Goal: Task Accomplishment & Management: Manage account settings

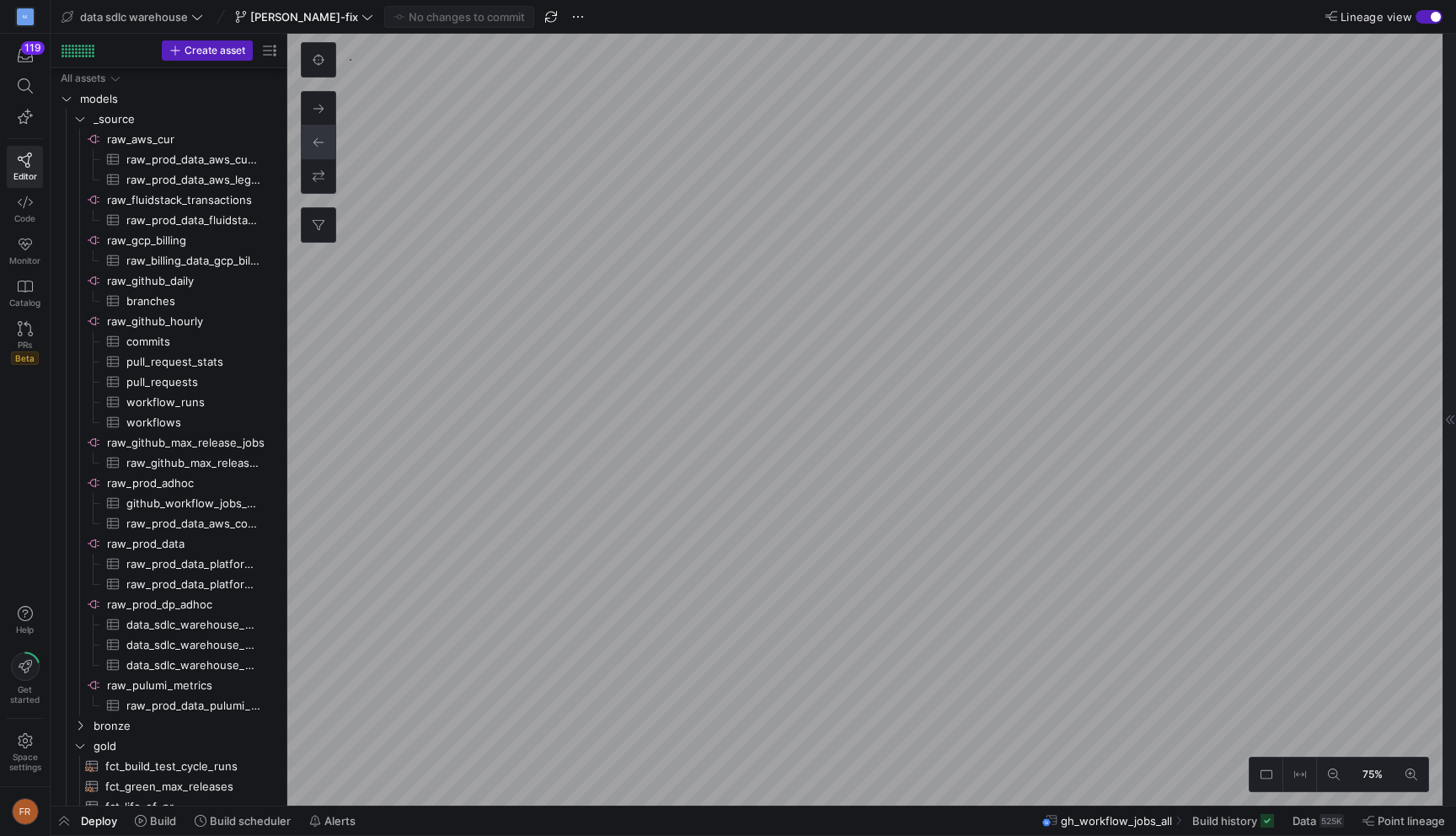
scroll to position [213, 0]
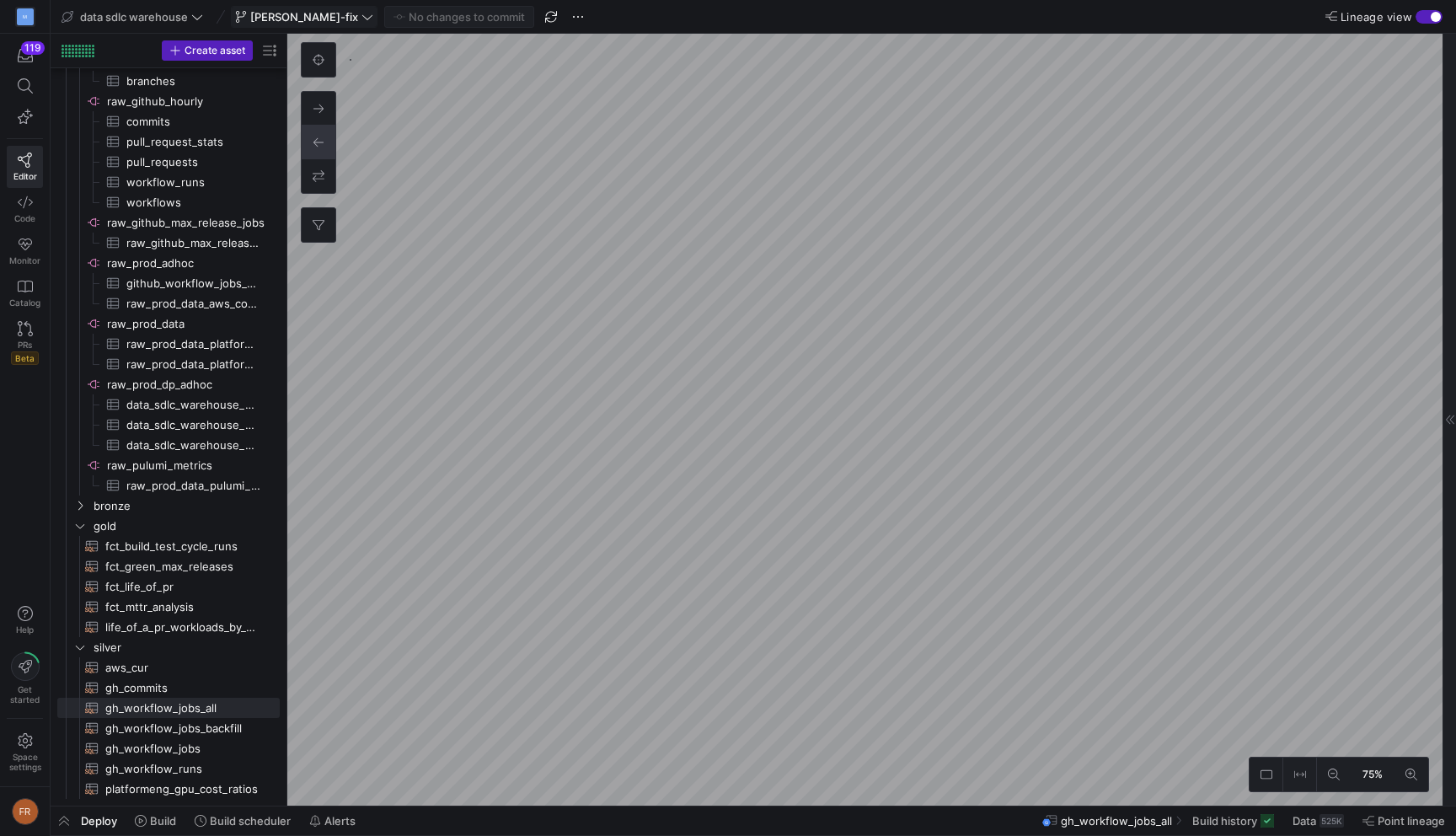
click at [275, 10] on span "[PERSON_NAME]-fix" at bounding box center [304, 16] width 108 height 14
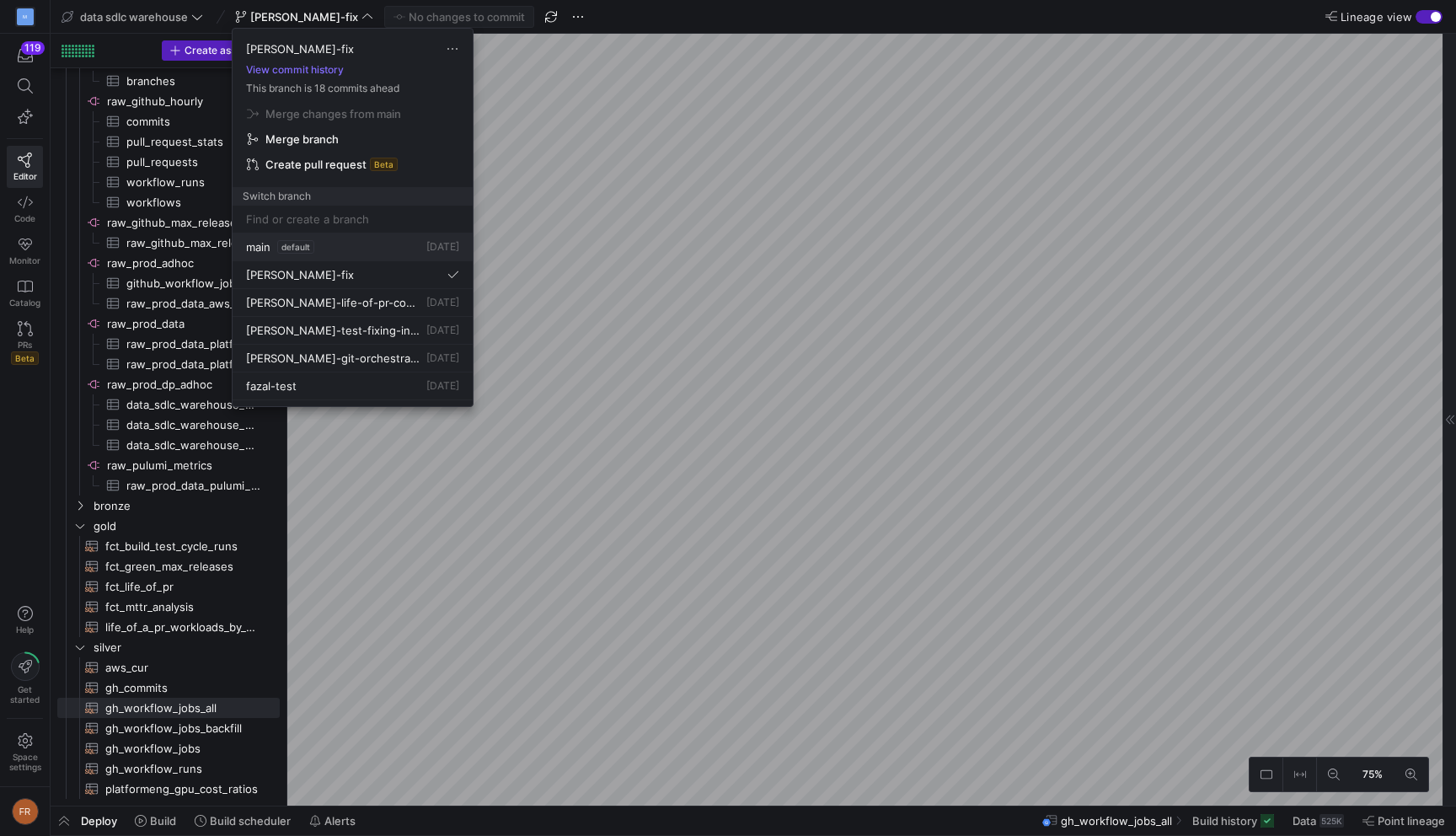
click at [317, 252] on div "main default [DATE]" at bounding box center [352, 246] width 213 height 14
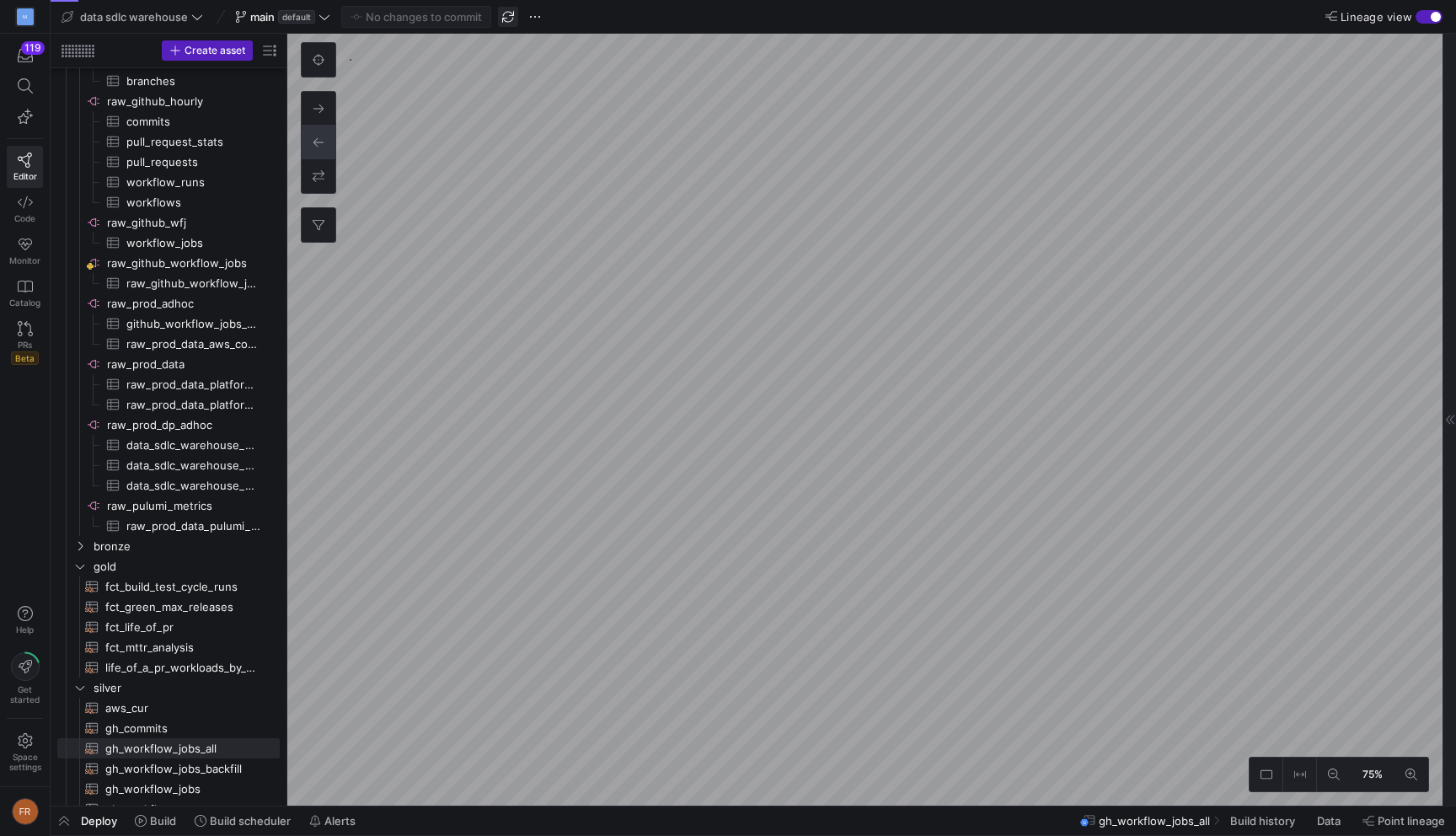
click at [506, 11] on span "button" at bounding box center [508, 16] width 20 height 20
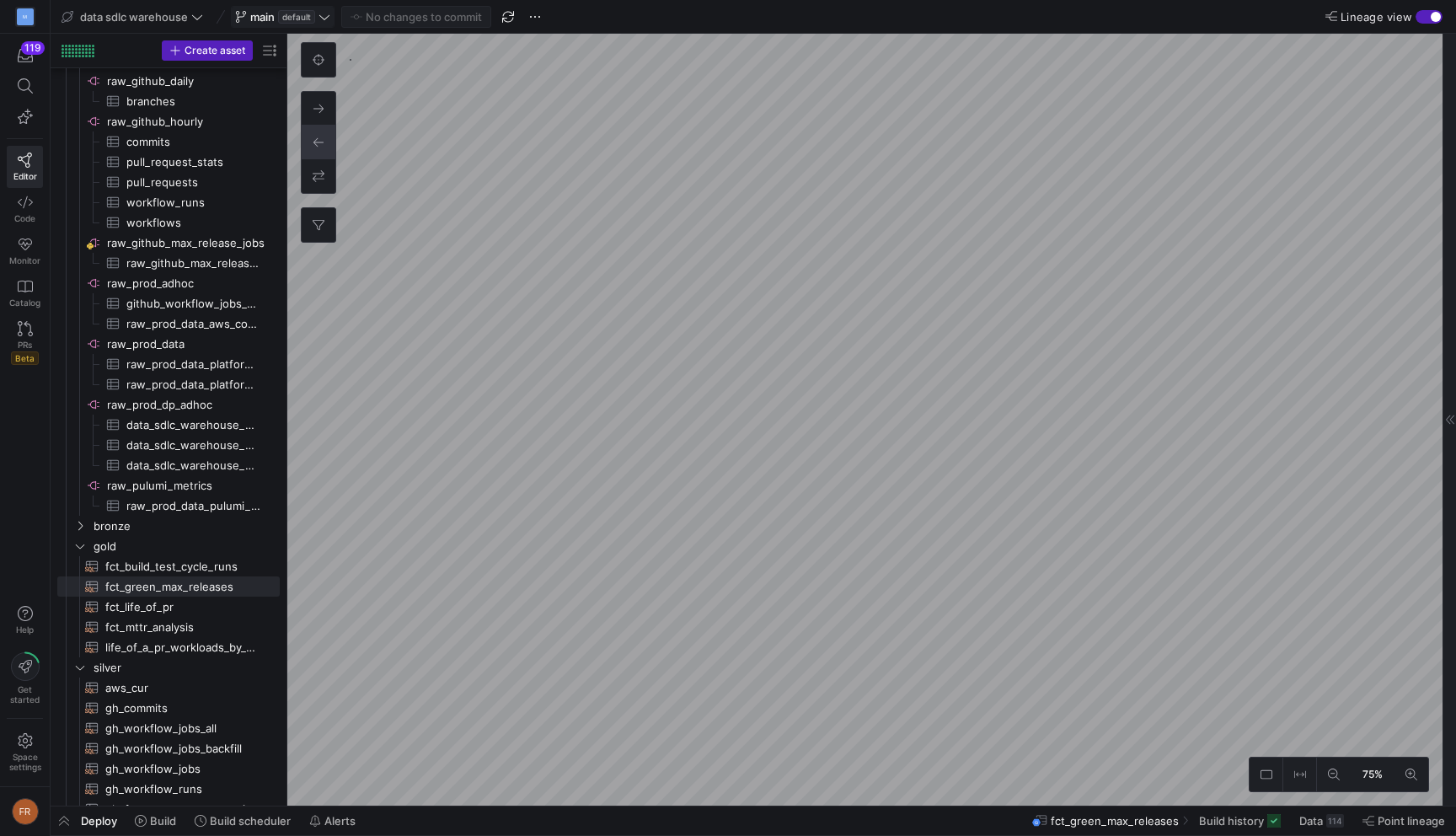
type textarea "WITH backfill AS ( SELECT * FROM {{ ref('gh_workflow_jobs_backfill') }} ), hist…"
click at [711, 22] on y42-editor-shell "data sdlc warehouse main default No changes to commit Lineage view Create asset…" at bounding box center [753, 402] width 1405 height 805
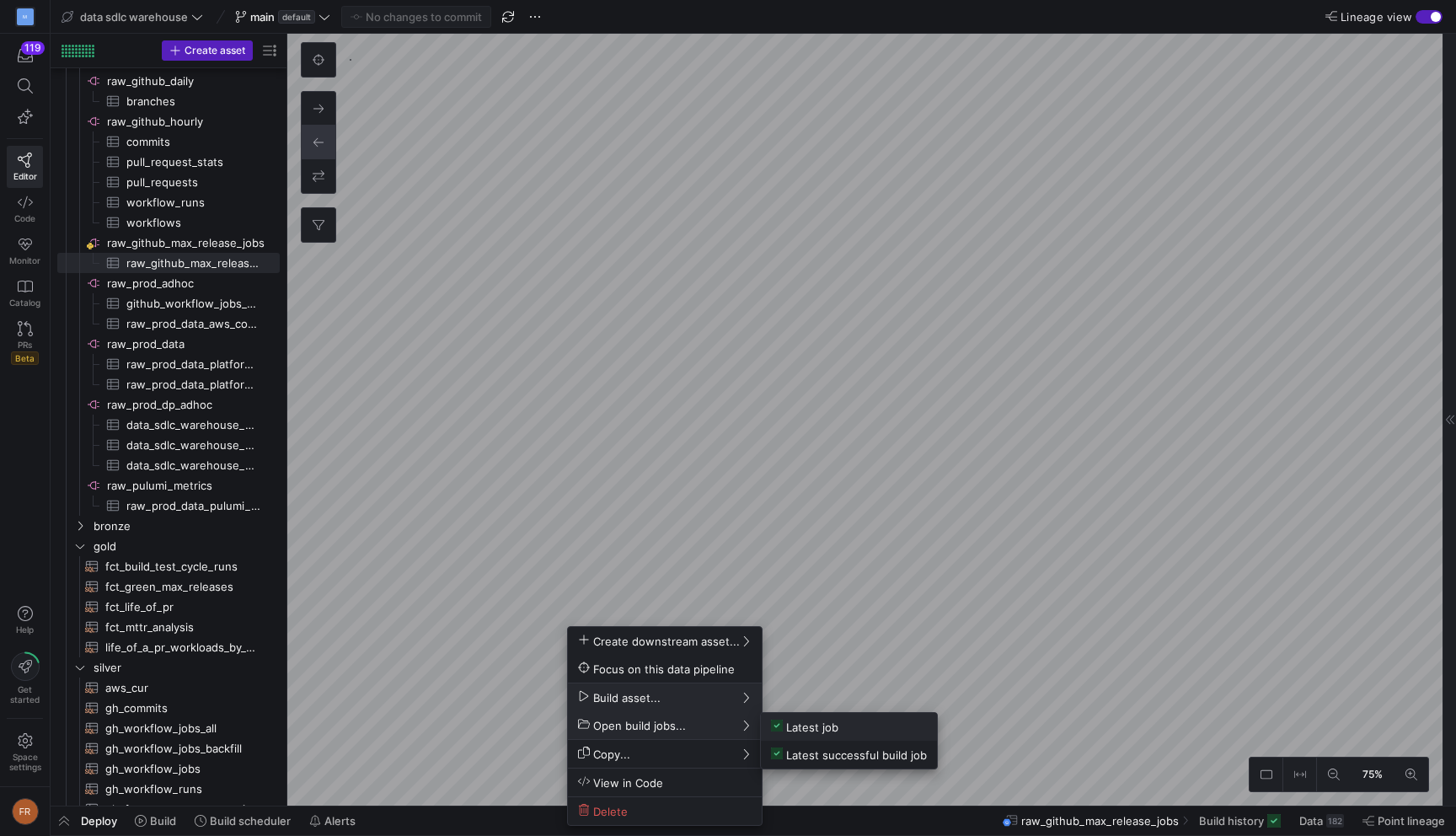
click at [786, 724] on span "Latest job" at bounding box center [805, 726] width 67 height 14
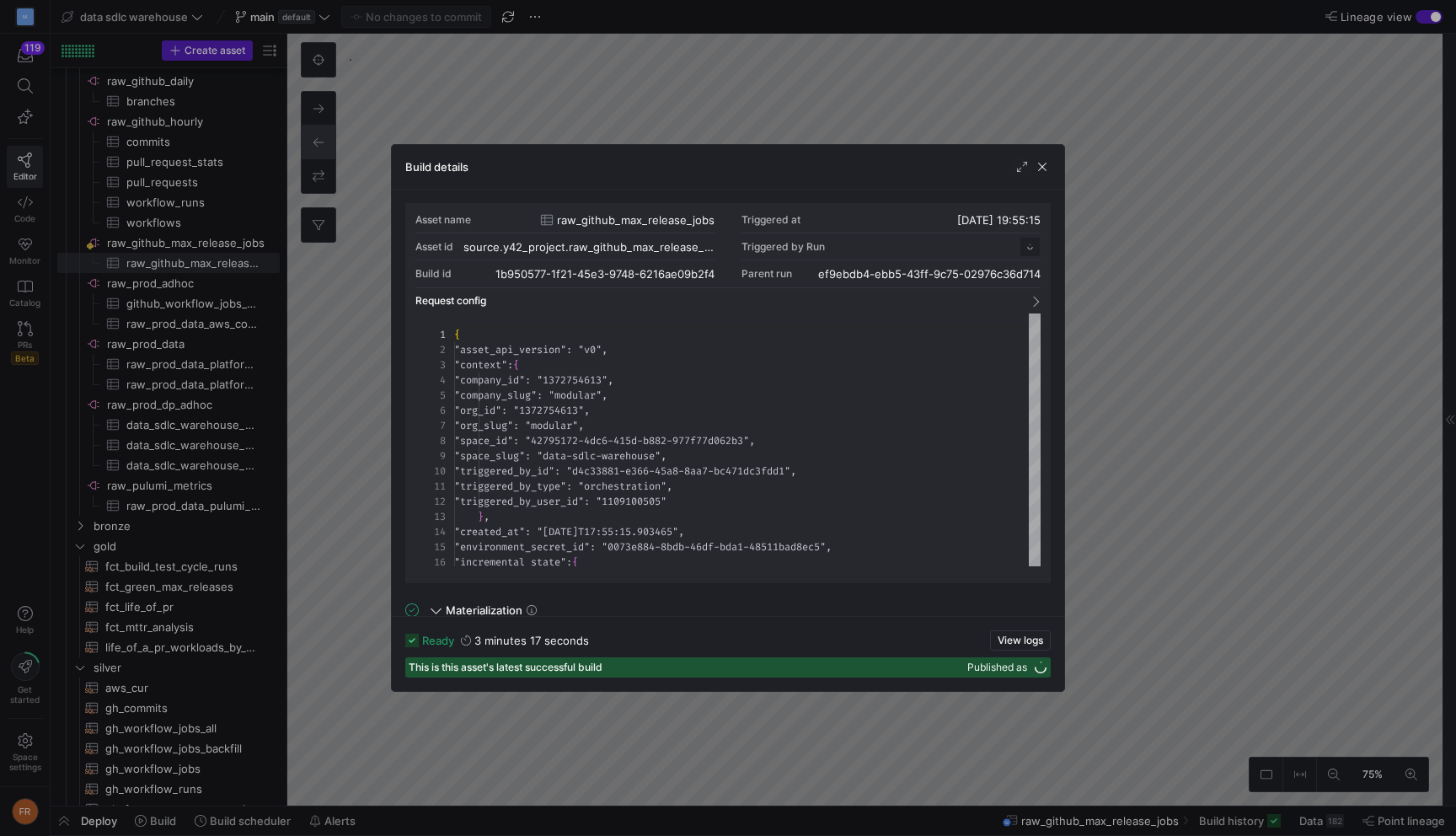
scroll to position [151, 0]
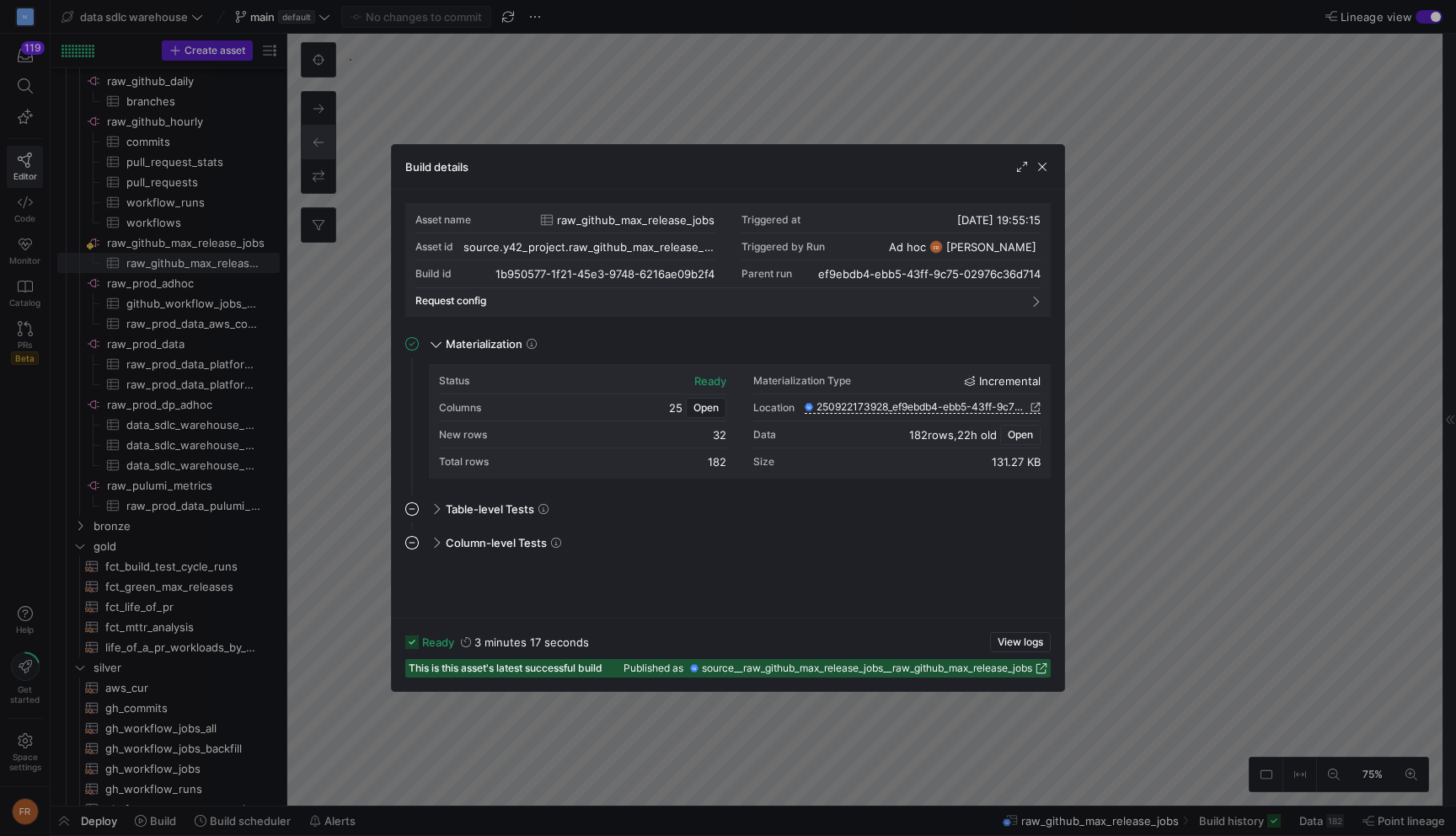
click at [1017, 431] on span "Open" at bounding box center [1020, 434] width 25 height 12
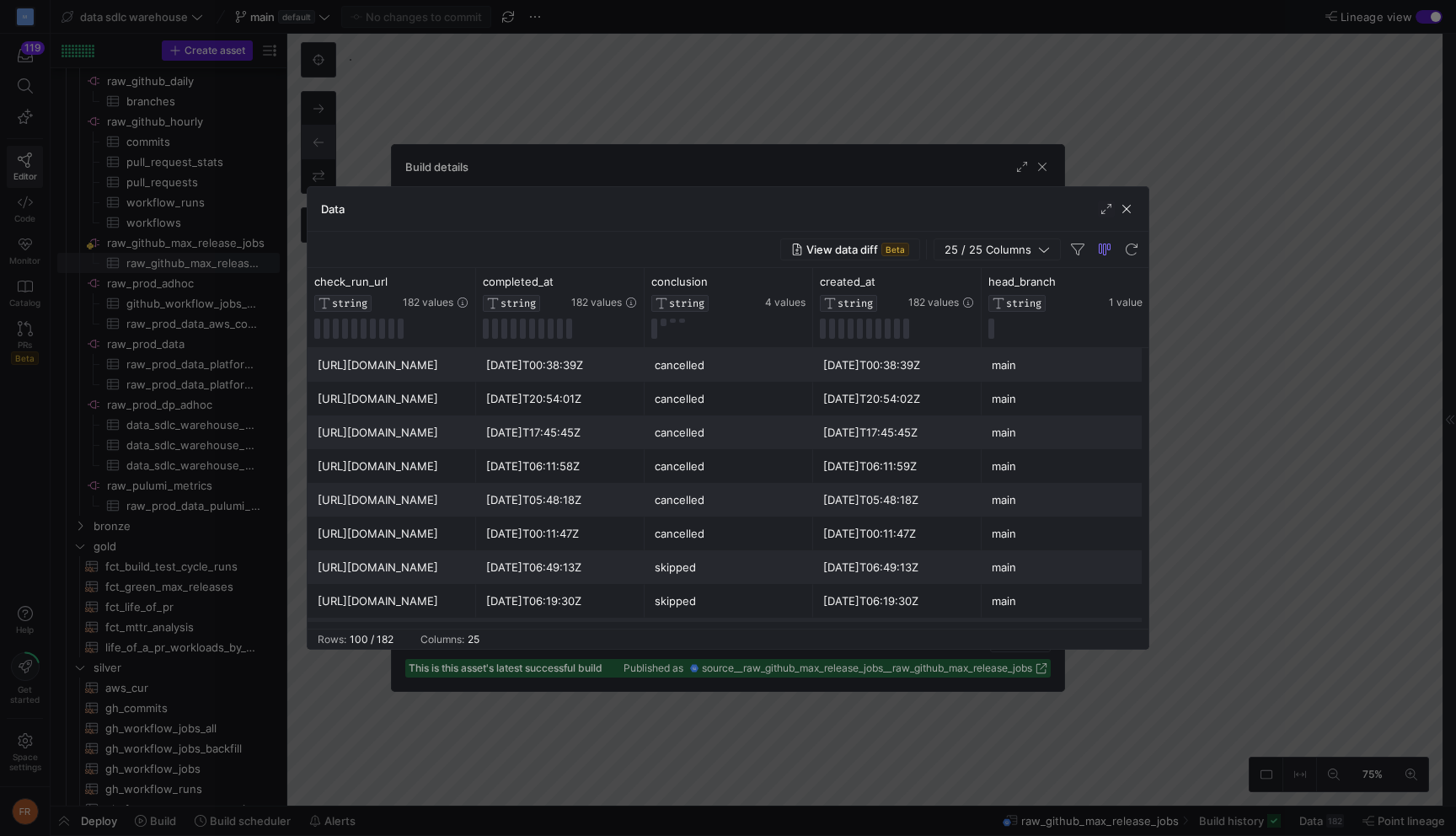
scroll to position [119, 0]
click at [1276, 349] on div at bounding box center [728, 418] width 1456 height 836
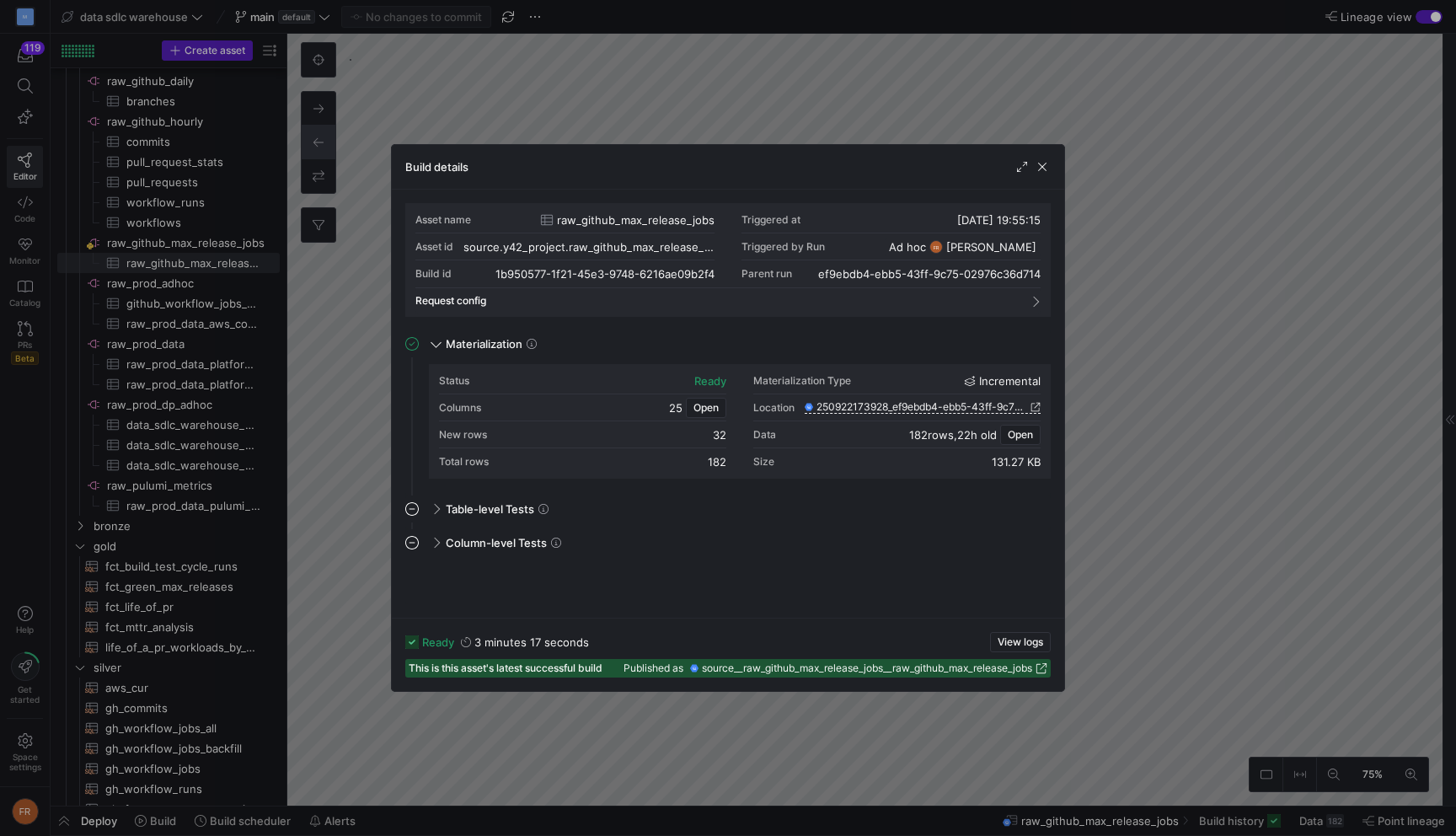
click at [1247, 378] on div at bounding box center [728, 418] width 1456 height 836
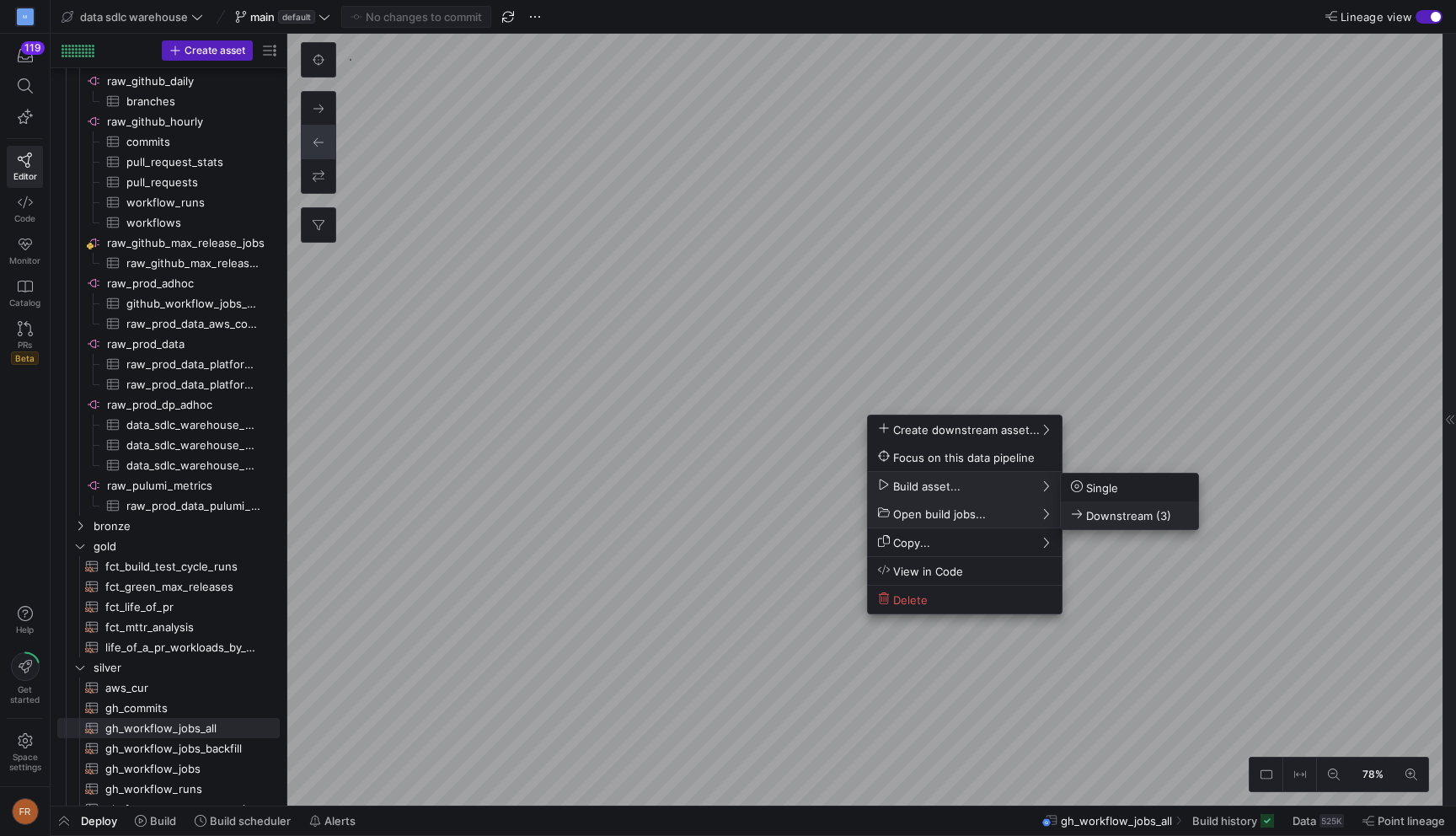
click at [1106, 513] on span "Downstream (3)" at bounding box center [1121, 515] width 101 height 14
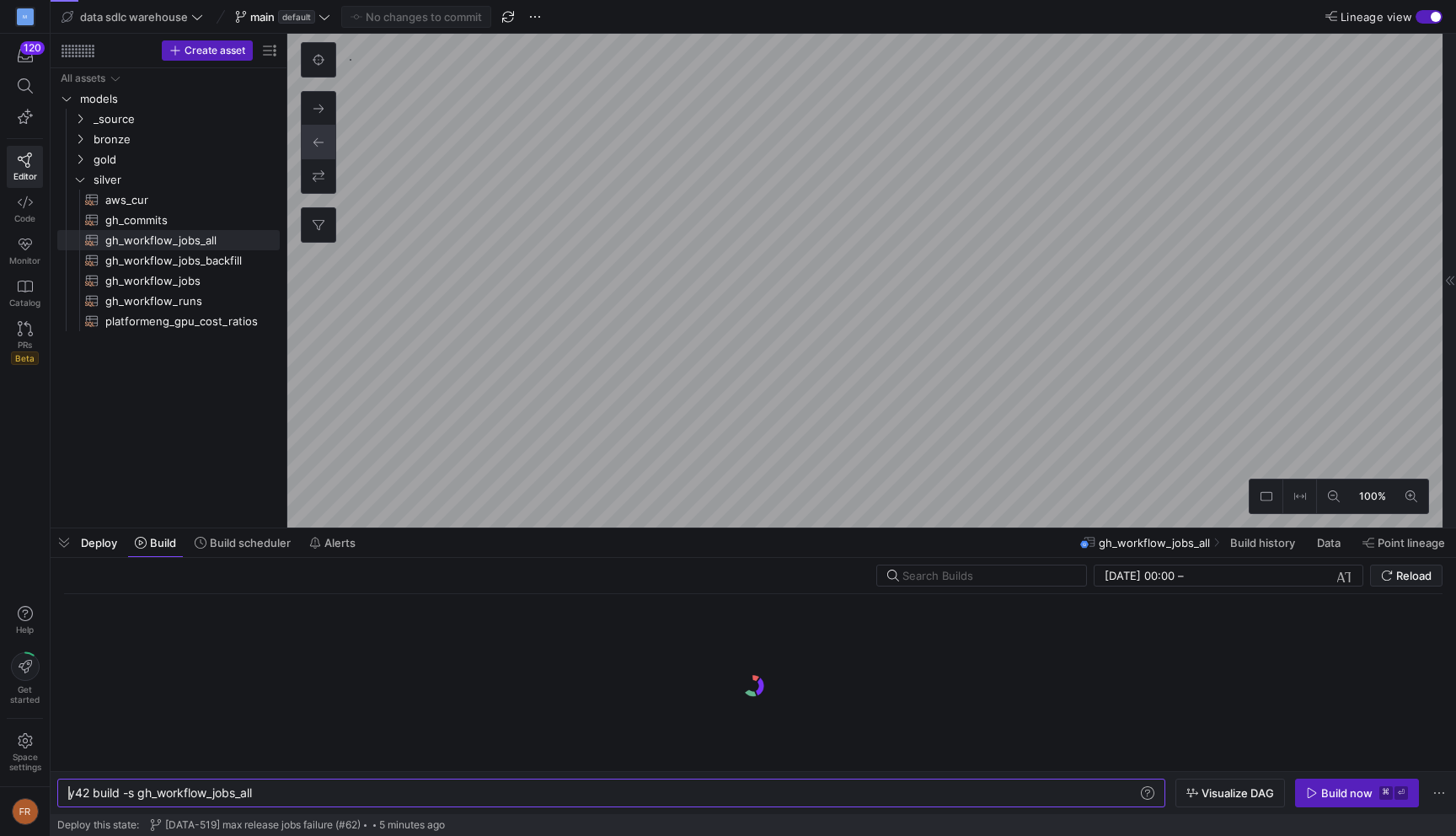
scroll to position [0, 187]
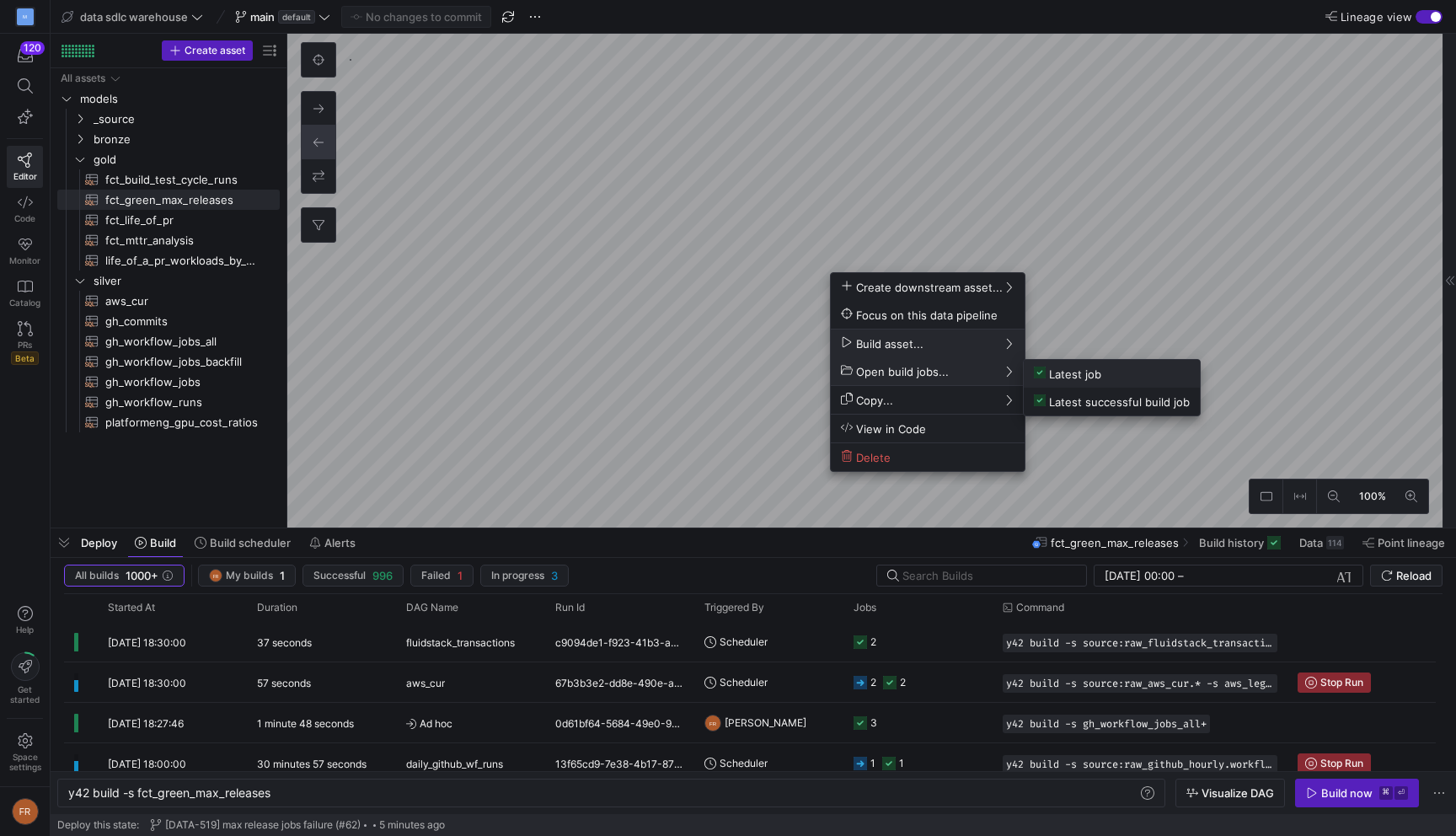
click at [1078, 369] on span "Latest job" at bounding box center [1067, 374] width 67 height 14
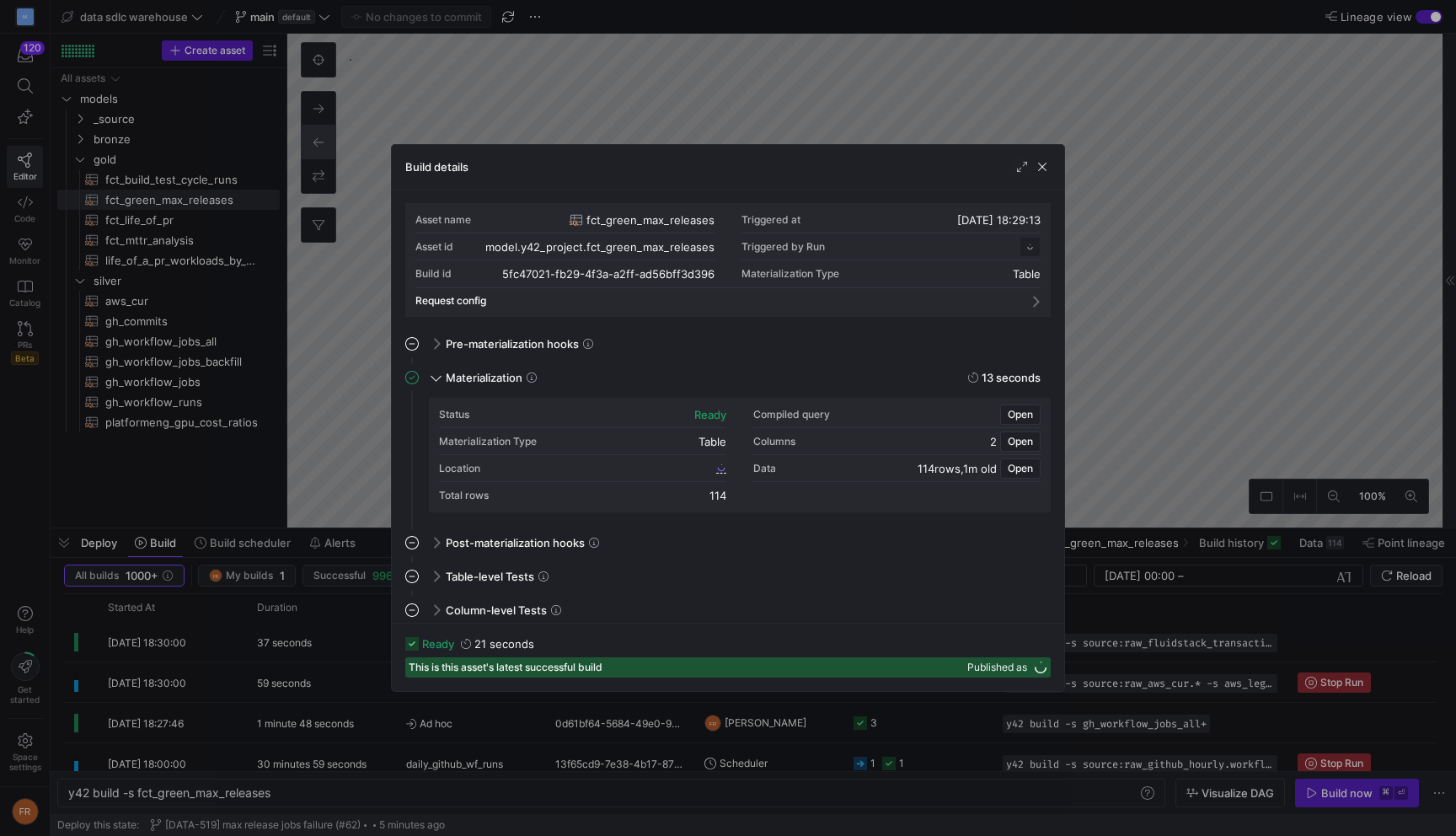
scroll to position [151, 0]
click at [1025, 470] on span "Open" at bounding box center [1020, 468] width 25 height 12
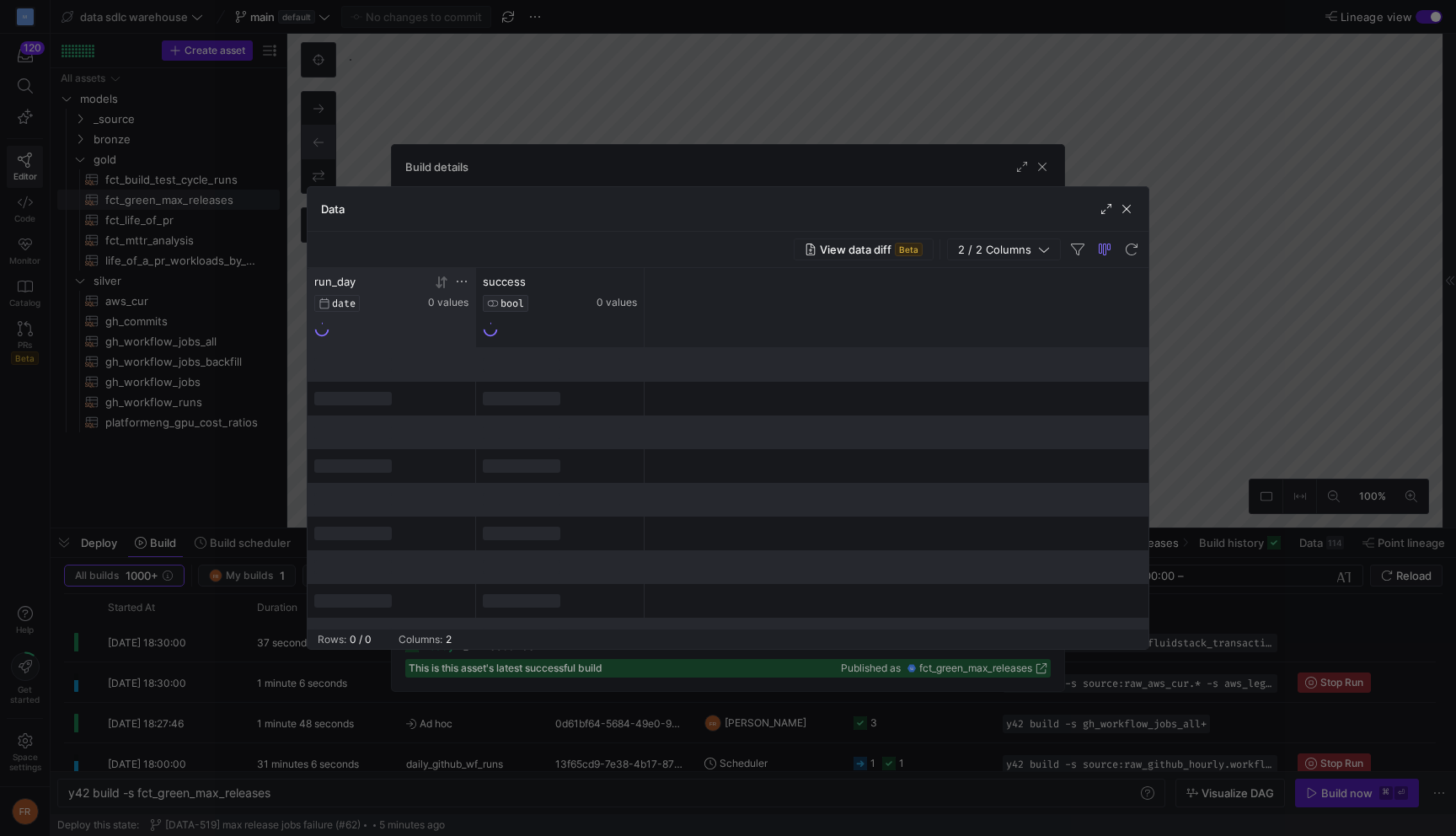
click at [442, 281] on icon at bounding box center [441, 282] width 14 height 14
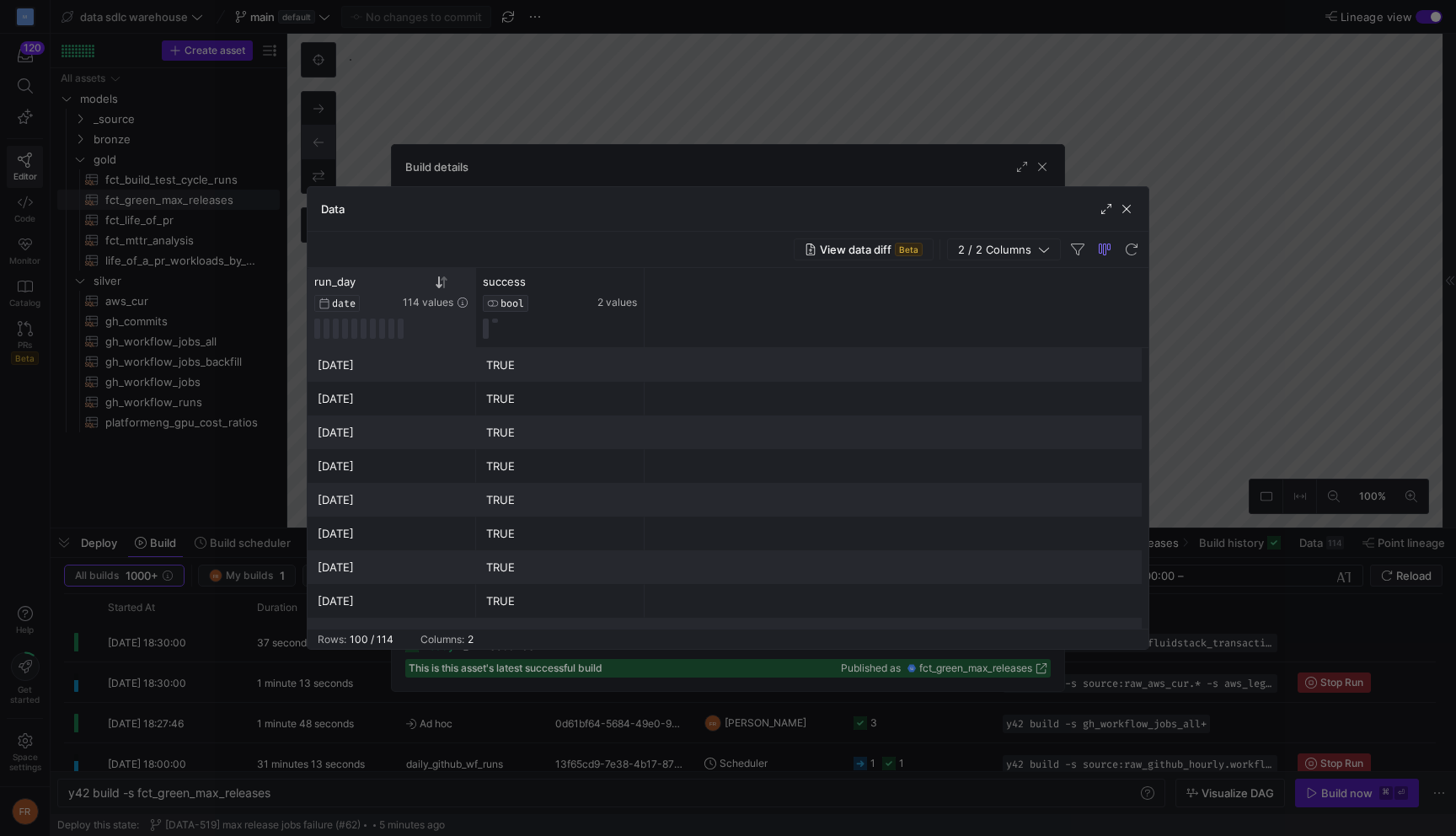
click at [606, 73] on div at bounding box center [728, 418] width 1456 height 836
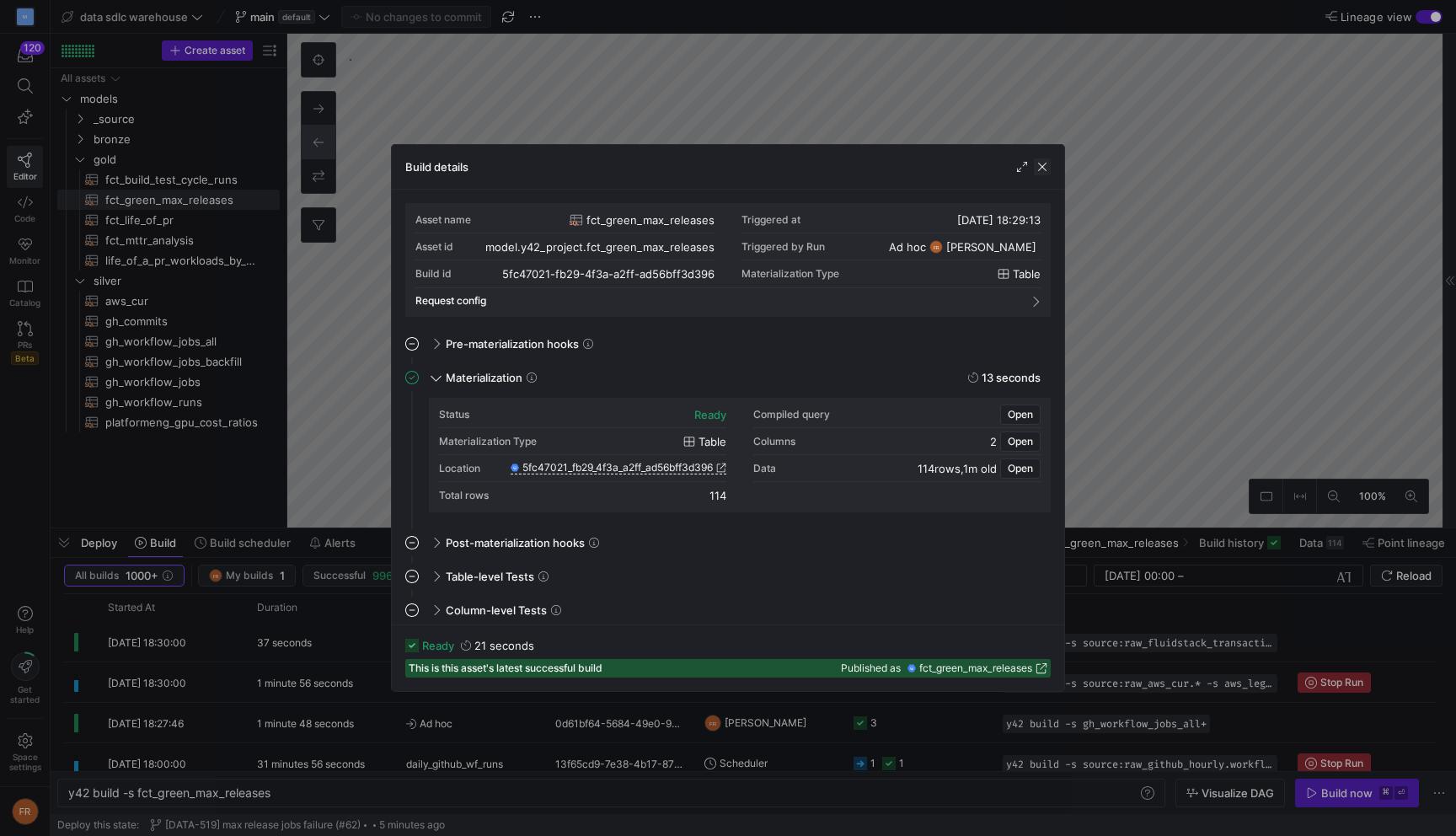
click at [1046, 168] on span "button" at bounding box center [1042, 167] width 17 height 17
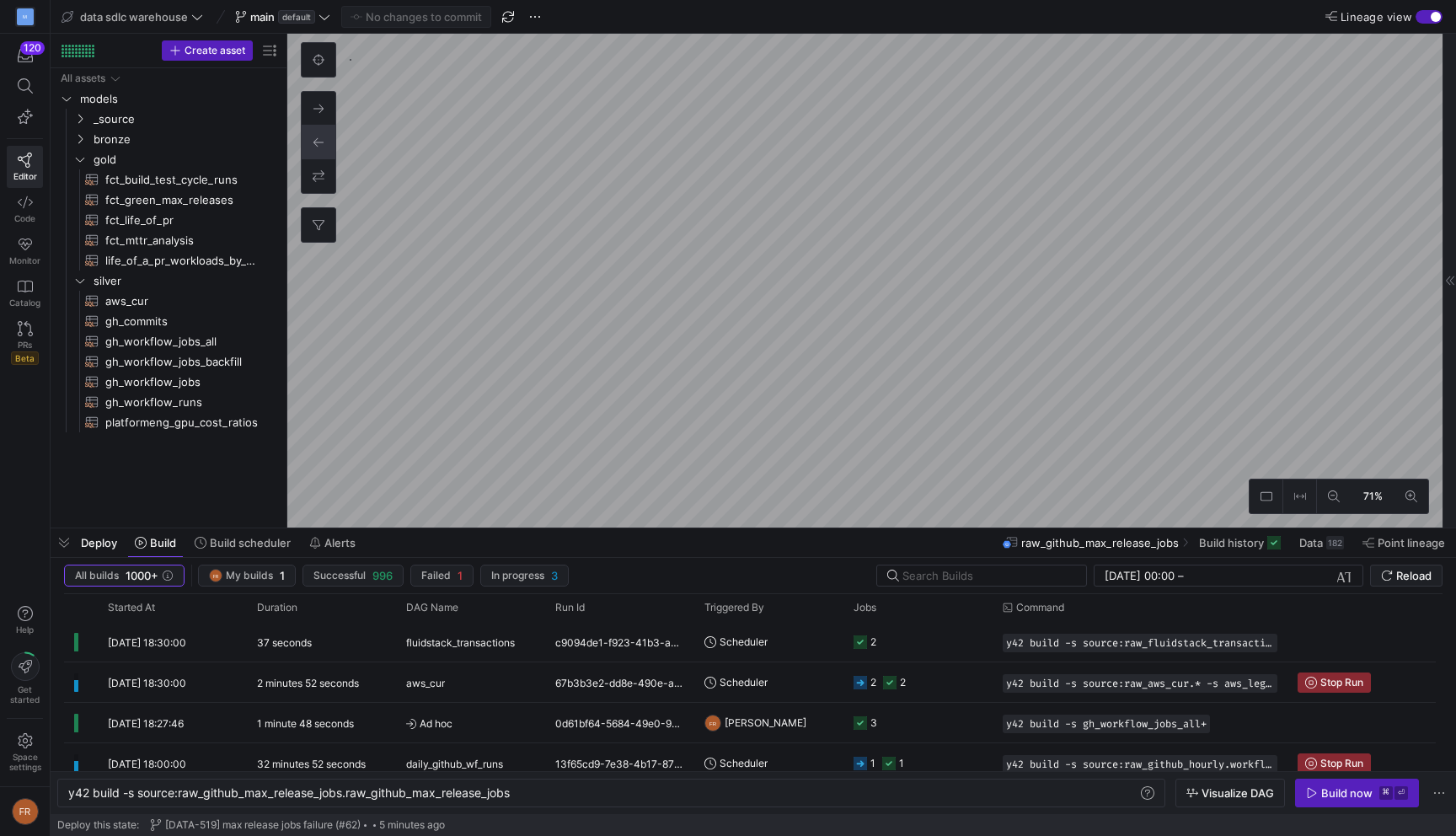
type textarea "y42 build -s source:raw_github_max_release_jobs.raw_github_max_release_jobs"
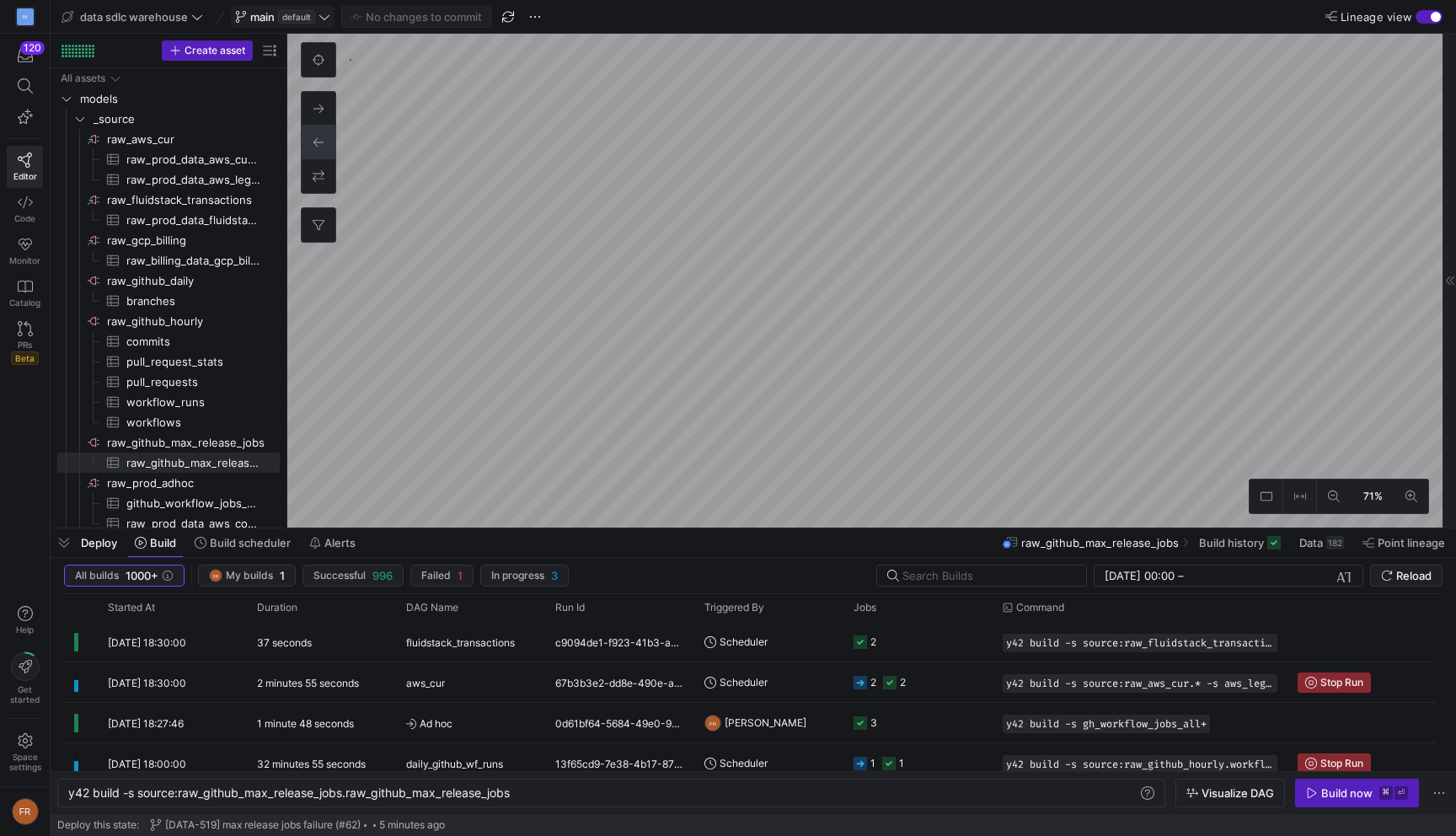
click at [281, 14] on span "default" at bounding box center [296, 16] width 37 height 14
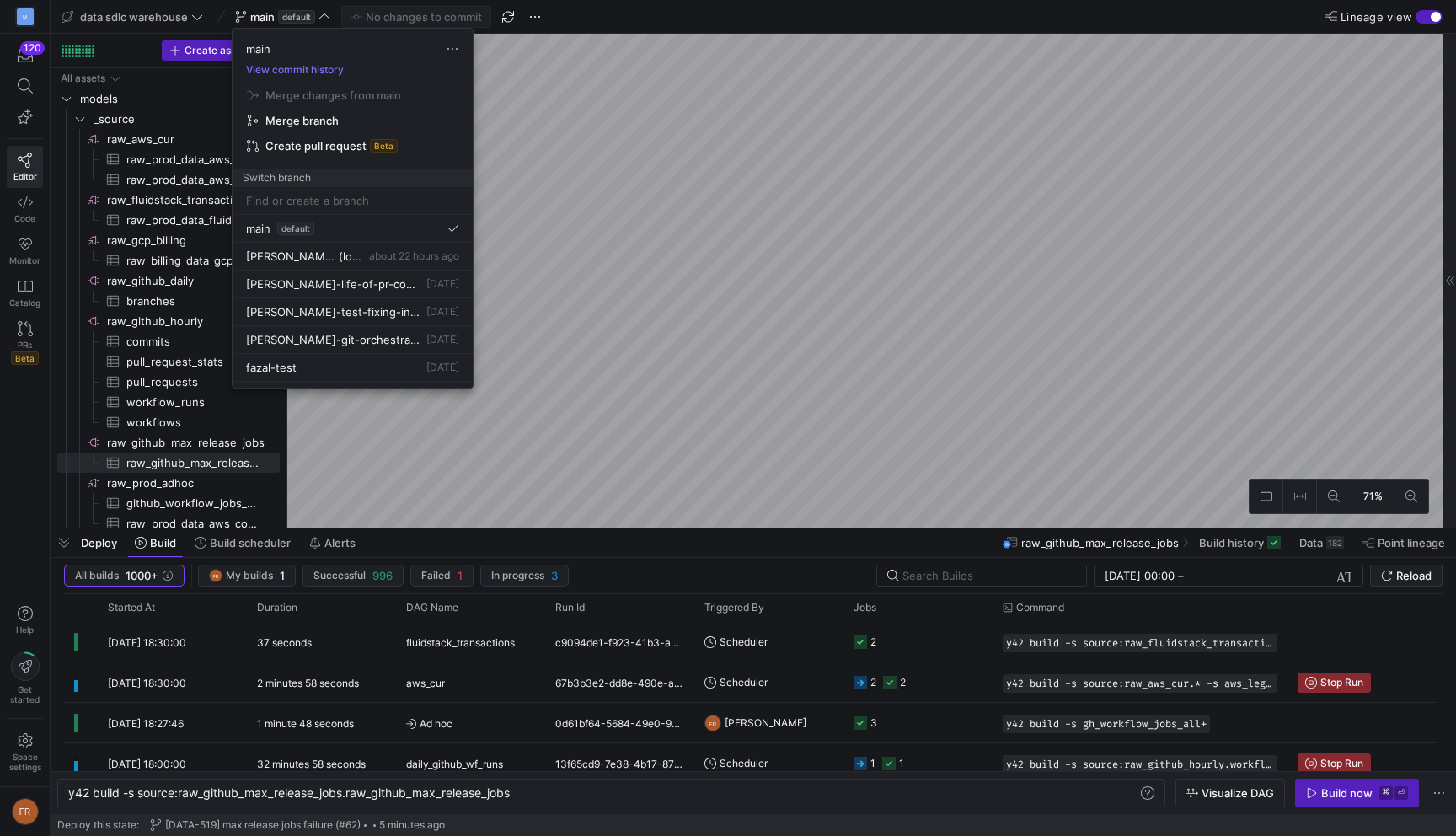
click at [358, 200] on input at bounding box center [352, 200] width 213 height 14
type input "d"
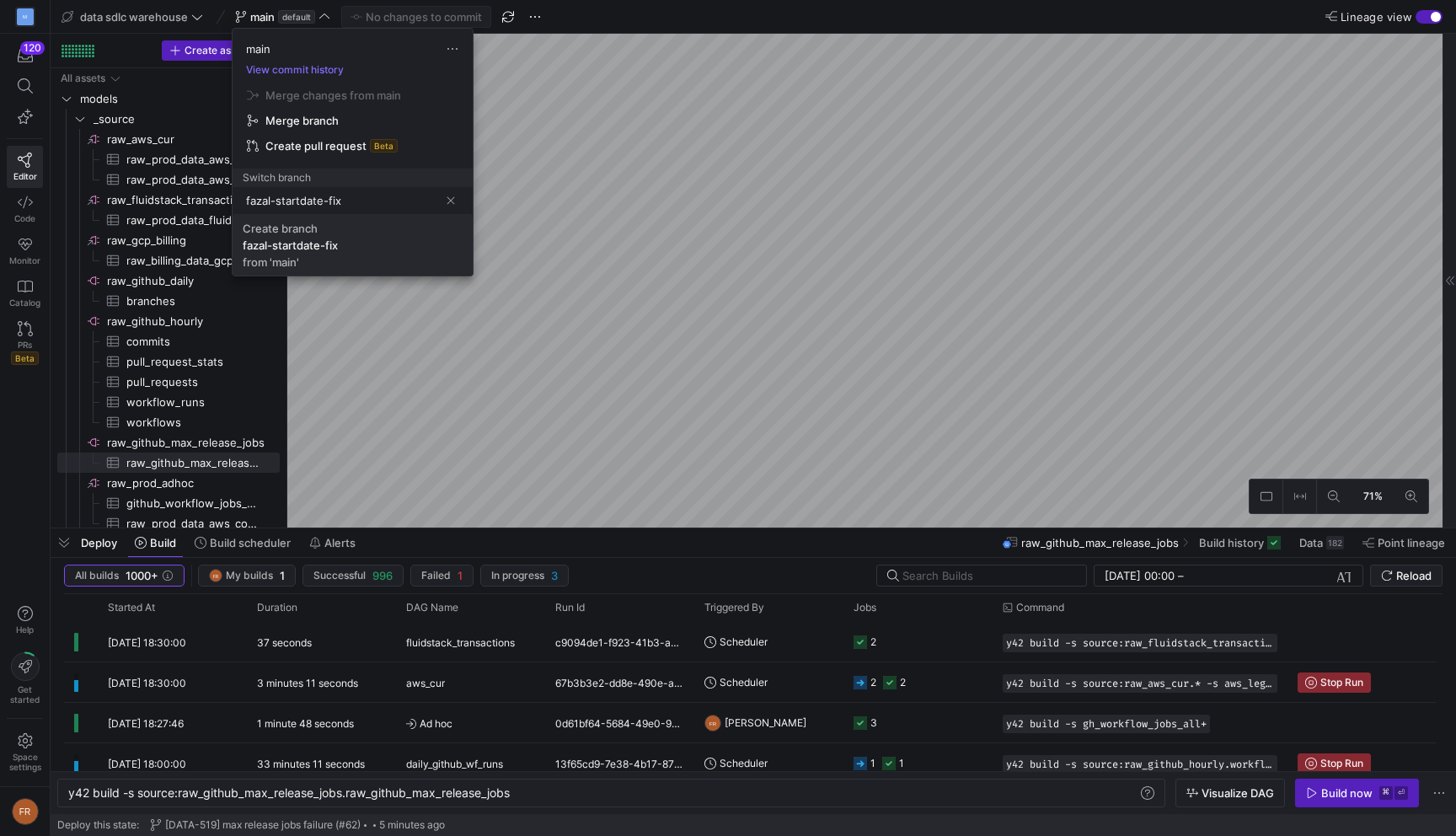
type input "fazal-startdate-fix"
click at [356, 248] on span "Create branch fazal-startdate-fix from 'main'" at bounding box center [352, 245] width 220 height 47
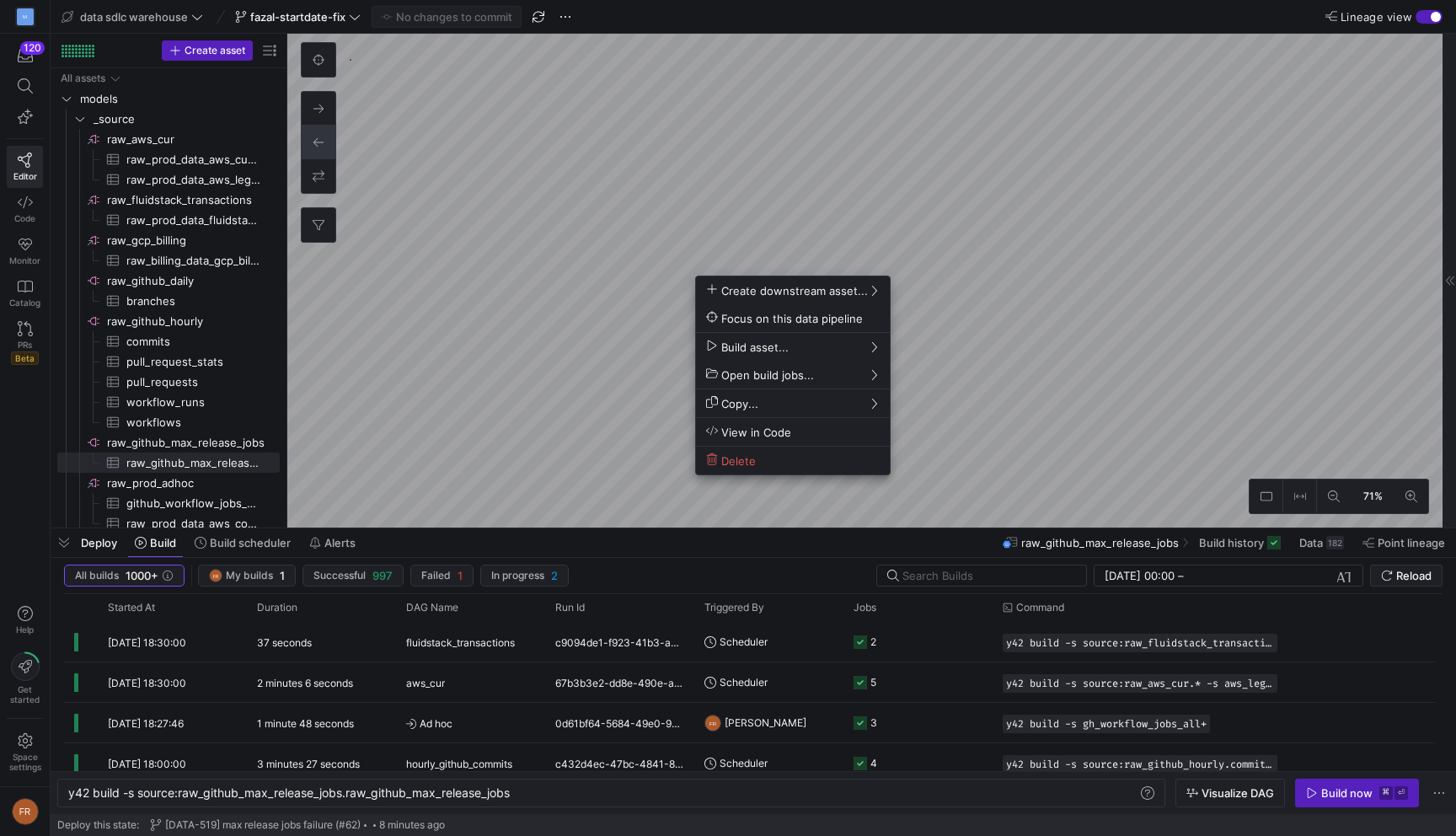
click at [1033, 340] on div at bounding box center [728, 418] width 1456 height 836
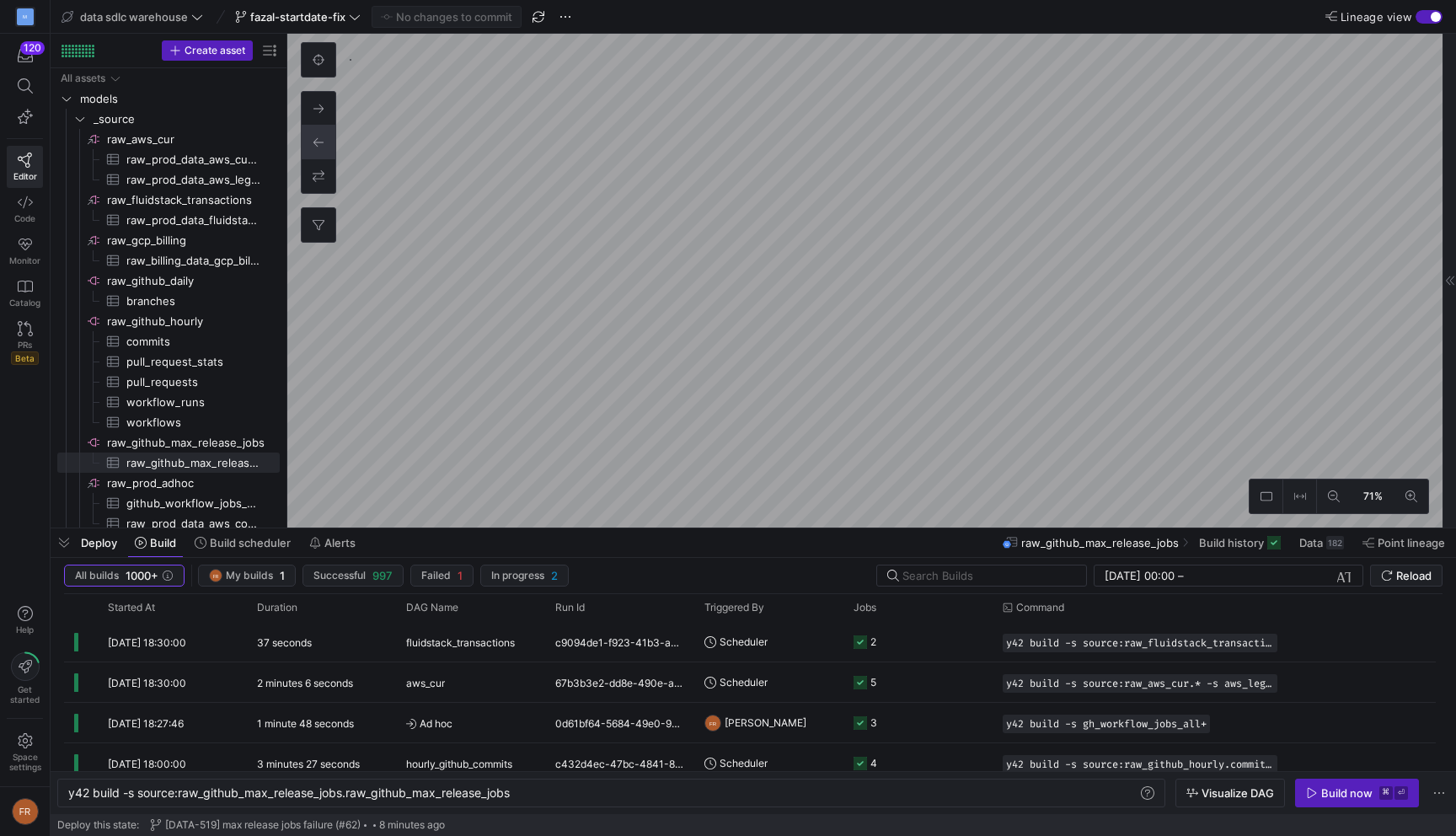
click at [1438, 18] on div "button" at bounding box center [1435, 16] width 10 height 10
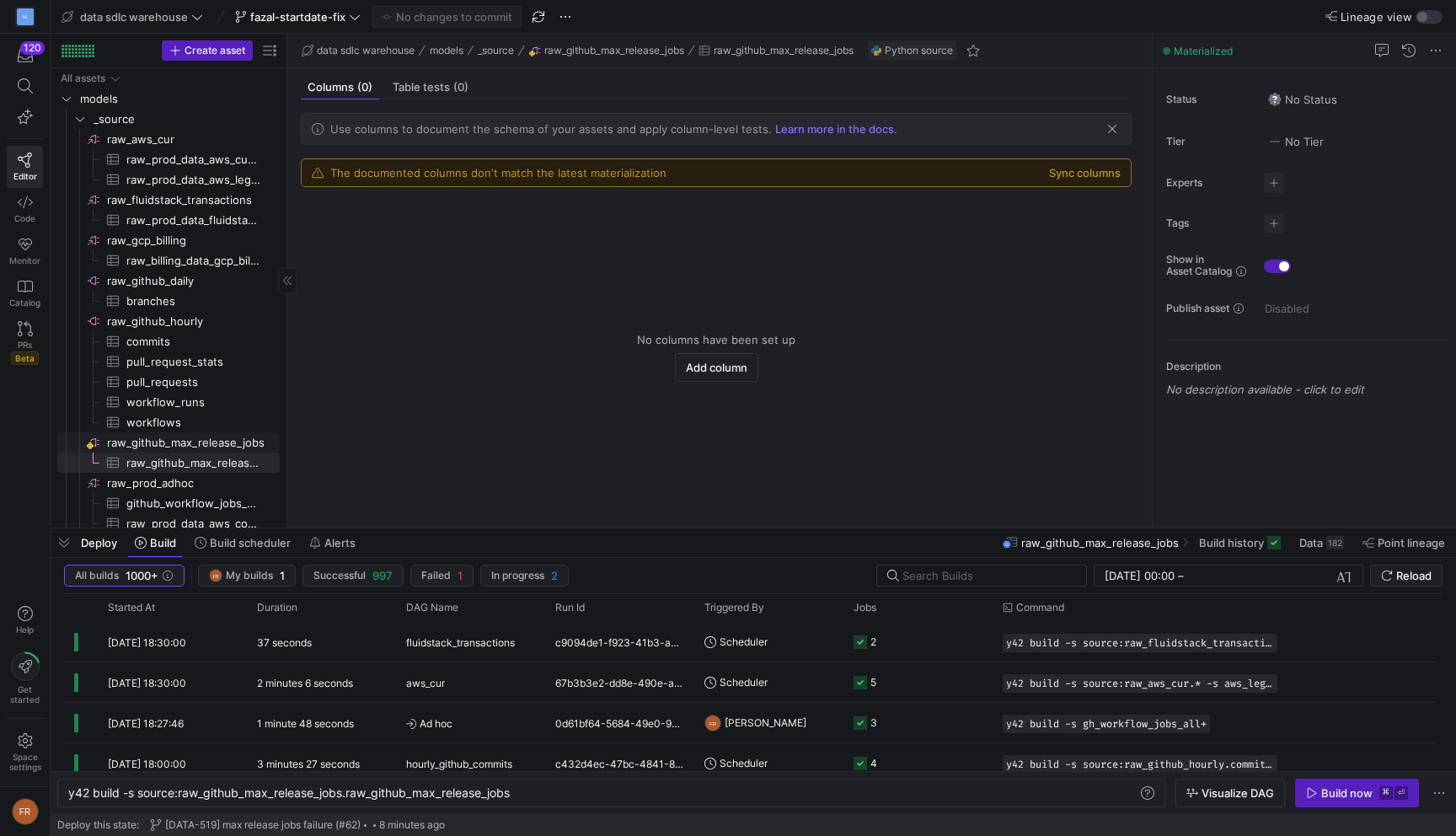
click at [192, 443] on span "raw_github_max_release_jobs​​​​​​​​" at bounding box center [192, 442] width 170 height 19
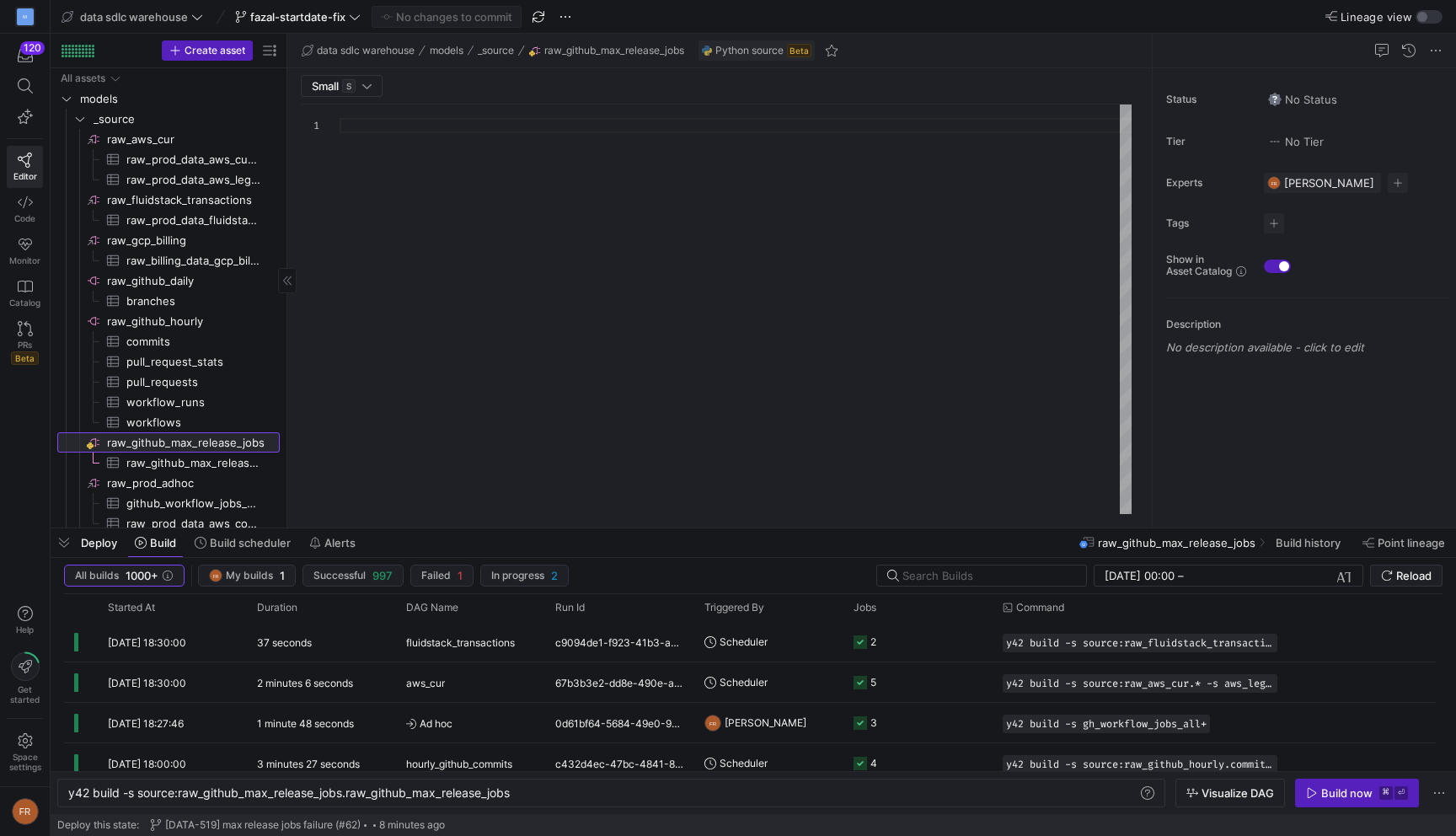
type textarea "y42 build"
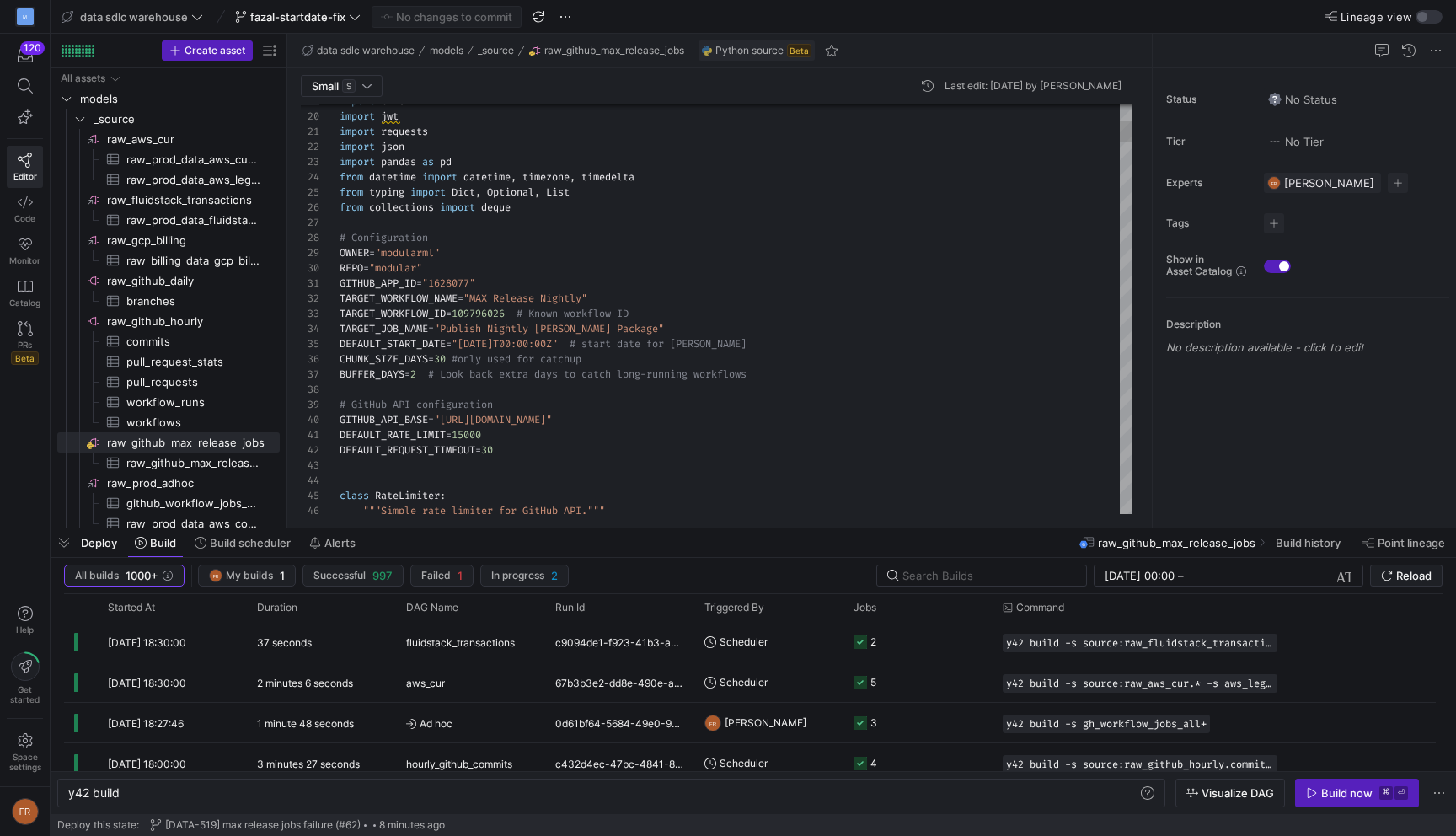
scroll to position [61, 176]
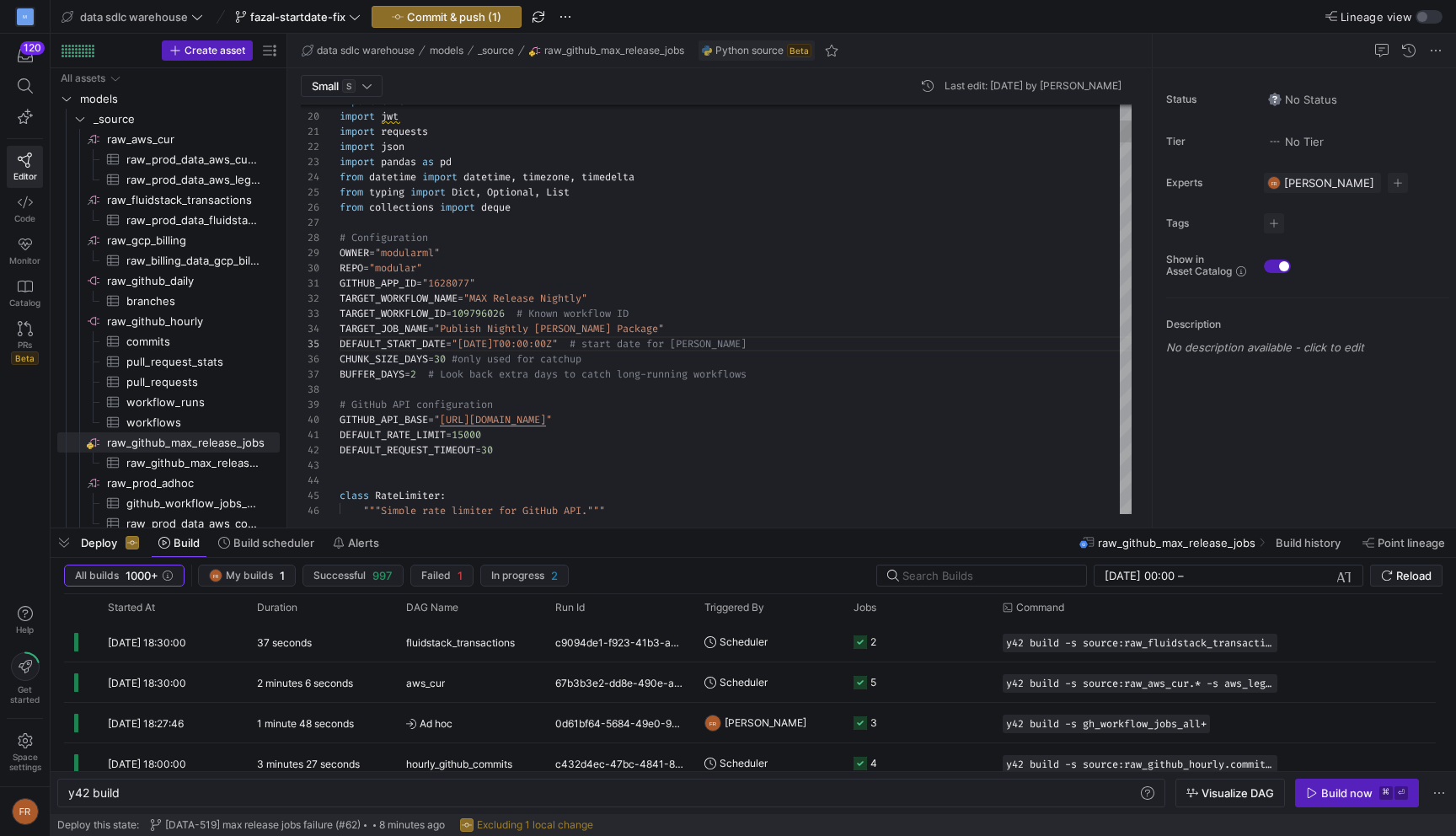
type textarea "GITHUB_APP_ID = "1628077" TARGET_WORKFLOW_NAME = "MAX Release Nightly" TARGET_W…"
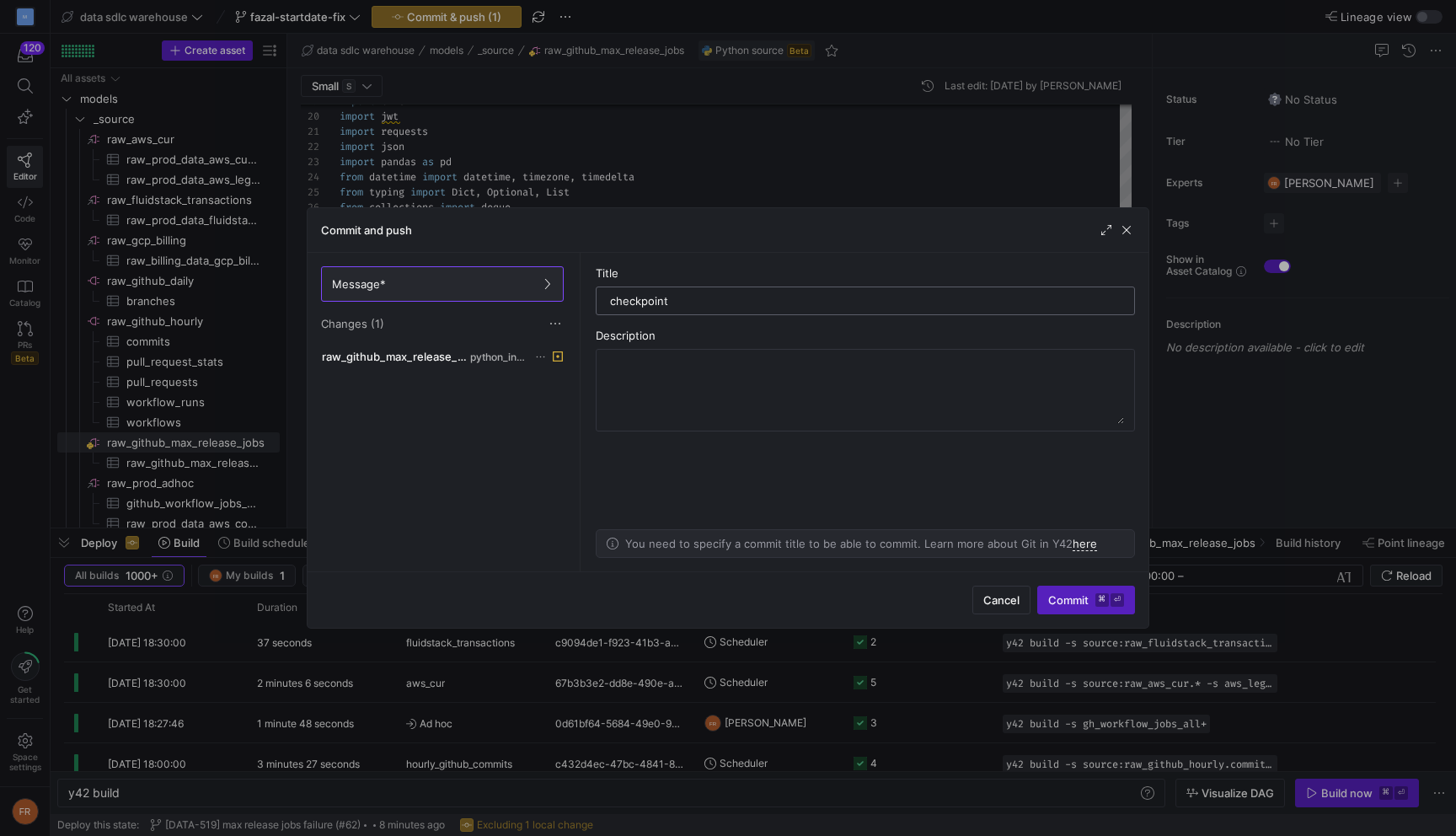
click at [719, 300] on input "checkpoint" at bounding box center [865, 301] width 511 height 14
type input "early start date"
click at [782, 376] on textarea at bounding box center [865, 389] width 517 height 67
click at [745, 341] on div "Description" at bounding box center [865, 335] width 539 height 14
click at [1060, 599] on span "Commit ⌘ ⏎" at bounding box center [1086, 600] width 76 height 14
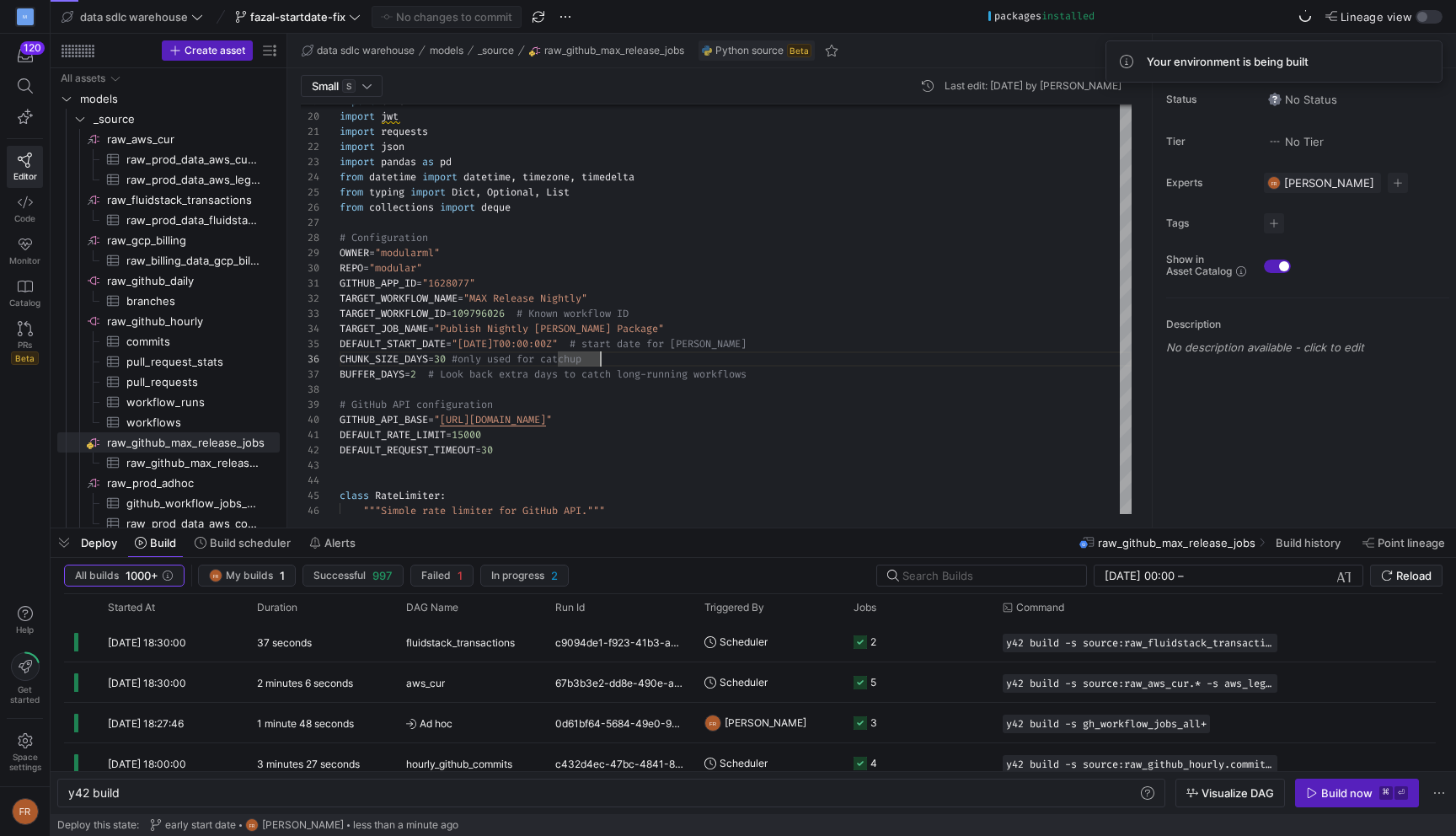
click at [1414, 13] on label "Lineage view" at bounding box center [1371, 16] width 91 height 14
click at [1416, 13] on button "Lineage view" at bounding box center [1430, 16] width 27 height 14
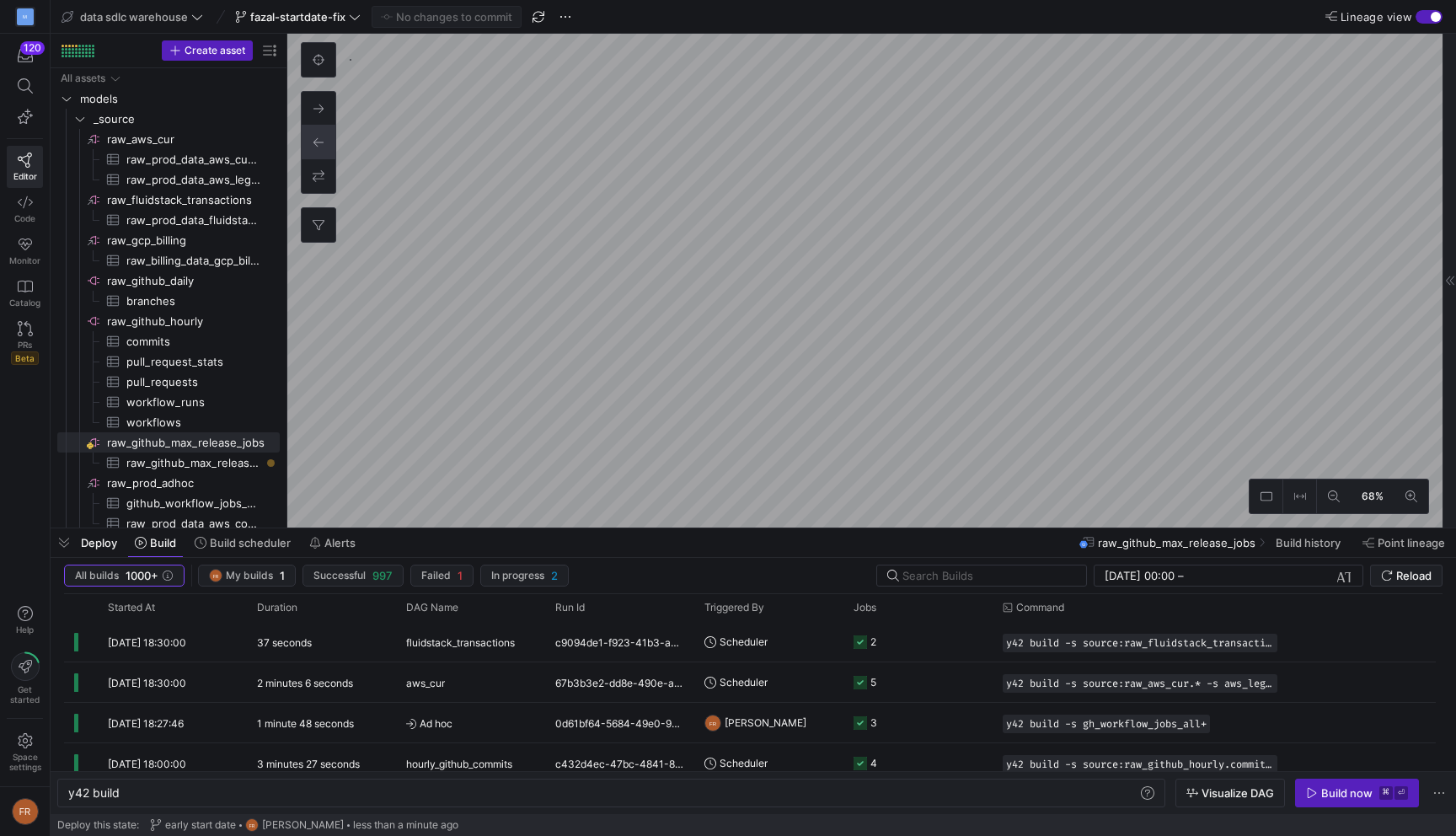
type textarea "y42 build -s source:raw_github_max_release_jobs.raw_github_max_release_jobs"
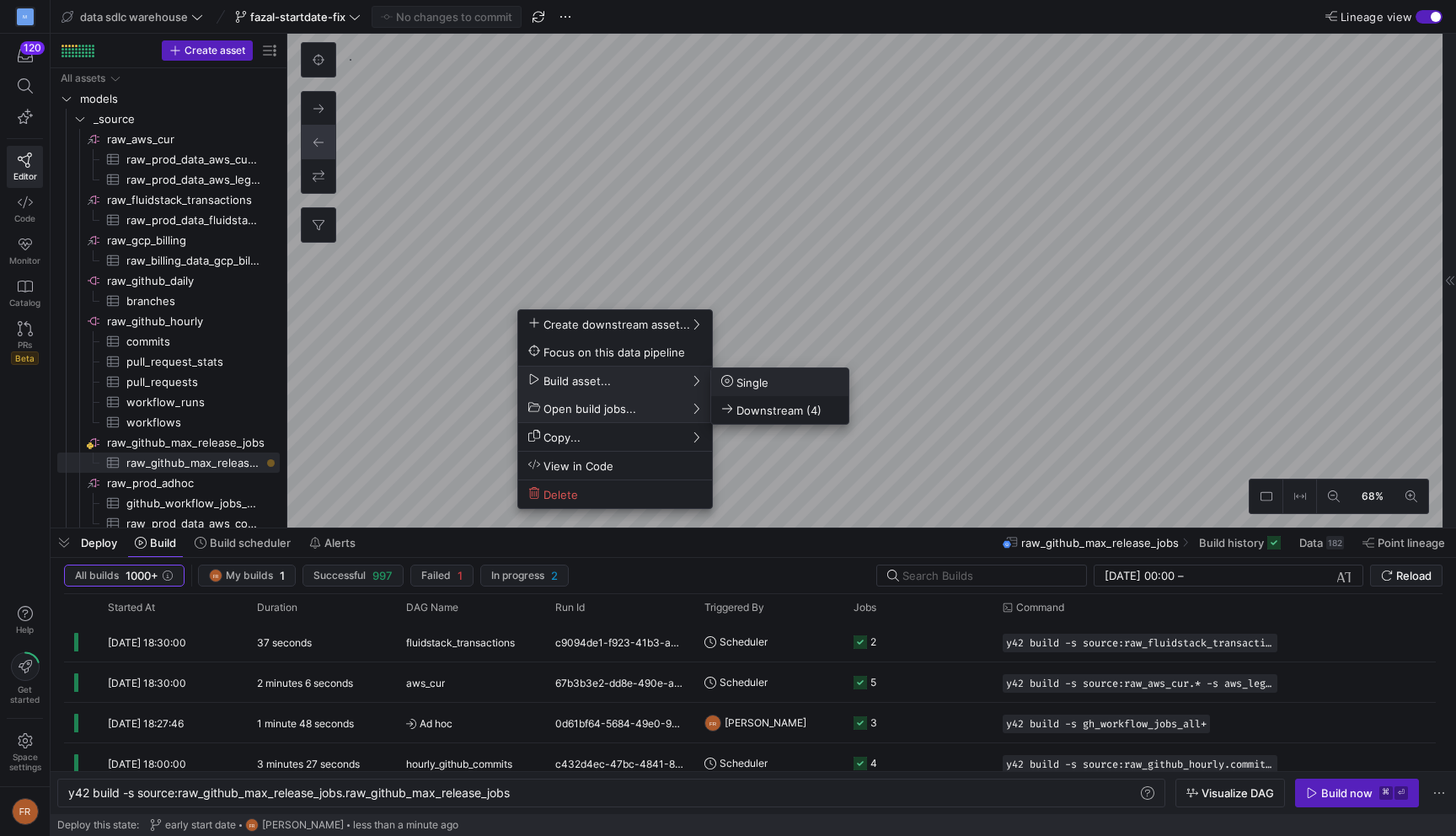
click at [747, 383] on span "Single" at bounding box center [745, 382] width 47 height 14
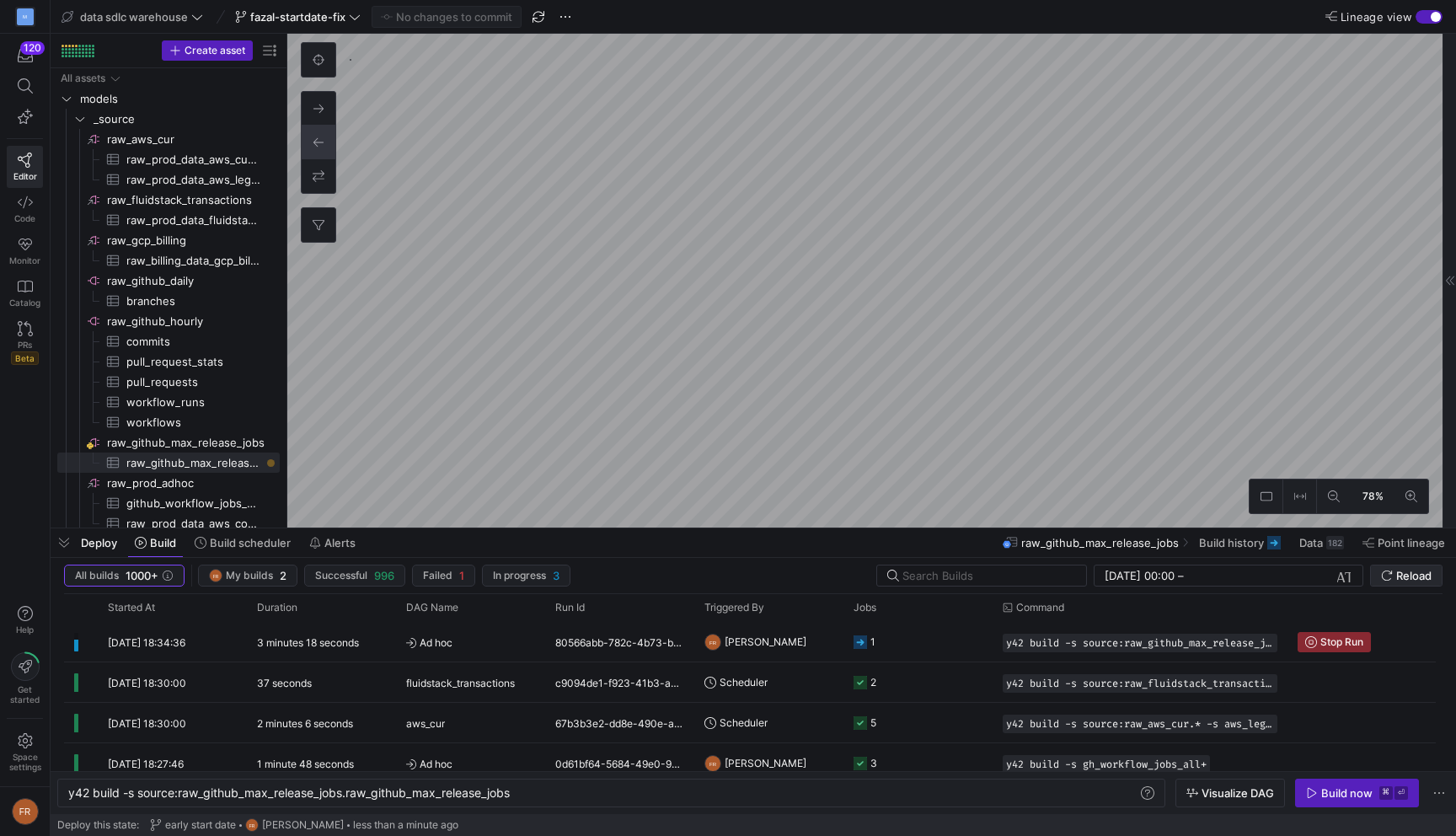
click at [1385, 569] on span "Reload" at bounding box center [1406, 575] width 51 height 14
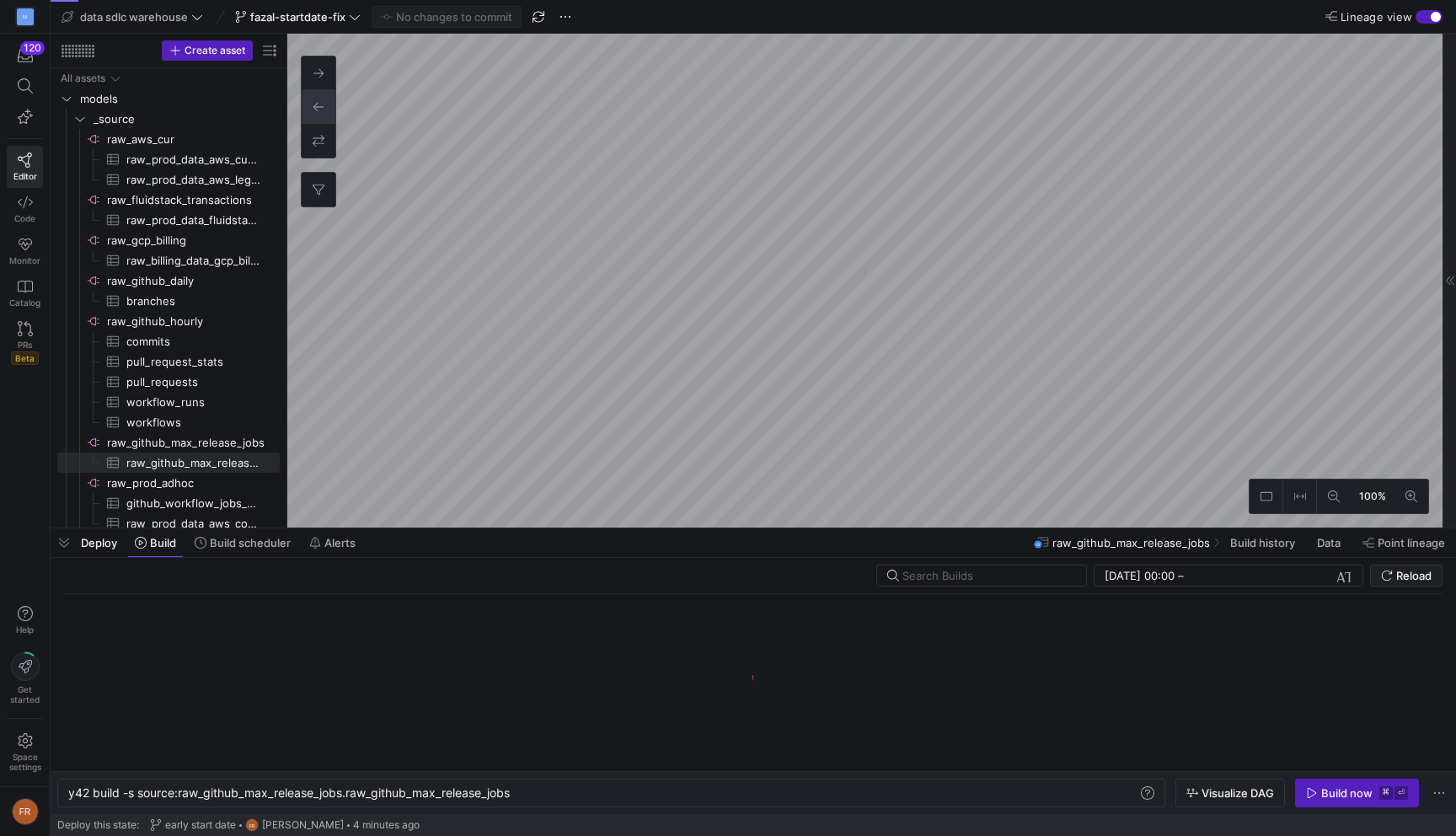
scroll to position [0, 447]
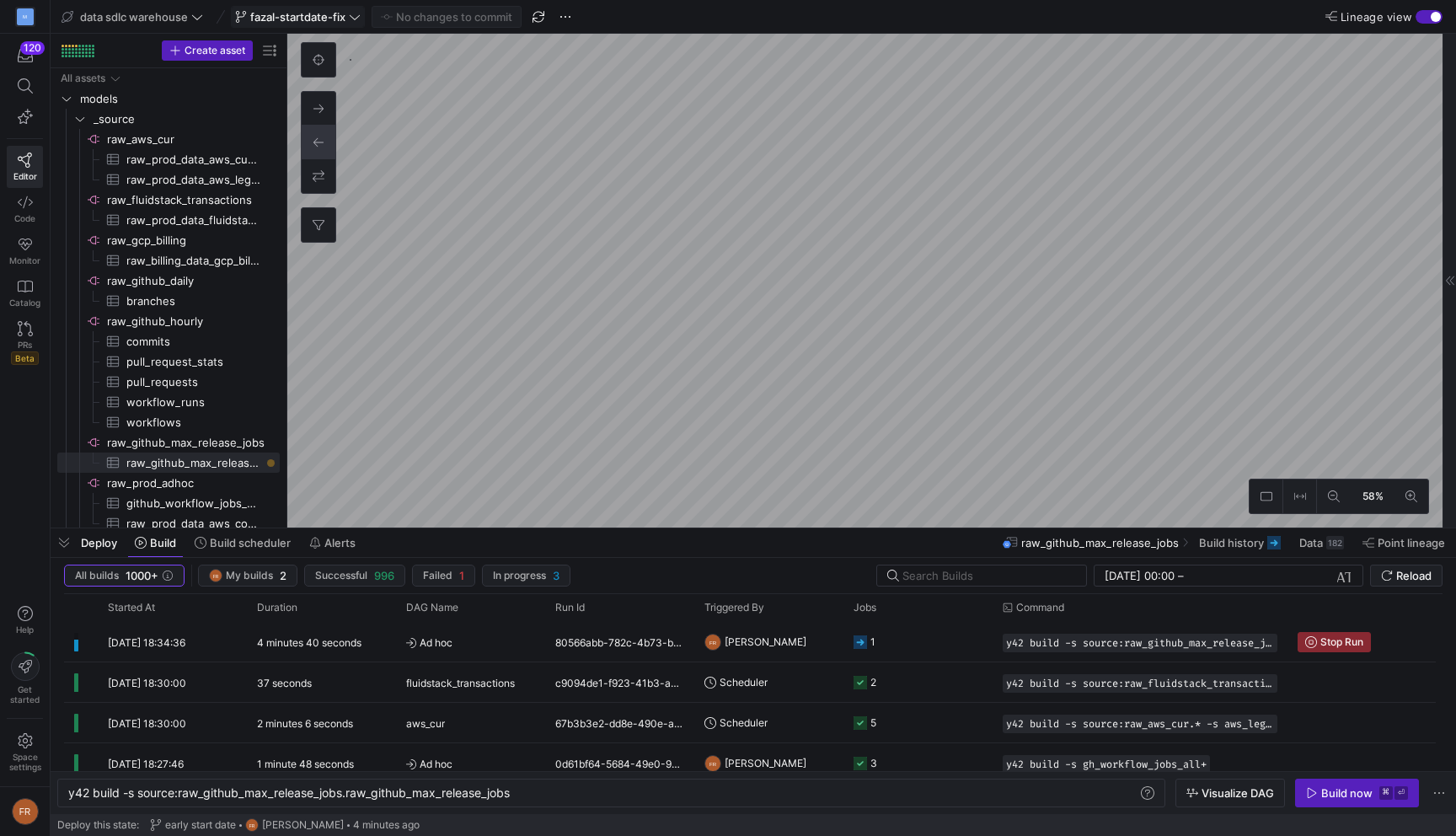
click at [302, 19] on span "fazal-startdate-fix" at bounding box center [297, 16] width 95 height 14
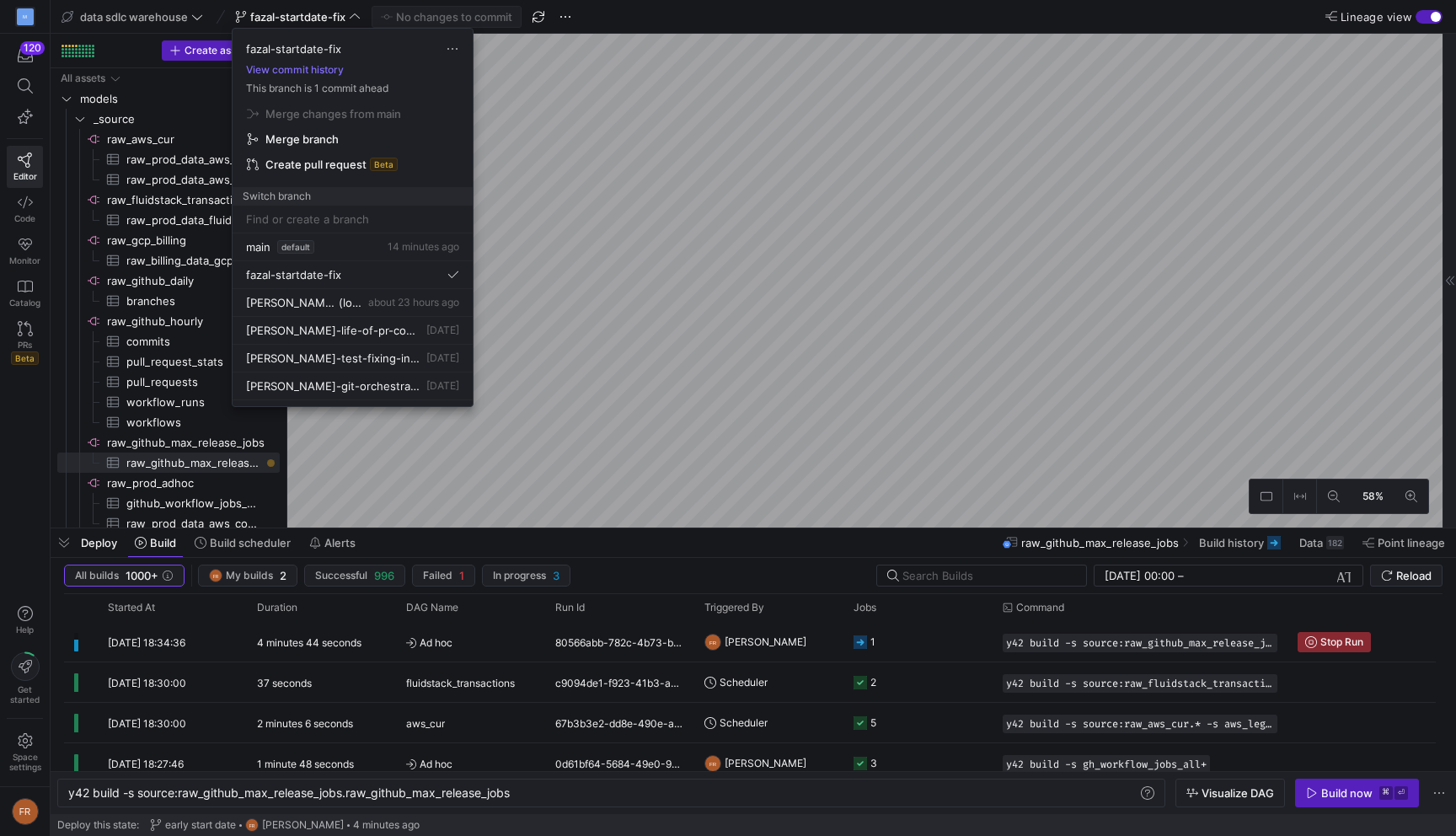
click at [351, 221] on input at bounding box center [352, 218] width 213 height 14
type input "fazal"
click at [380, 304] on div "fazal-test 15 Aug 2025" at bounding box center [352, 302] width 213 height 14
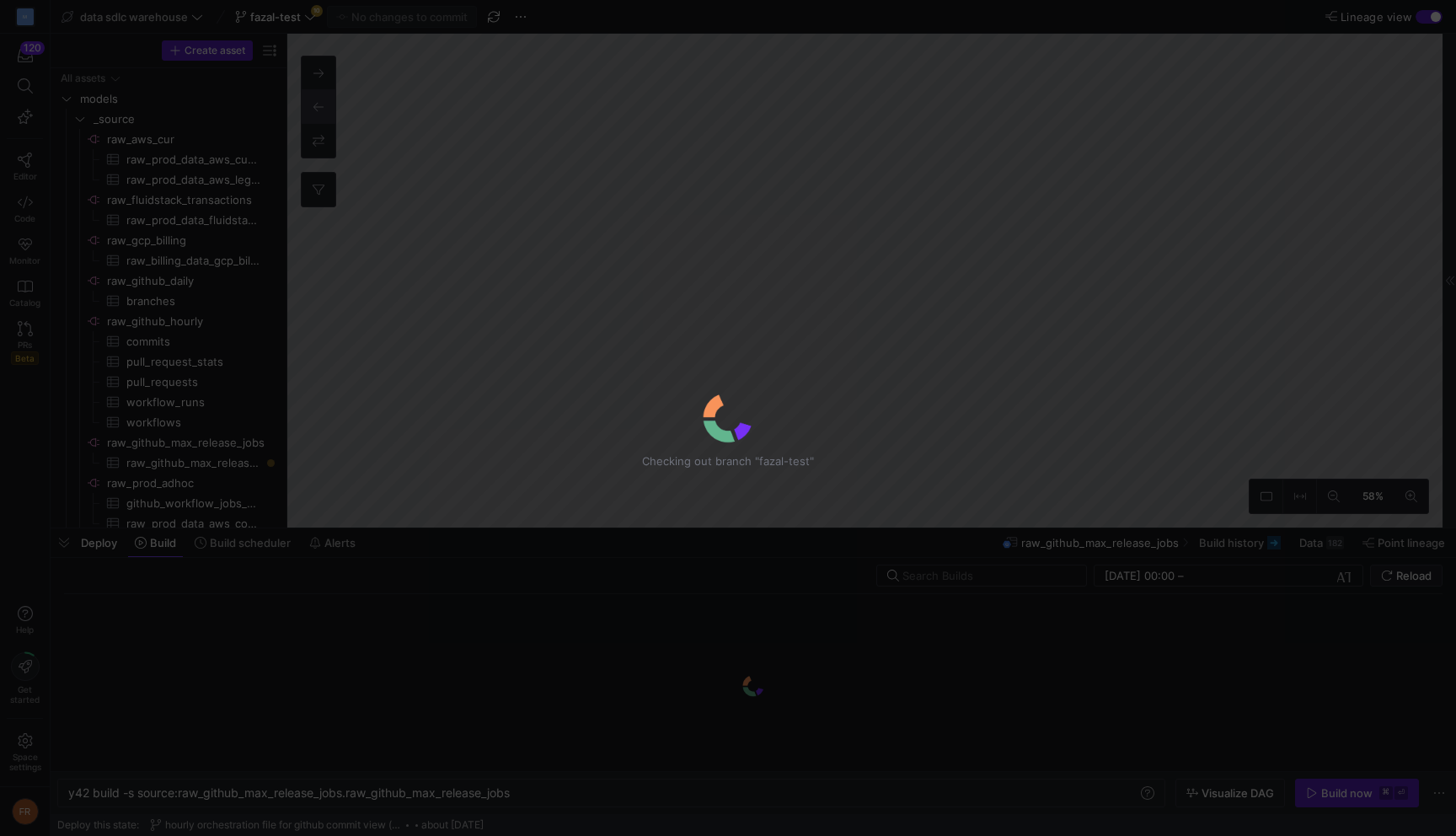
type textarea "y42 build"
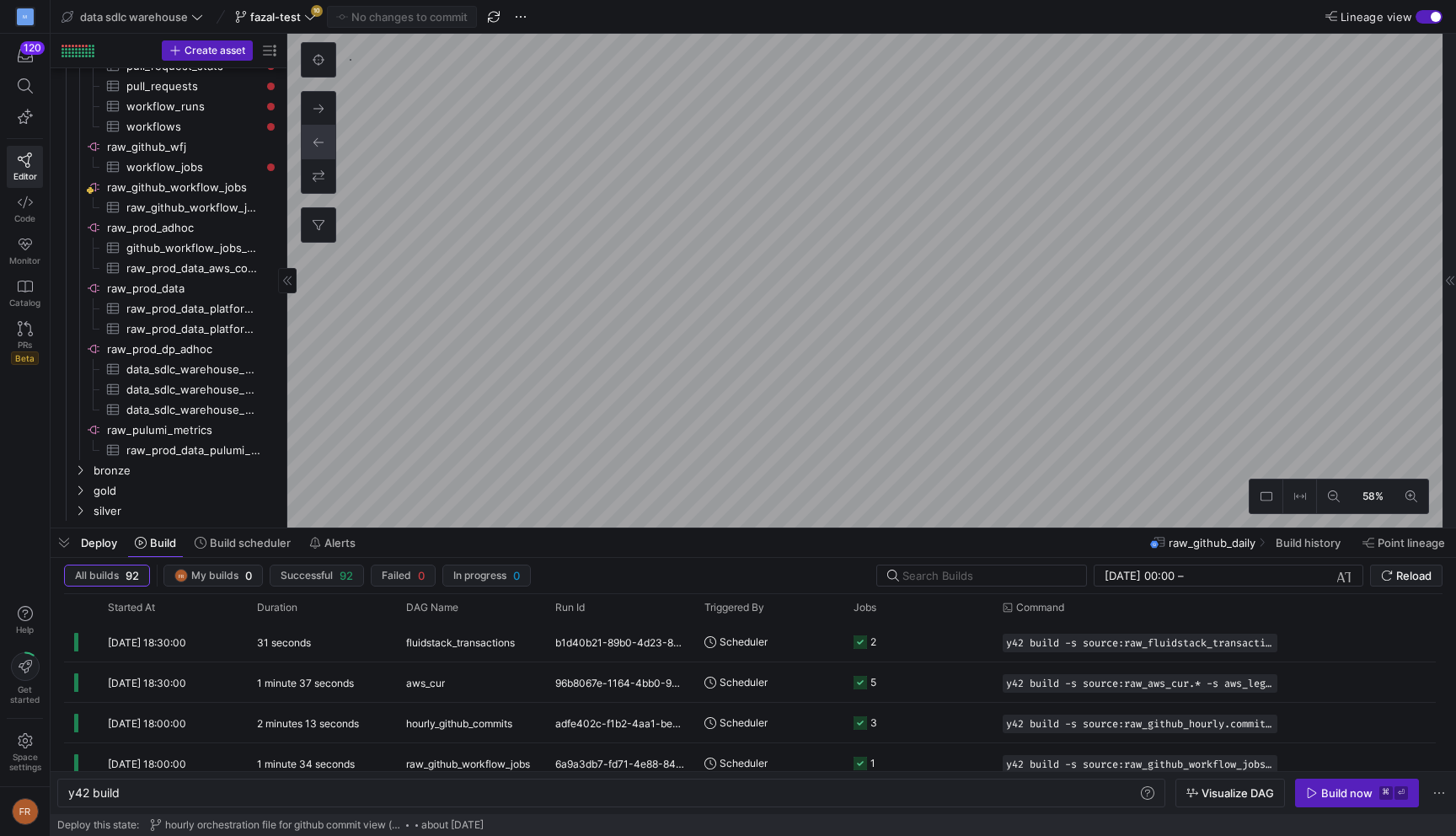
scroll to position [202, 0]
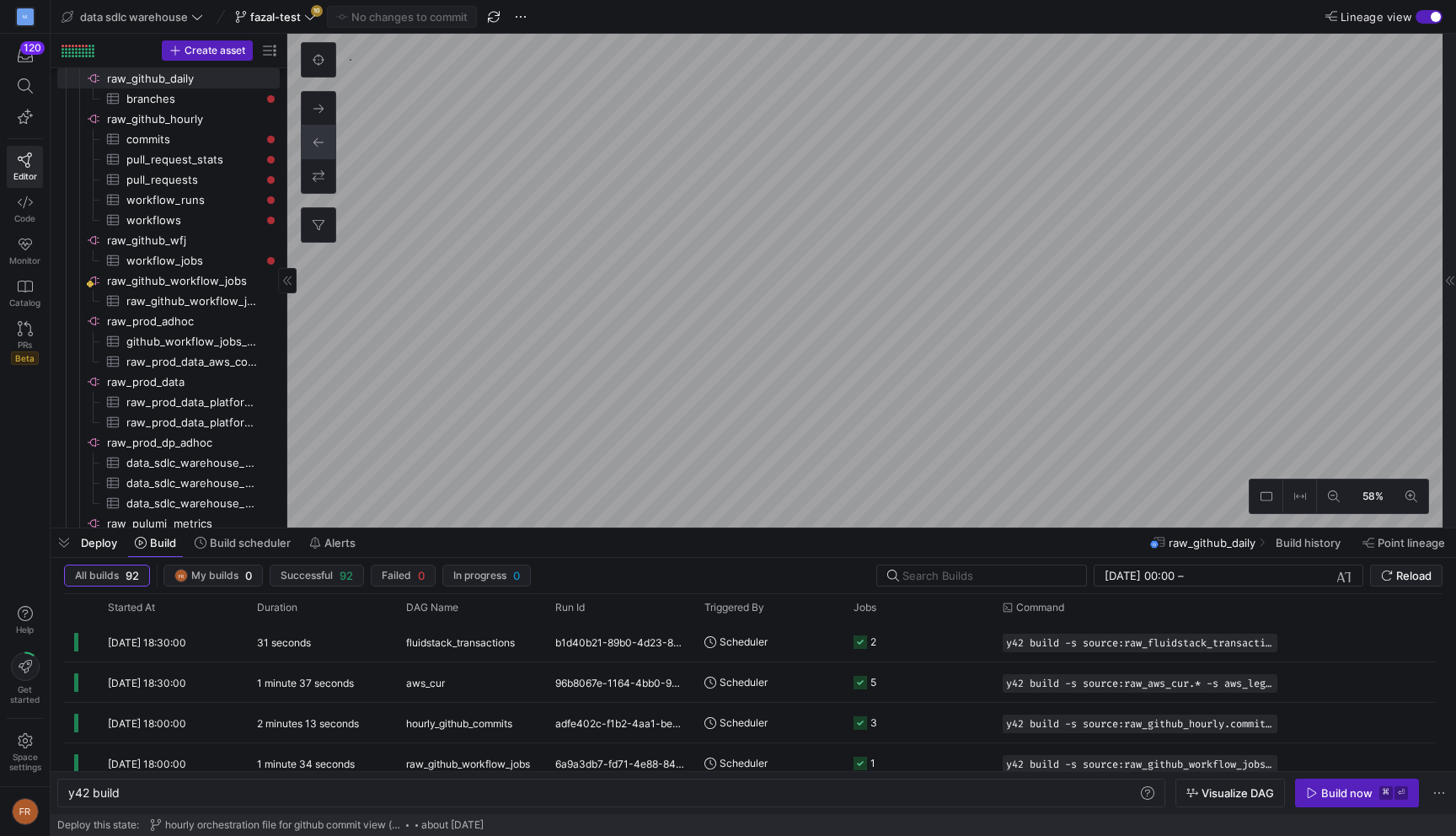
checkbox input "false"
click at [709, 0] on html "M 120 Editor Code Monitor Catalog PRs Beta Help Get started Space settings FR d…" at bounding box center [728, 418] width 1456 height 836
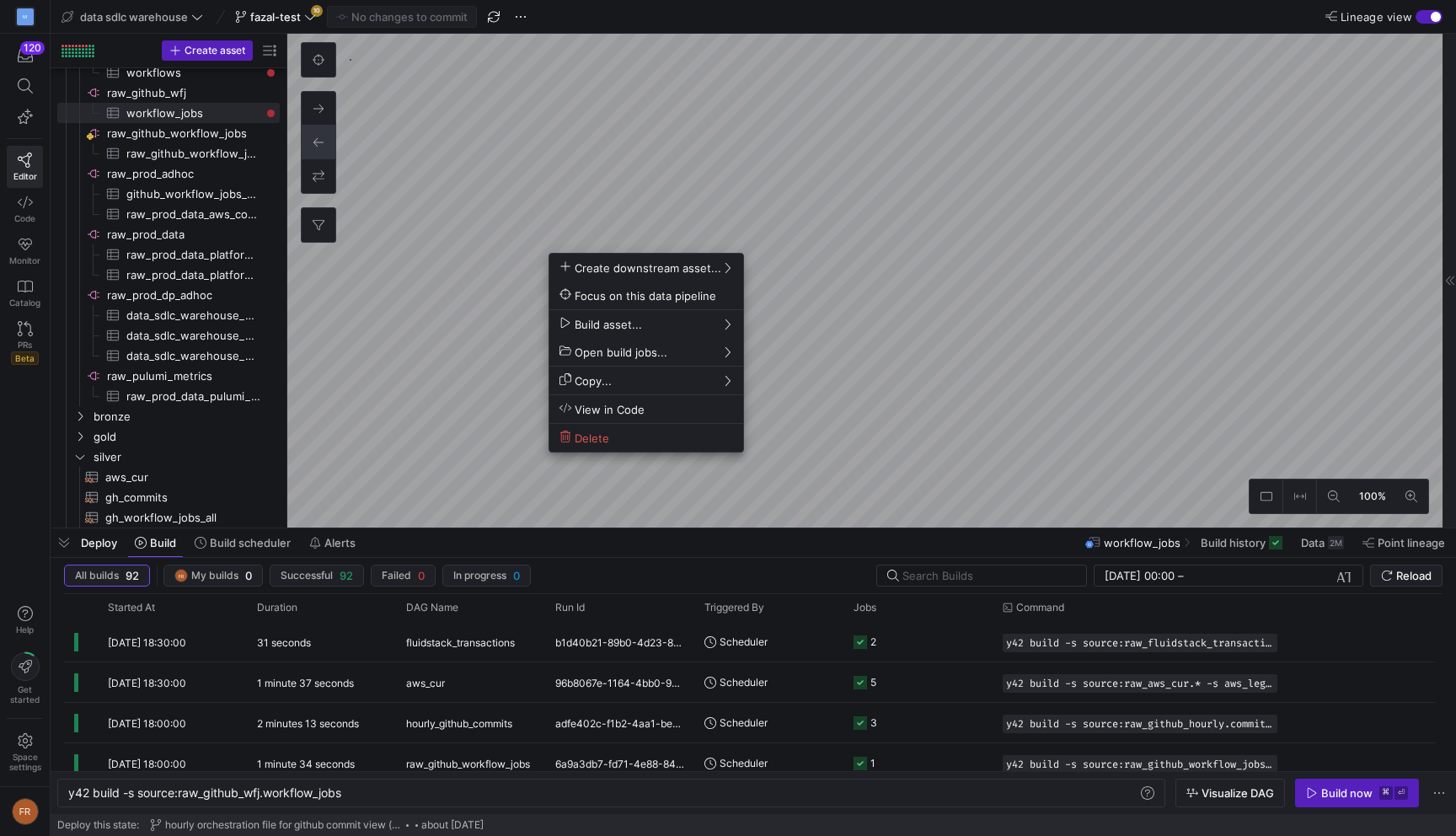
scroll to position [0, 6]
drag, startPoint x: 1086, startPoint y: 176, endPoint x: 786, endPoint y: 240, distance: 306.8
click at [786, 240] on div at bounding box center [728, 418] width 1456 height 836
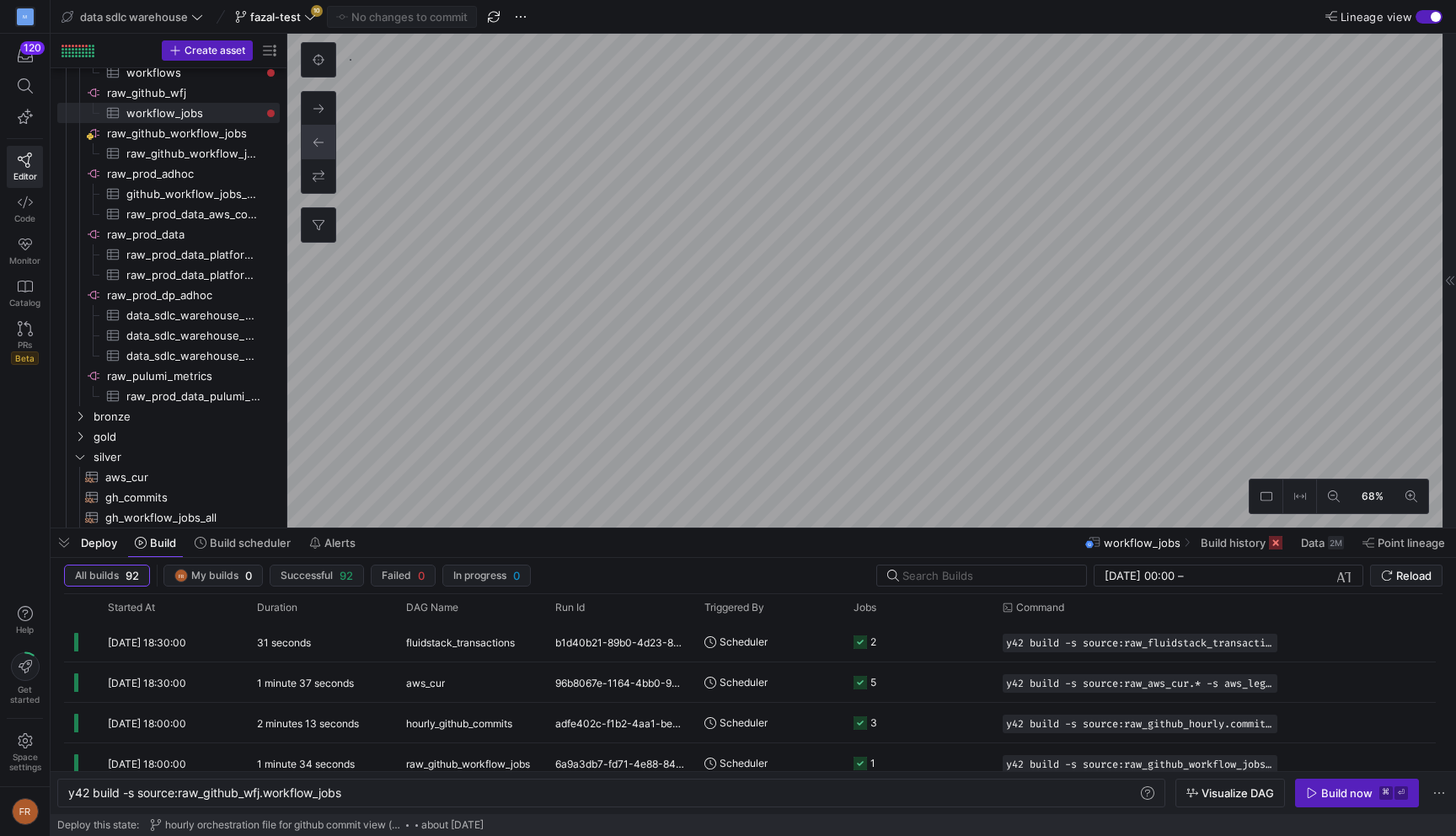
type textarea "y42 build"
checkbox input "false"
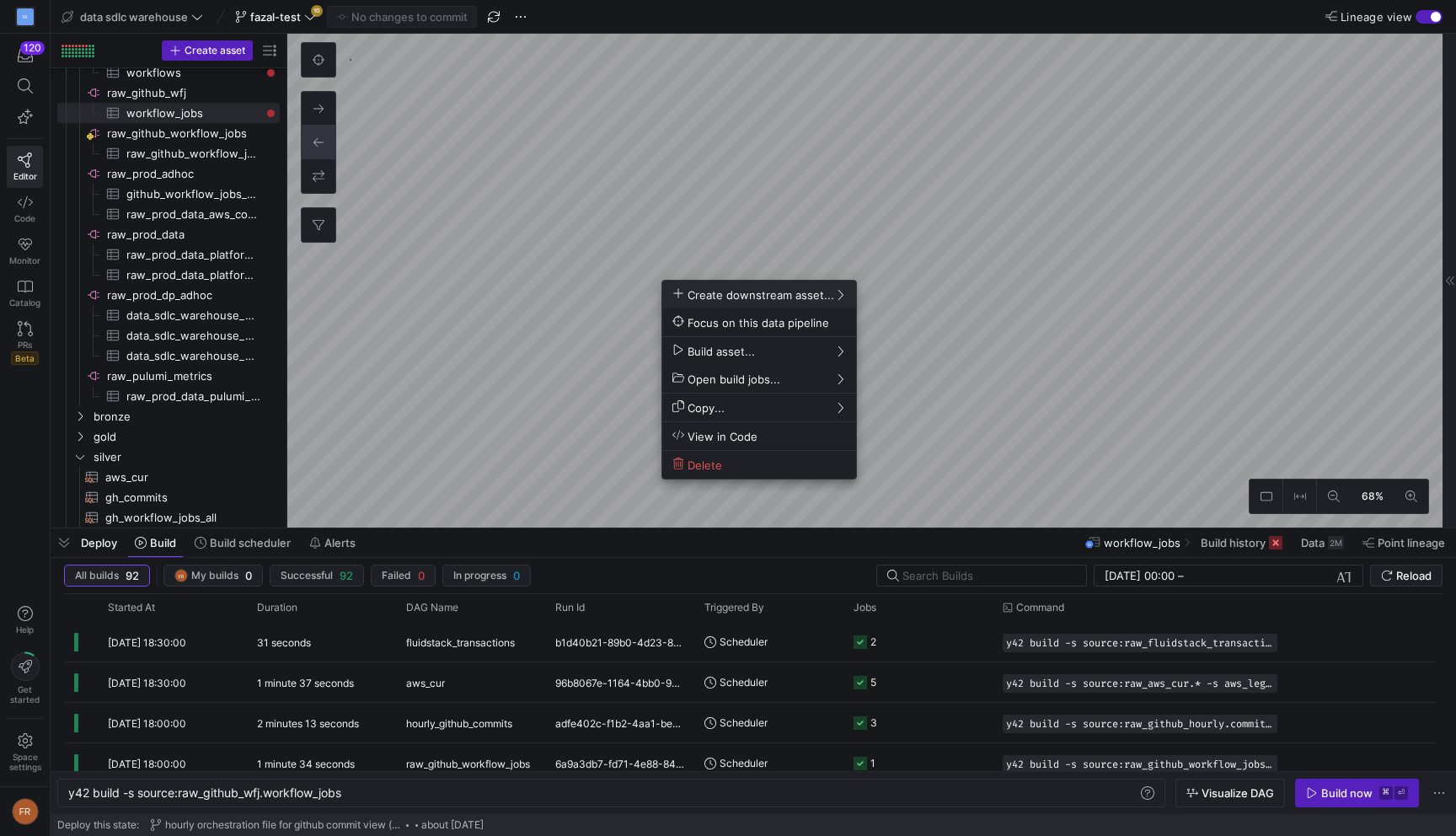
scroll to position [0, 6]
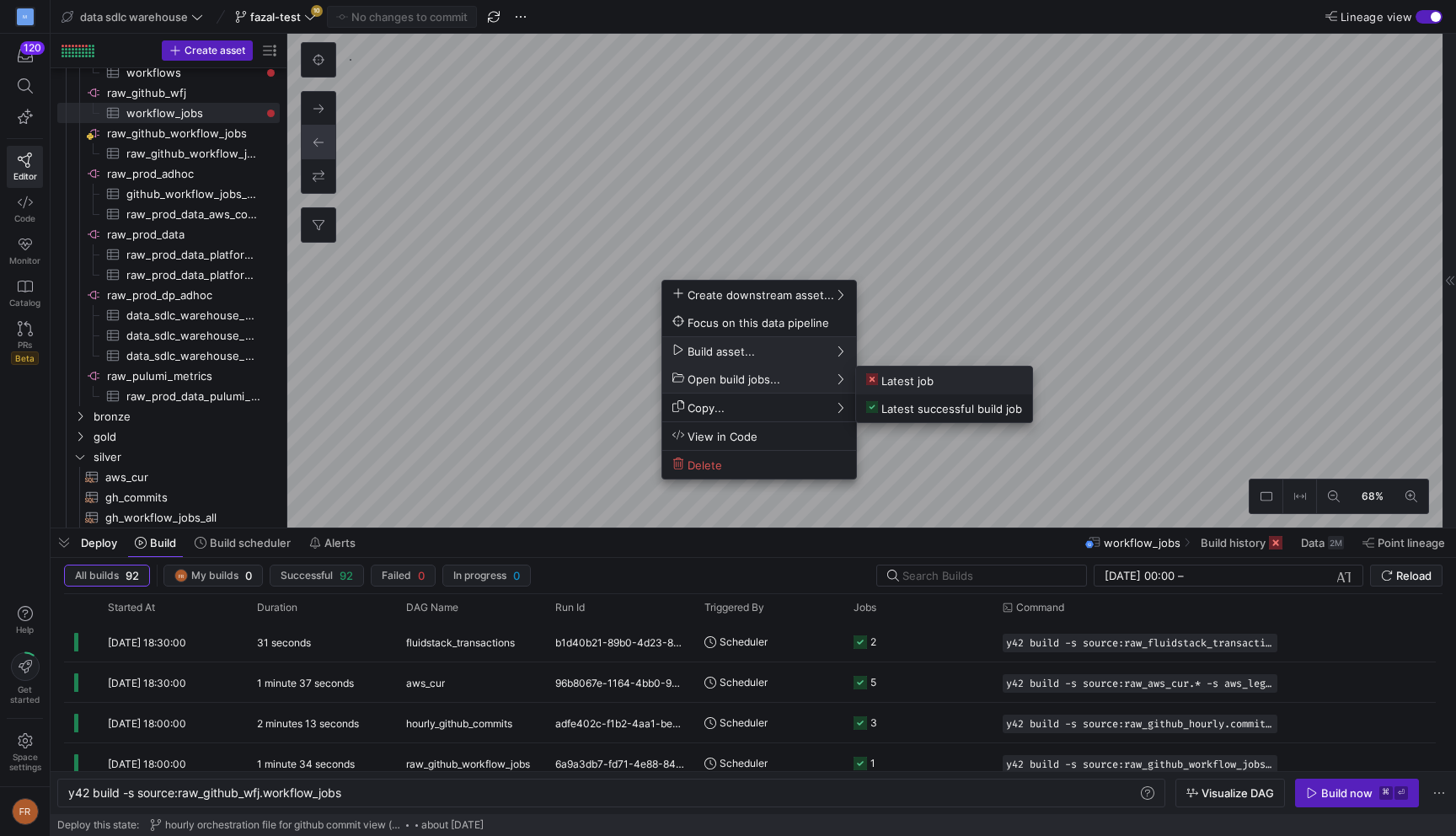
click at [889, 386] on span "Latest job" at bounding box center [900, 380] width 67 height 14
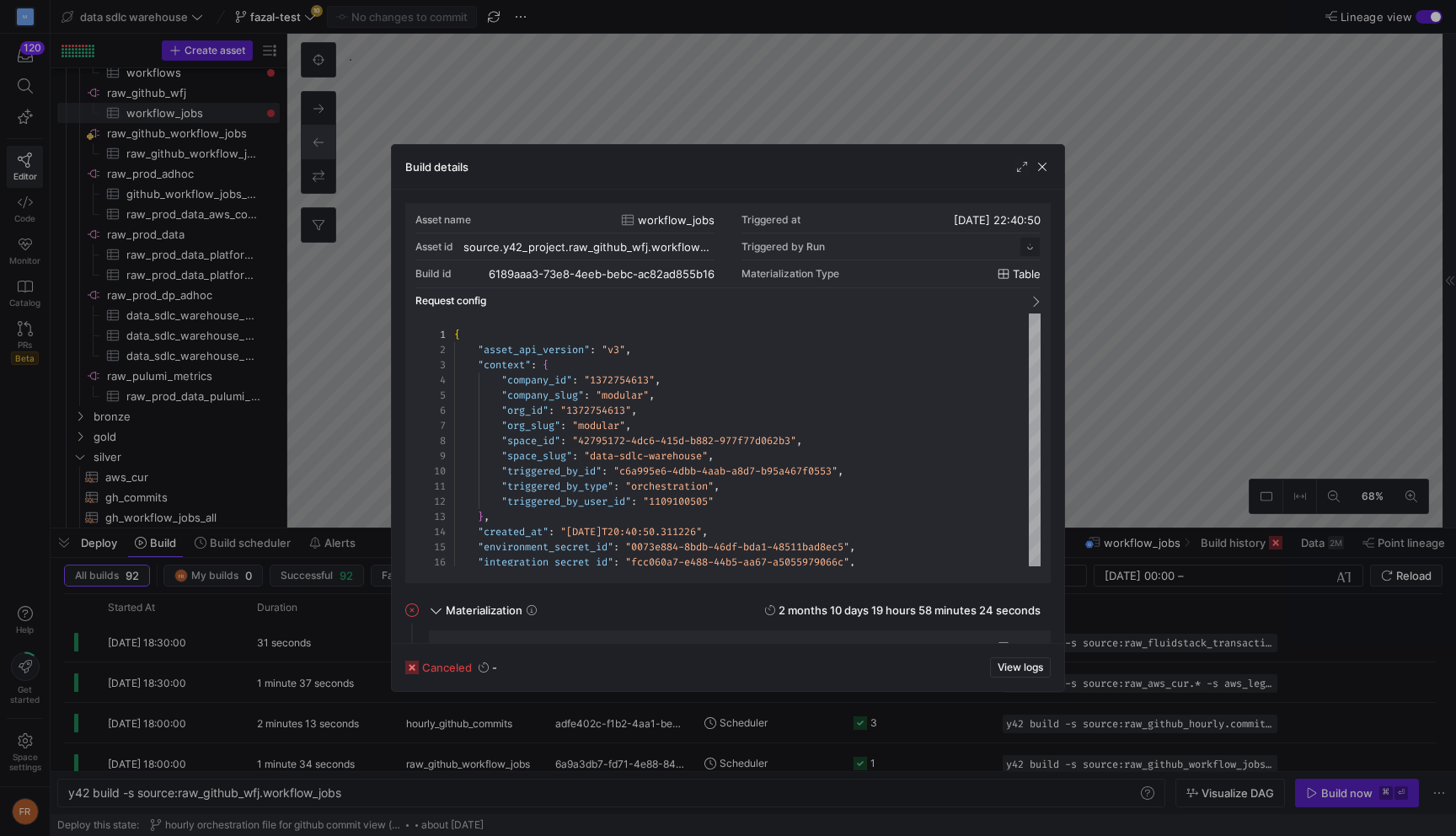
scroll to position [151, 0]
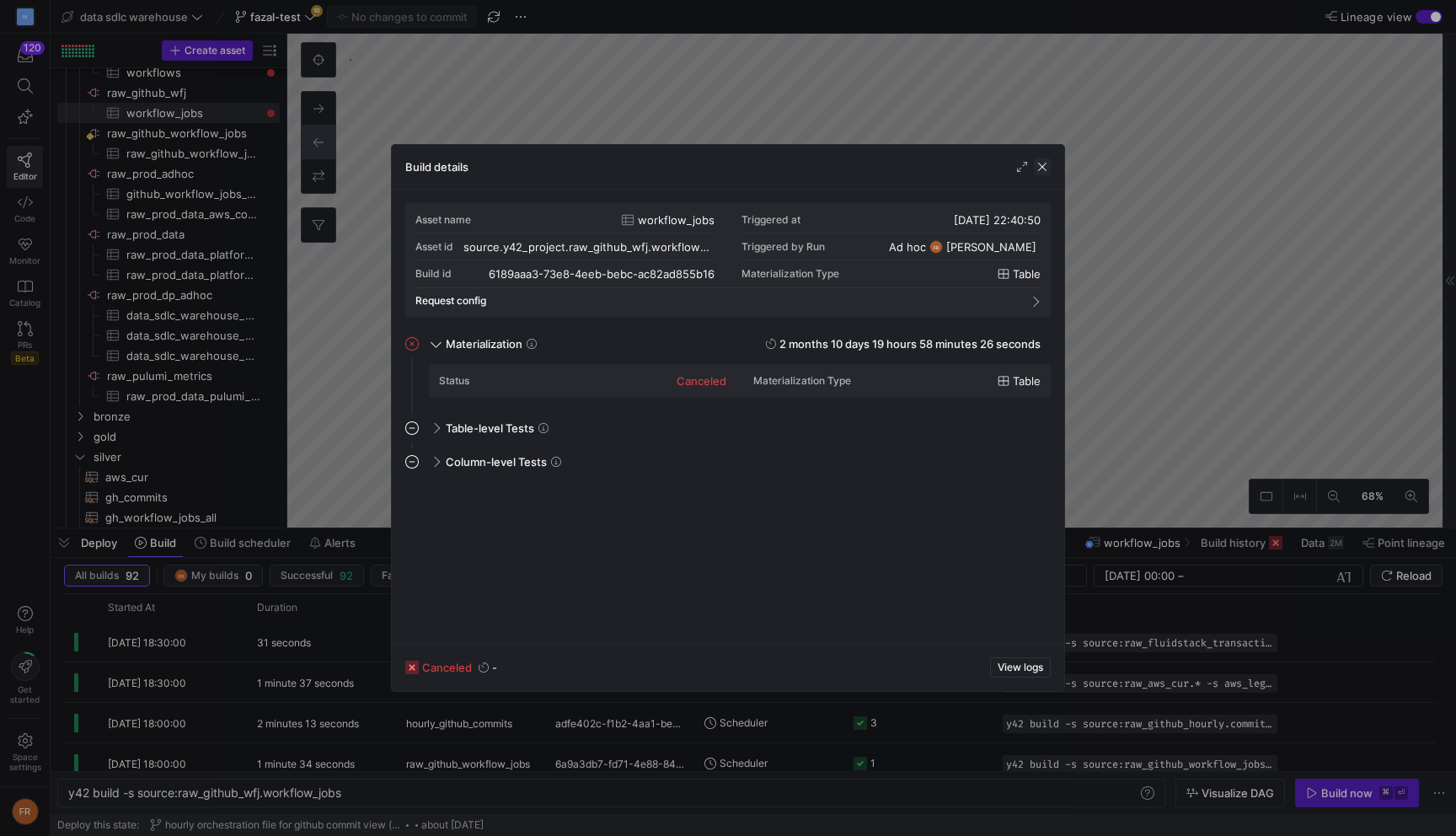
click at [1038, 175] on span "button" at bounding box center [1042, 167] width 17 height 17
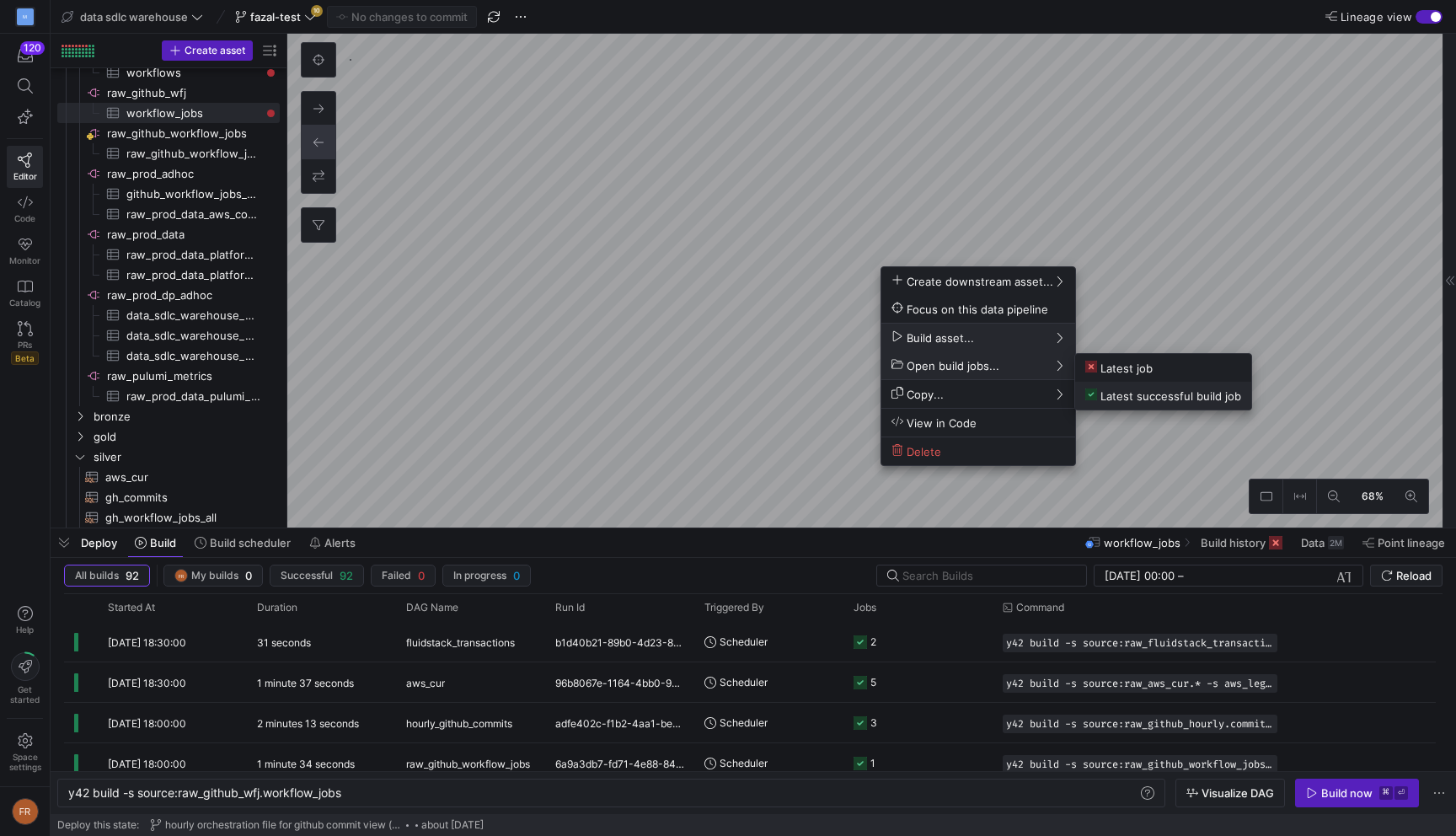
click at [1107, 394] on span "Latest successful build job" at bounding box center [1163, 396] width 156 height 14
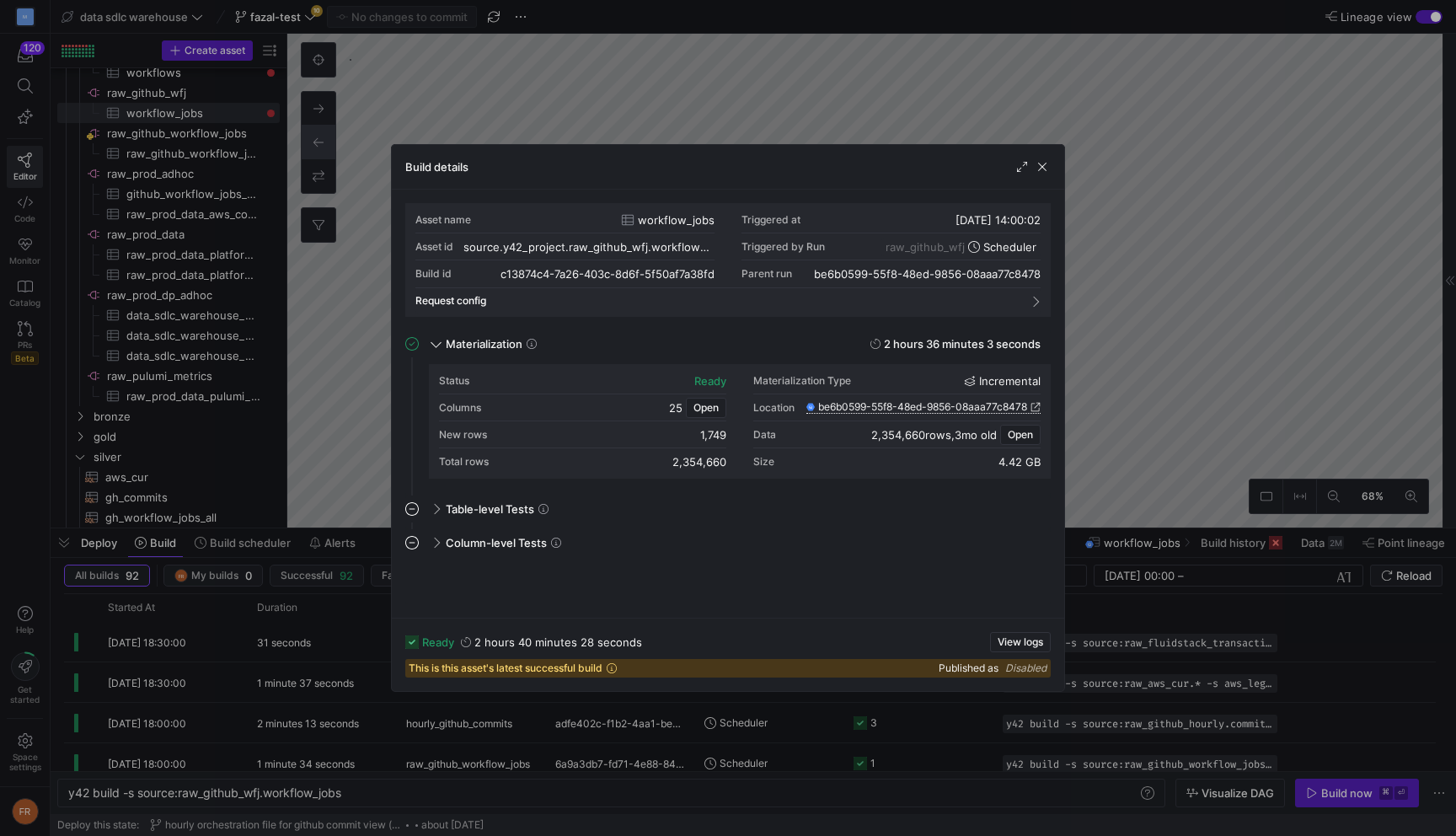
click at [1011, 405] on span "be6b0599-55f8-48ed-9856-08aaa77c8478" at bounding box center [922, 407] width 209 height 12
click at [1017, 435] on span "Open" at bounding box center [1020, 434] width 25 height 12
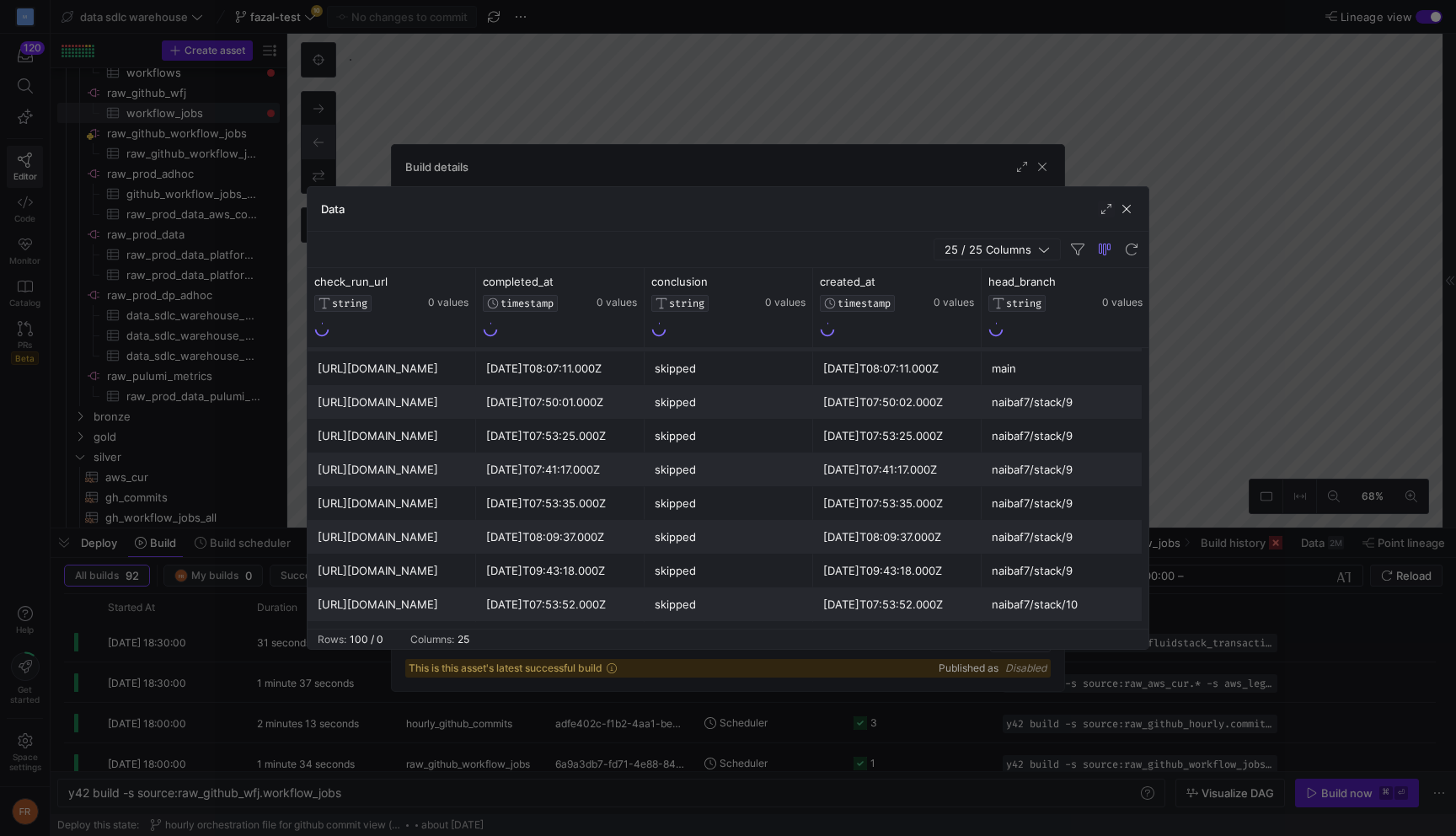
scroll to position [176, 0]
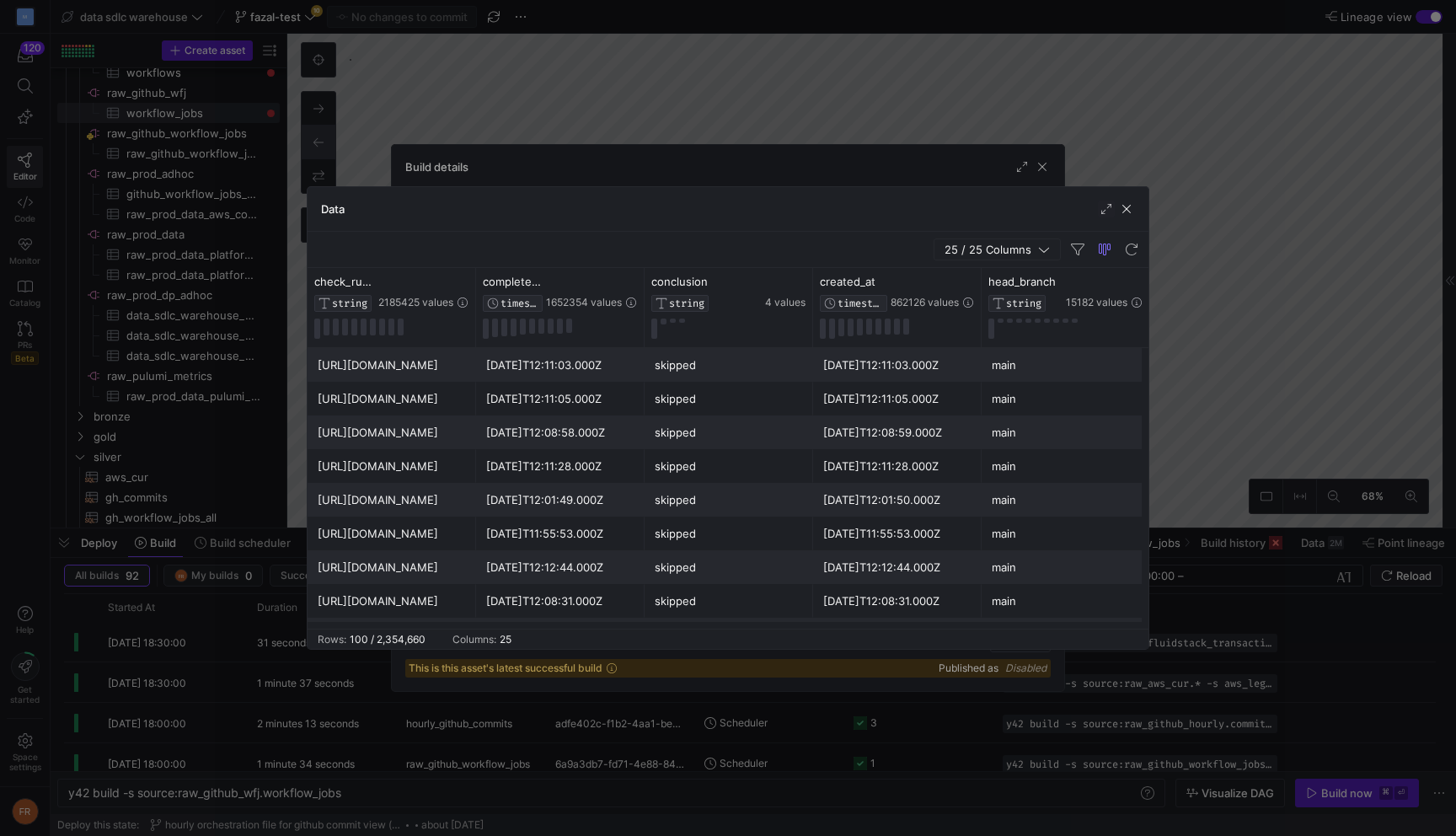
click at [470, 78] on div at bounding box center [728, 418] width 1456 height 836
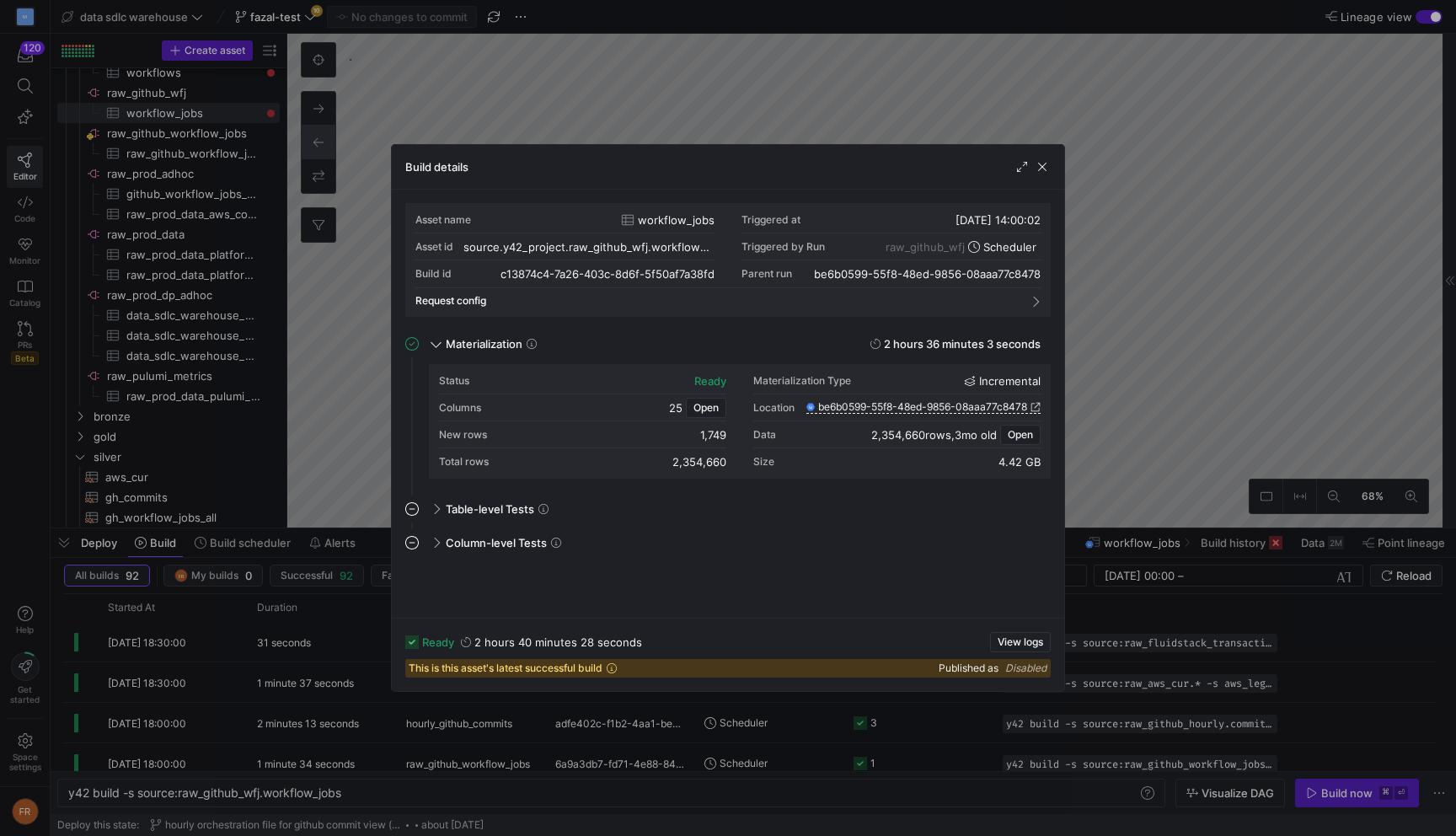
click at [512, 98] on div at bounding box center [728, 418] width 1456 height 836
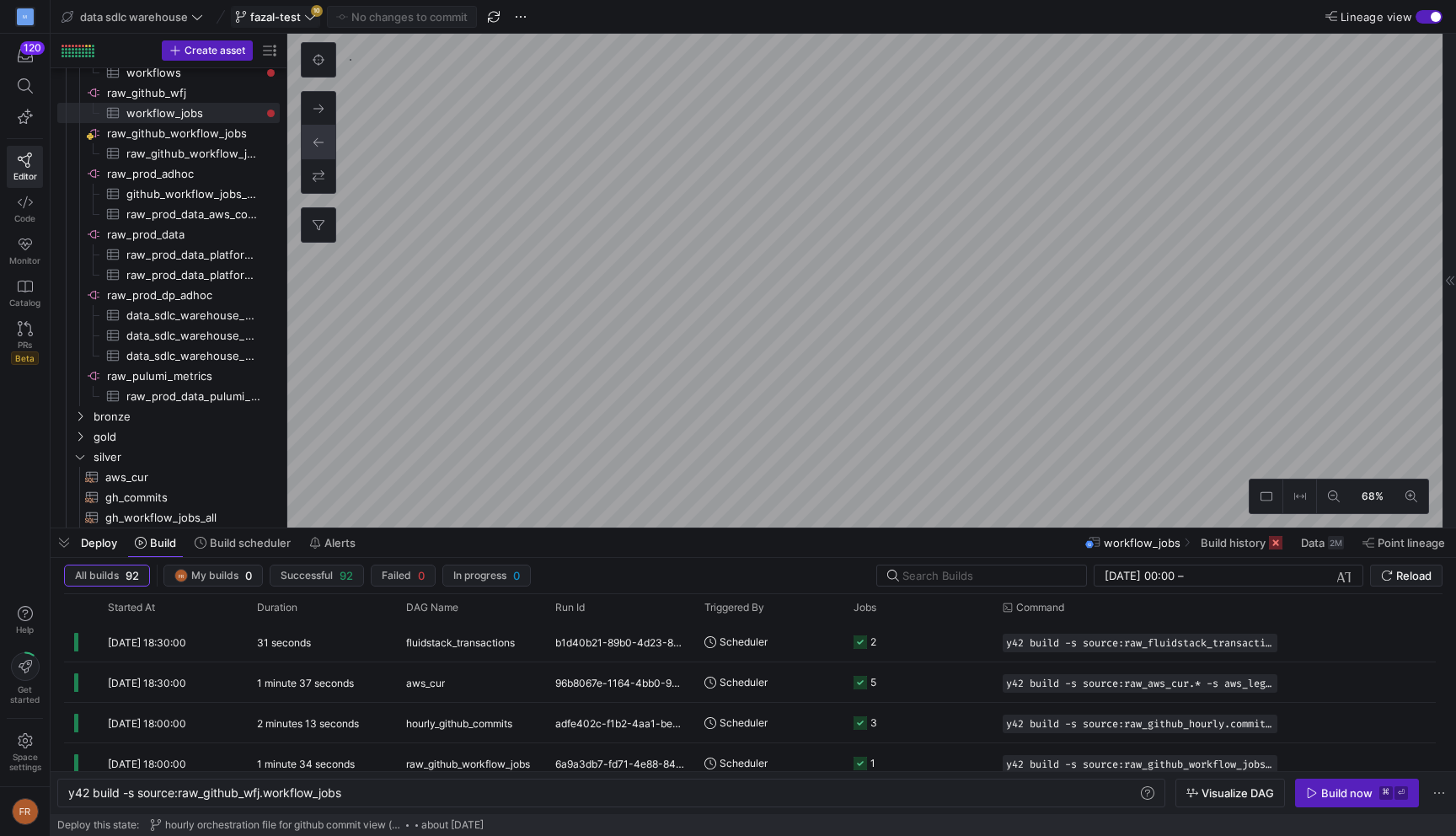
click at [293, 15] on span "fazal-test" at bounding box center [275, 16] width 51 height 14
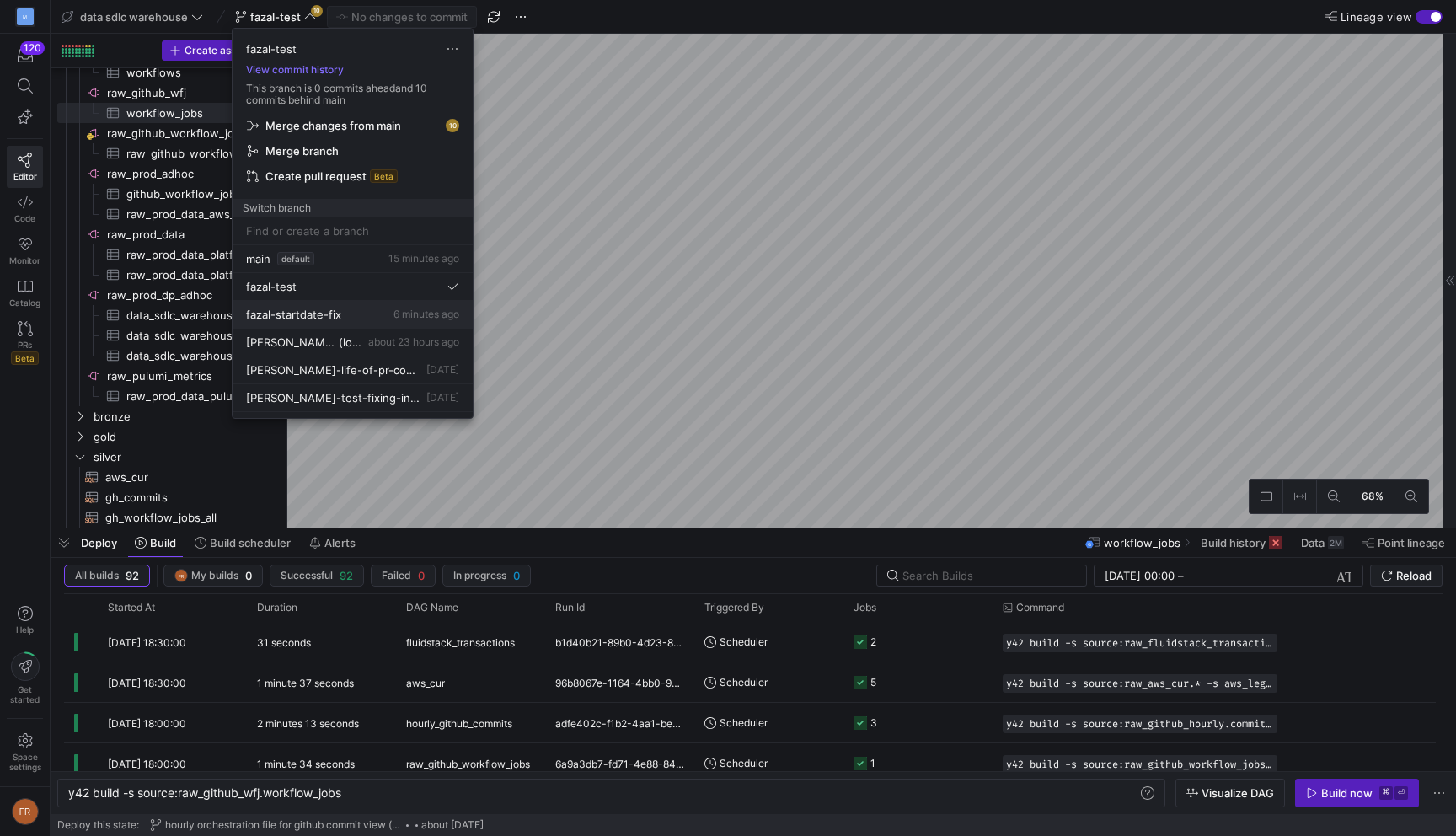
click at [356, 316] on div "fazal-startdate-fix 6 minutes ago" at bounding box center [352, 313] width 213 height 14
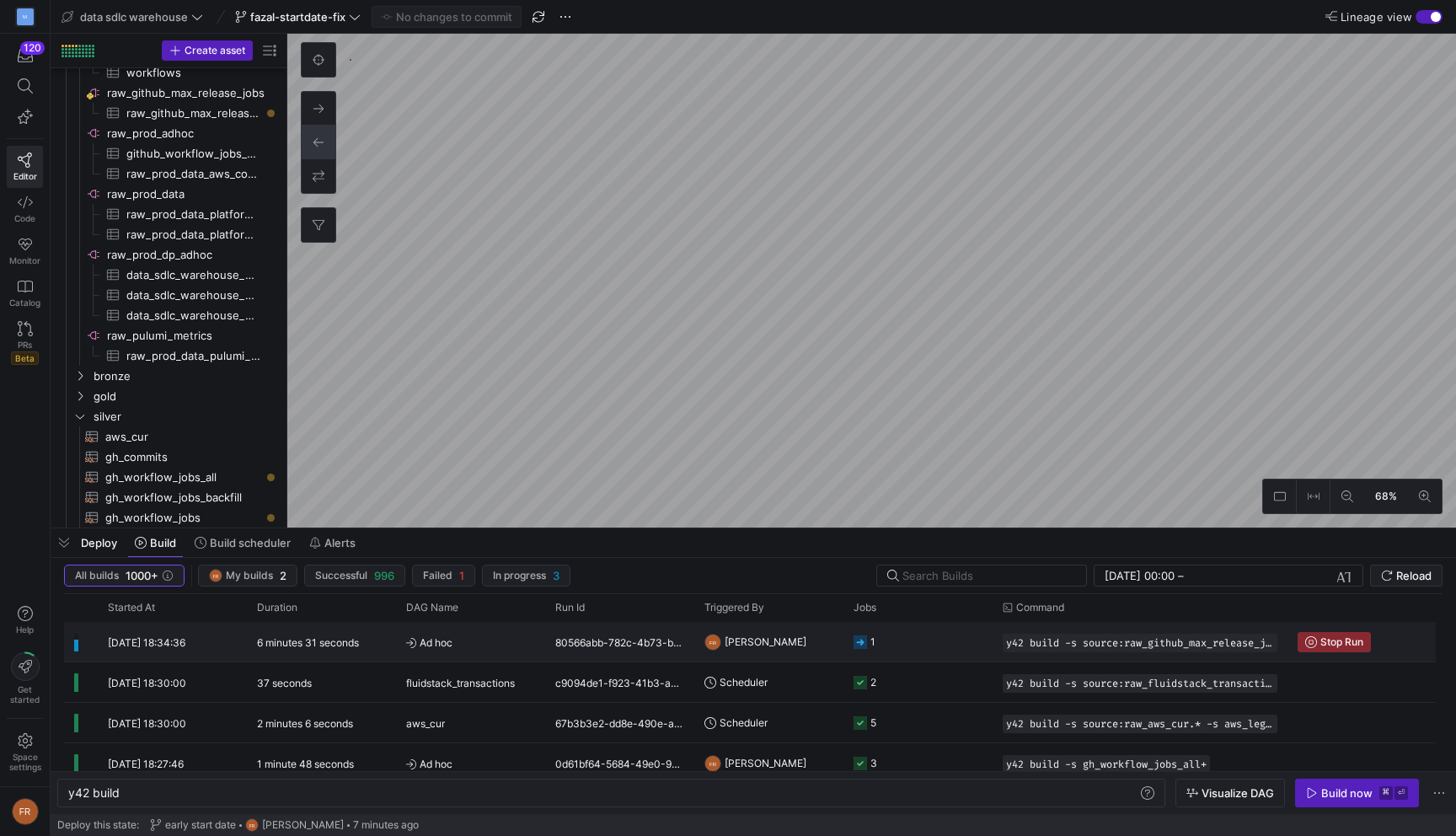
click at [381, 642] on div "6 minutes 31 seconds" at bounding box center [322, 641] width 149 height 40
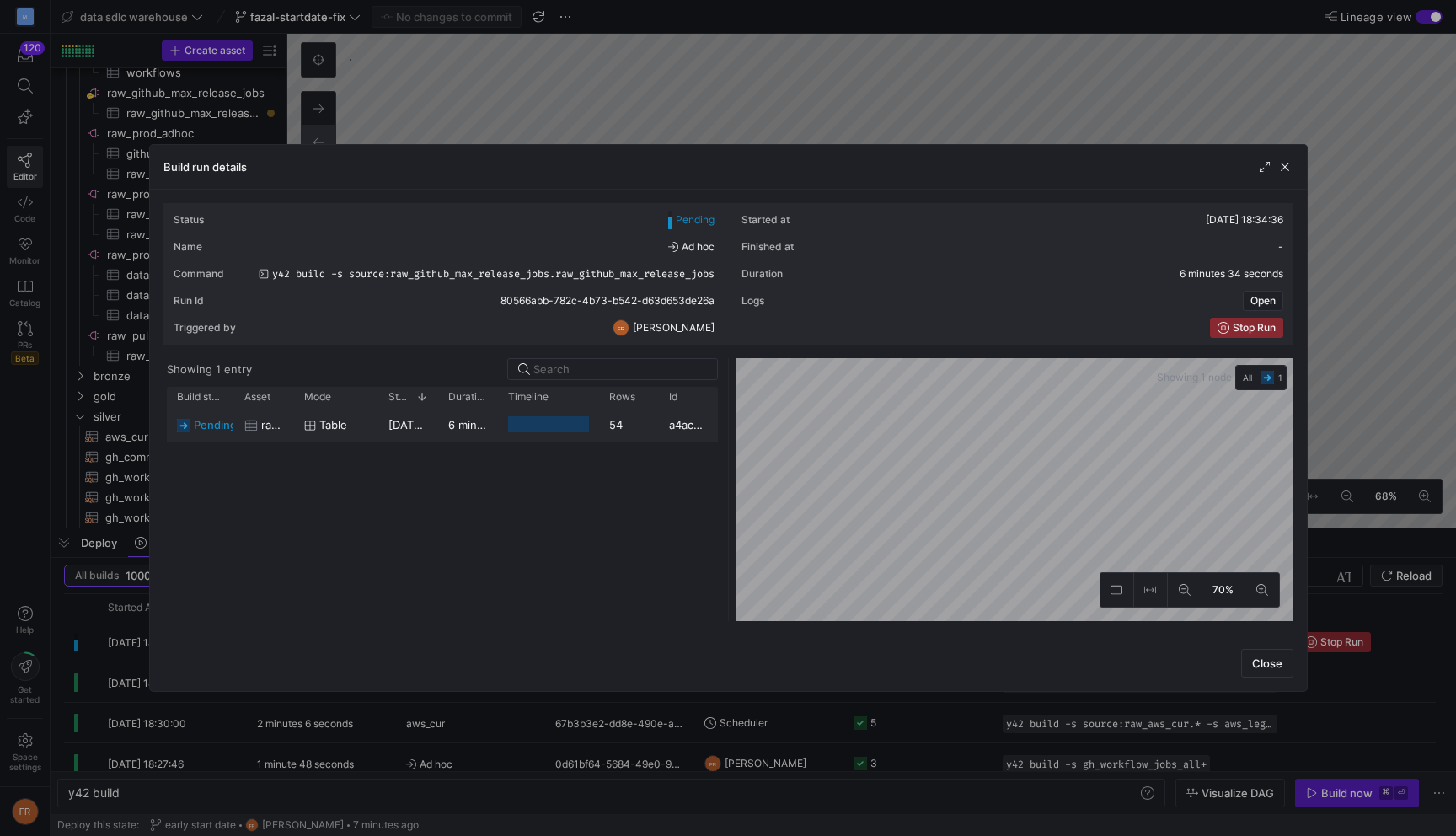
click at [489, 426] on y42-duration "6 minutes 33 seconds" at bounding box center [506, 424] width 117 height 14
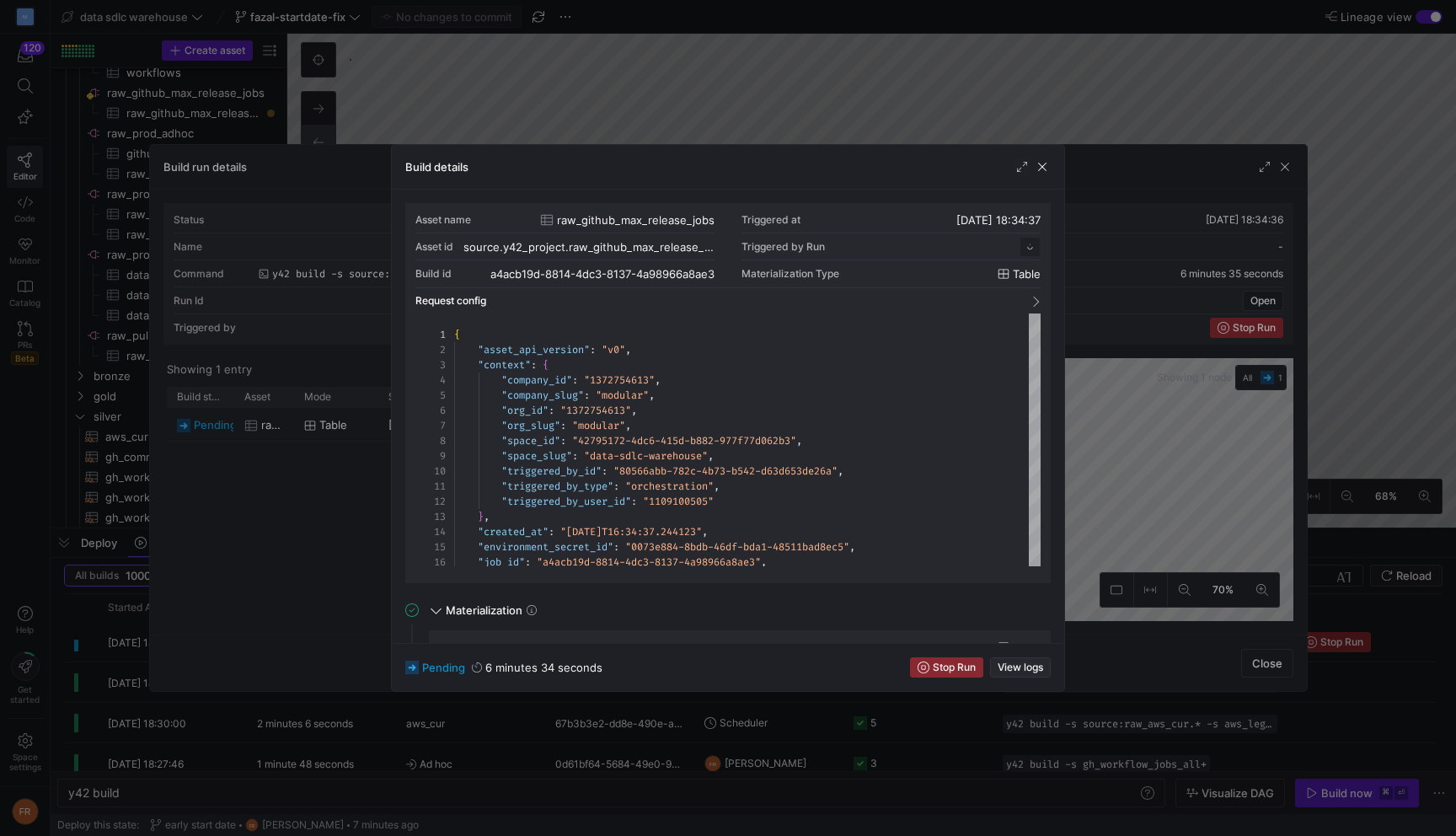
scroll to position [151, 0]
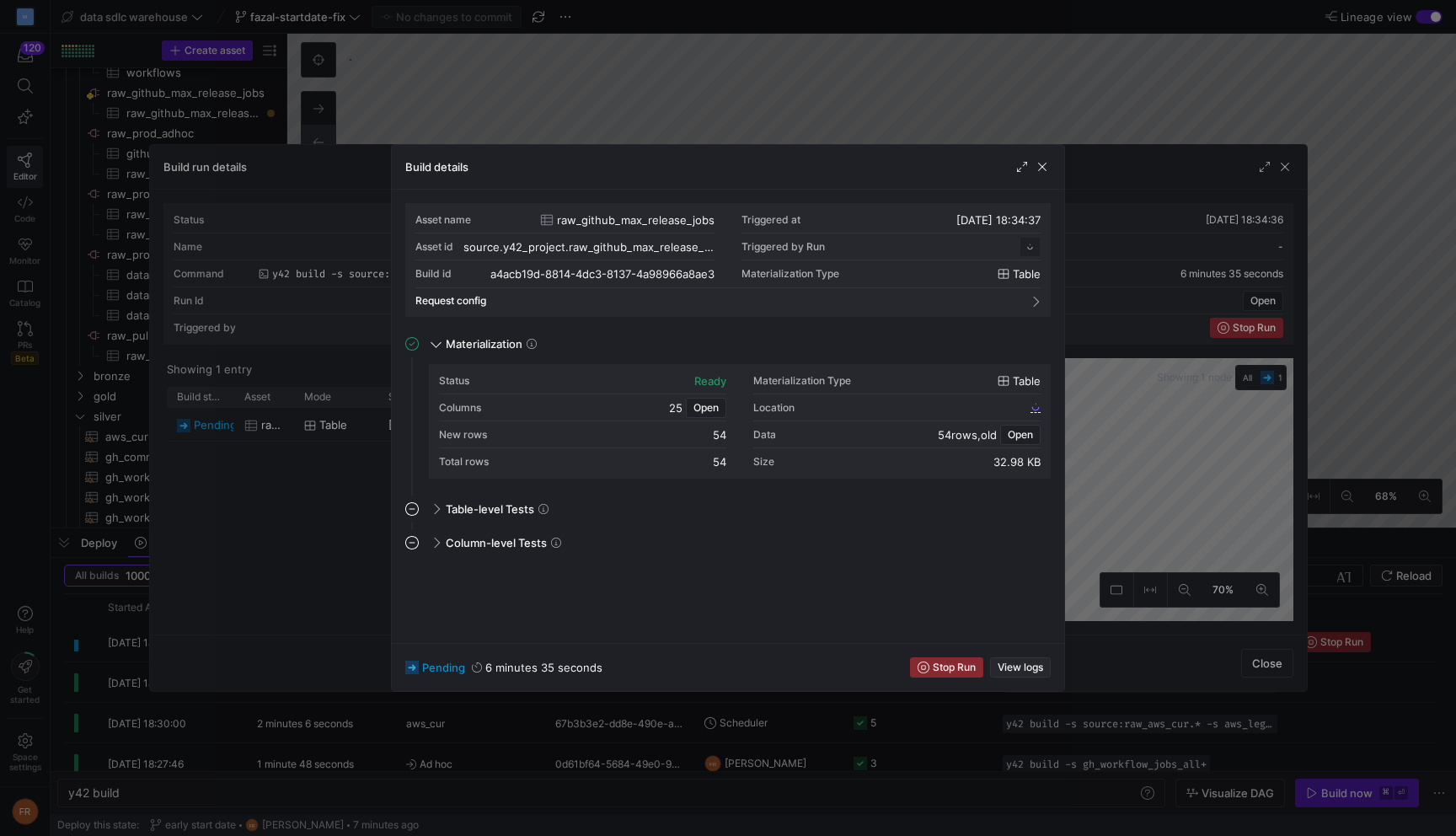
click at [1015, 664] on span "View logs" at bounding box center [1020, 667] width 45 height 12
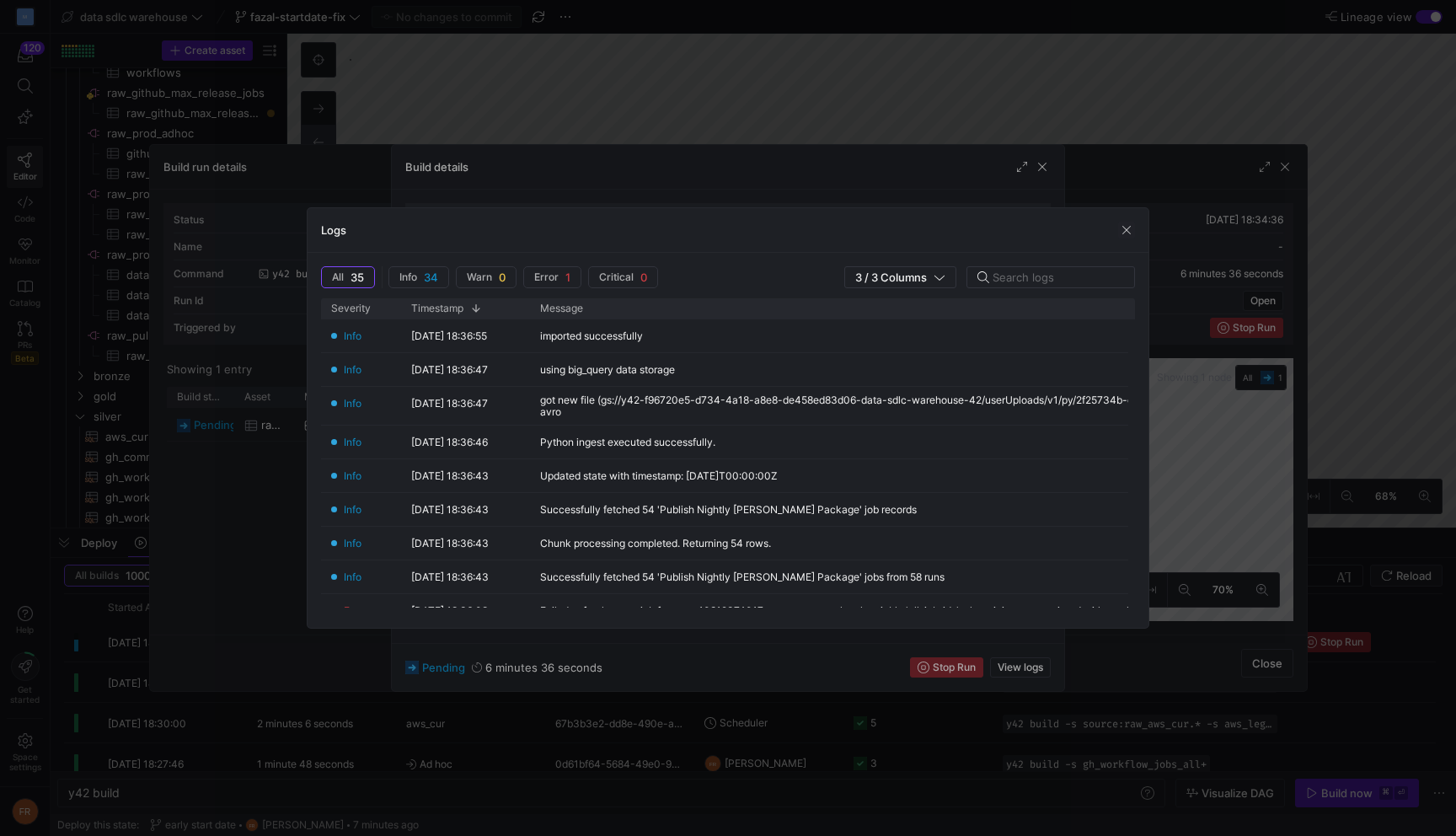
click at [803, 147] on div at bounding box center [728, 418] width 1456 height 836
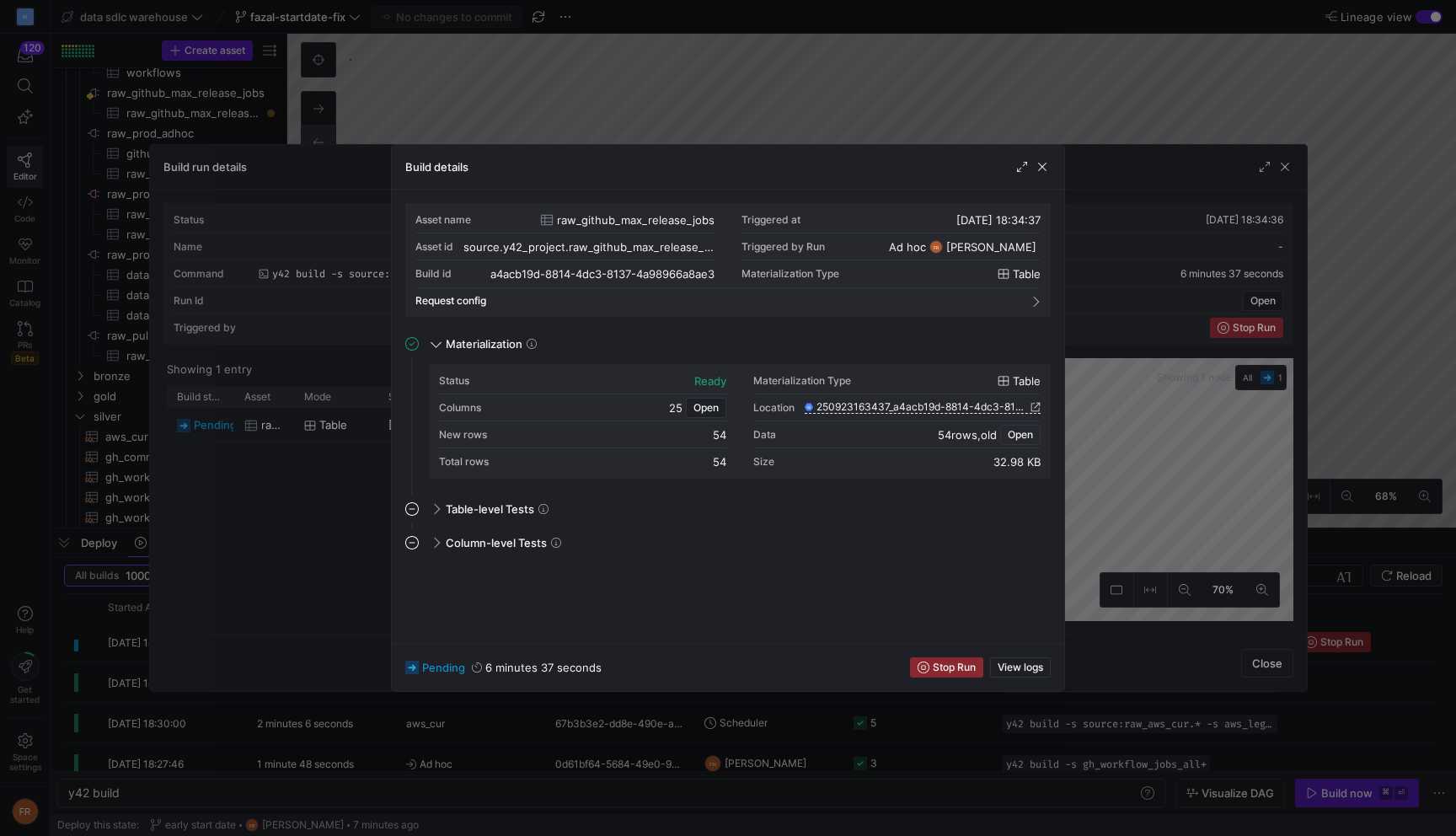
click at [1024, 438] on span "Open" at bounding box center [1020, 434] width 25 height 12
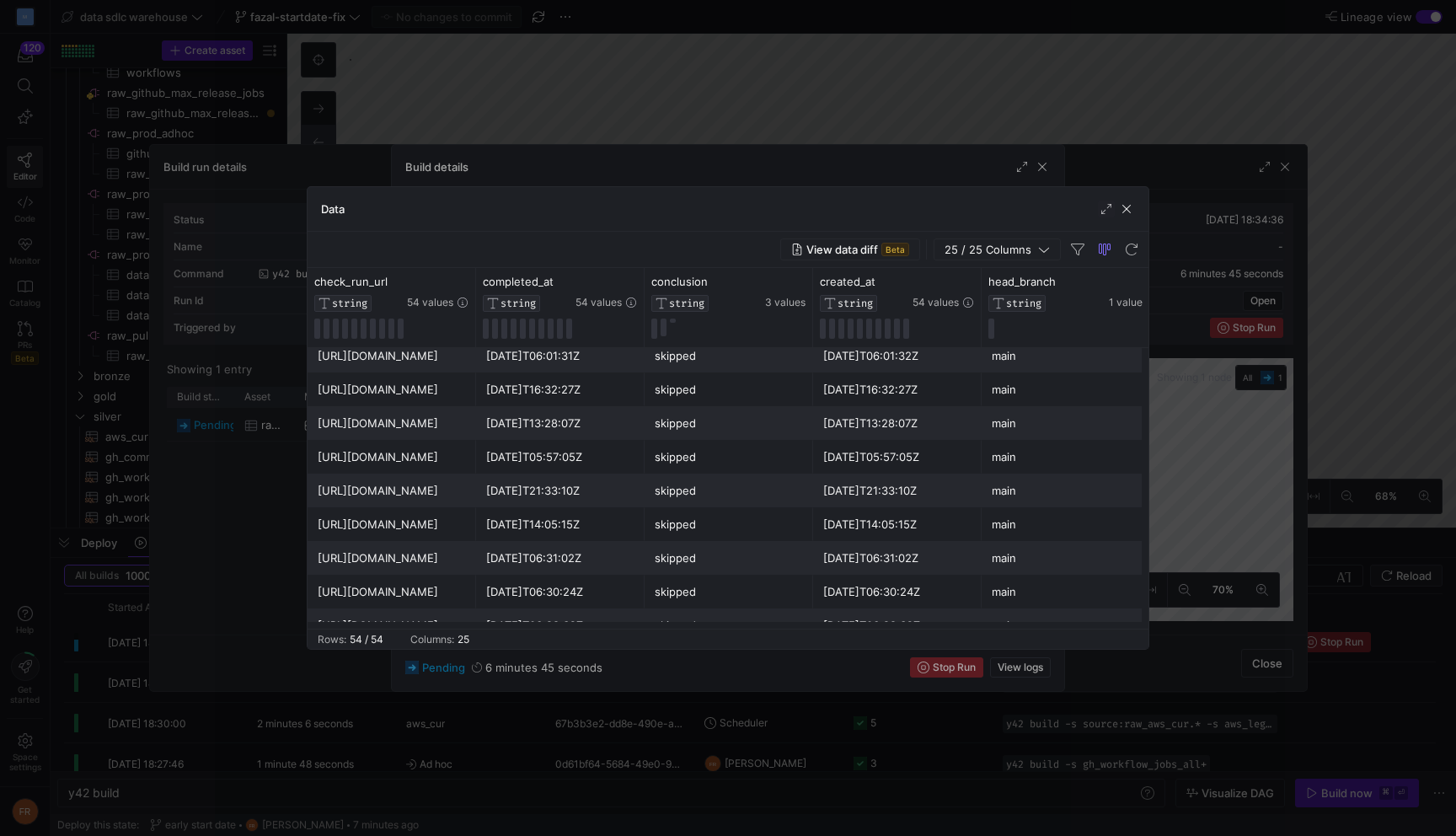
scroll to position [755, 0]
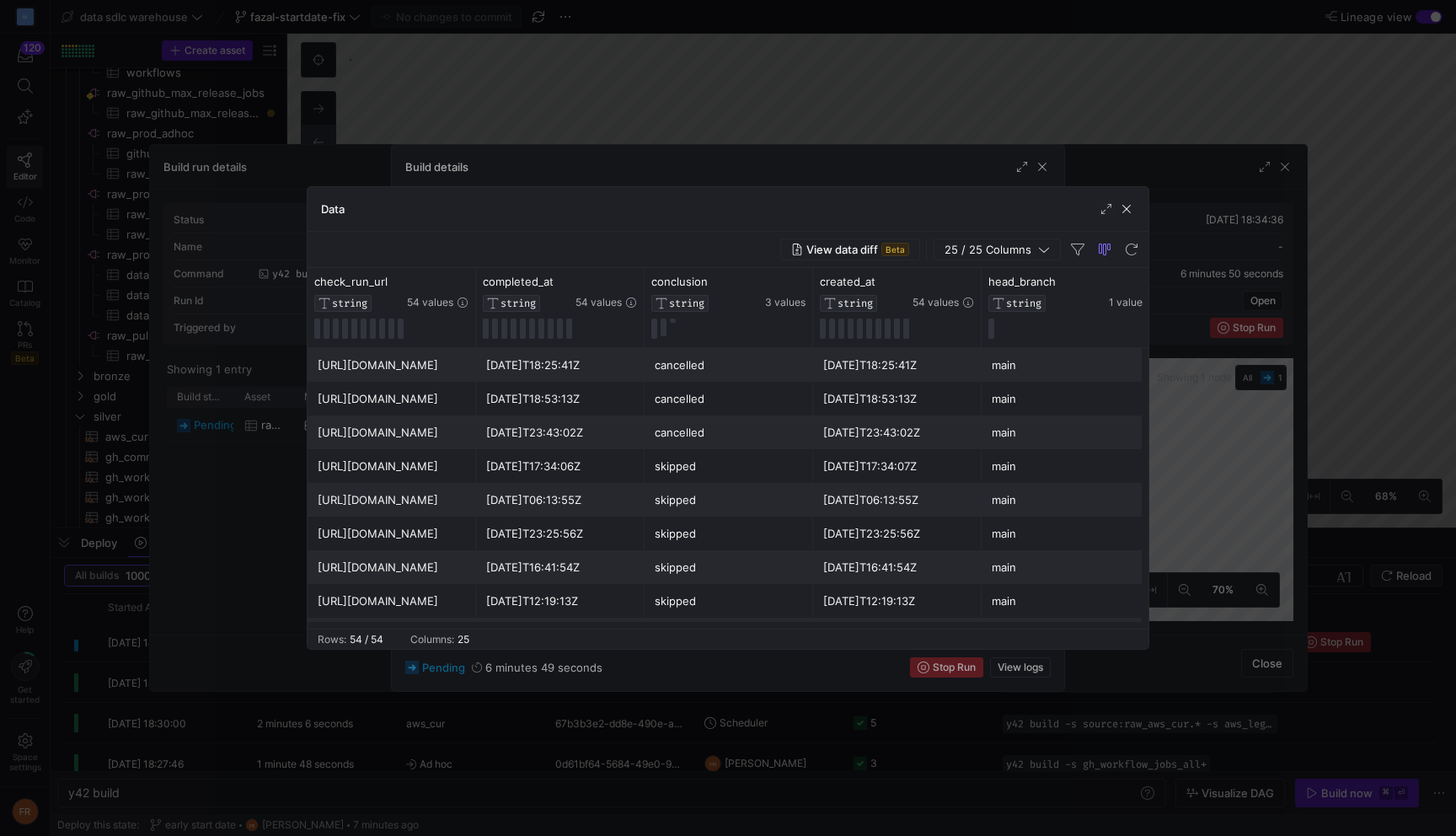
click at [845, 83] on div at bounding box center [728, 418] width 1456 height 836
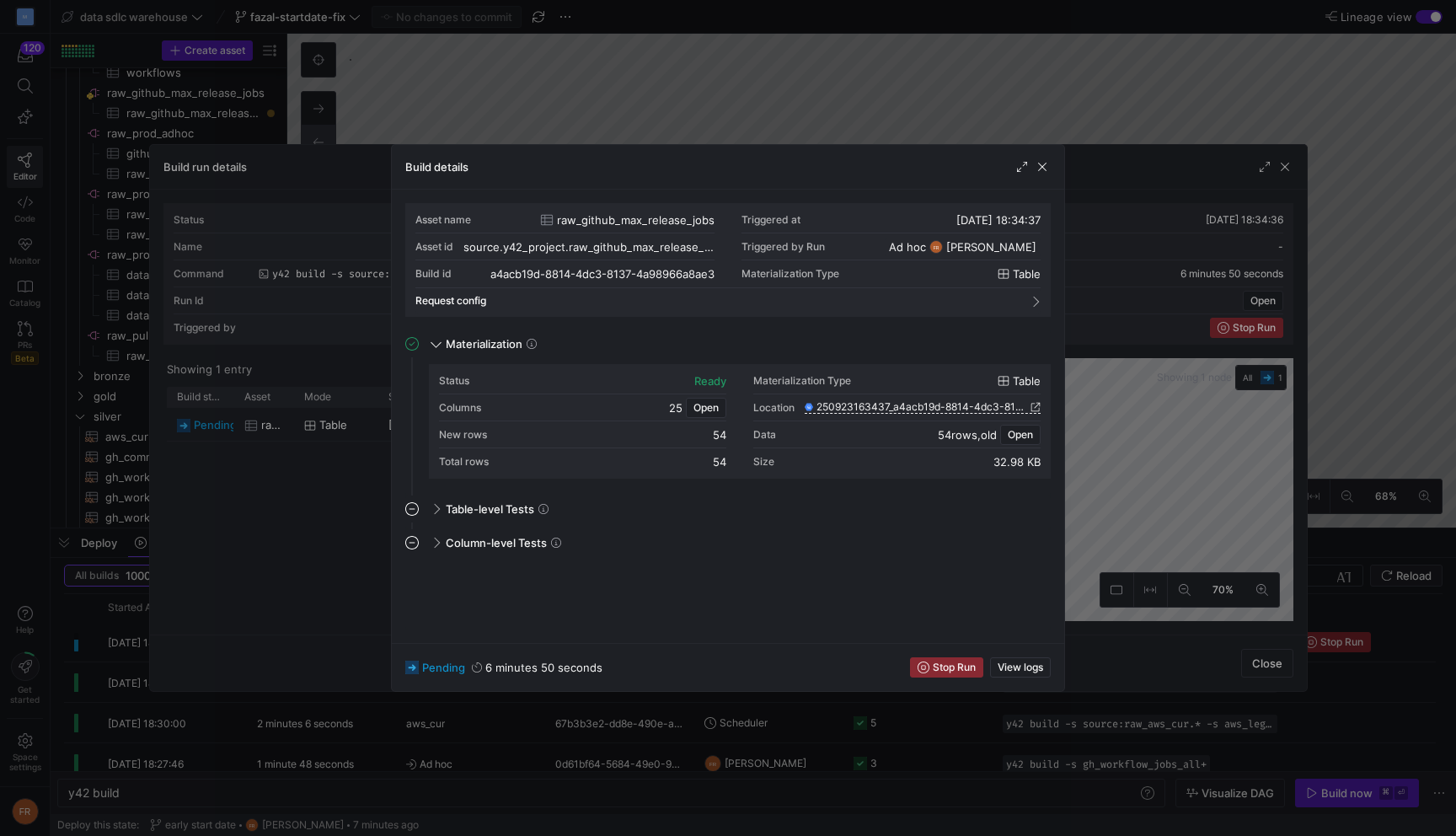
click at [845, 85] on div at bounding box center [728, 418] width 1456 height 836
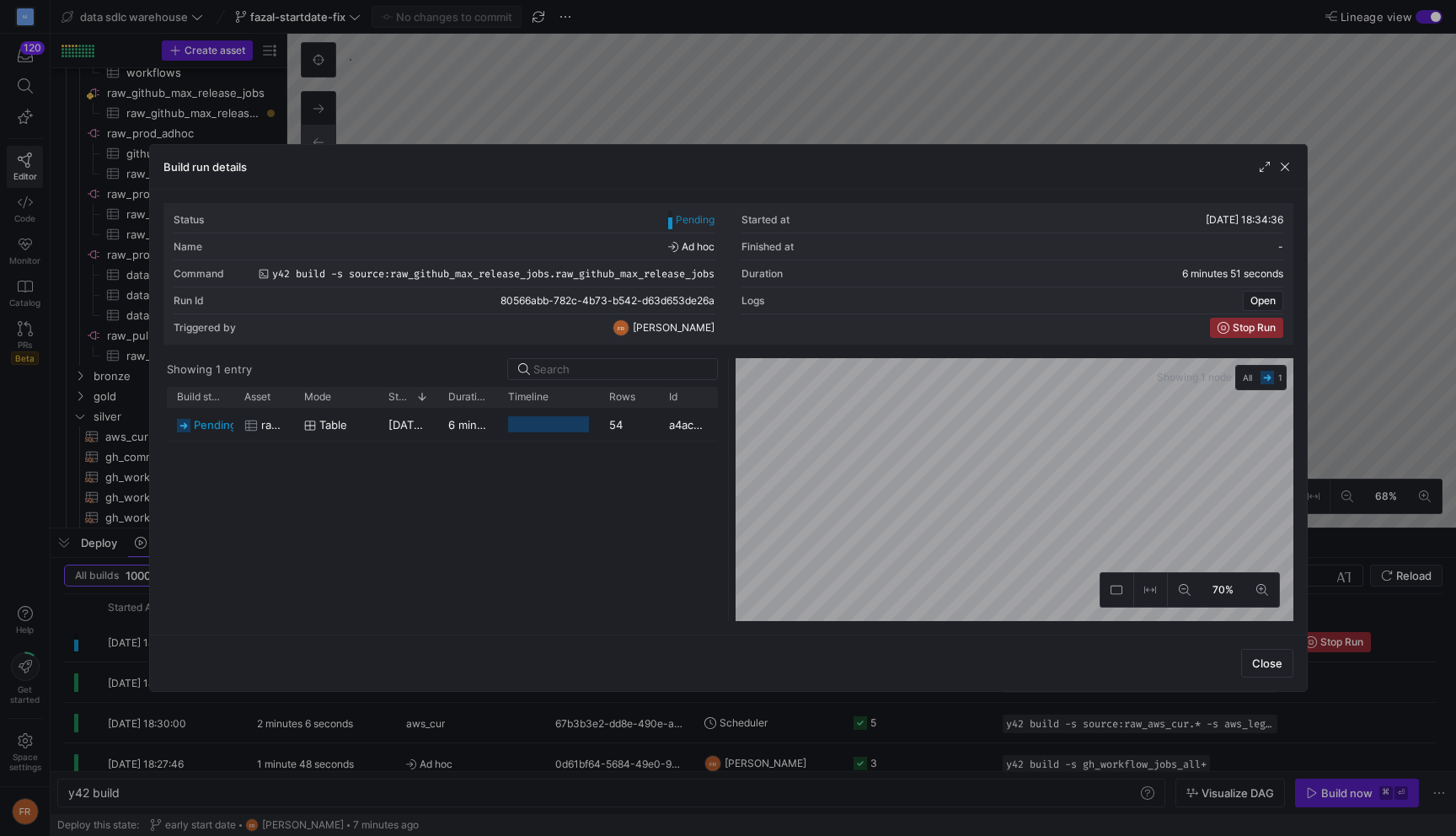
click at [854, 104] on div at bounding box center [728, 418] width 1456 height 836
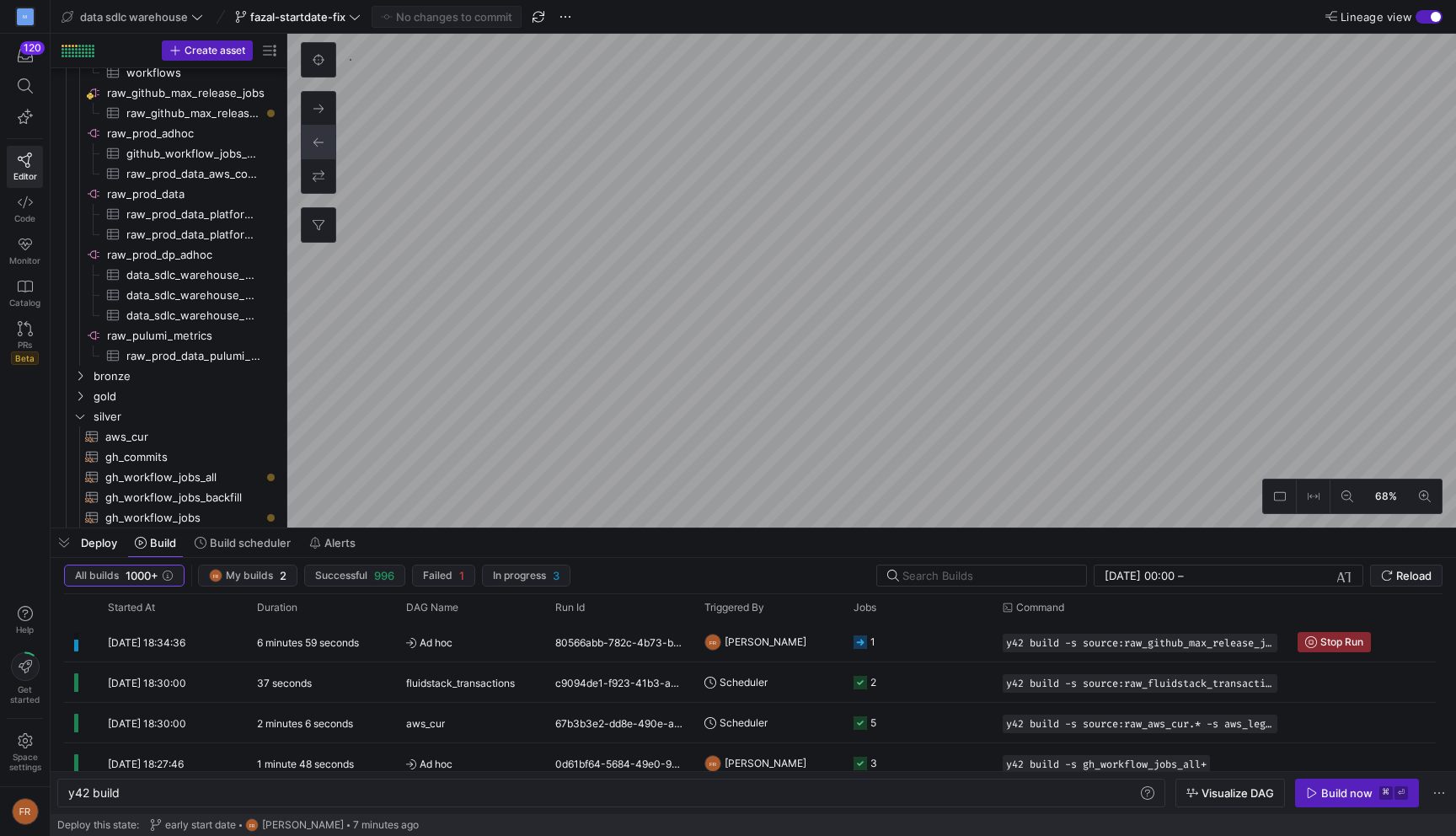
type textarea "y42 build -s source:raw_github_max_release_jobs.raw_github_max_release_jobs"
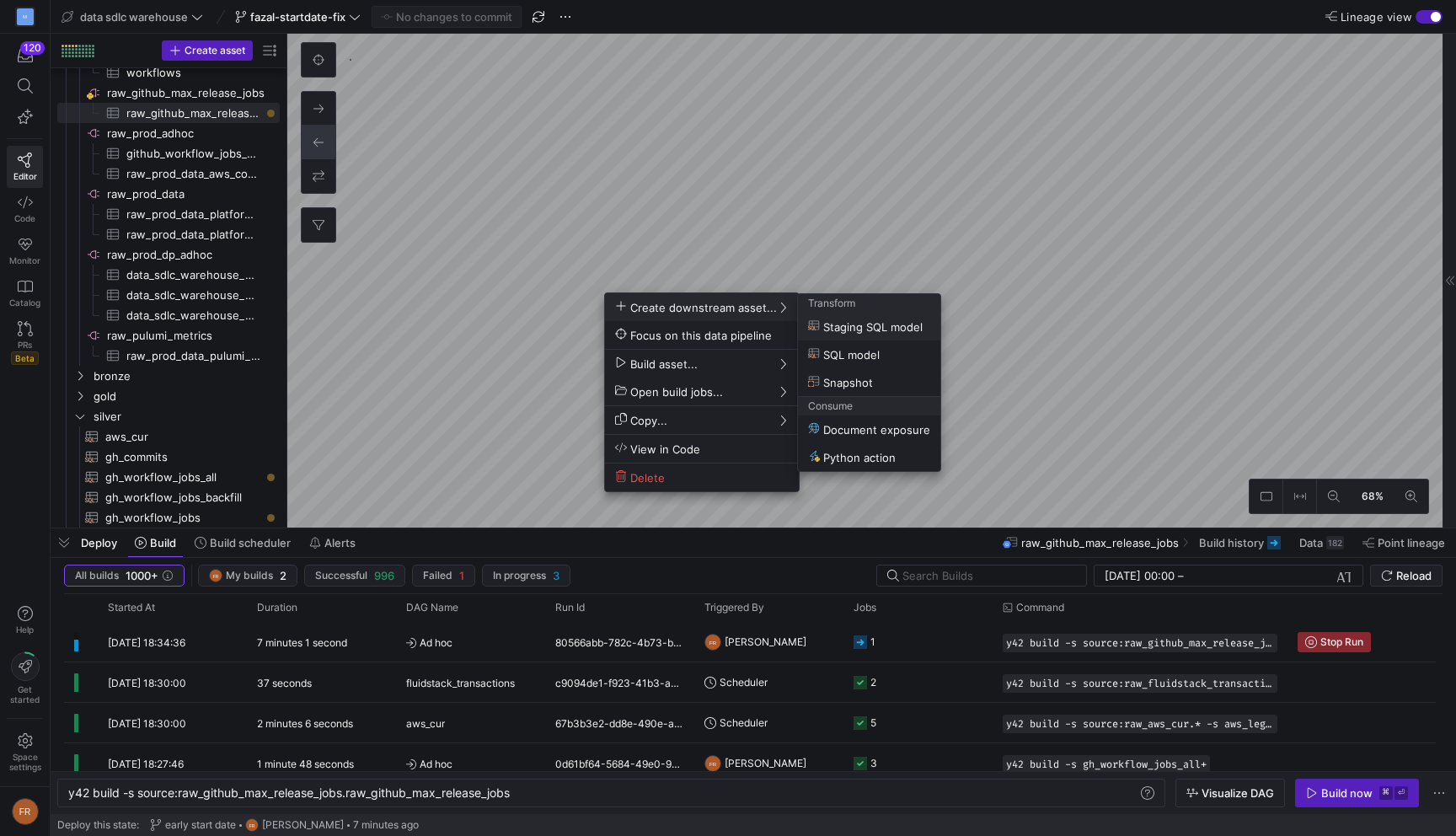
click at [1070, 345] on div at bounding box center [728, 418] width 1456 height 836
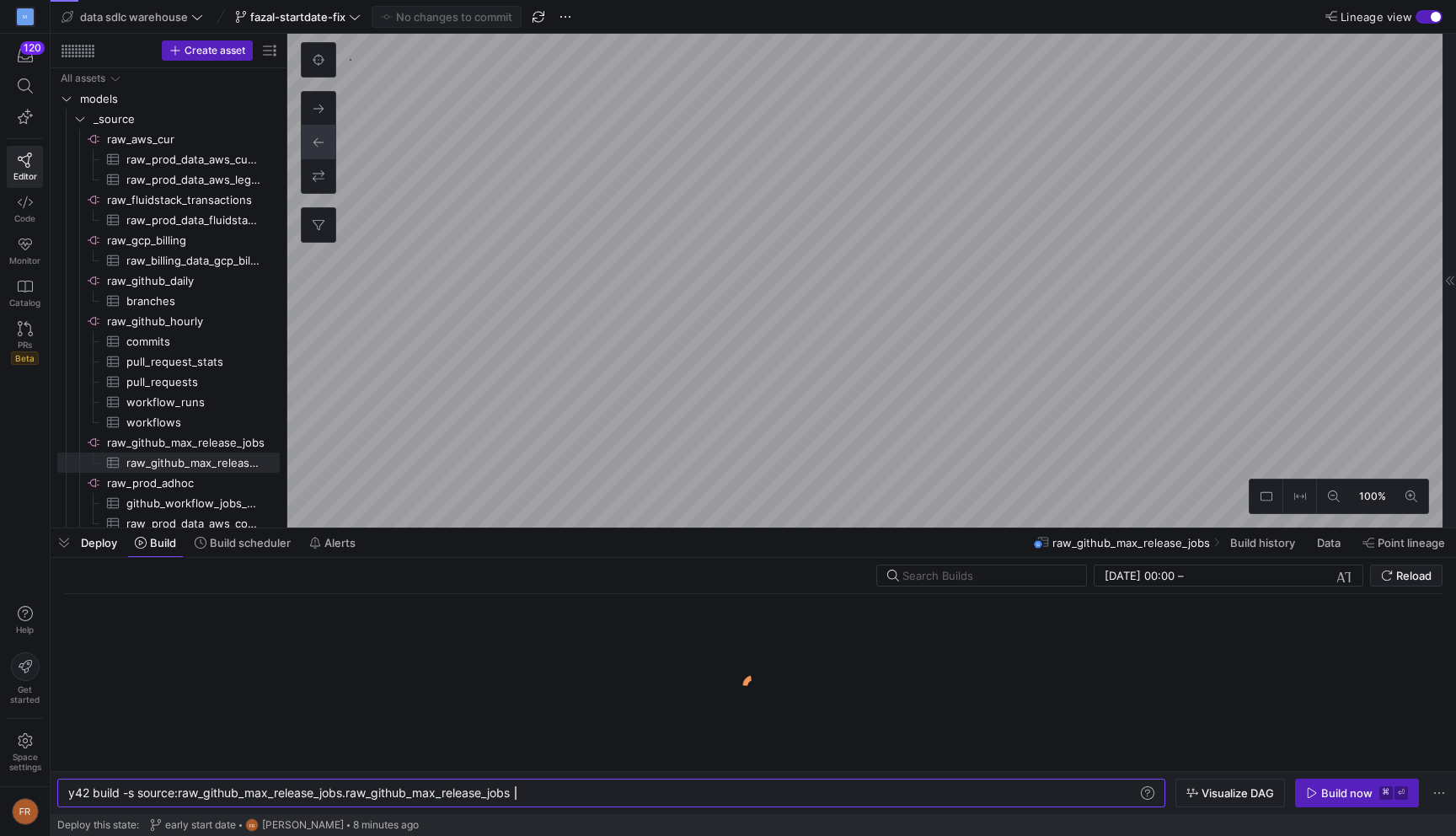
scroll to position [0, 447]
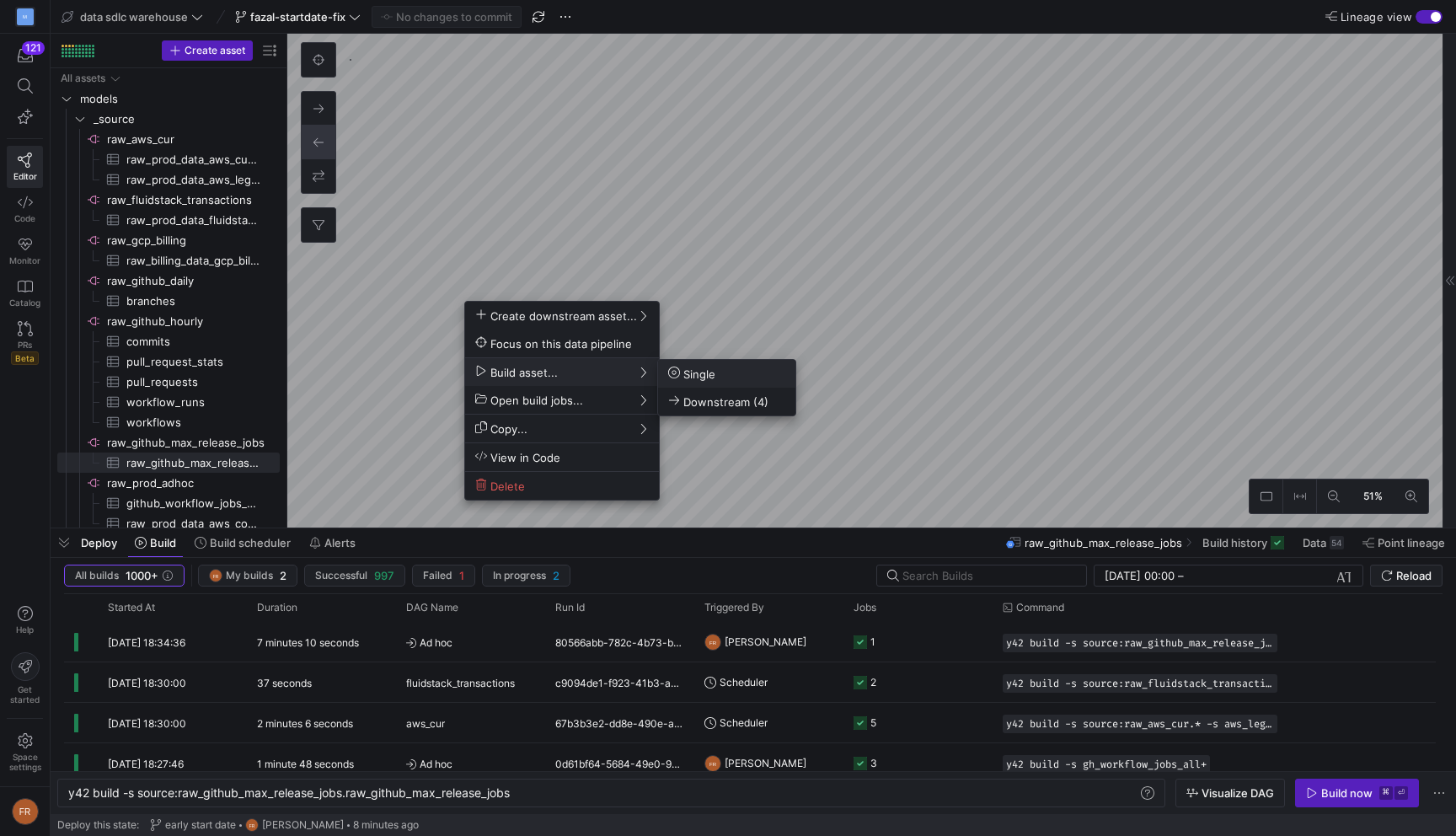
click at [750, 368] on span "Single" at bounding box center [727, 374] width 117 height 14
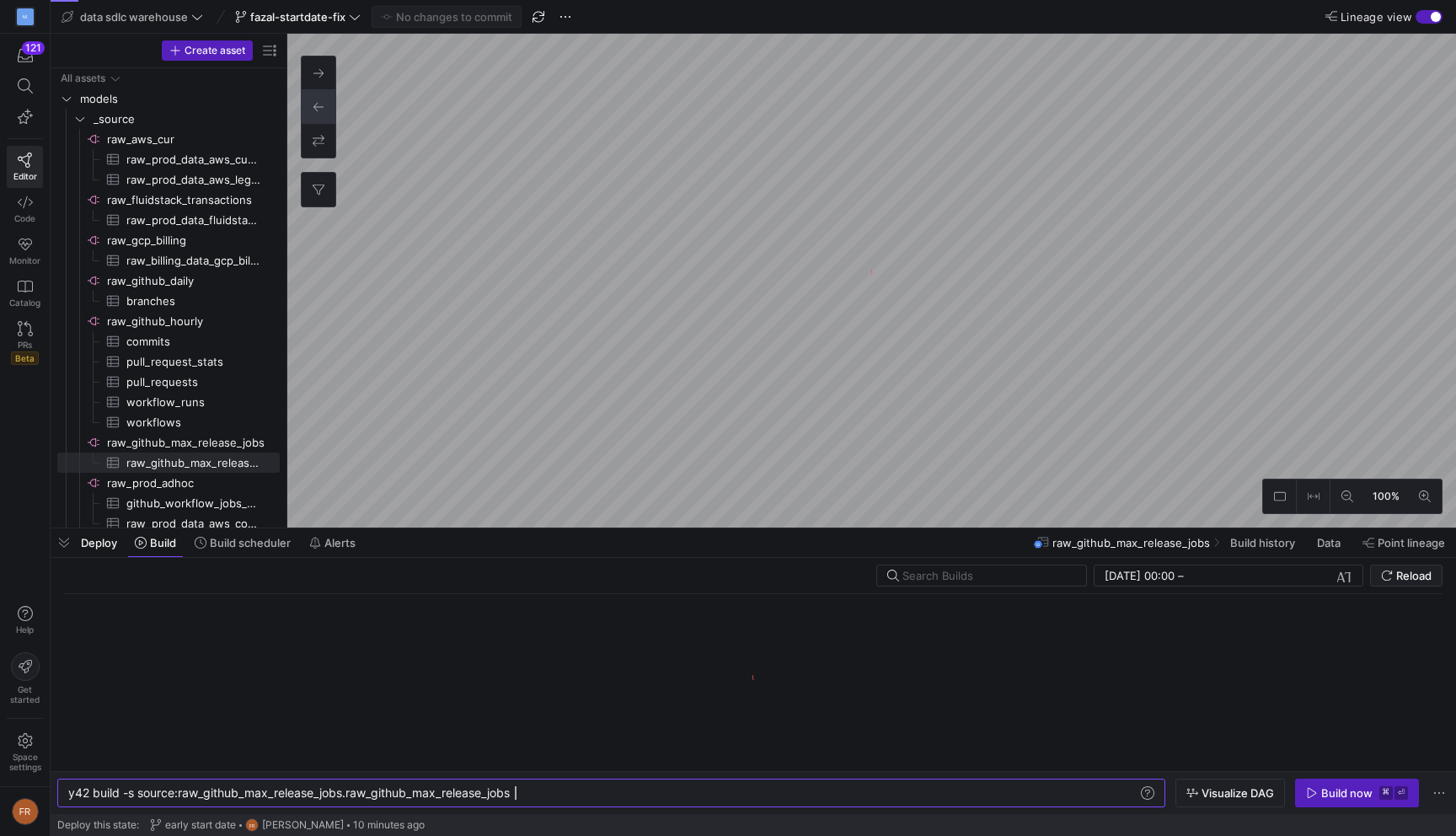
scroll to position [0, 447]
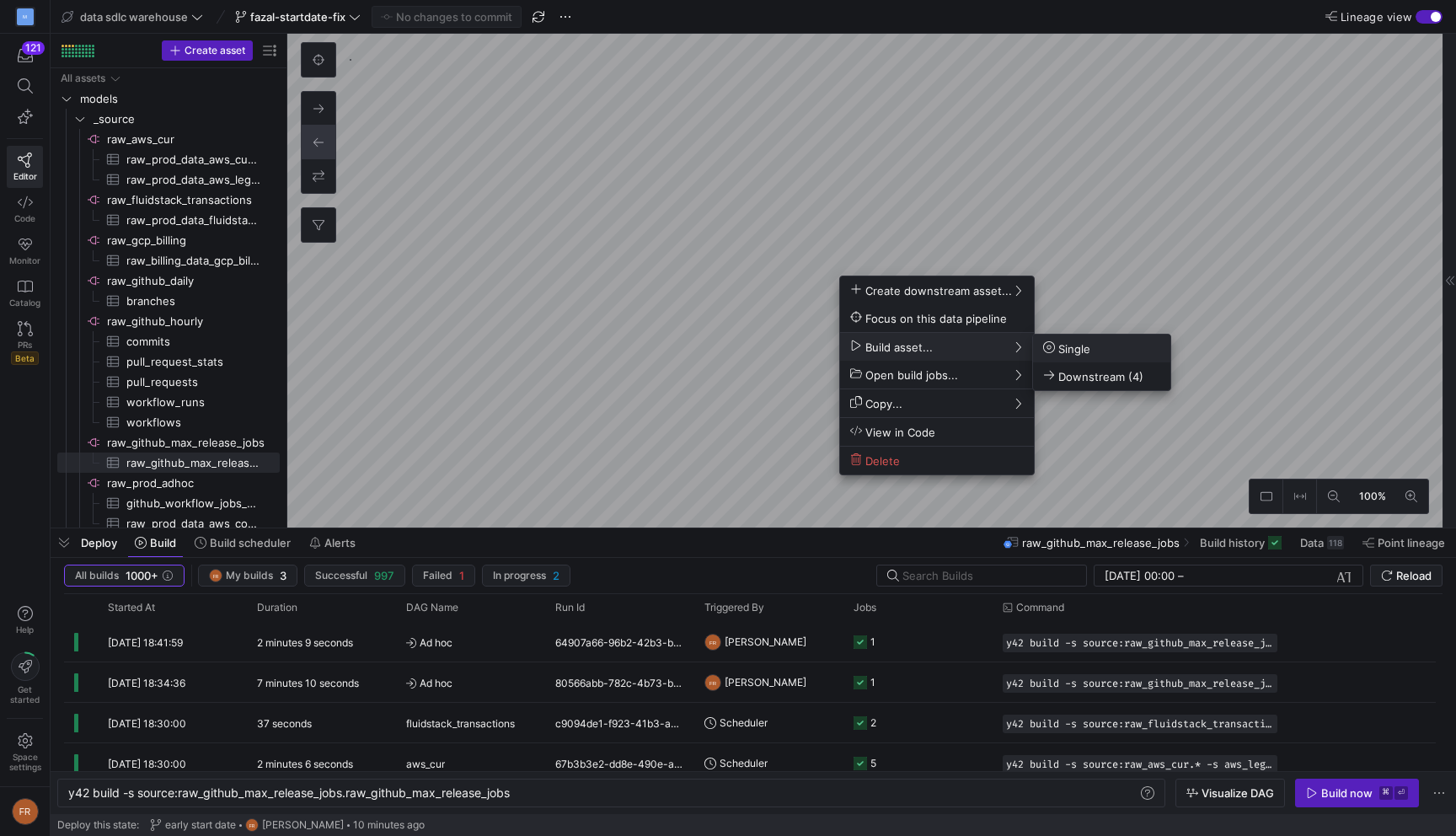
click at [1074, 347] on span "Single" at bounding box center [1066, 349] width 47 height 14
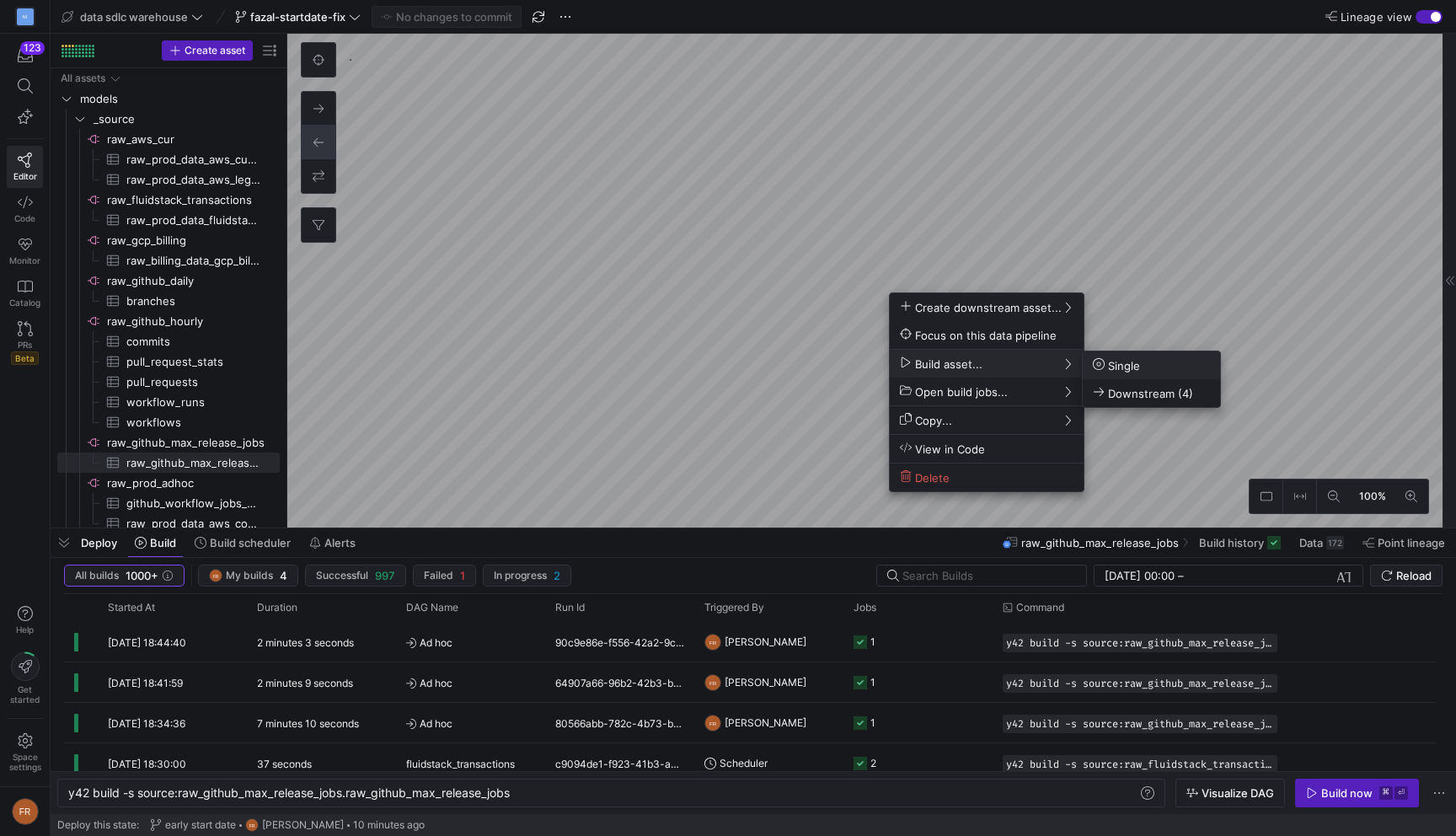
click at [1116, 368] on span "Single" at bounding box center [1116, 365] width 47 height 14
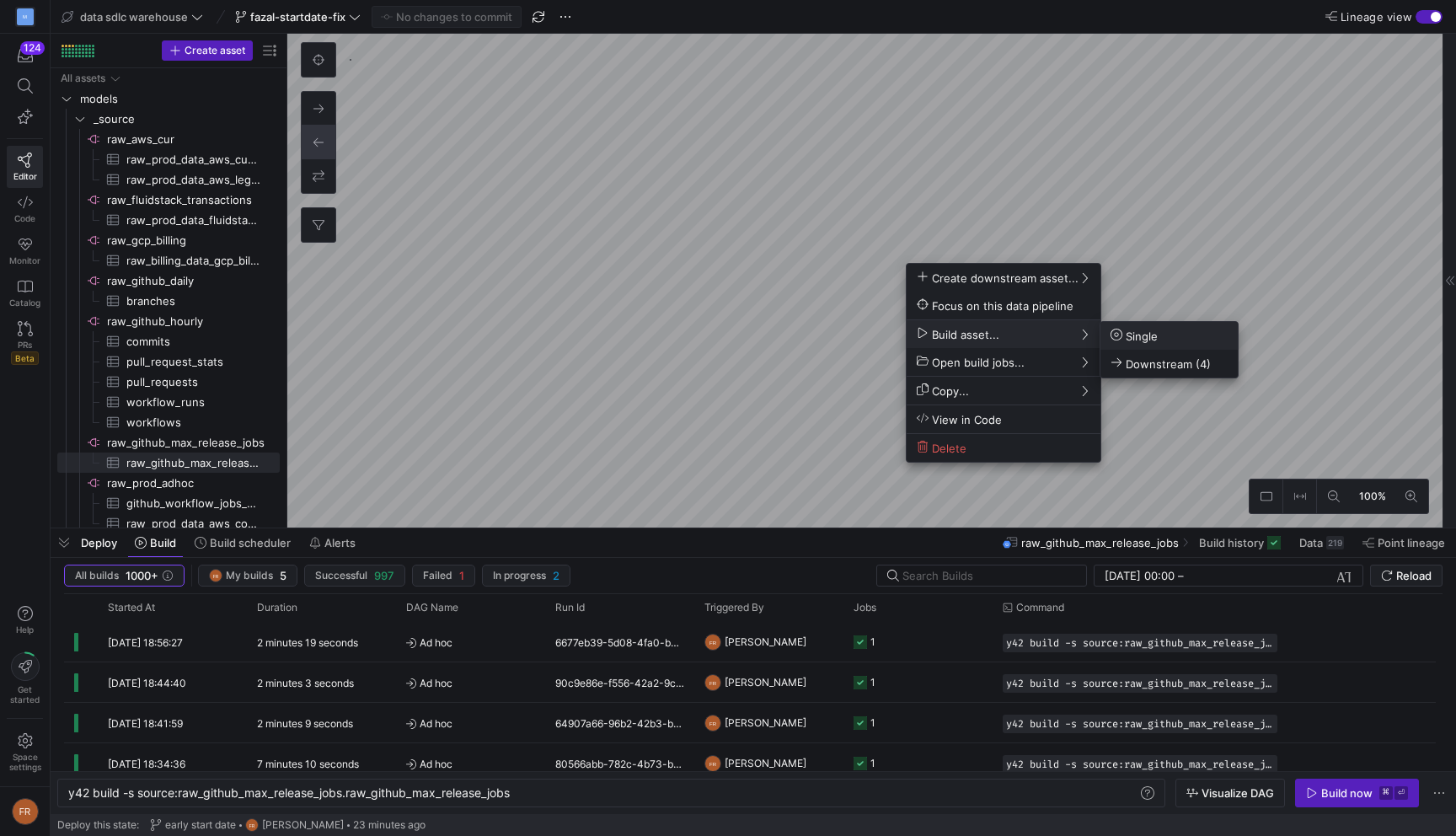
click at [1133, 341] on span "Single" at bounding box center [1134, 336] width 47 height 14
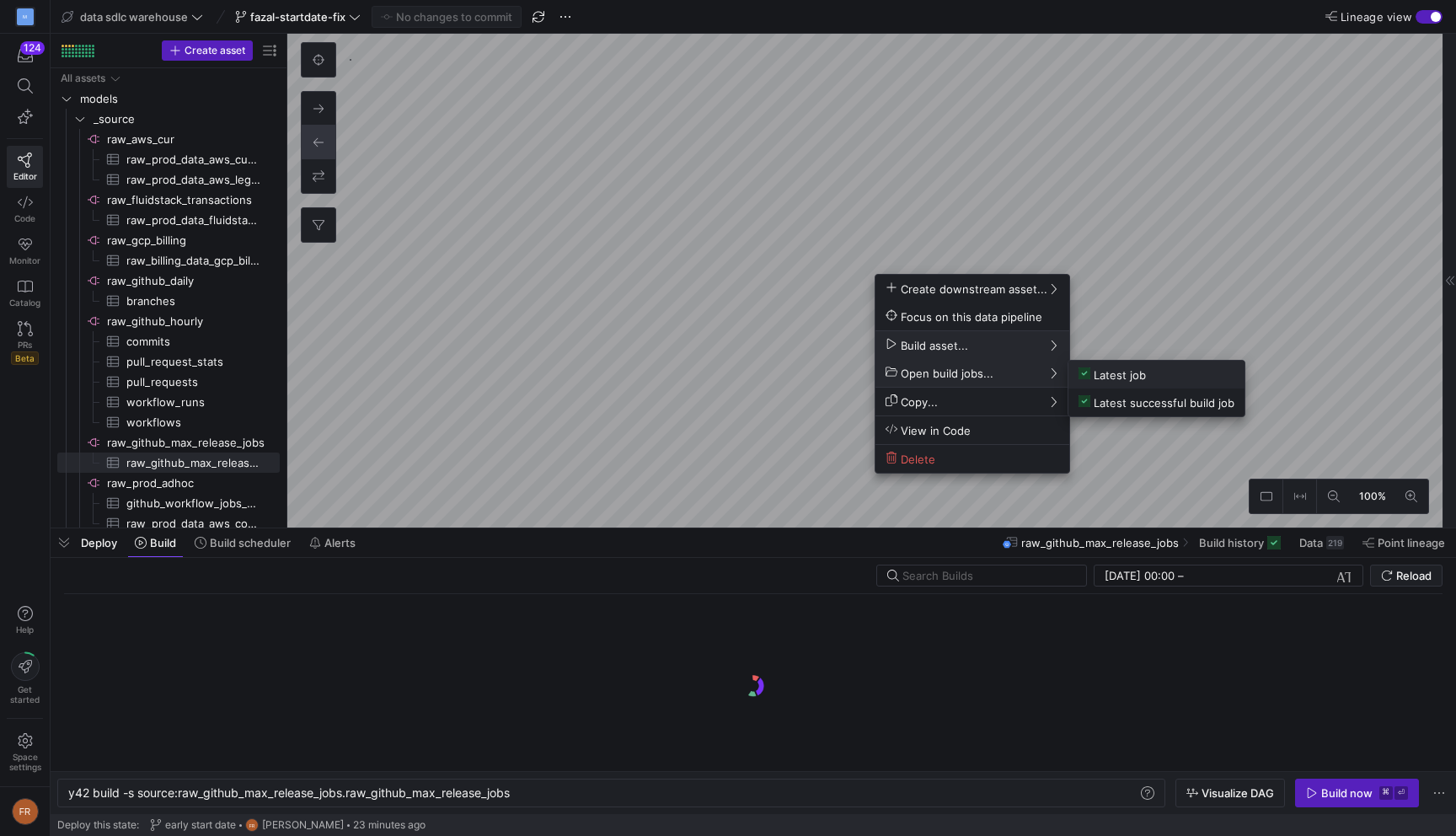
click at [1103, 378] on span "Latest job" at bounding box center [1113, 375] width 67 height 14
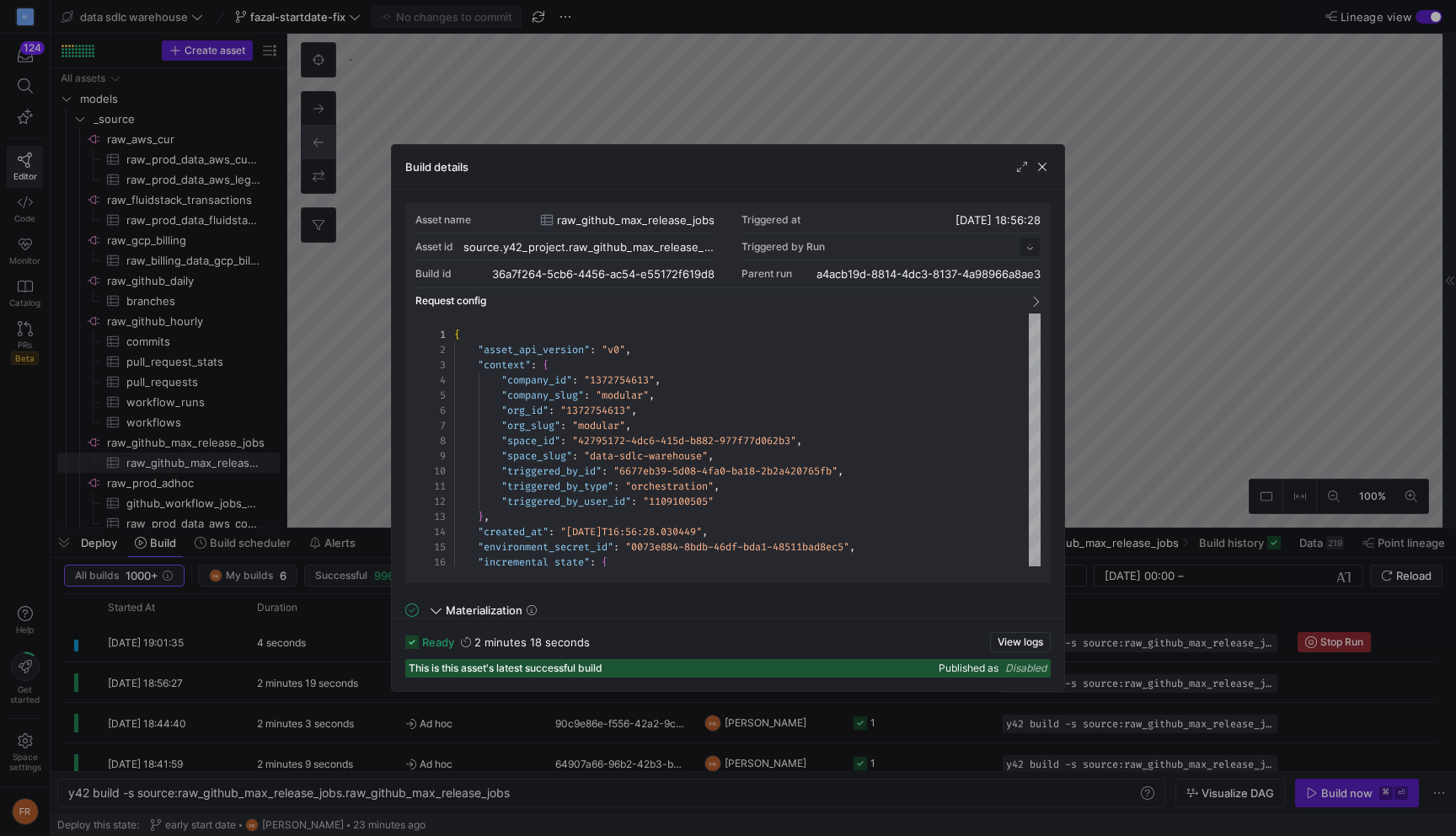
scroll to position [151, 0]
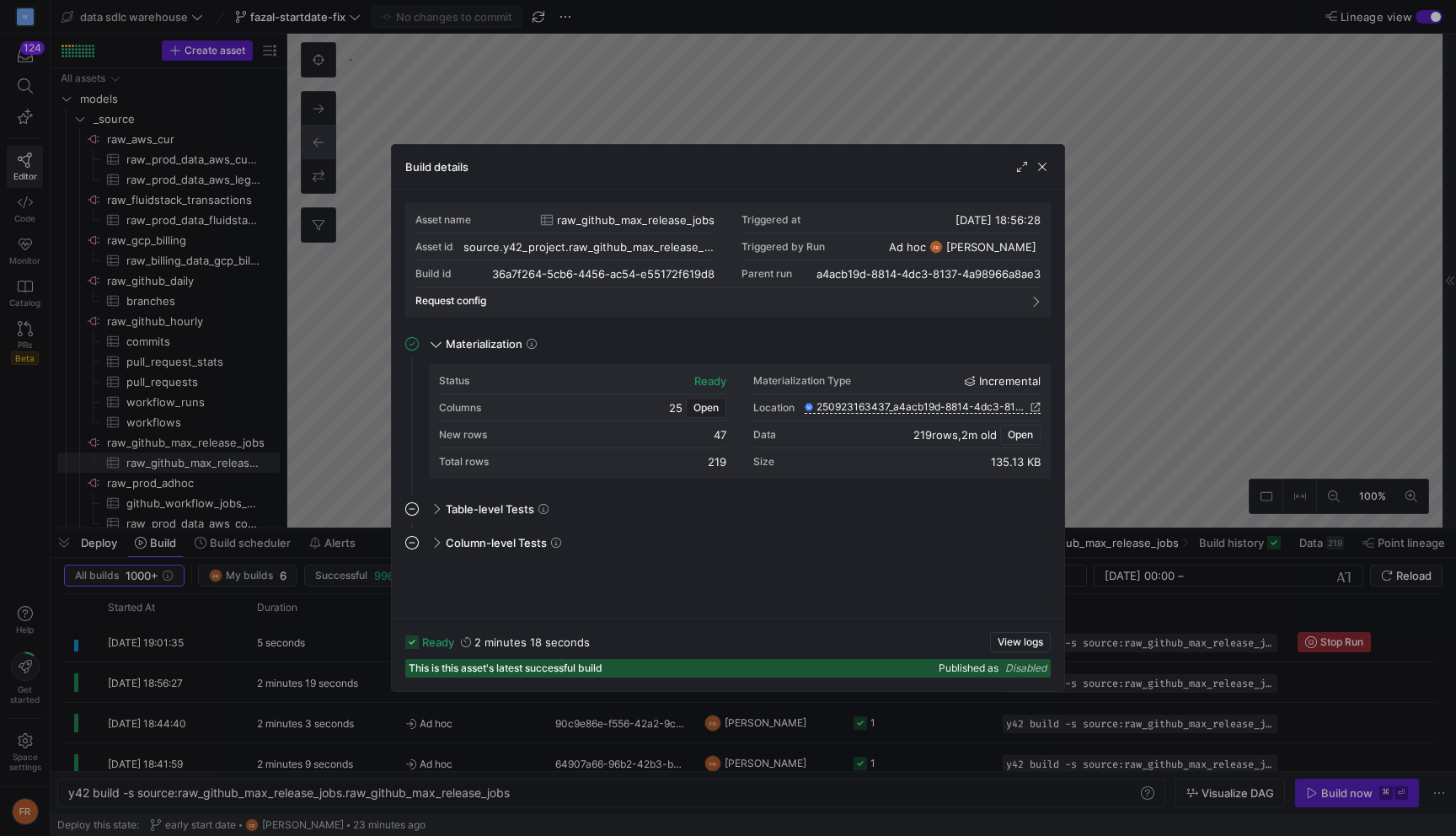
click at [1021, 441] on span "button" at bounding box center [1020, 435] width 39 height 18
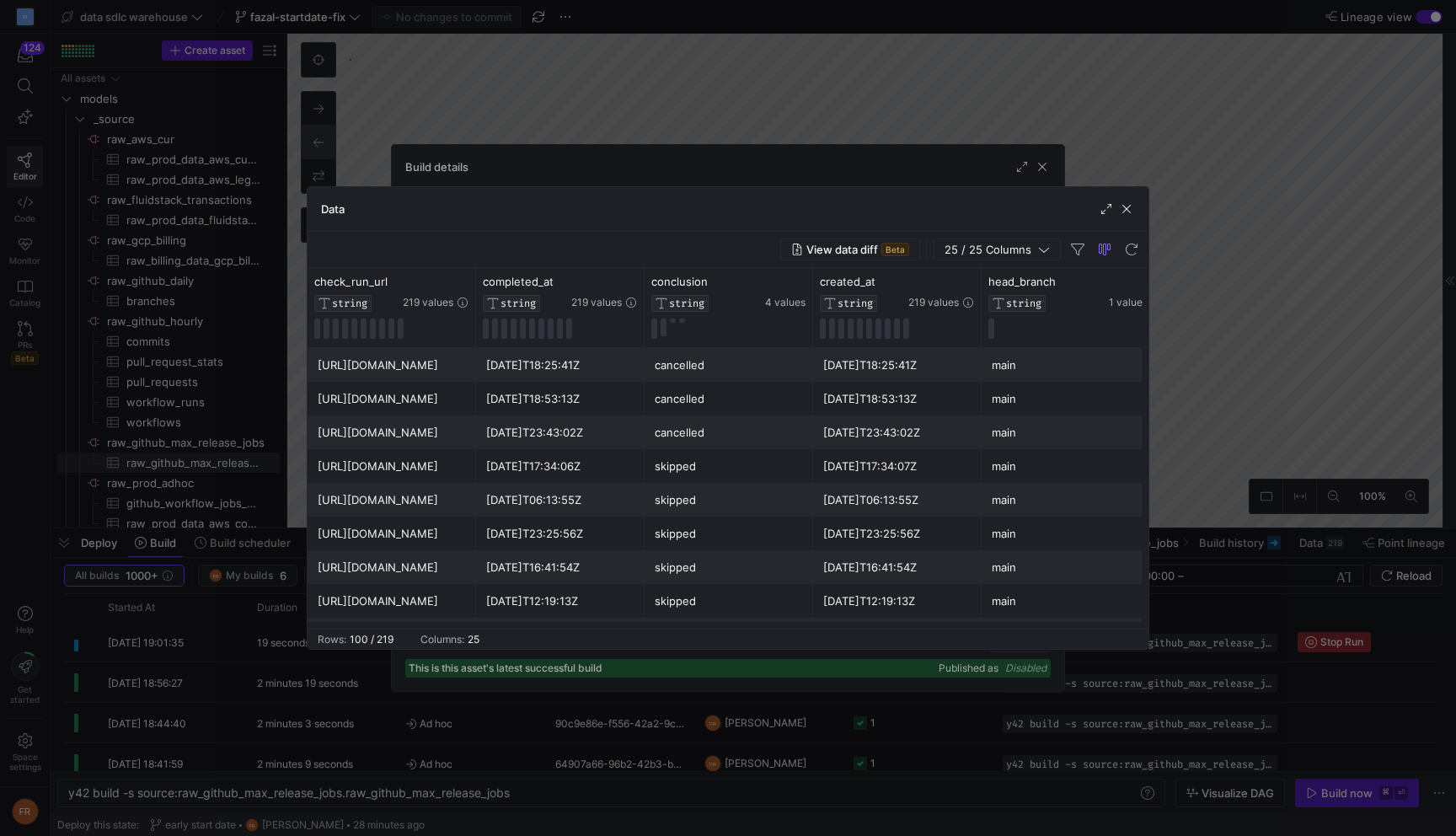
click at [1211, 169] on div at bounding box center [728, 418] width 1456 height 836
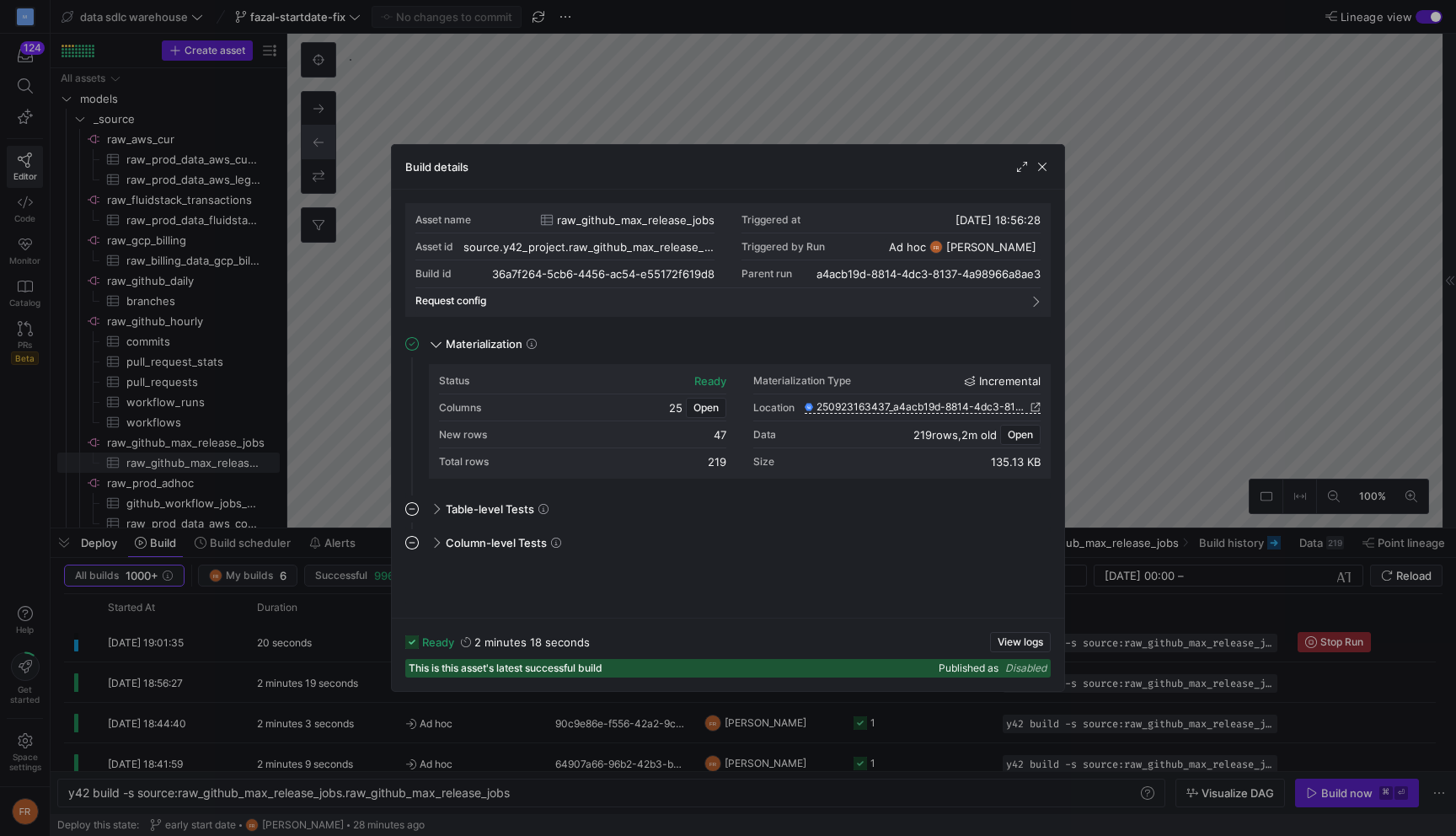
click at [1211, 169] on div at bounding box center [728, 418] width 1456 height 836
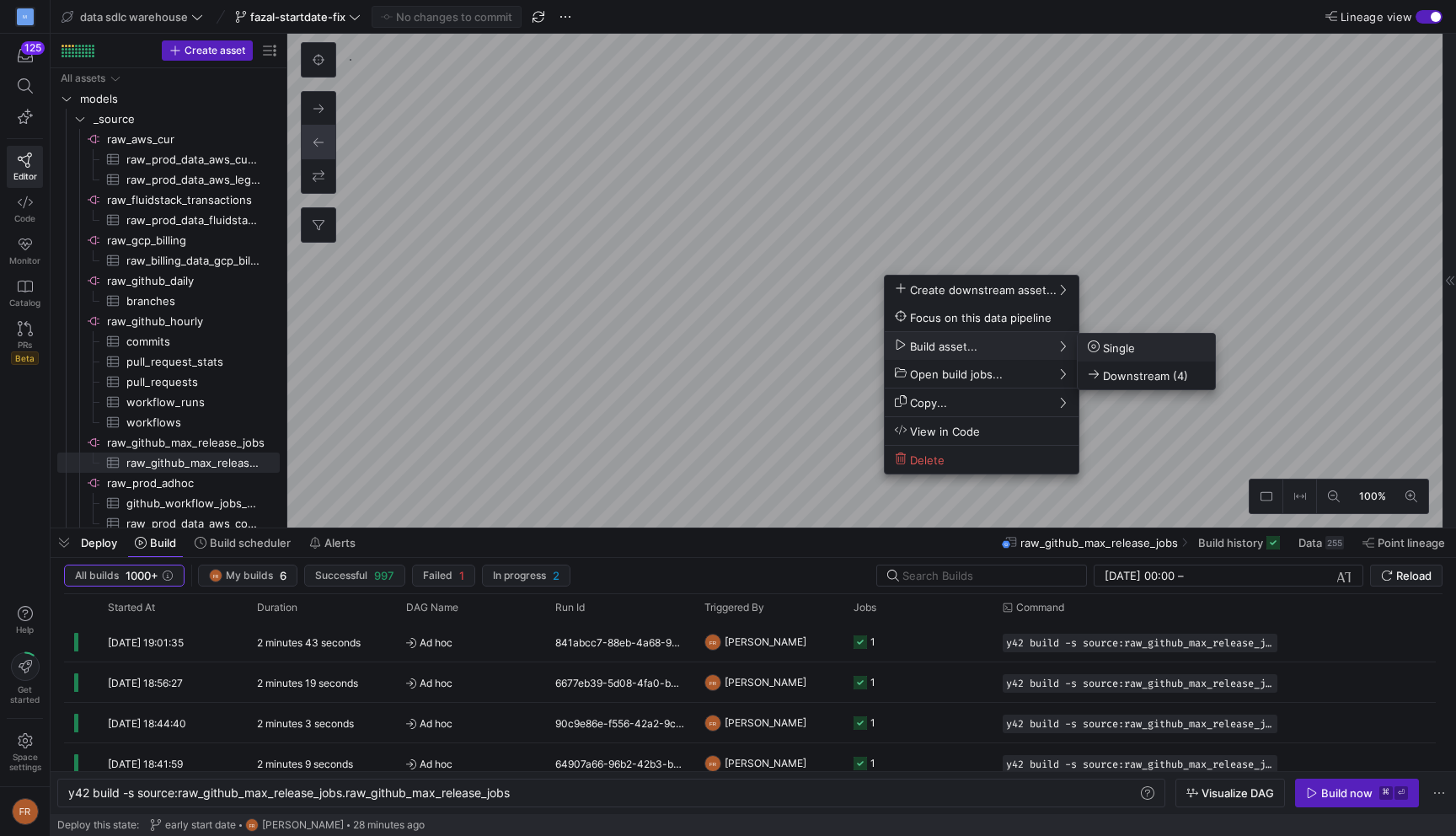
click at [1118, 351] on span "Single" at bounding box center [1112, 348] width 47 height 14
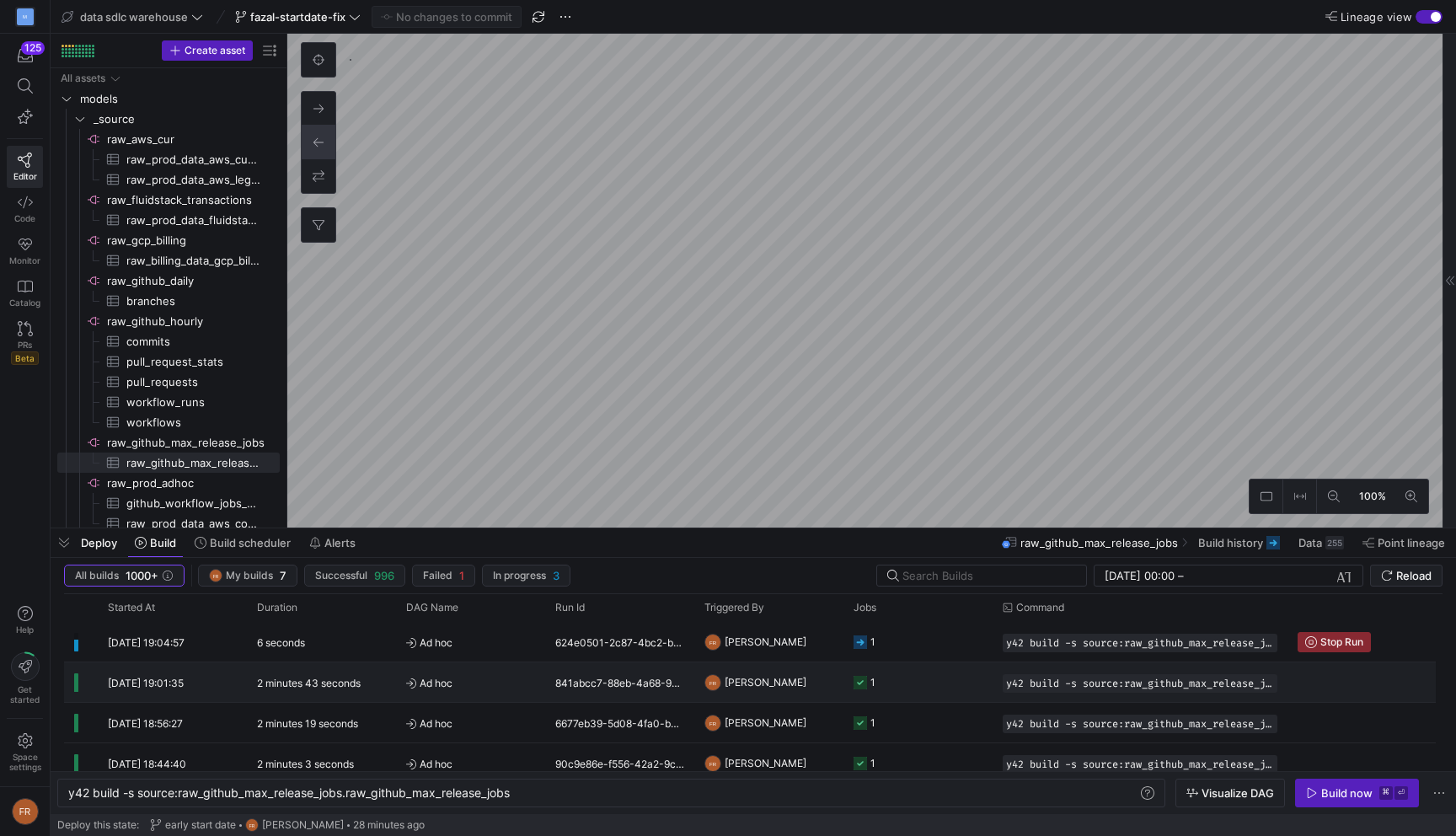
click at [487, 683] on span "Ad hoc" at bounding box center [470, 683] width 129 height 40
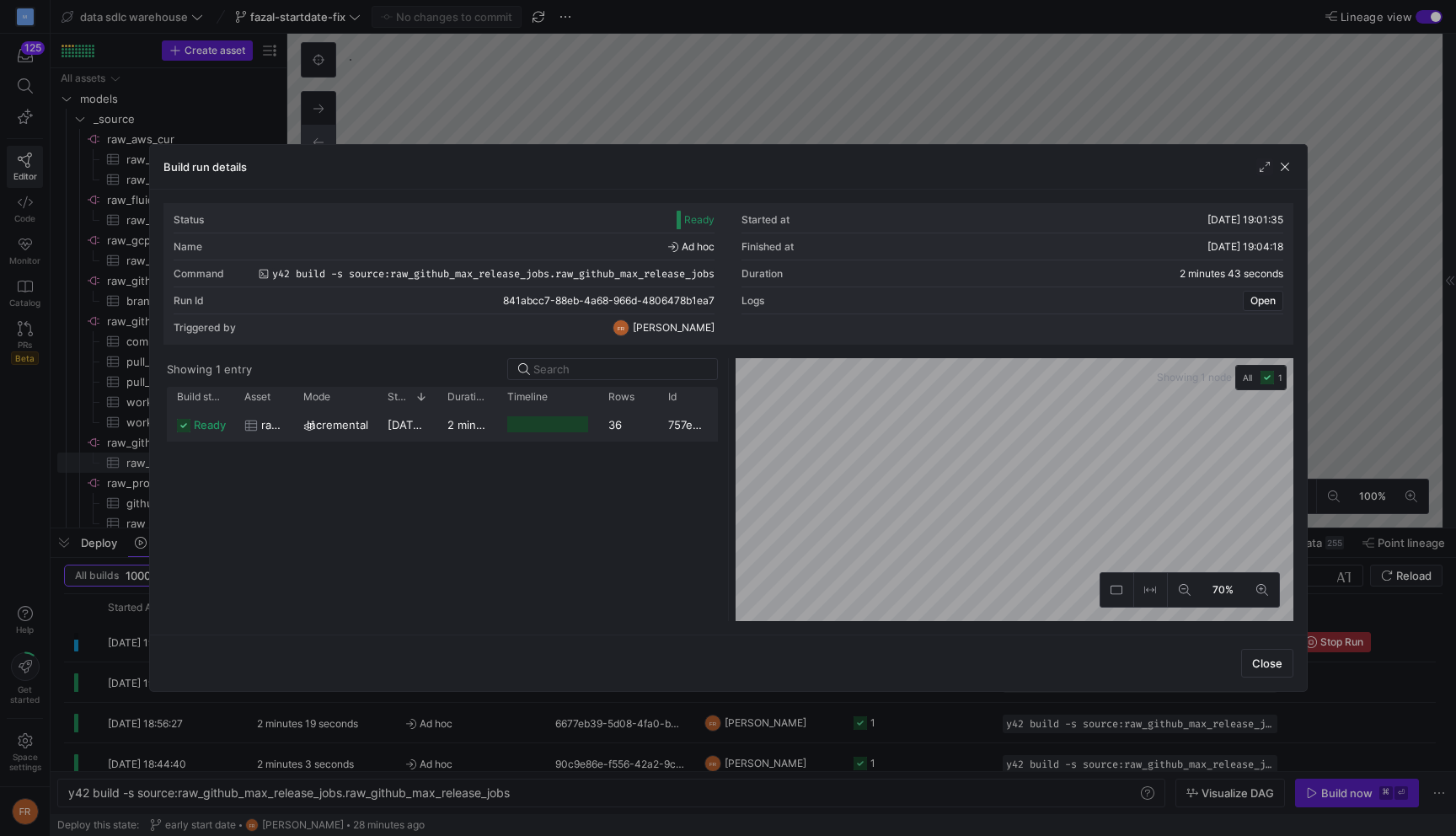
click at [603, 435] on div "36" at bounding box center [628, 424] width 60 height 33
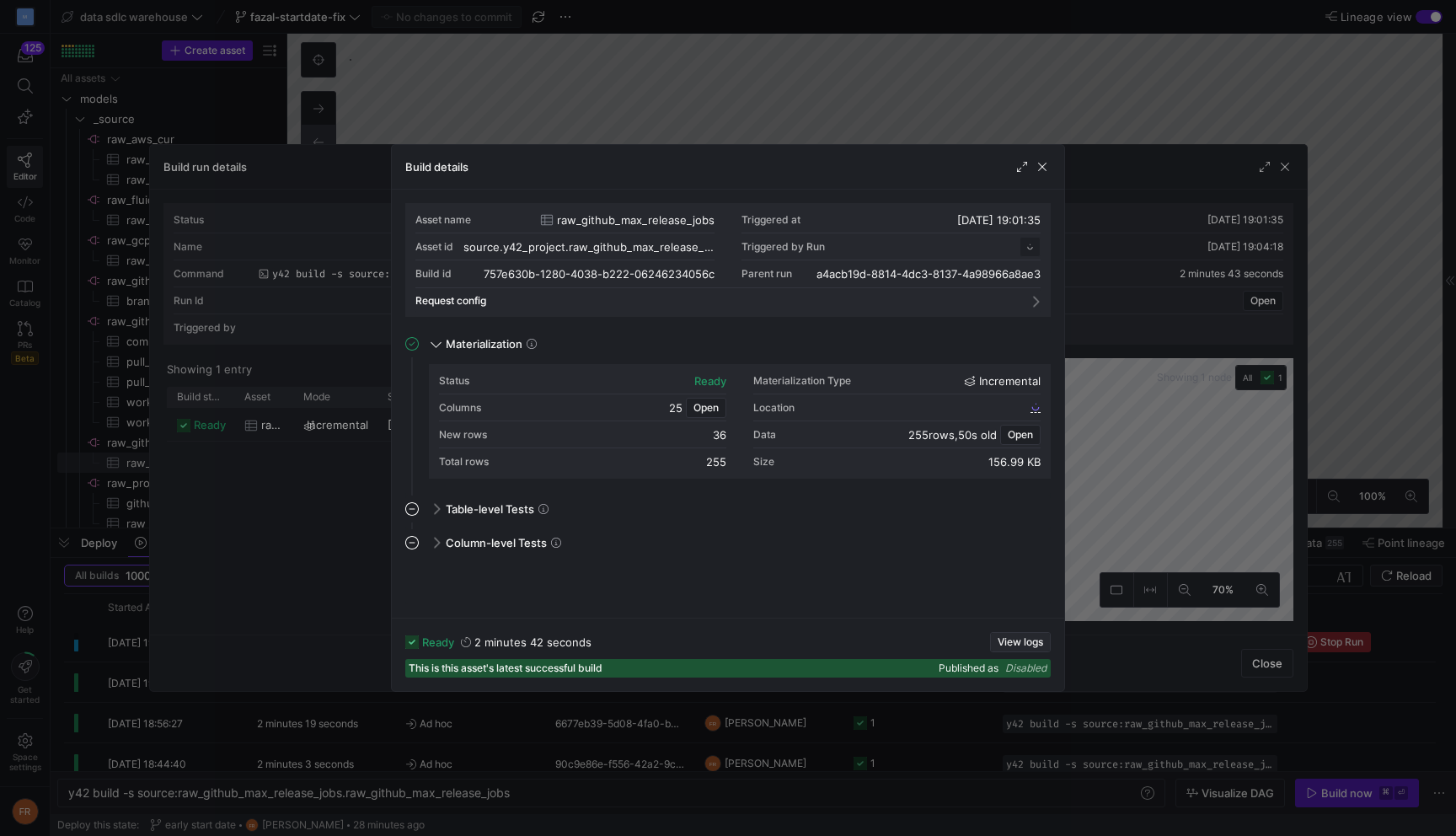
click at [1017, 641] on span "View logs" at bounding box center [1020, 641] width 45 height 12
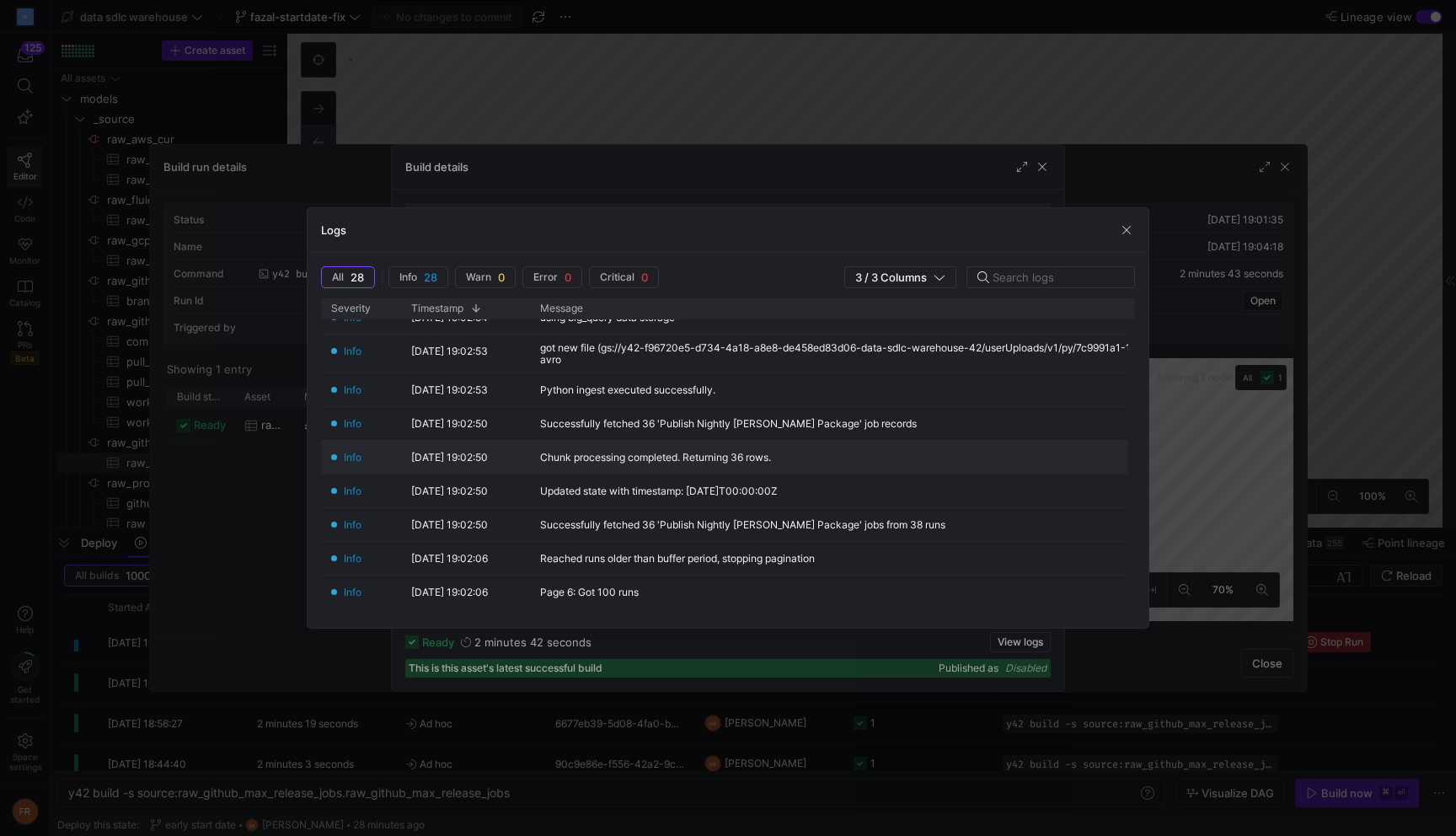
scroll to position [90, 0]
click at [955, 111] on div at bounding box center [728, 418] width 1456 height 836
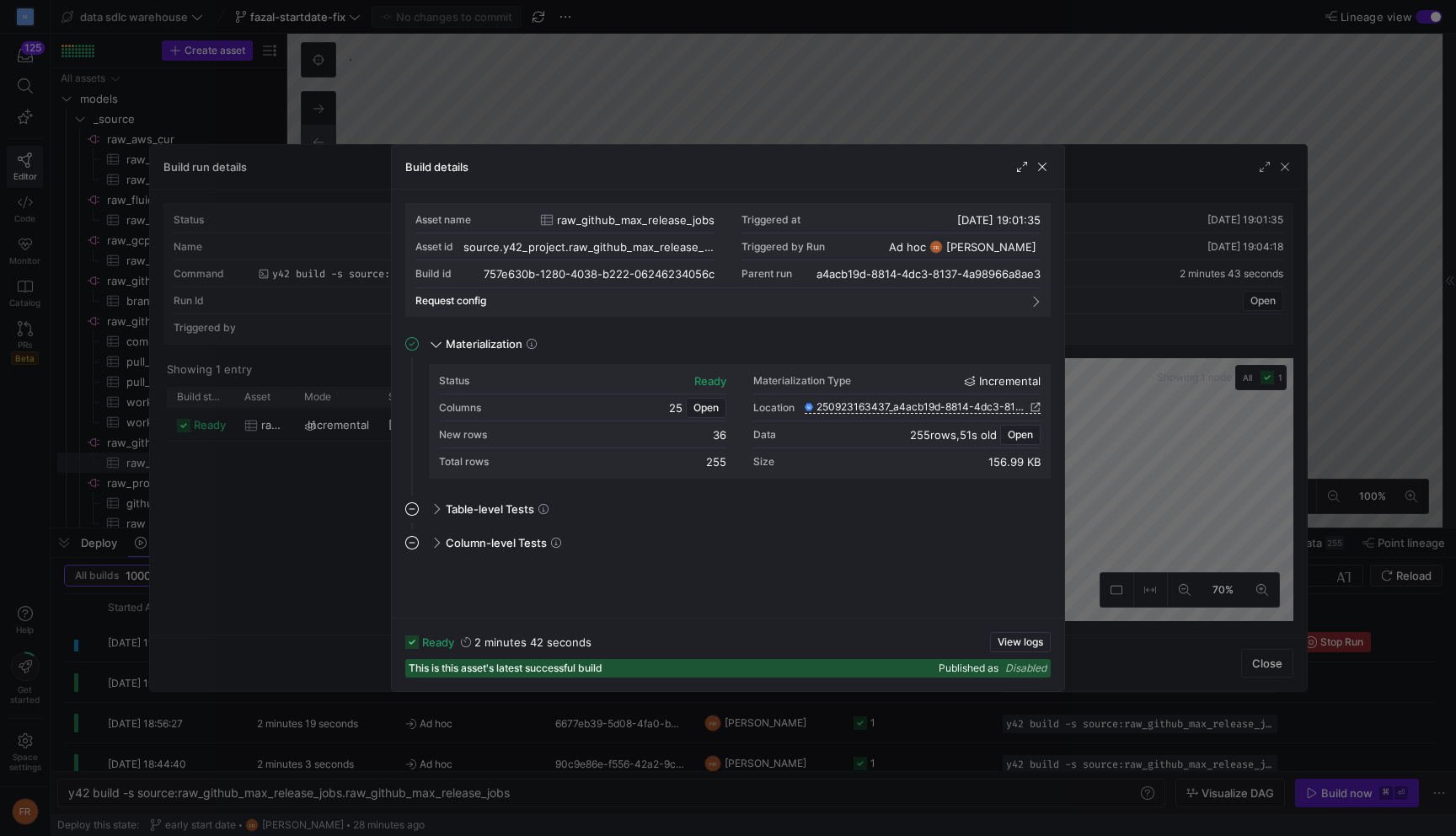
click at [955, 111] on div at bounding box center [728, 418] width 1456 height 836
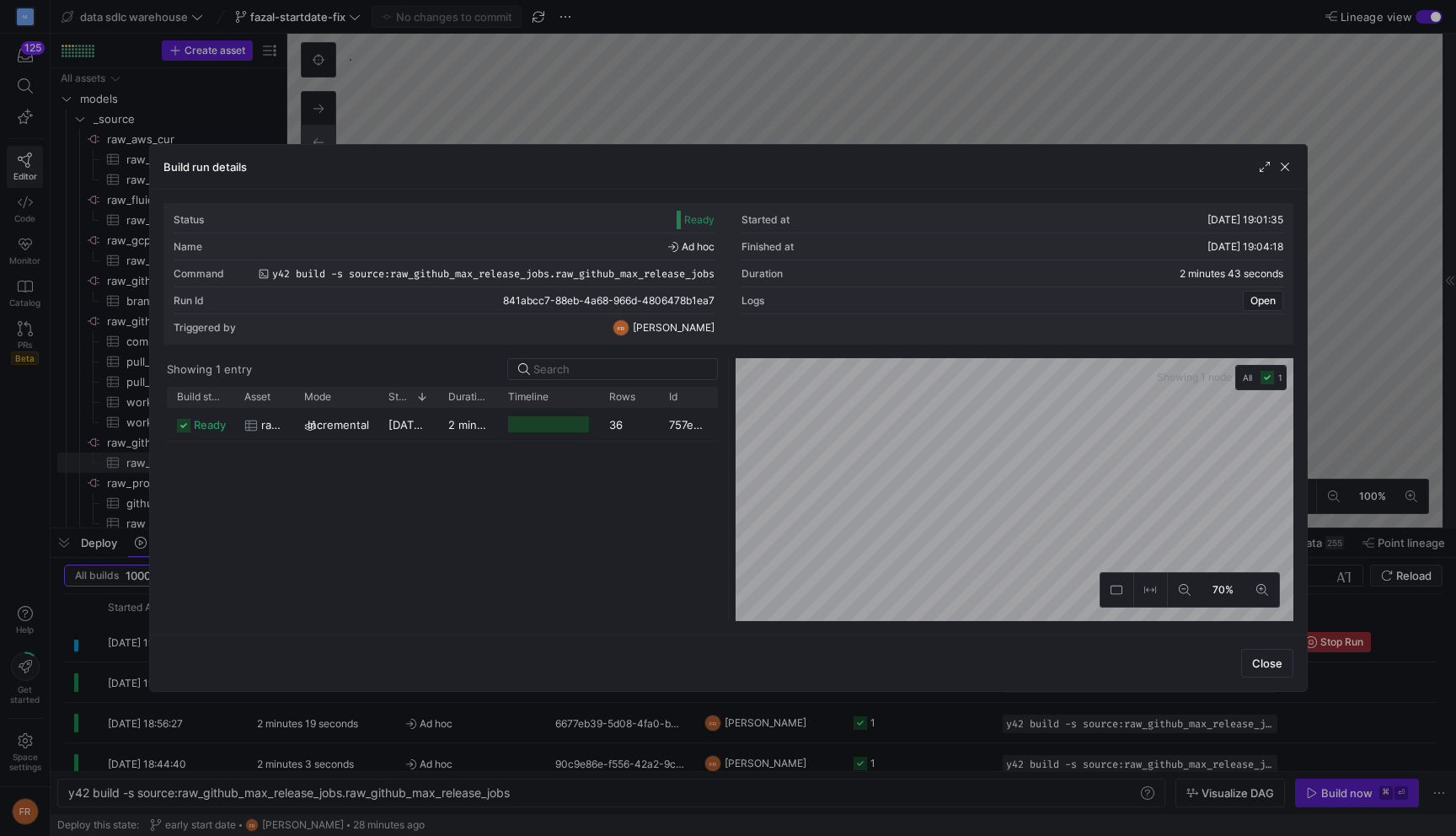
click at [955, 111] on div at bounding box center [728, 418] width 1456 height 836
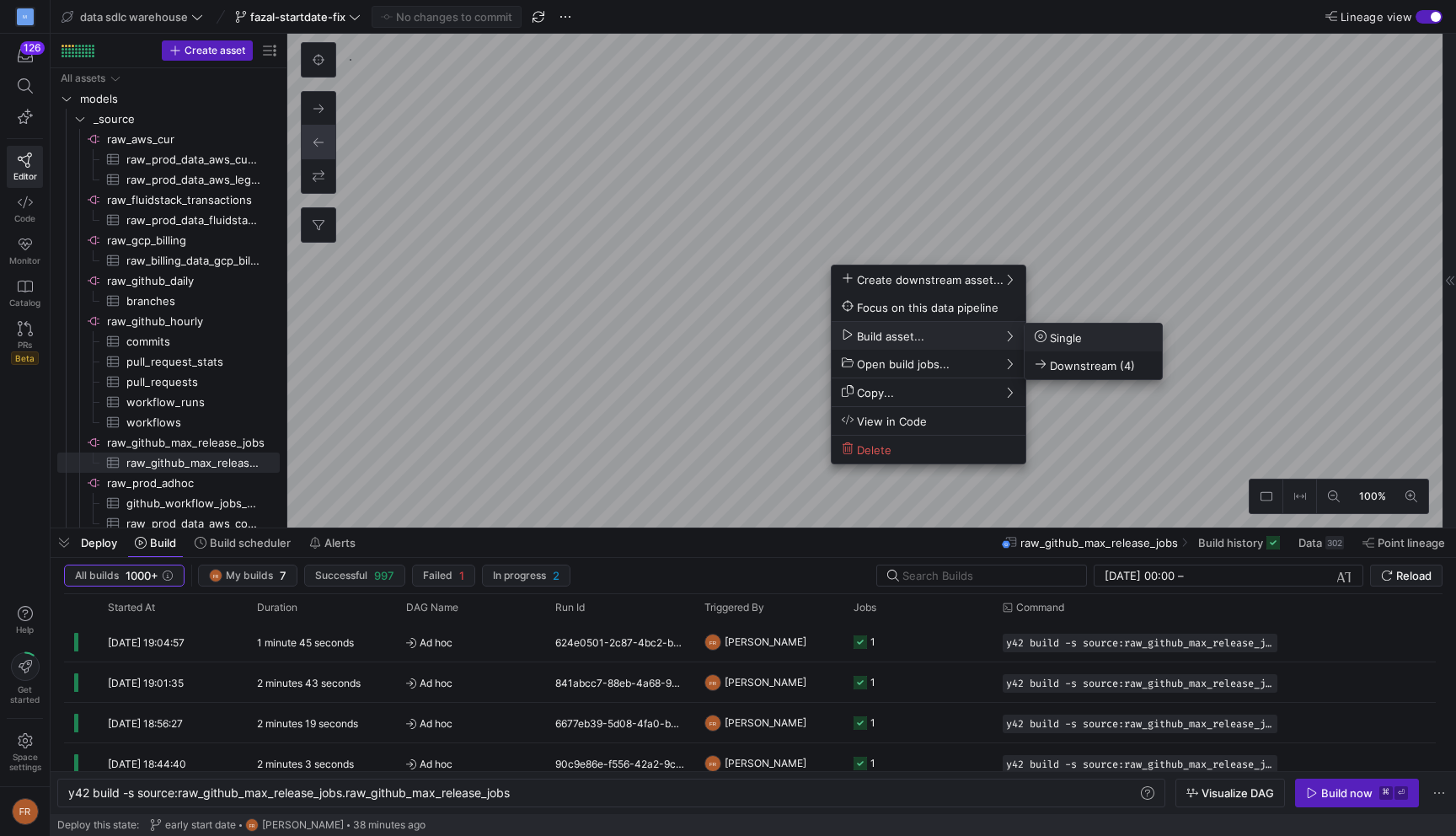
click at [1048, 340] on span "Single" at bounding box center [1058, 338] width 47 height 14
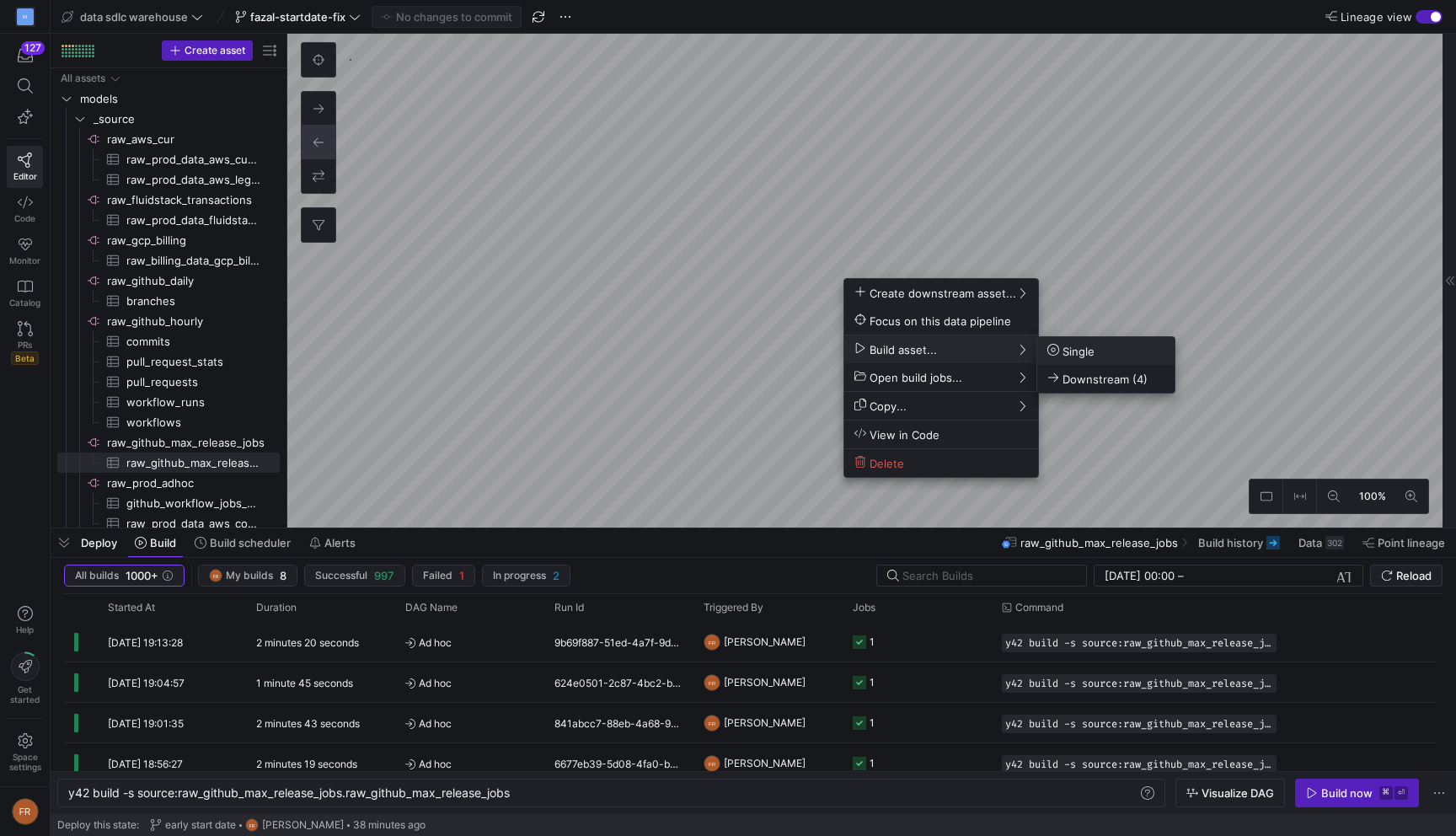
click at [1064, 346] on span "Single" at bounding box center [1071, 351] width 47 height 14
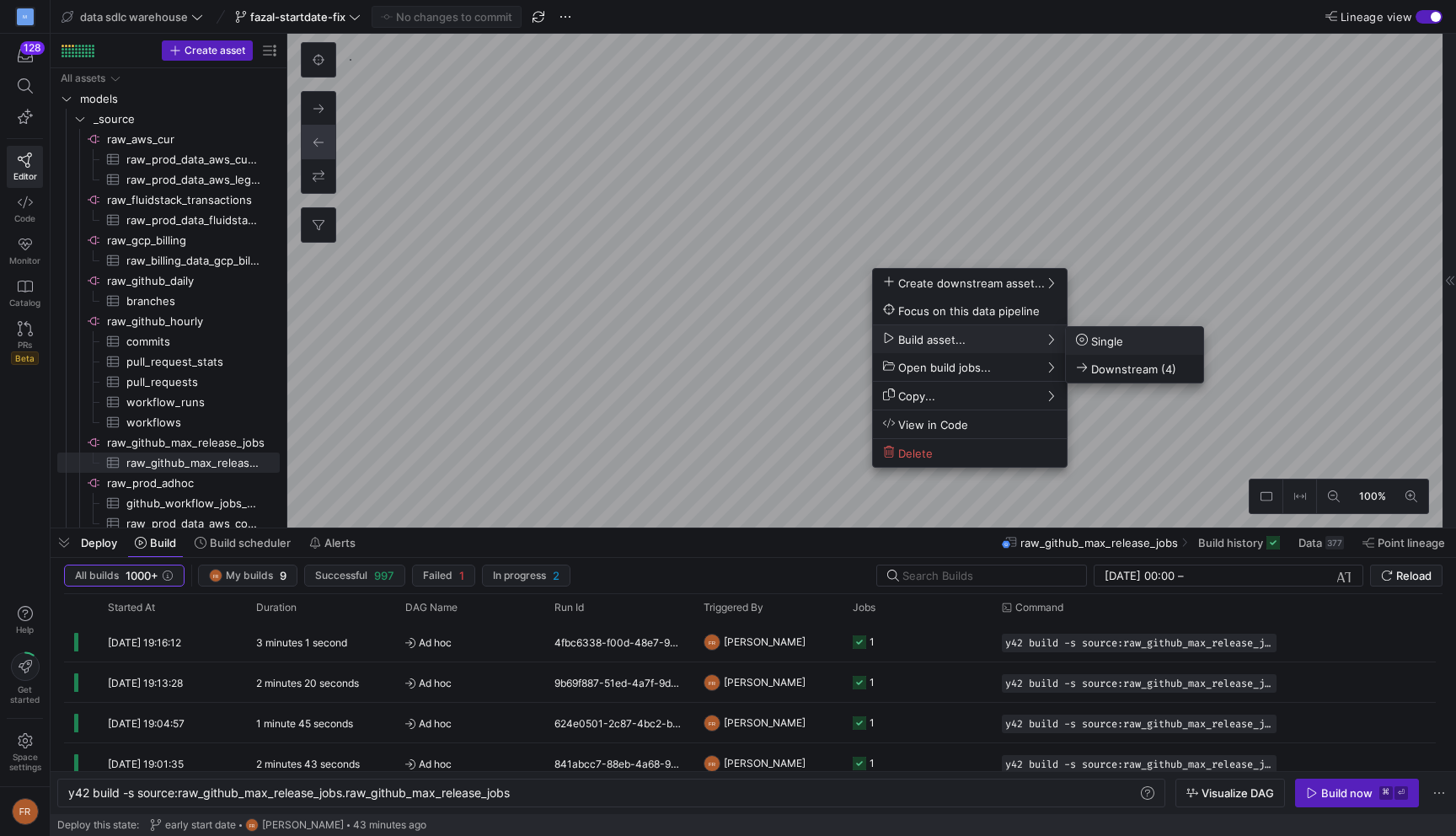
click at [1104, 336] on span "Single" at bounding box center [1100, 341] width 47 height 14
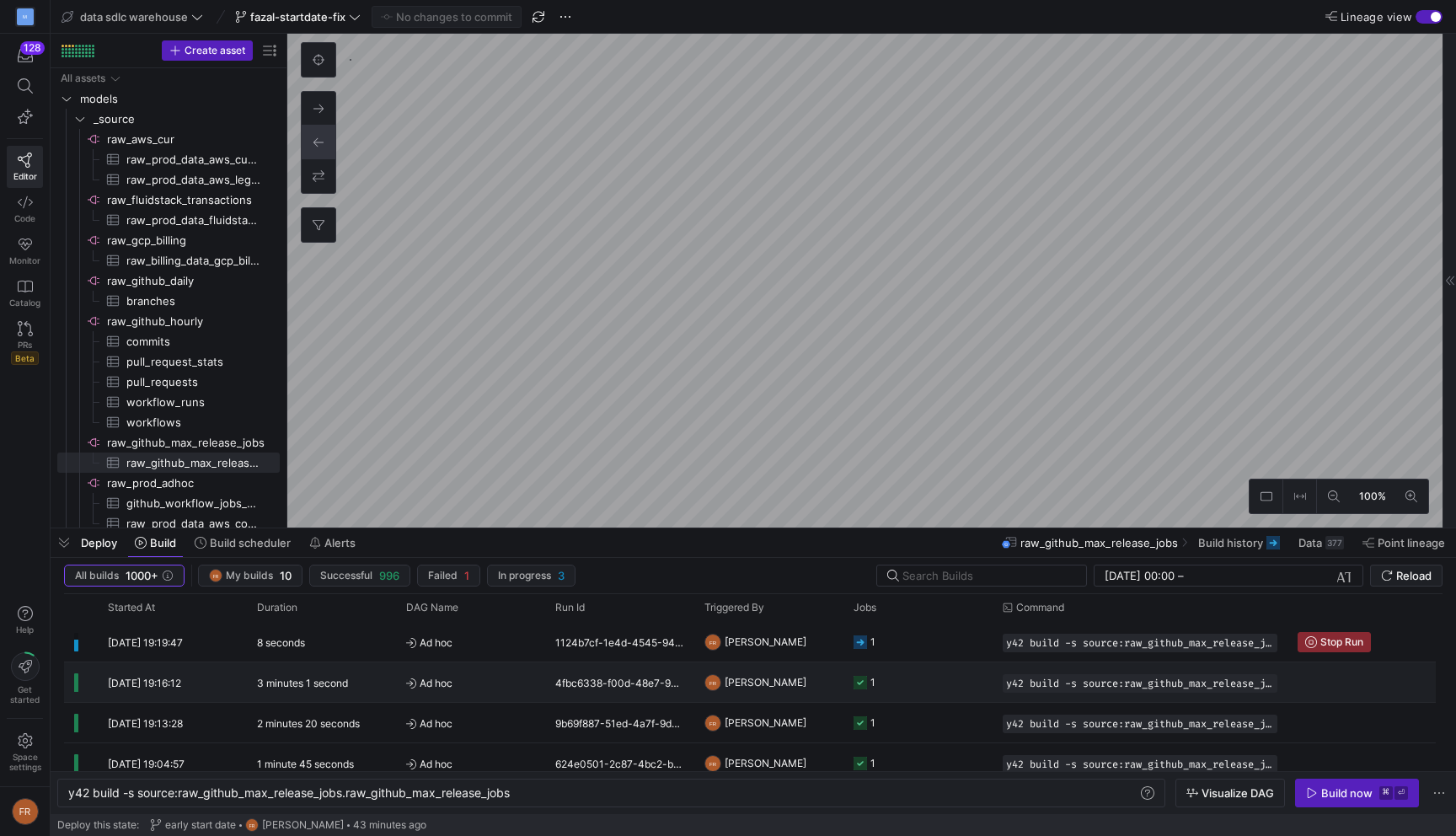
click at [471, 682] on span "Ad hoc" at bounding box center [470, 683] width 129 height 40
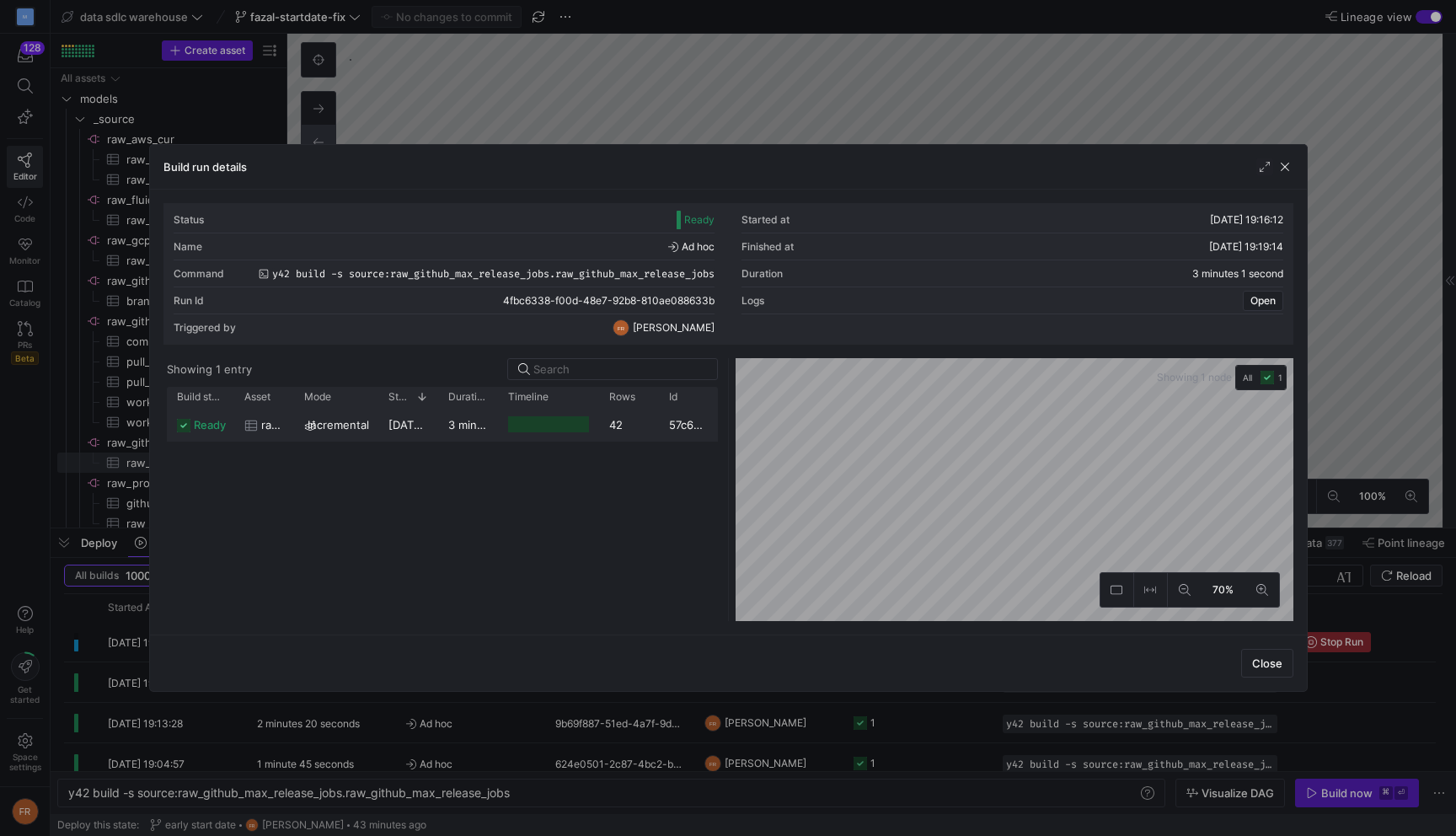
click at [533, 419] on div at bounding box center [548, 424] width 81 height 16
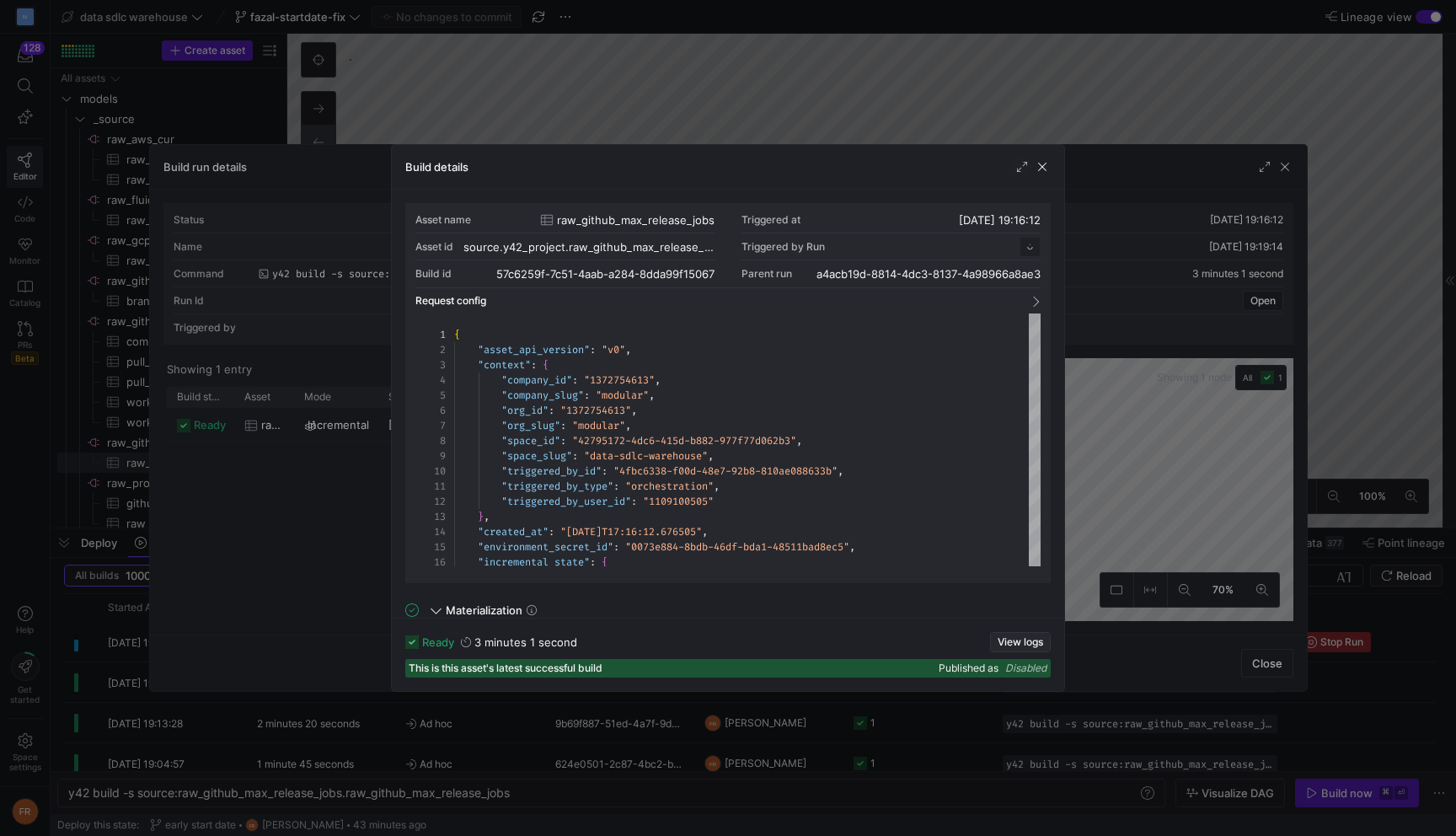
scroll to position [151, 0]
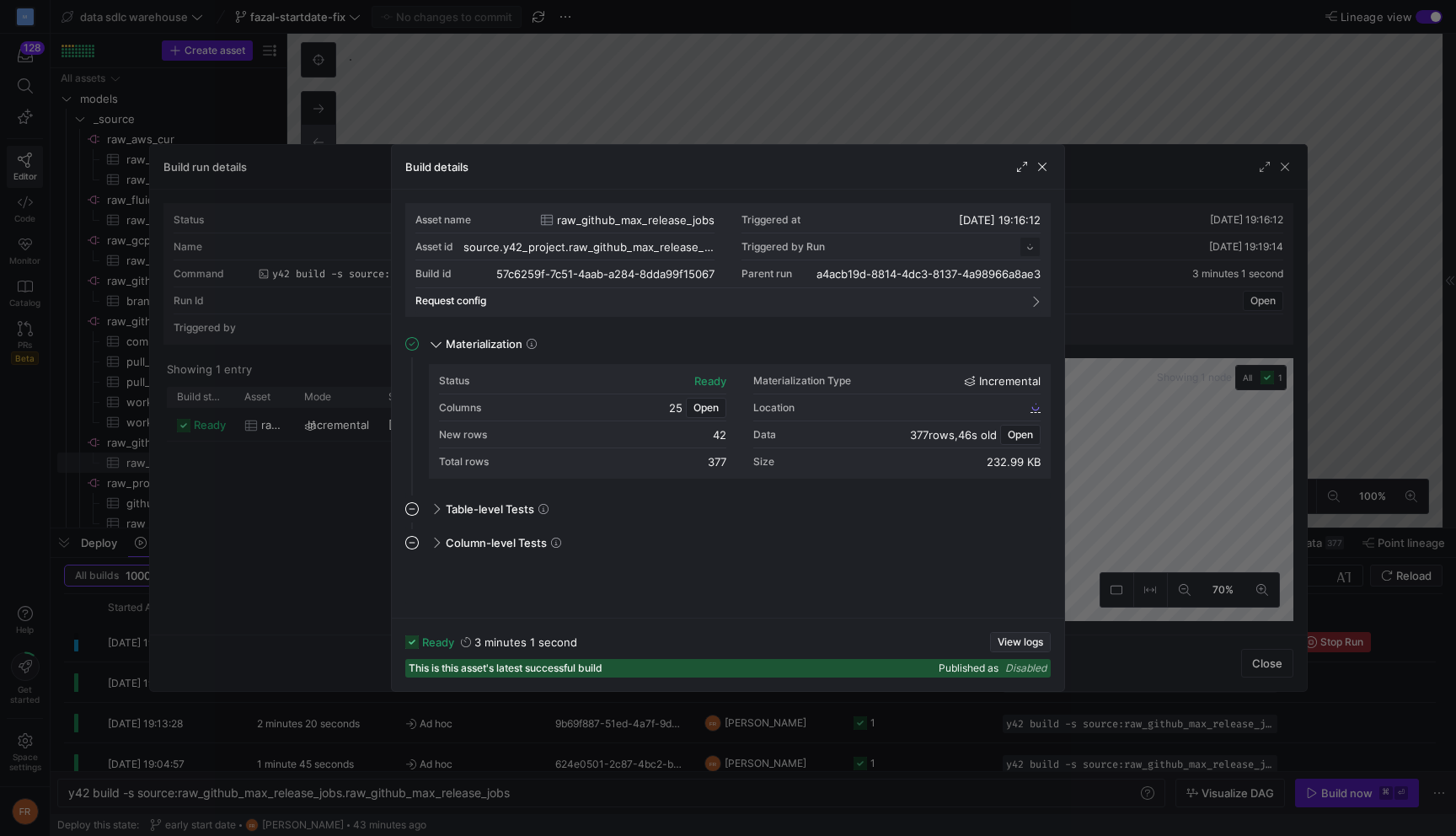
click at [1035, 636] on span "View logs" at bounding box center [1020, 641] width 45 height 12
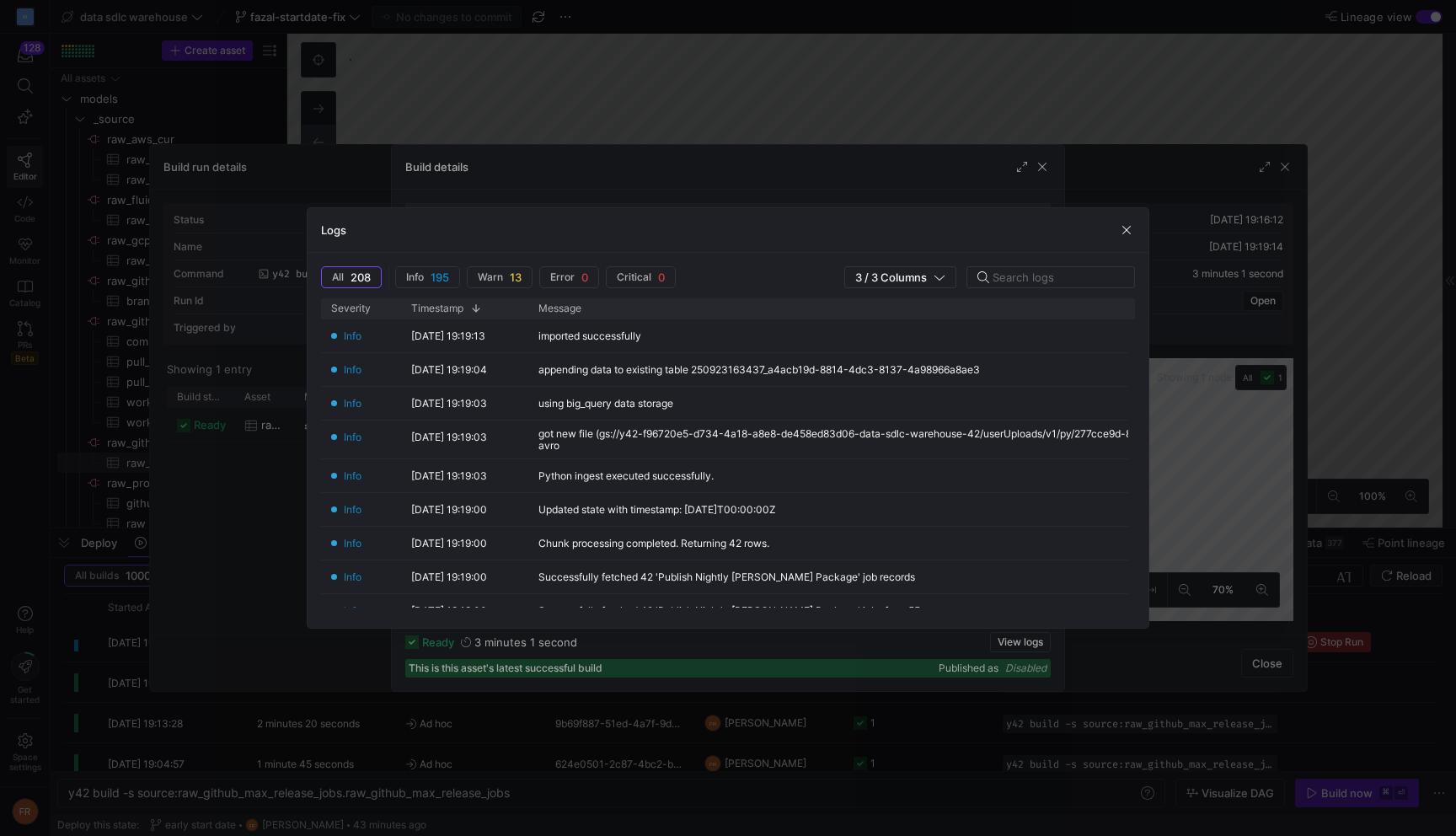
click at [867, 77] on div at bounding box center [728, 418] width 1456 height 836
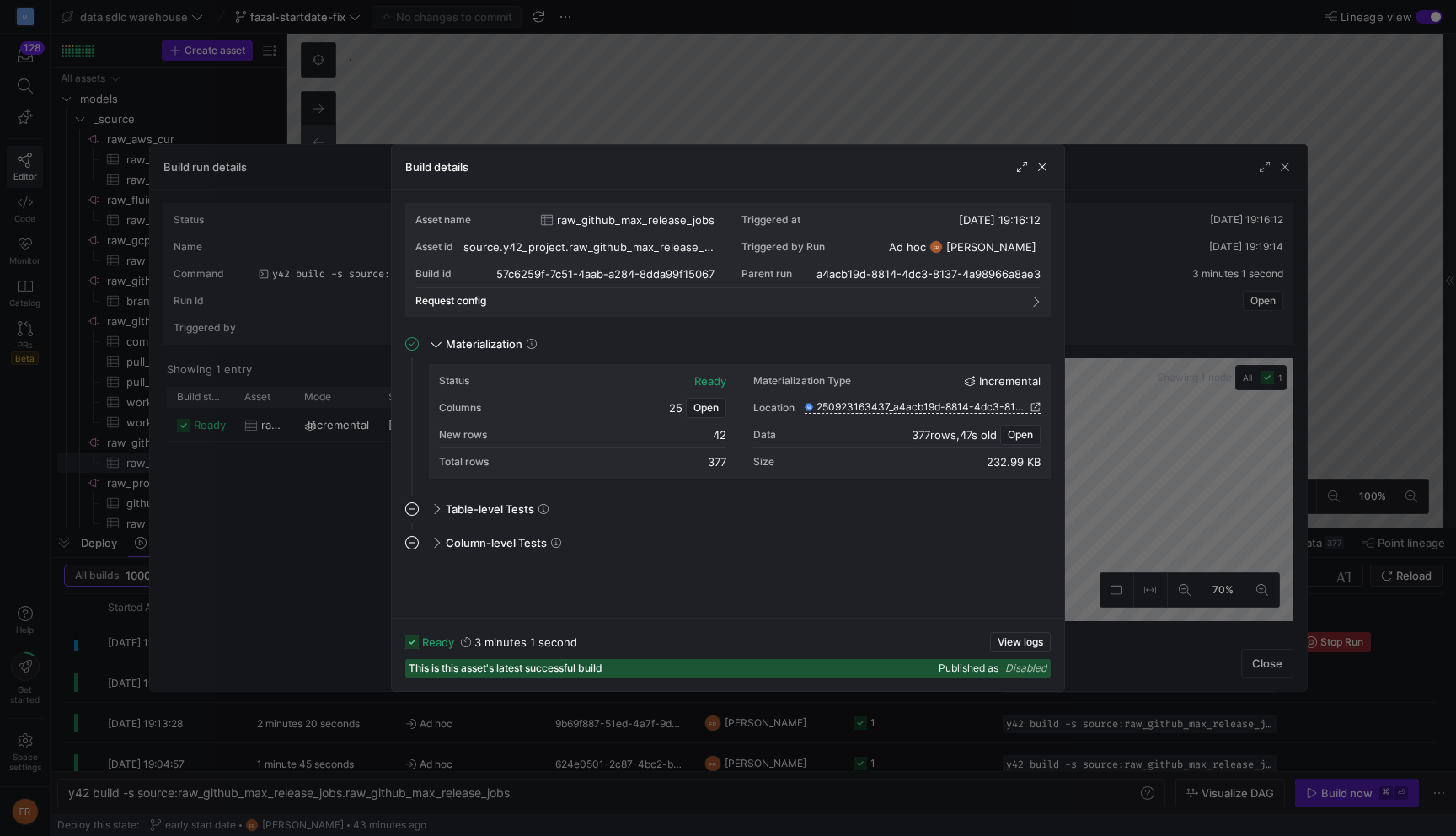
click at [894, 87] on div at bounding box center [728, 418] width 1456 height 836
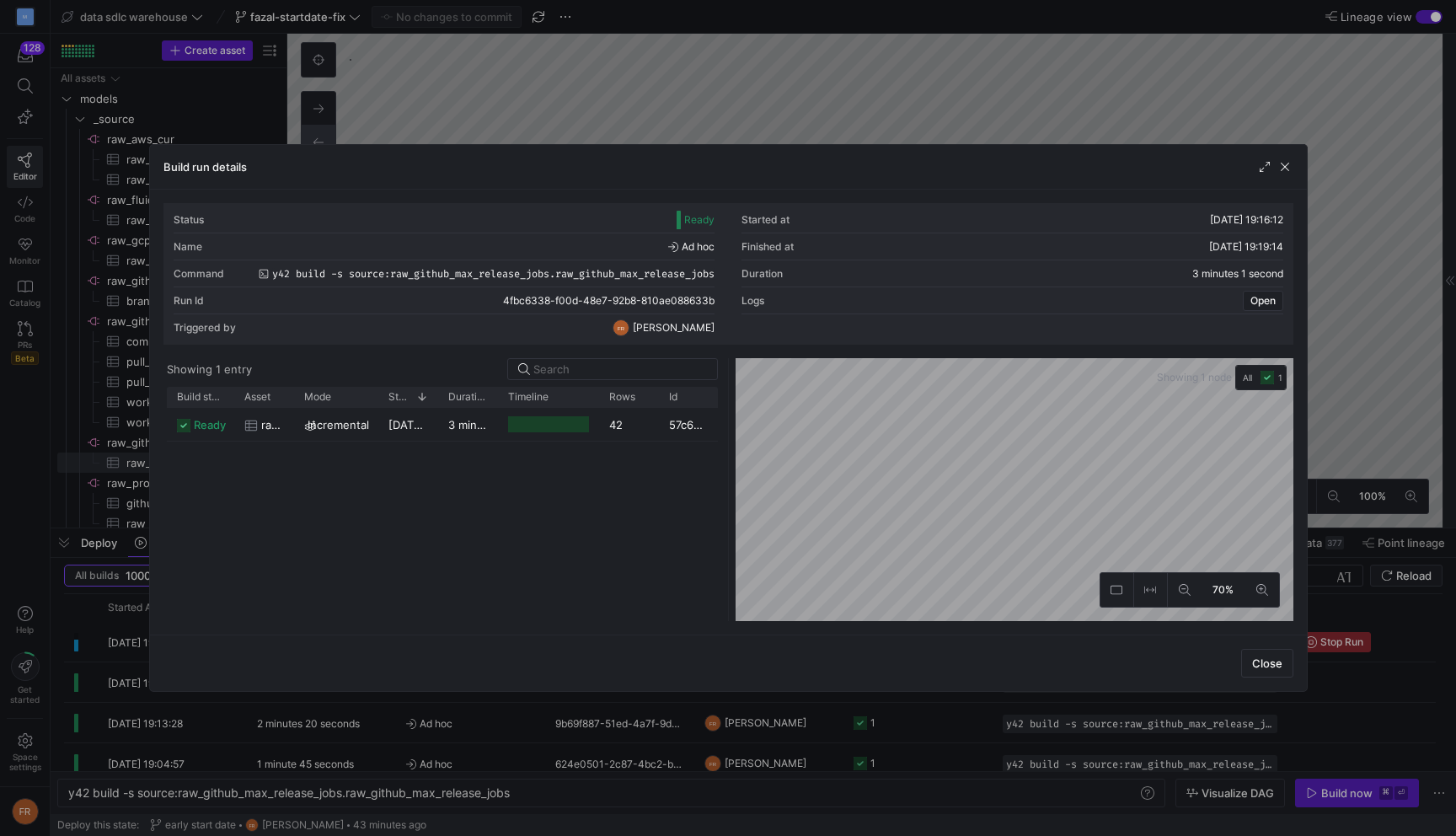
click at [894, 89] on div at bounding box center [728, 418] width 1456 height 836
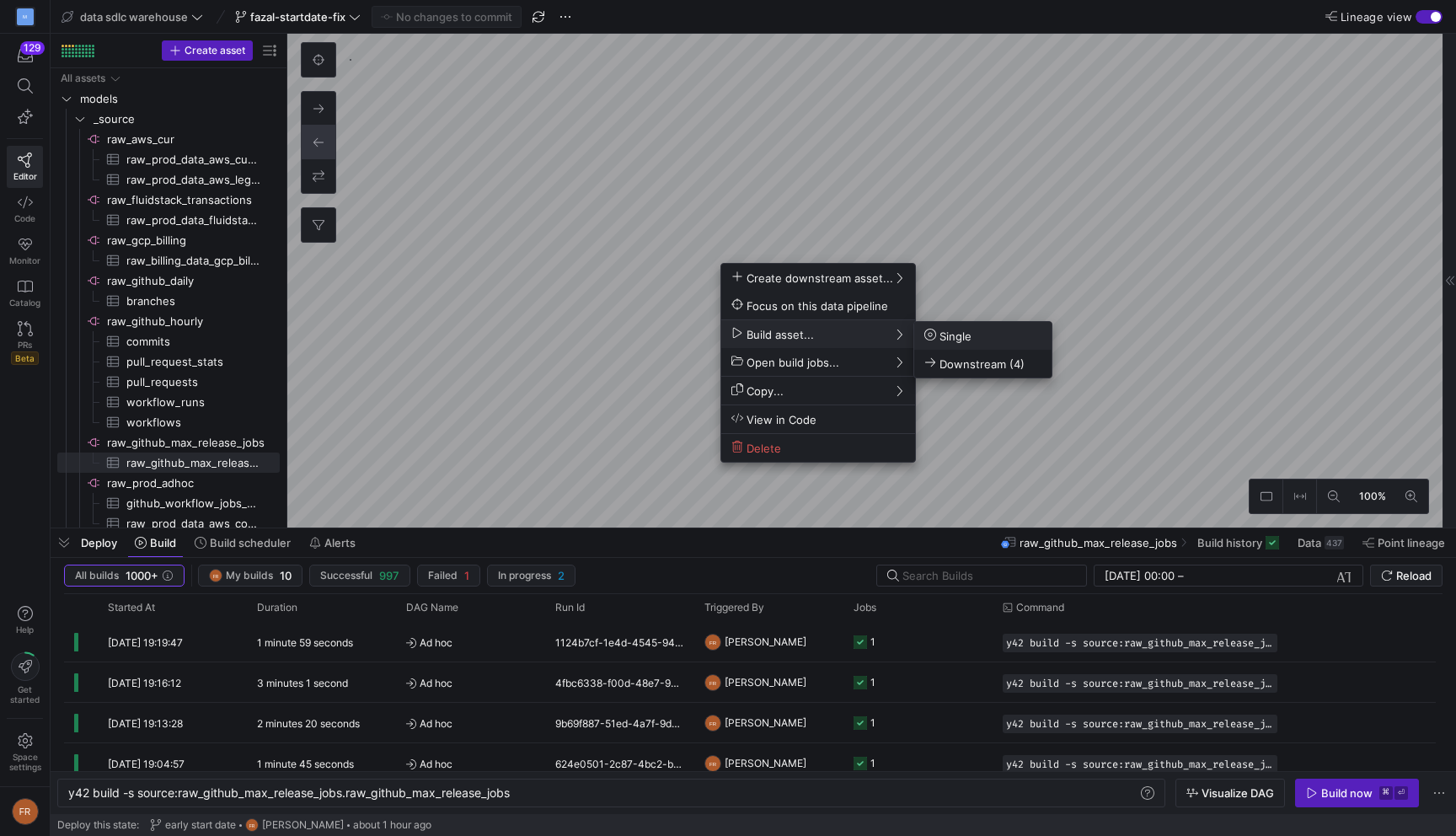
click at [946, 335] on span "Single" at bounding box center [948, 336] width 47 height 14
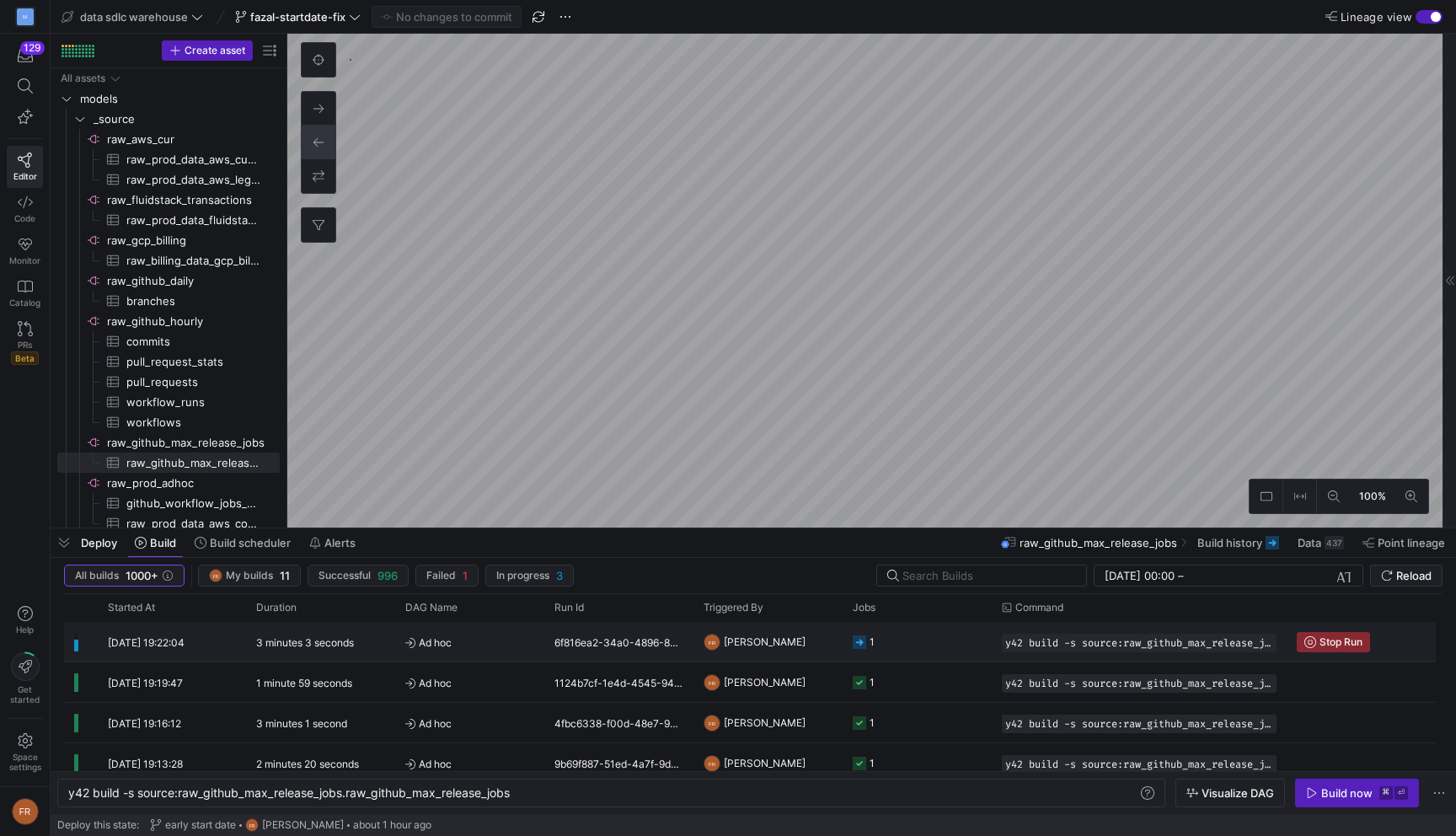
click at [325, 645] on y42-duration "3 minutes 3 seconds" at bounding box center [305, 642] width 98 height 13
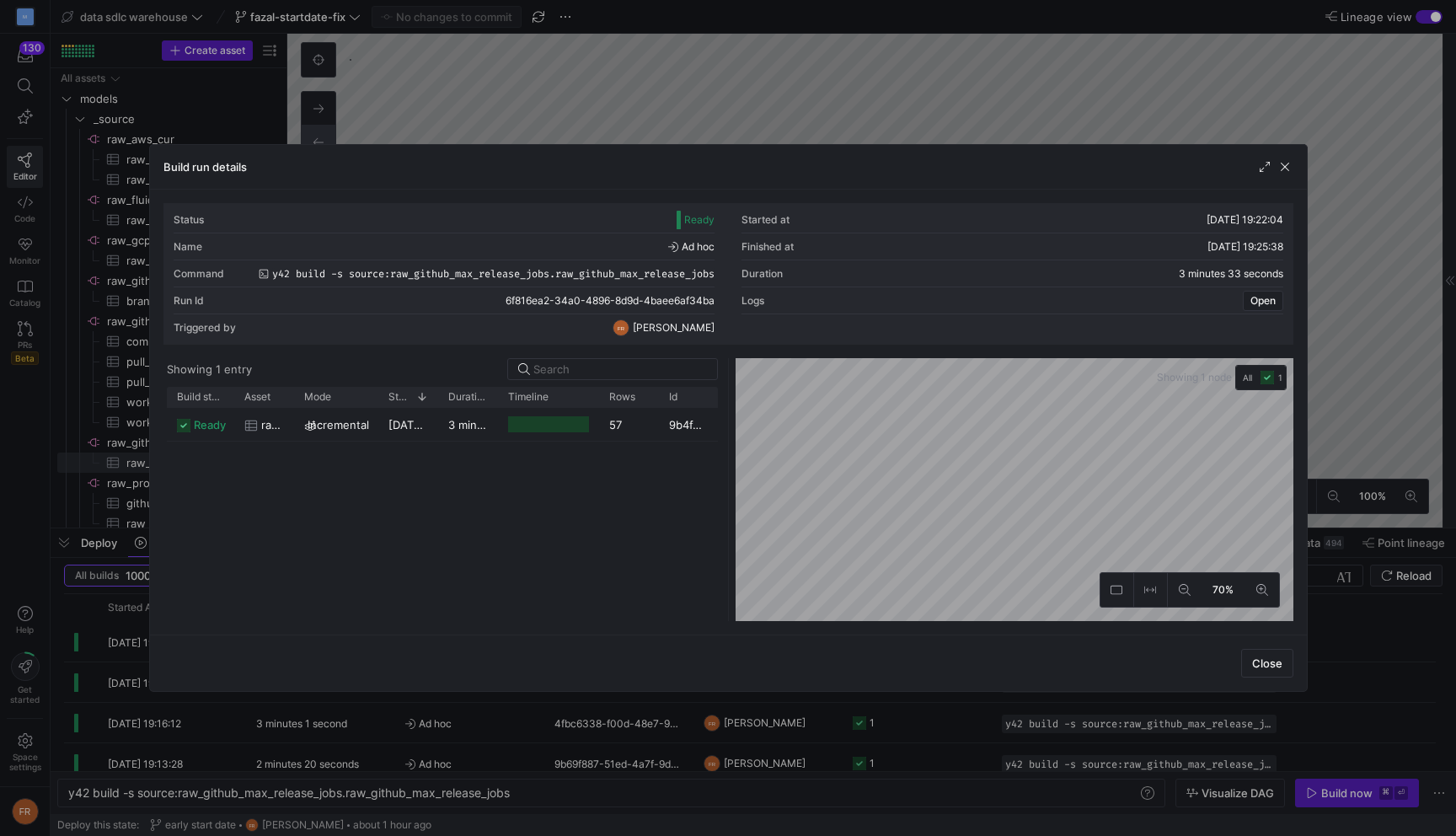
click at [544, 104] on div at bounding box center [728, 418] width 1456 height 836
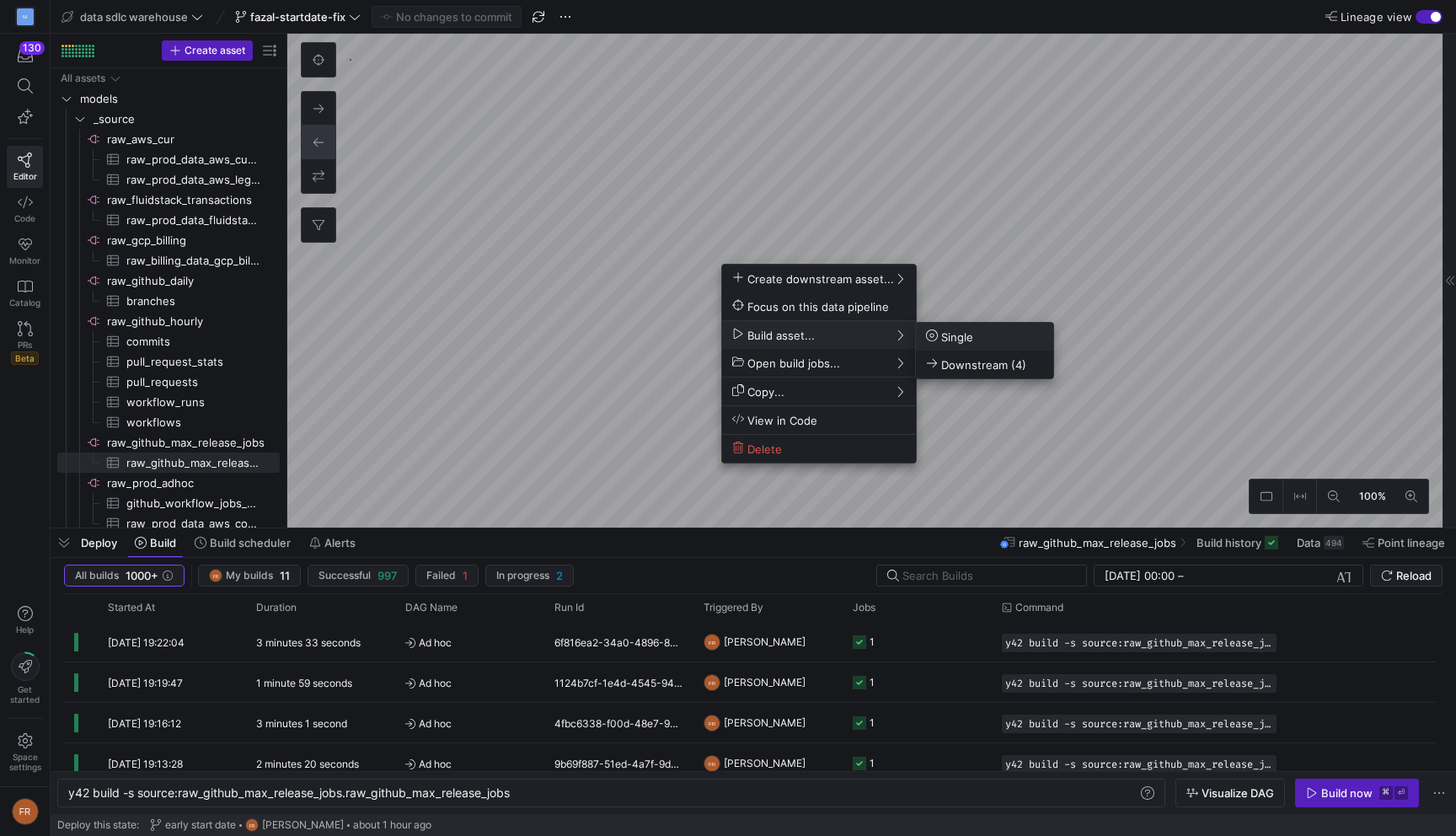
click at [945, 334] on span "Single" at bounding box center [950, 337] width 47 height 14
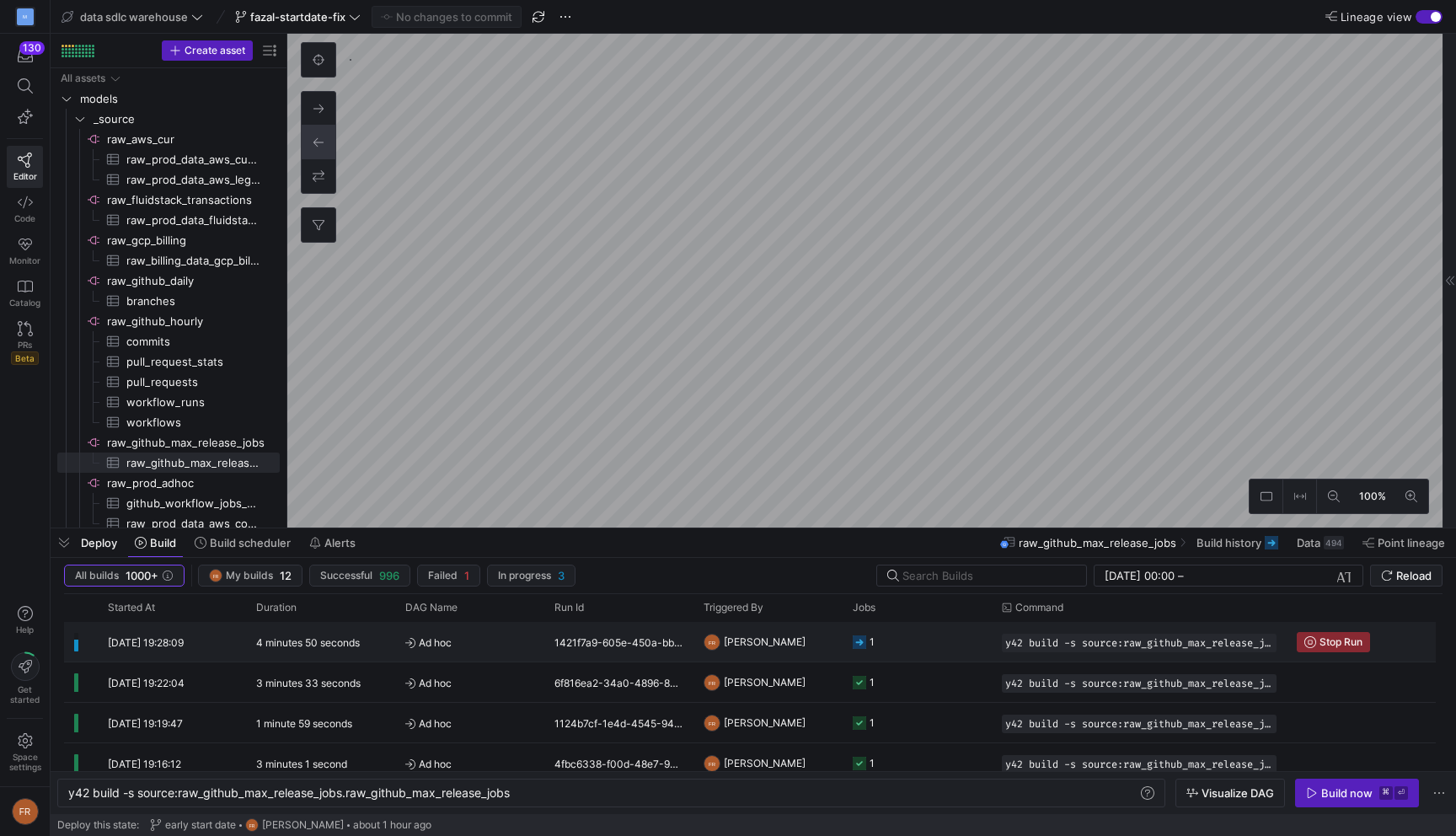
click at [362, 649] on div "4 minutes 50 seconds" at bounding box center [321, 641] width 149 height 40
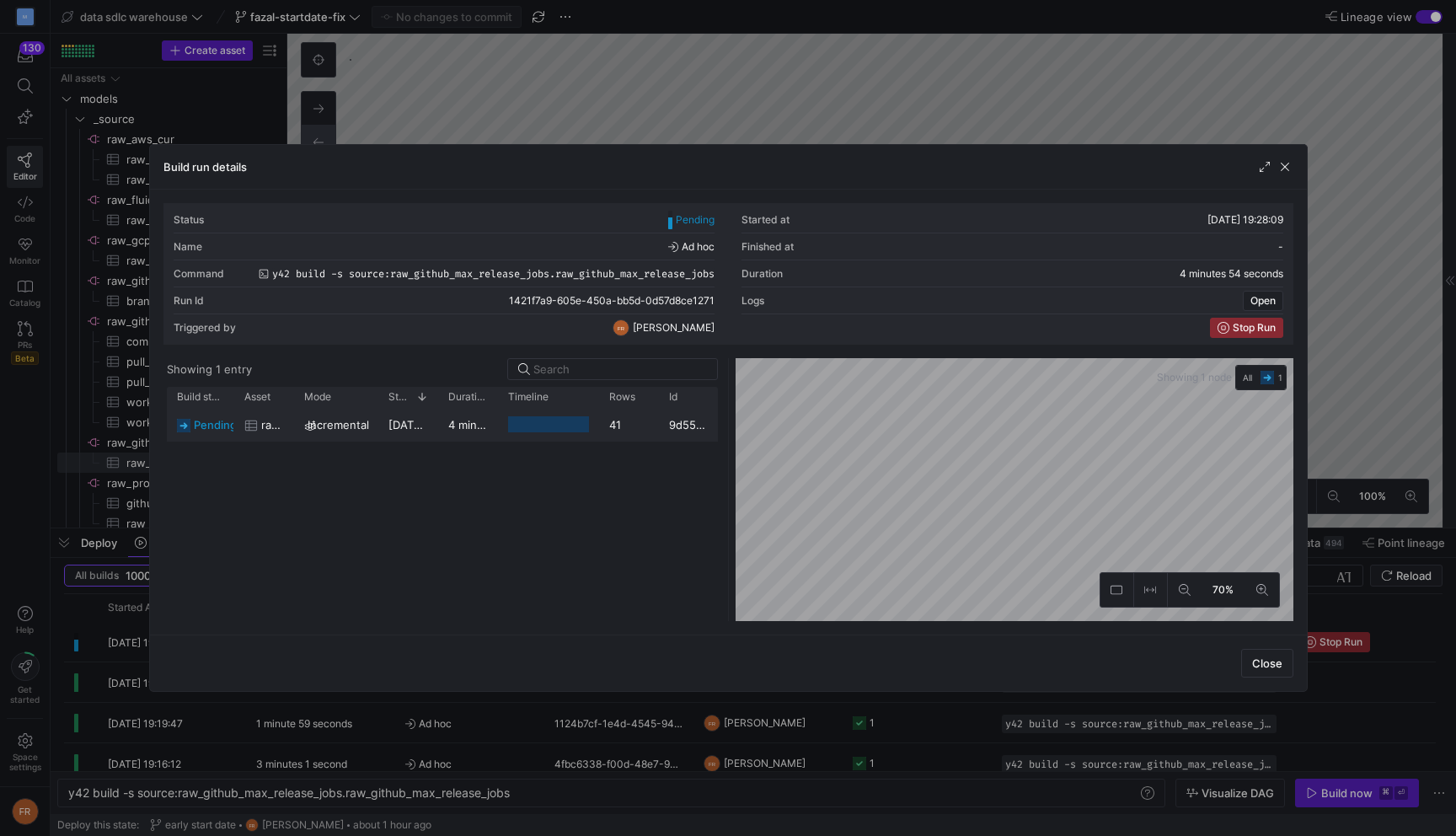
click at [491, 428] on y42-duration "4 minutes 53 seconds" at bounding box center [506, 424] width 117 height 14
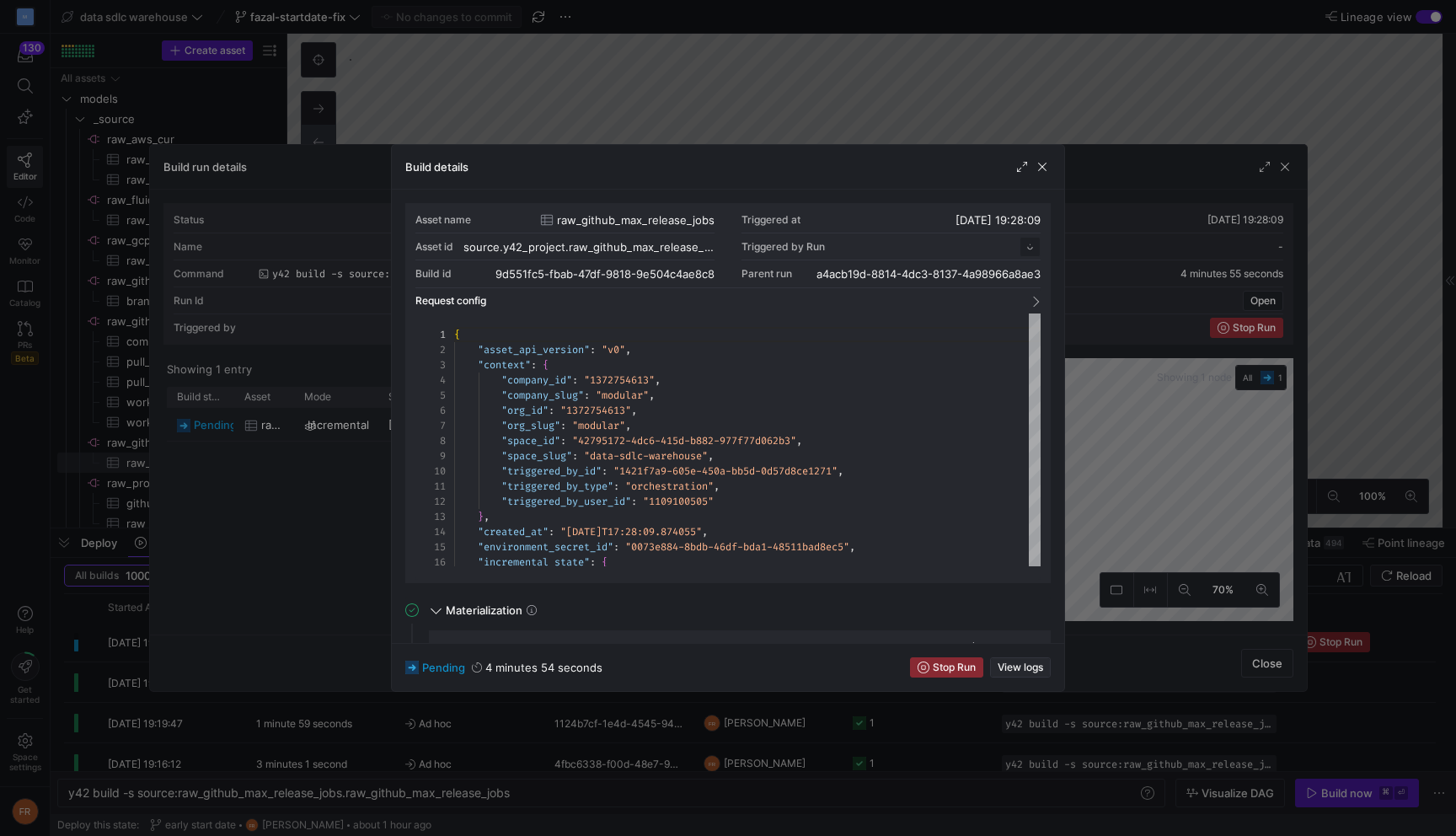
click at [1017, 662] on span "View logs" at bounding box center [1020, 667] width 45 height 12
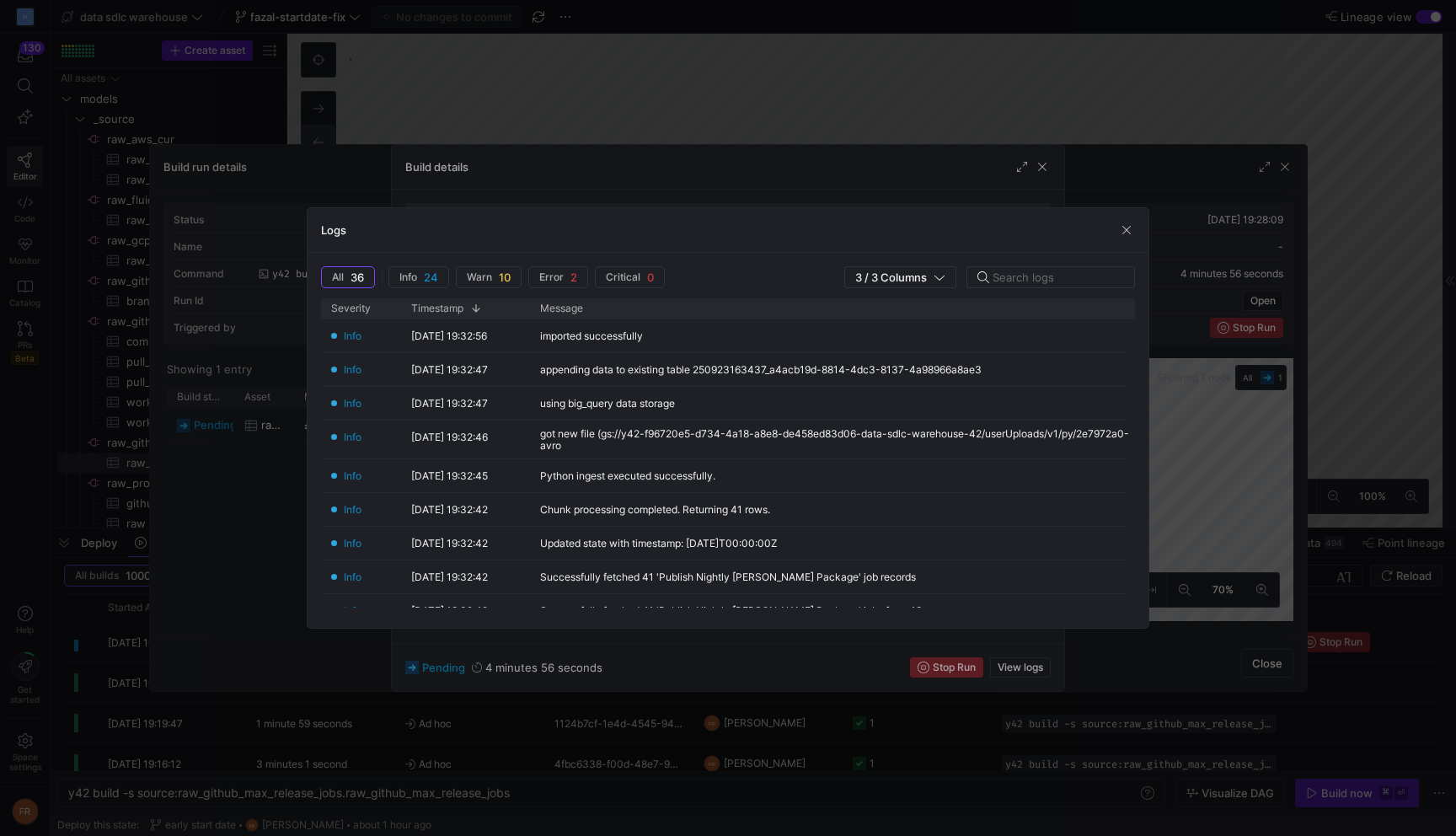
click at [800, 110] on div at bounding box center [728, 418] width 1456 height 836
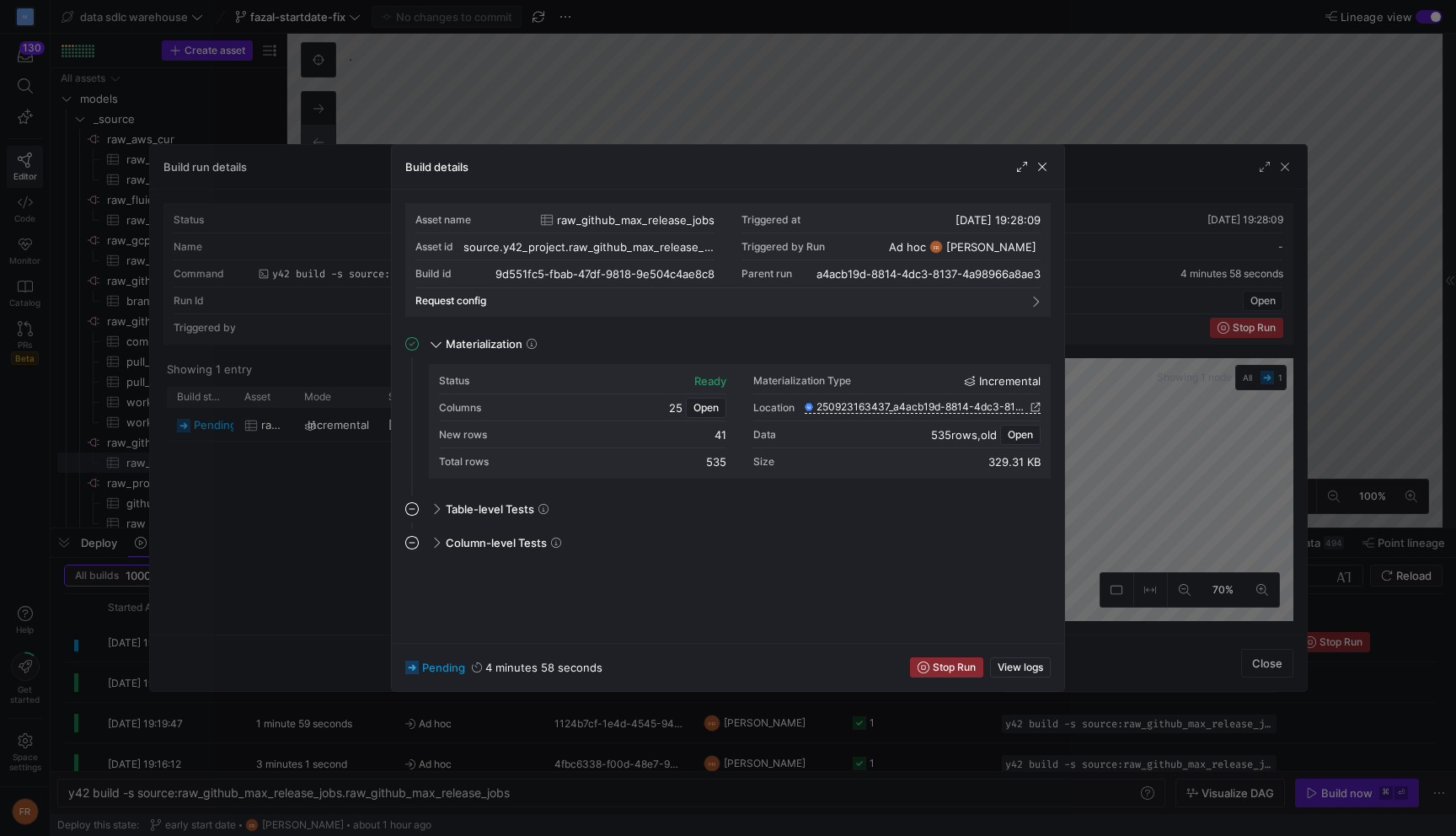
click at [614, 107] on div at bounding box center [728, 418] width 1456 height 836
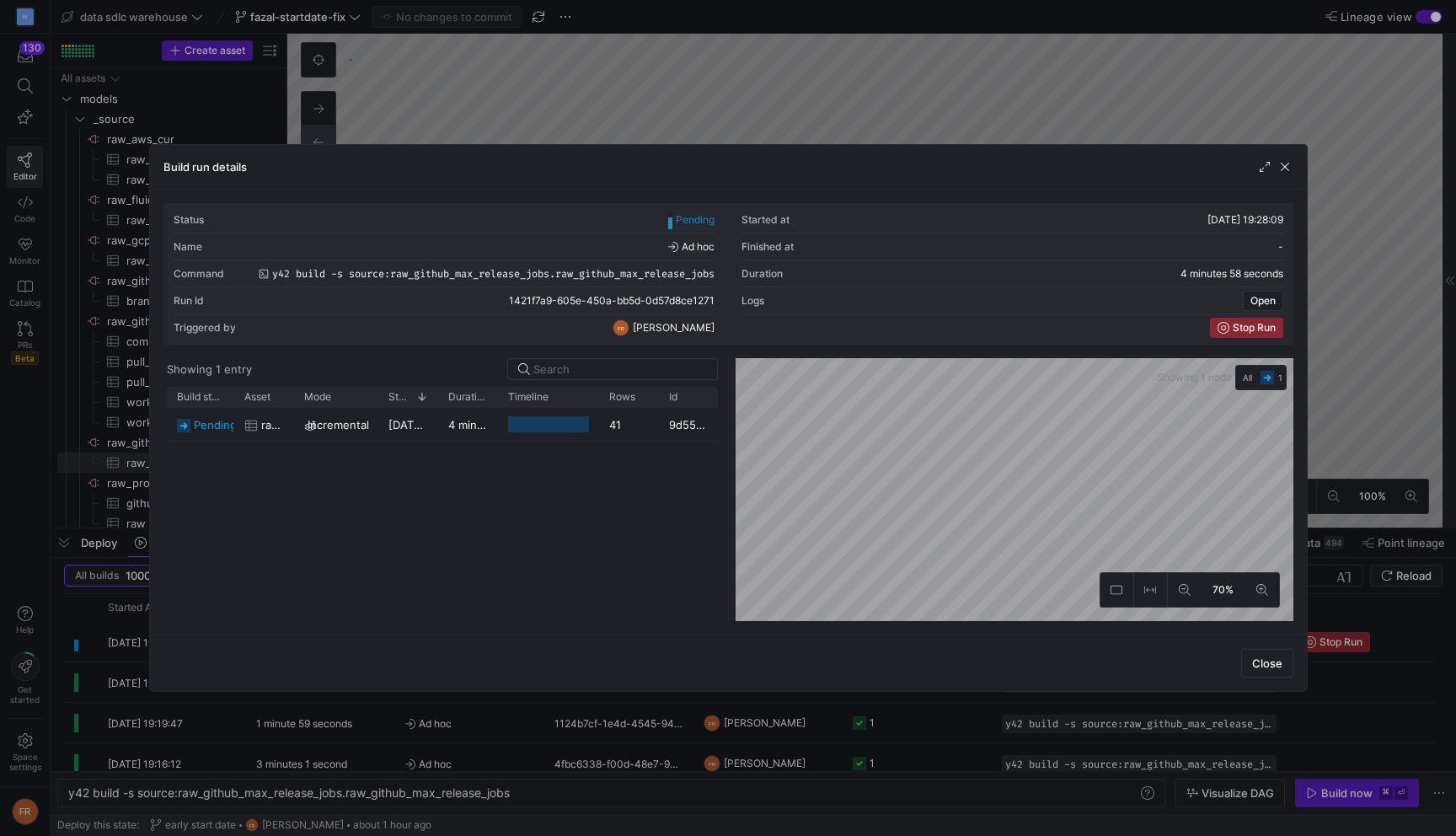
click at [584, 108] on div at bounding box center [728, 418] width 1456 height 836
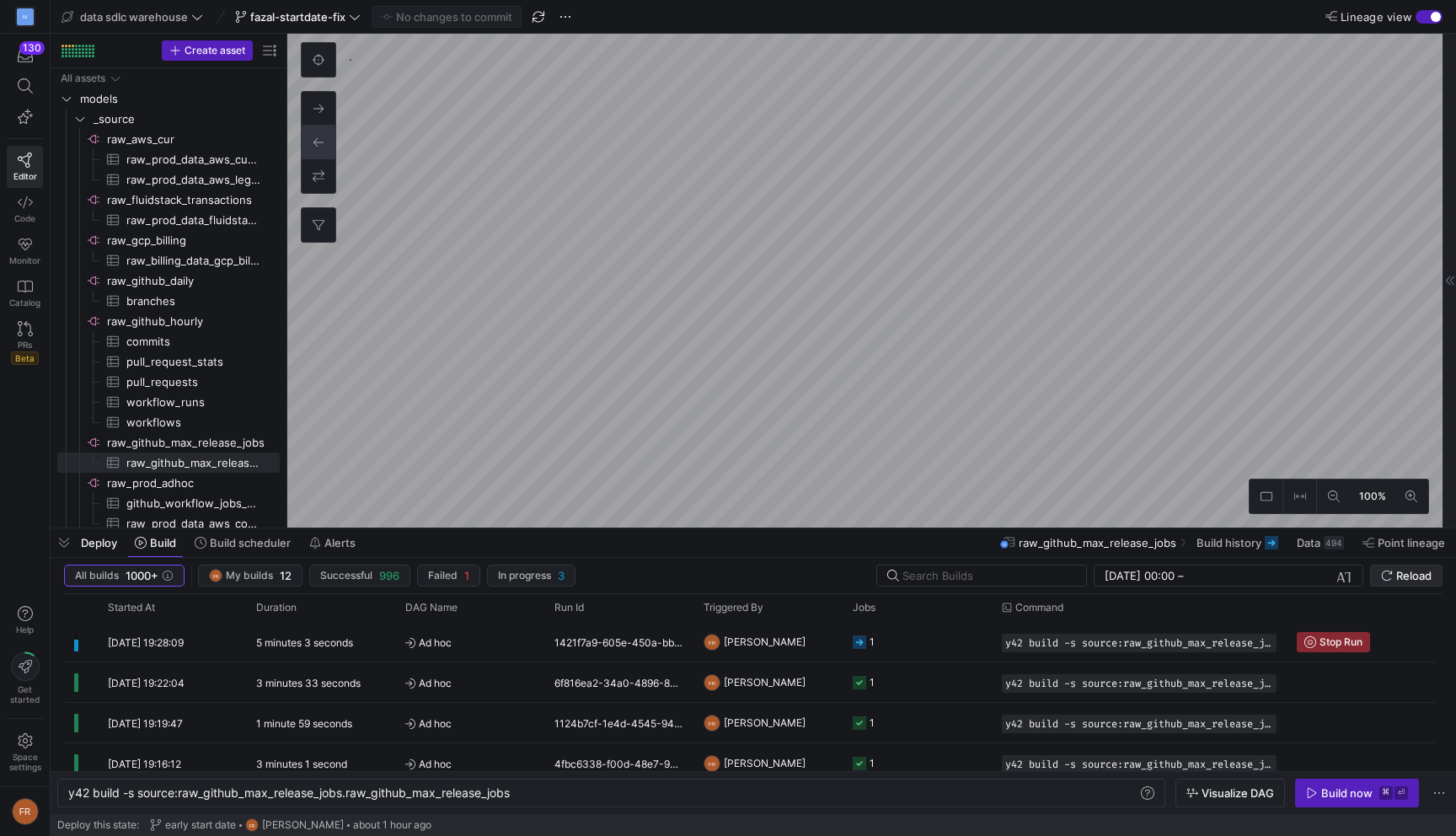
click at [1396, 579] on span "Reload" at bounding box center [1413, 575] width 35 height 14
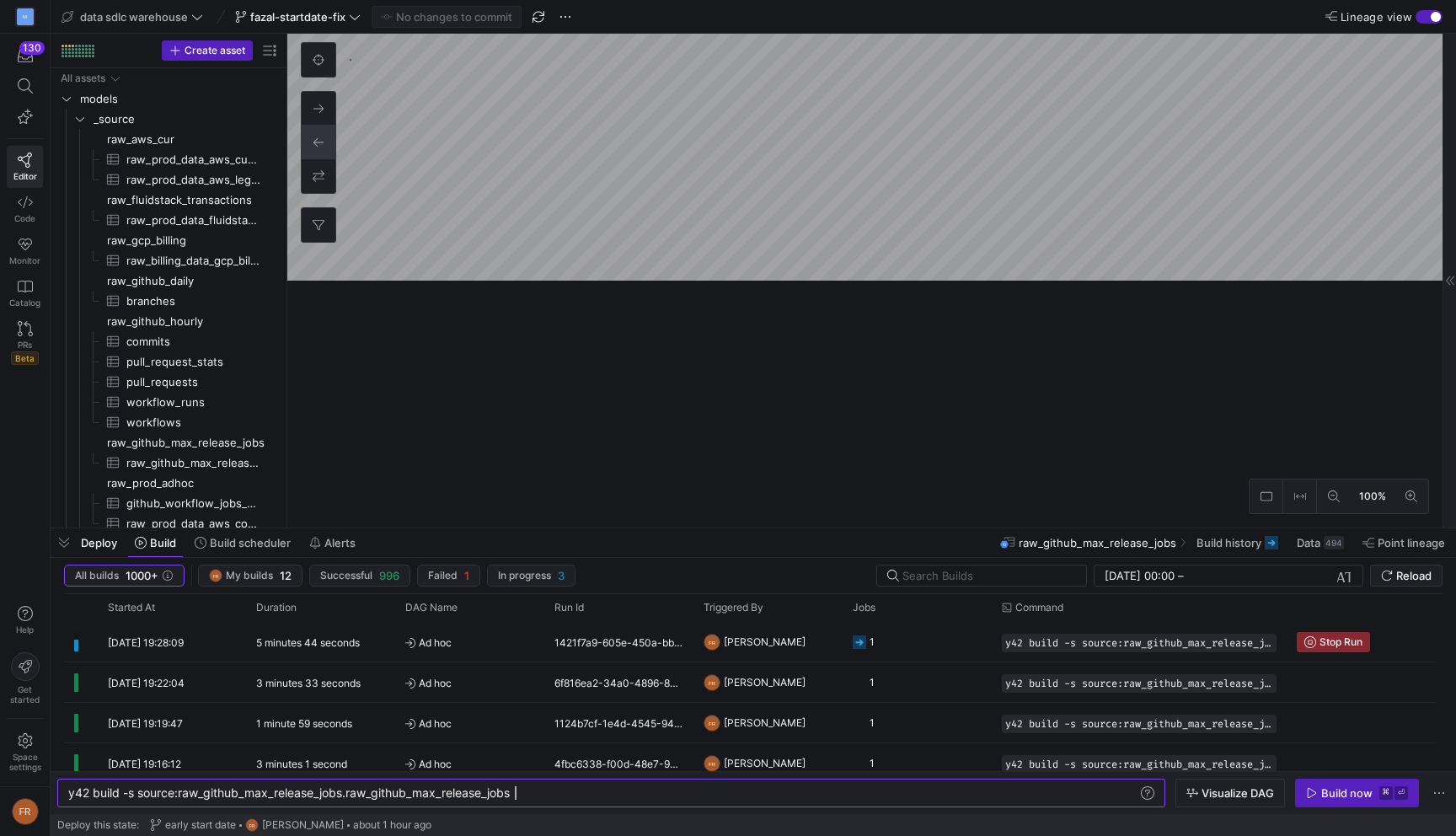
scroll to position [0, 447]
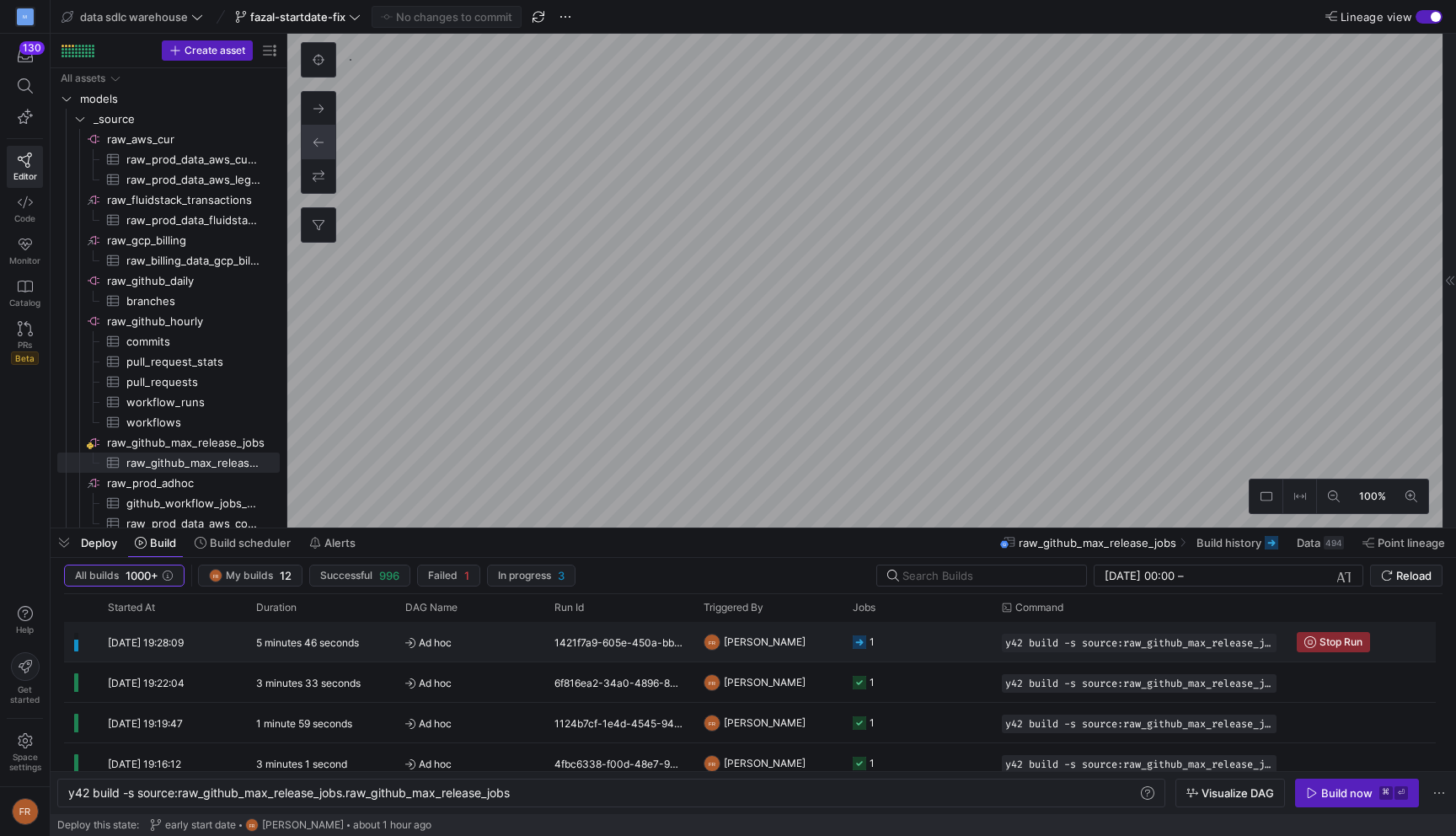
click at [386, 643] on div "5 minutes 46 seconds" at bounding box center [321, 641] width 149 height 40
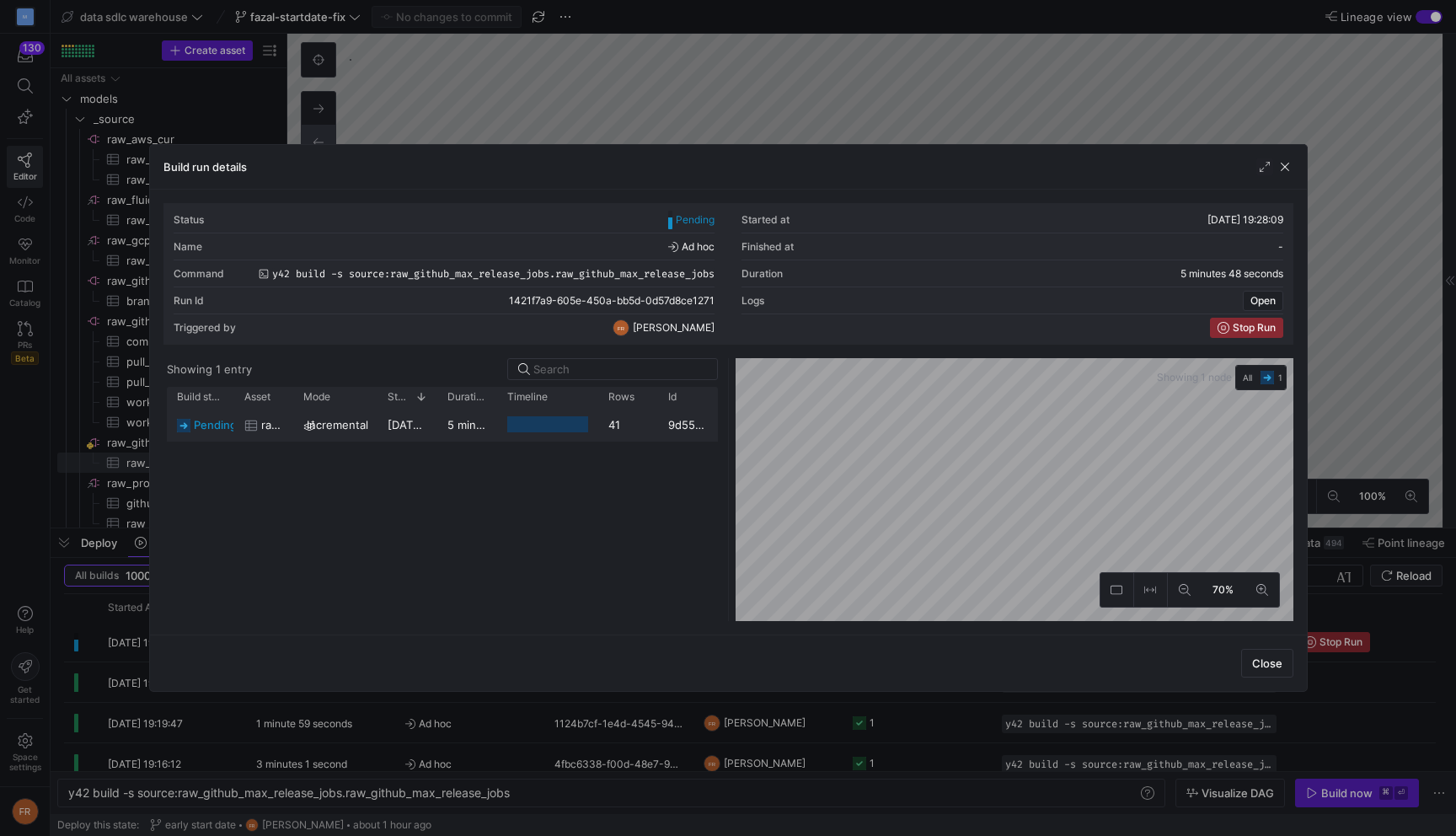
click at [477, 421] on y42-duration "5 minutes 47 seconds" at bounding box center [506, 424] width 116 height 14
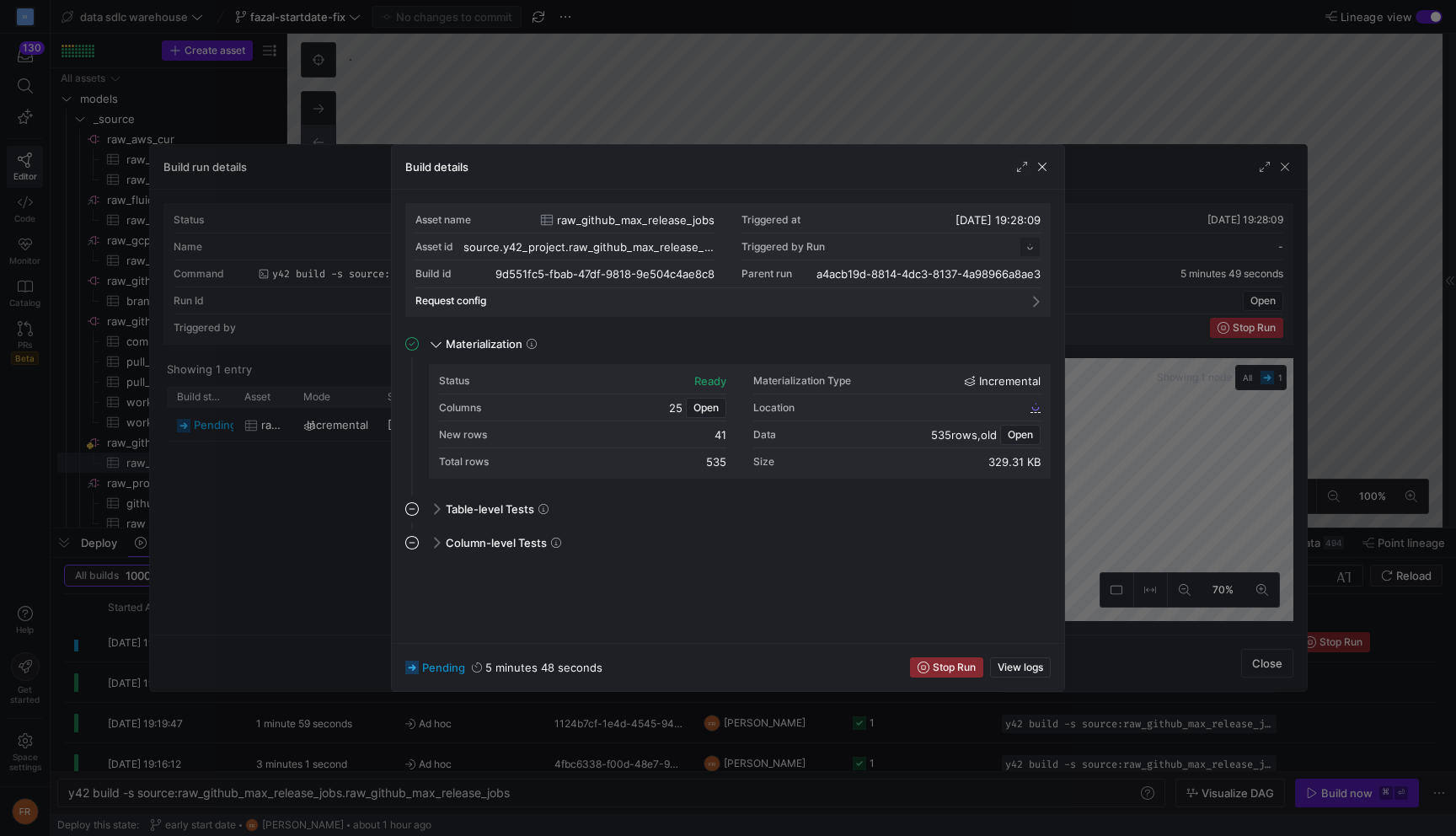
scroll to position [151, 0]
click at [1022, 432] on span "Open" at bounding box center [1020, 434] width 25 height 12
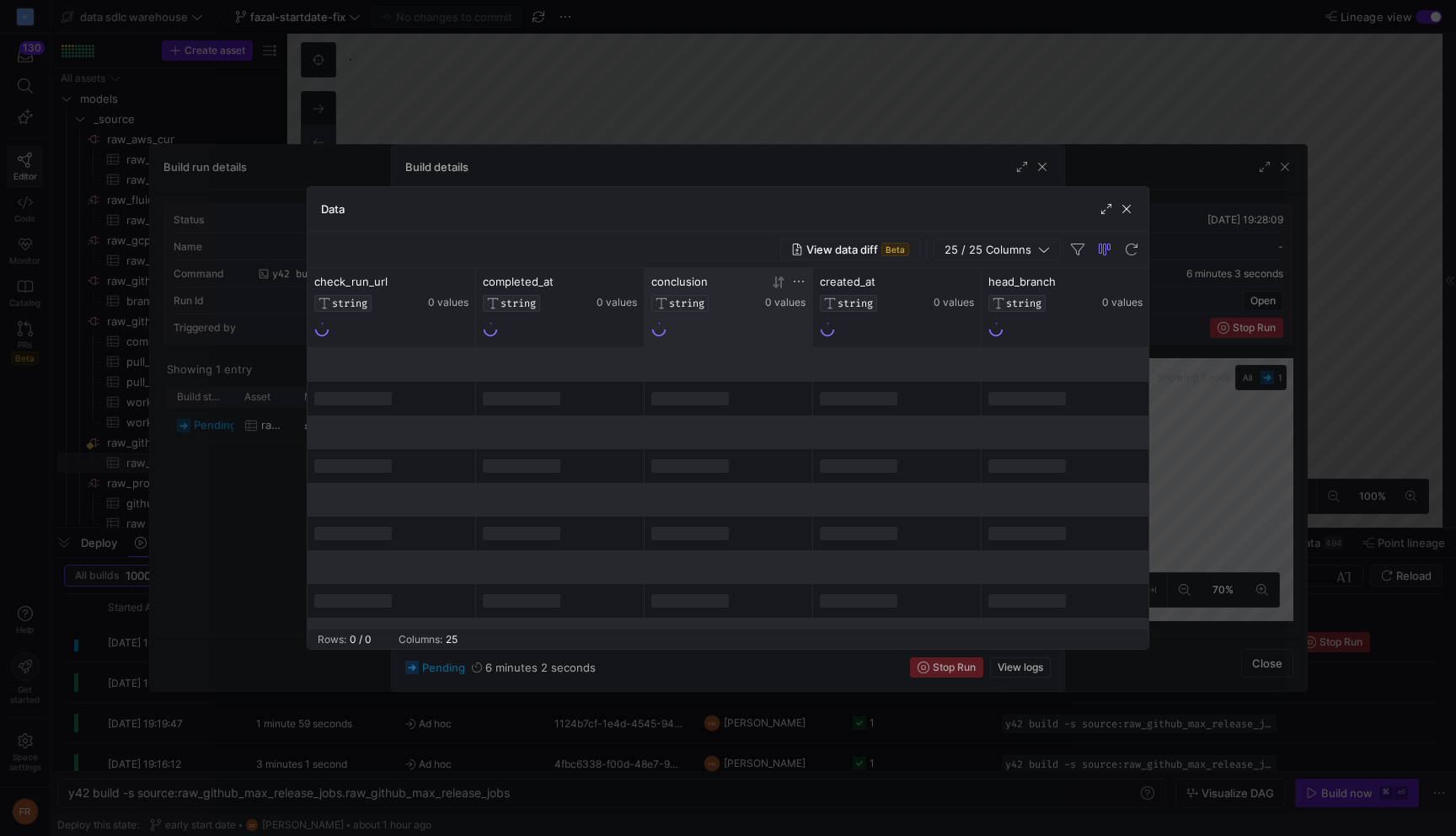
click at [781, 282] on icon at bounding box center [780, 281] width 6 height 12
click at [779, 285] on icon at bounding box center [778, 282] width 14 height 14
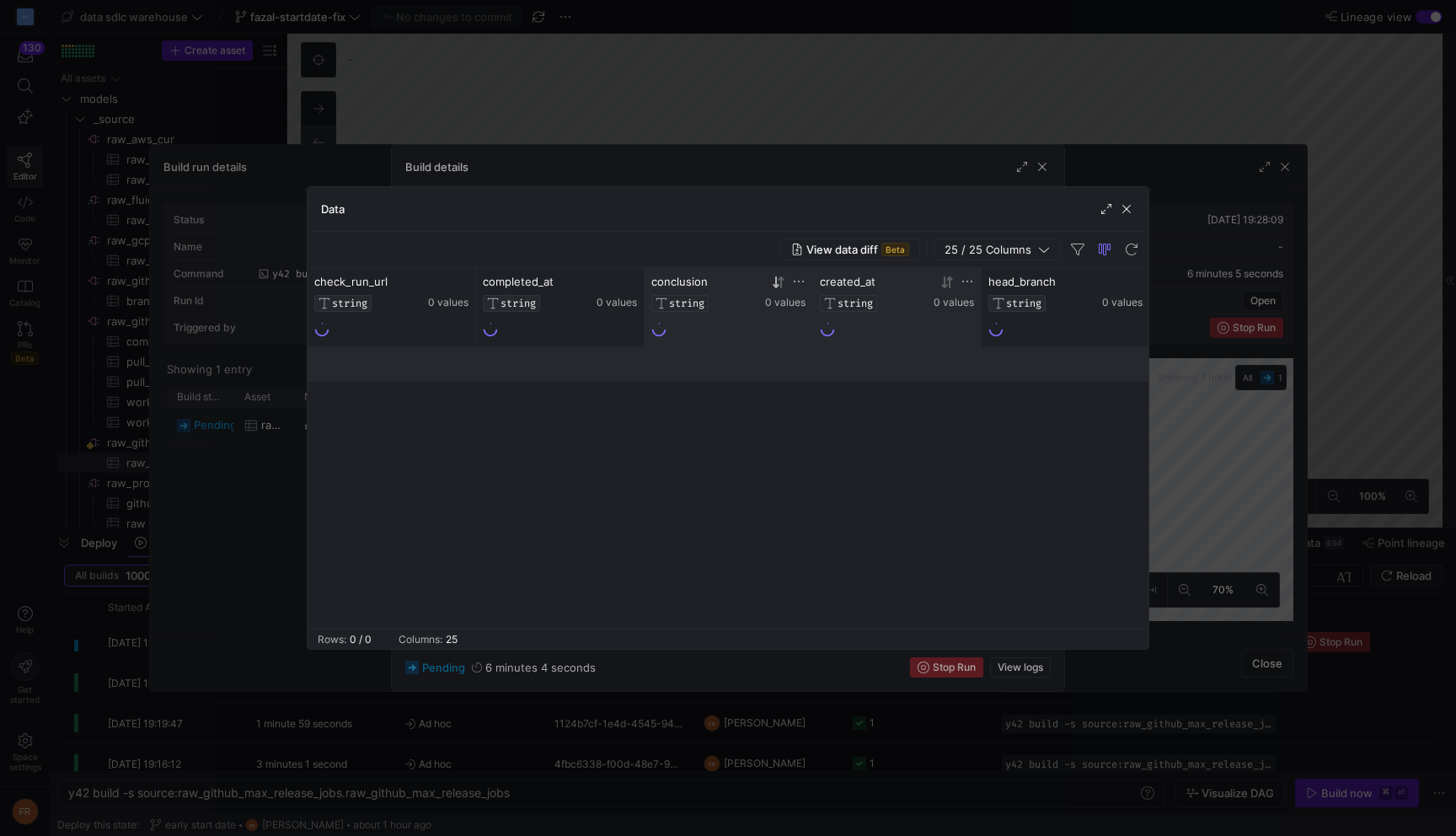
click at [945, 288] on icon at bounding box center [947, 282] width 14 height 14
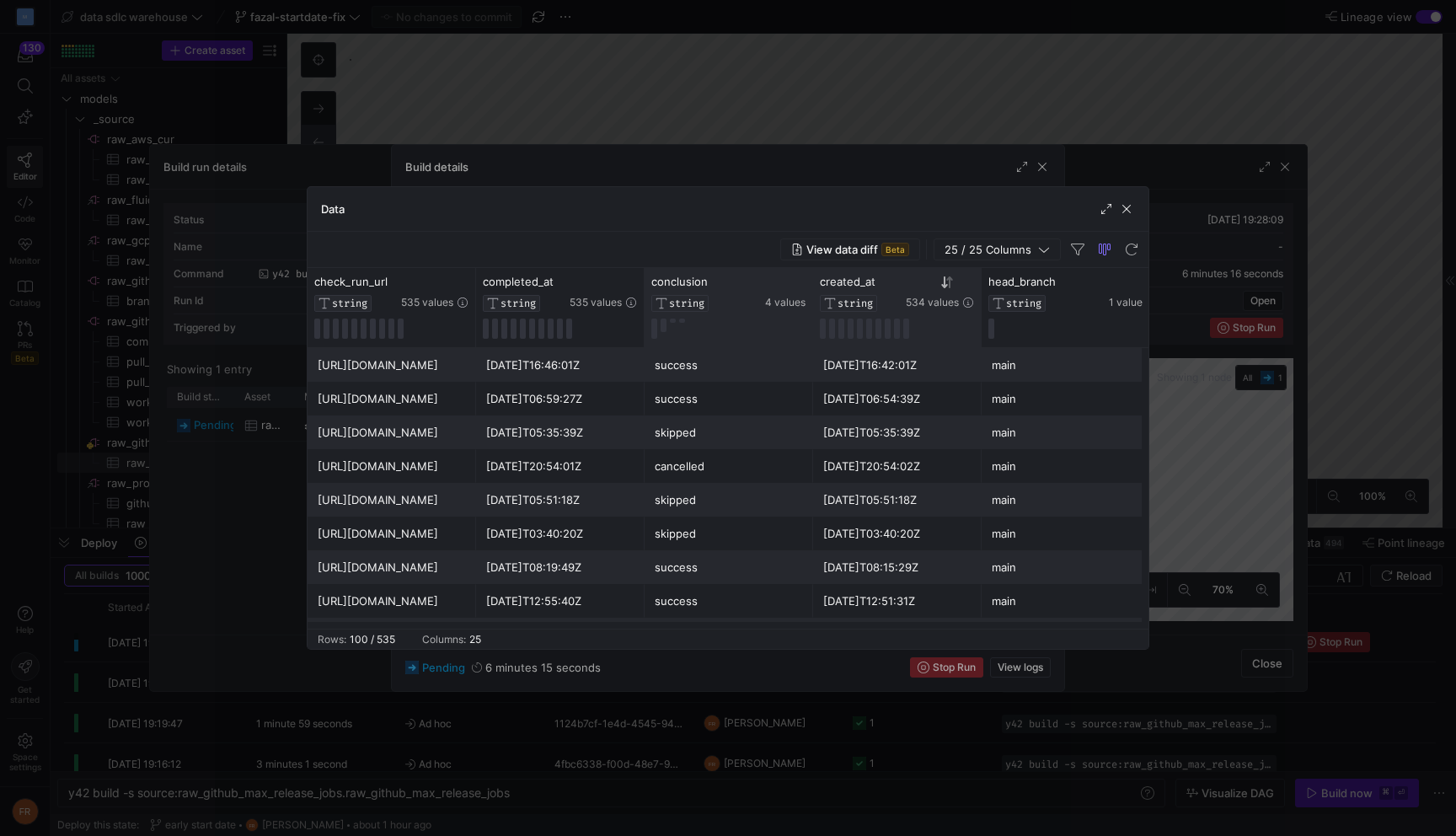
click at [1072, 102] on div at bounding box center [728, 418] width 1456 height 836
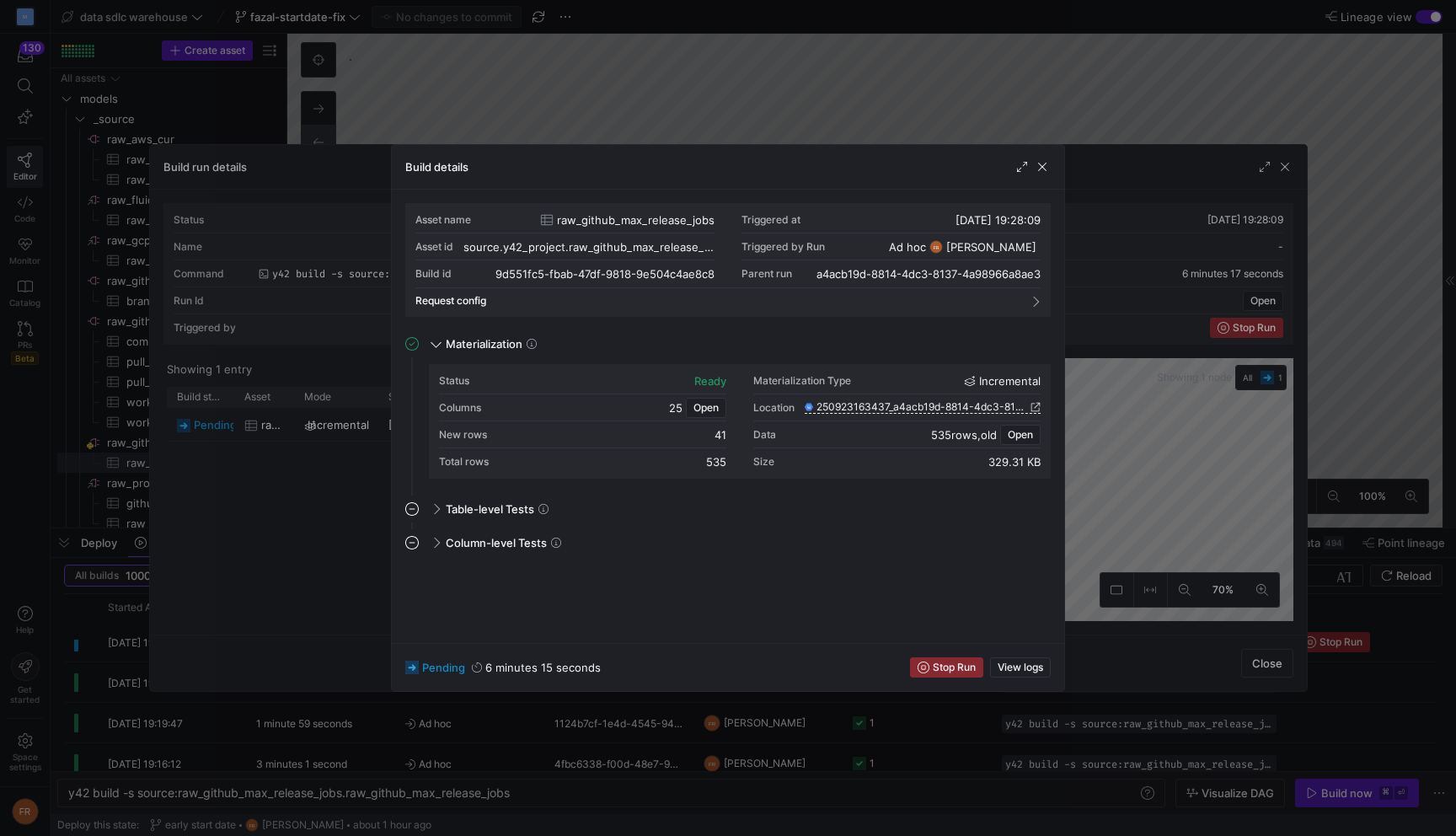
click at [1070, 102] on div at bounding box center [728, 418] width 1456 height 836
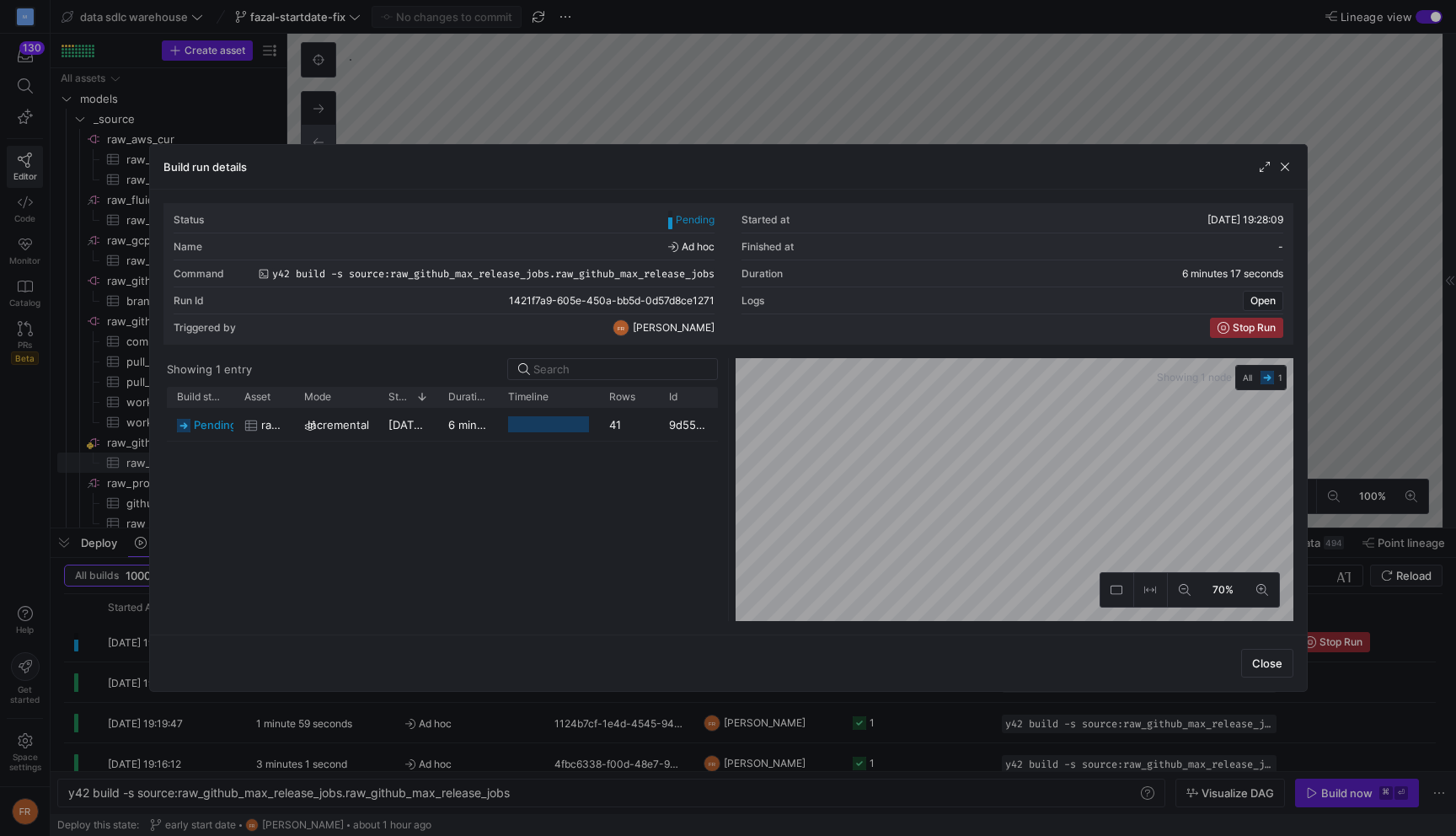
click at [1070, 102] on div at bounding box center [728, 418] width 1456 height 836
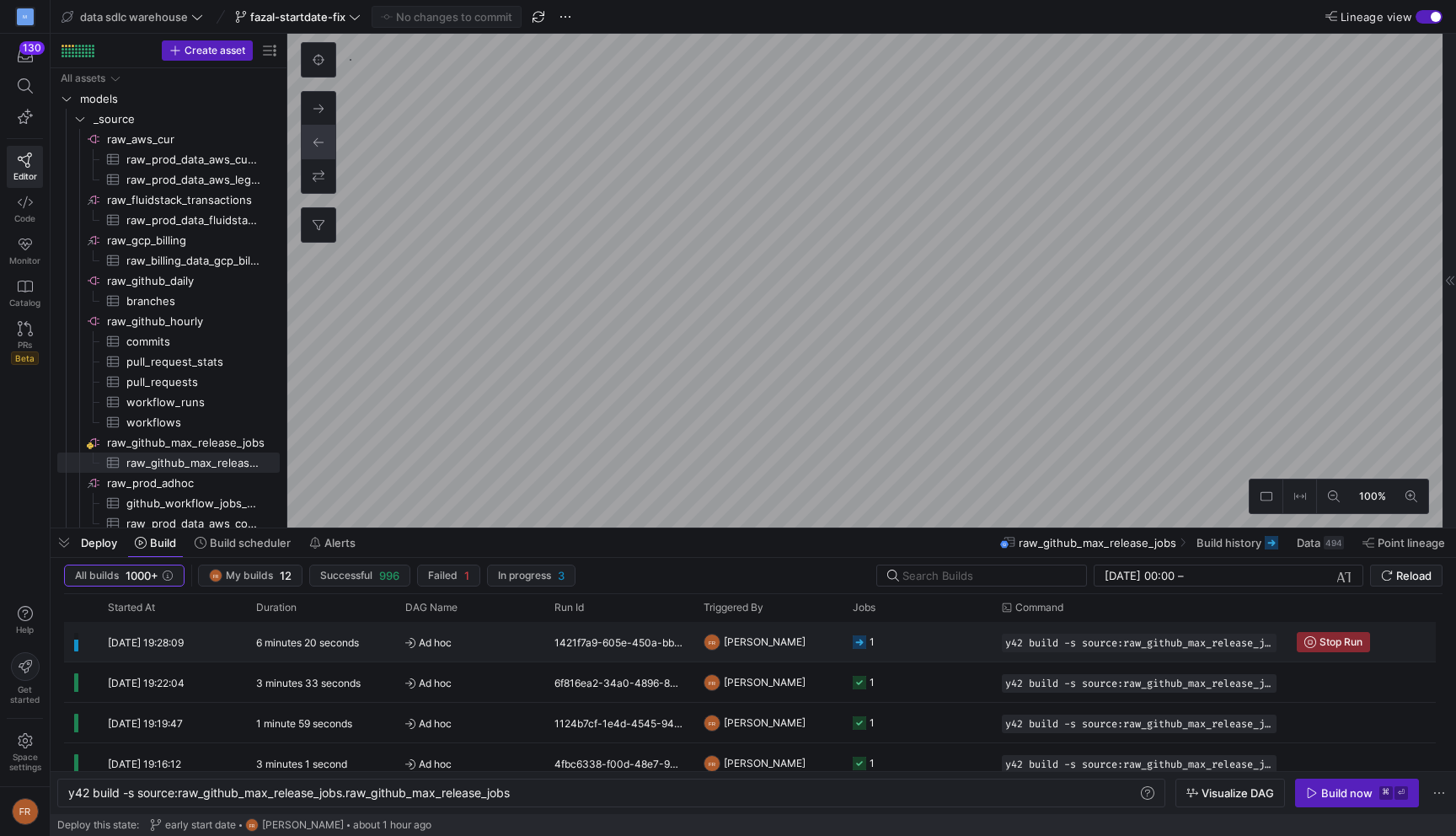
click at [342, 639] on y42-duration "6 minutes 20 seconds" at bounding box center [307, 642] width 102 height 13
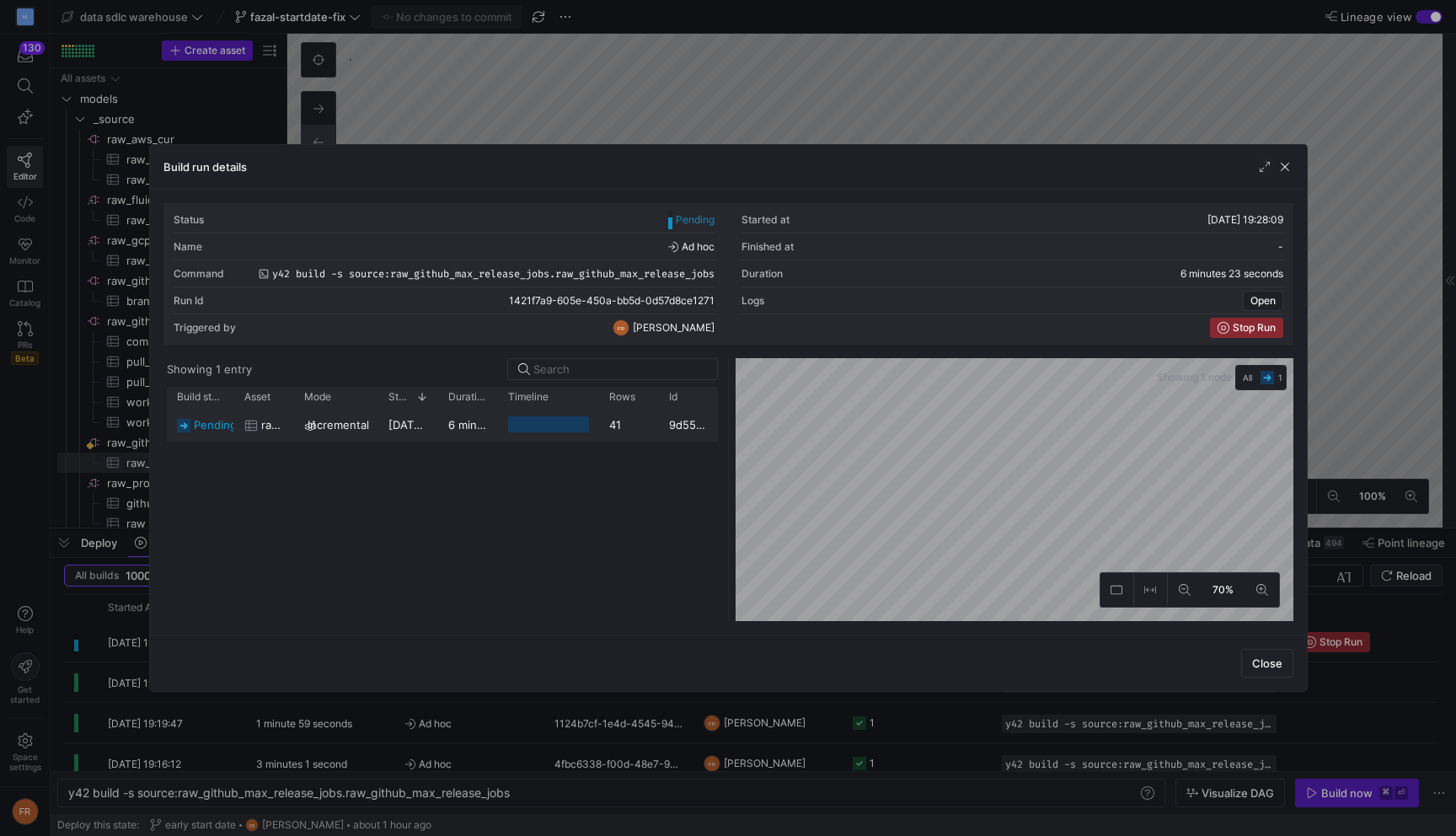
click at [531, 429] on div at bounding box center [548, 424] width 81 height 16
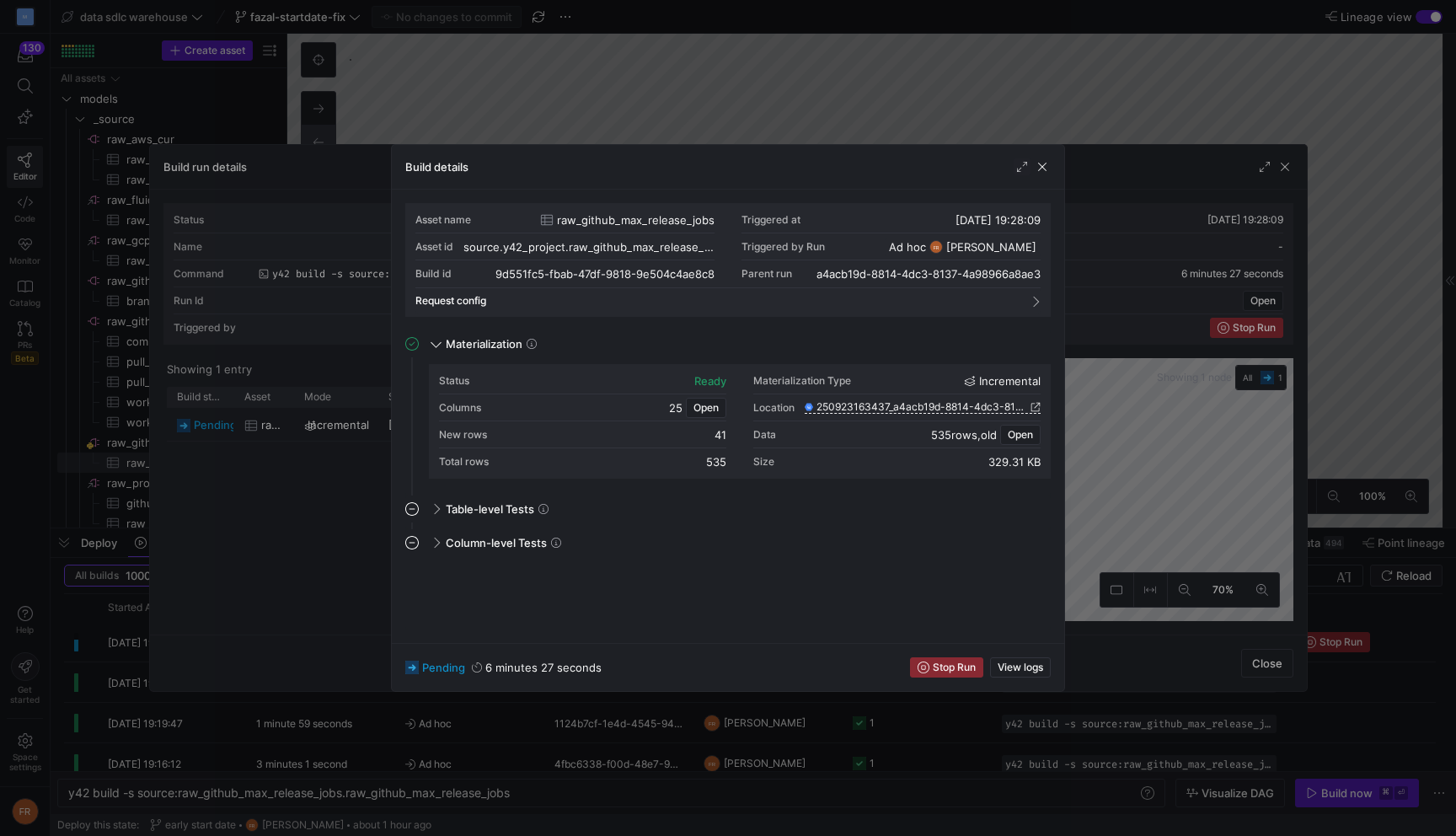
click at [693, 83] on div at bounding box center [728, 418] width 1456 height 836
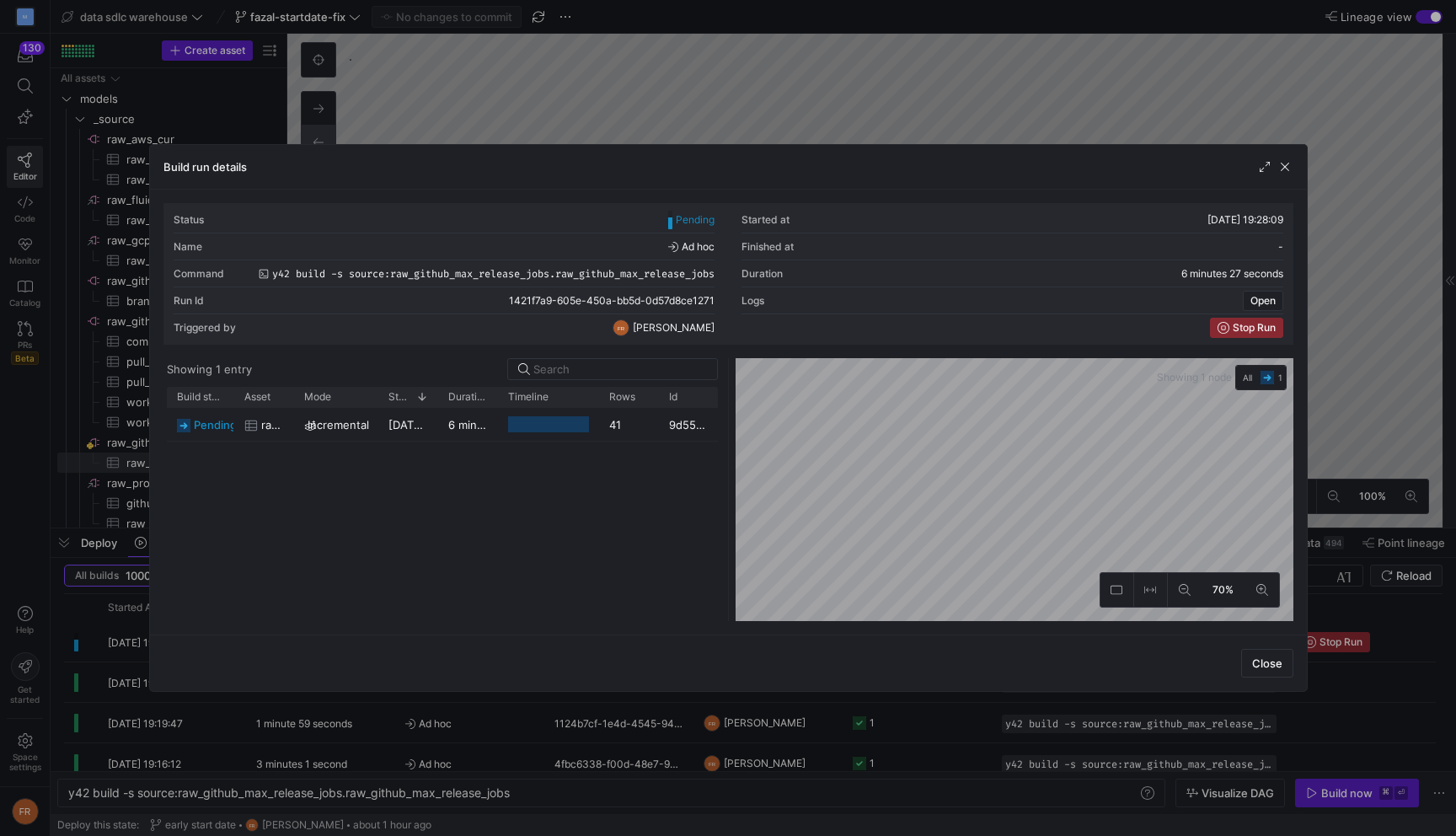
click at [693, 83] on div at bounding box center [728, 418] width 1456 height 836
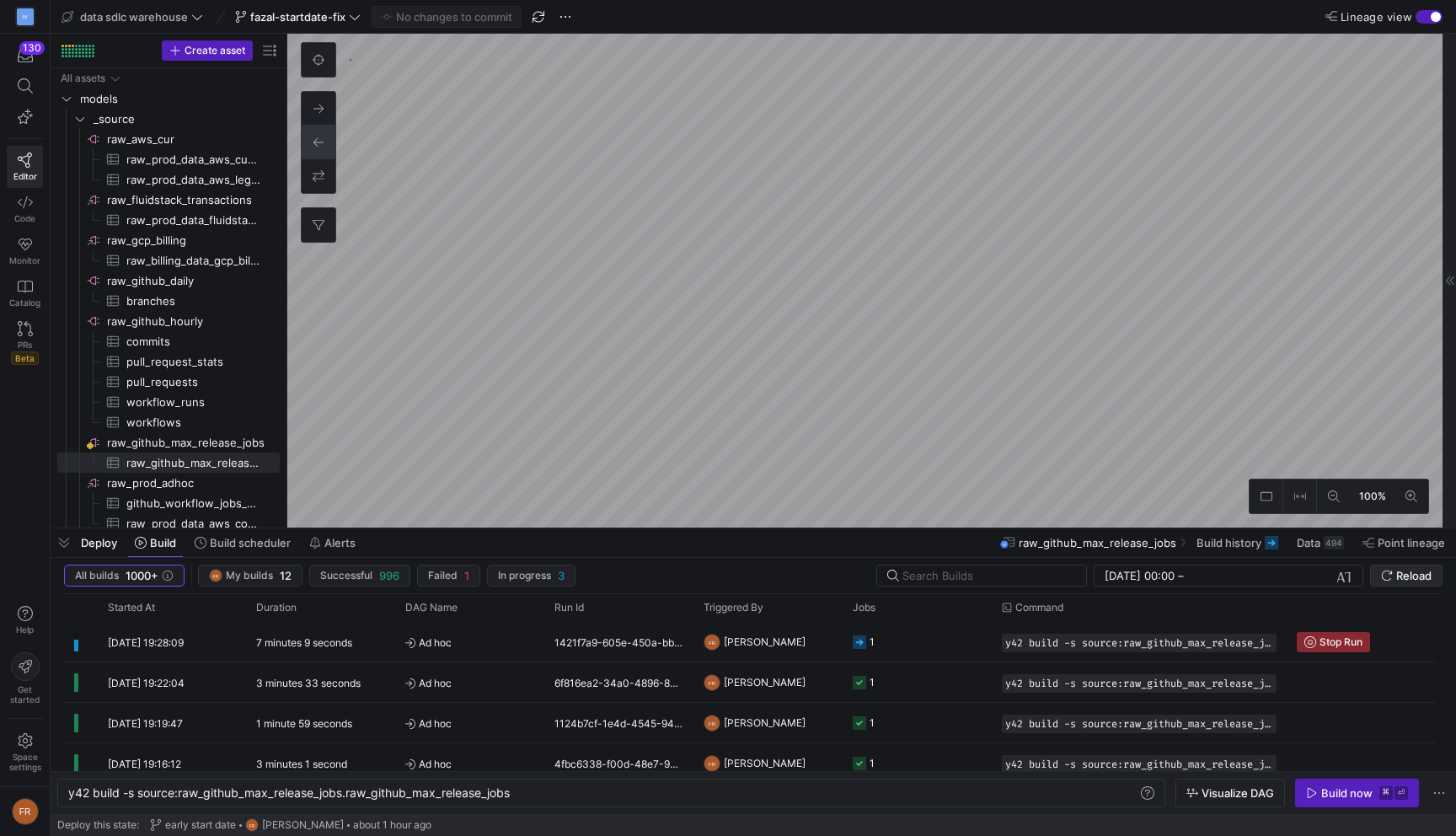
click at [1402, 577] on span "Reload" at bounding box center [1413, 575] width 35 height 14
click at [541, 656] on div "Ad hoc" at bounding box center [470, 641] width 149 height 40
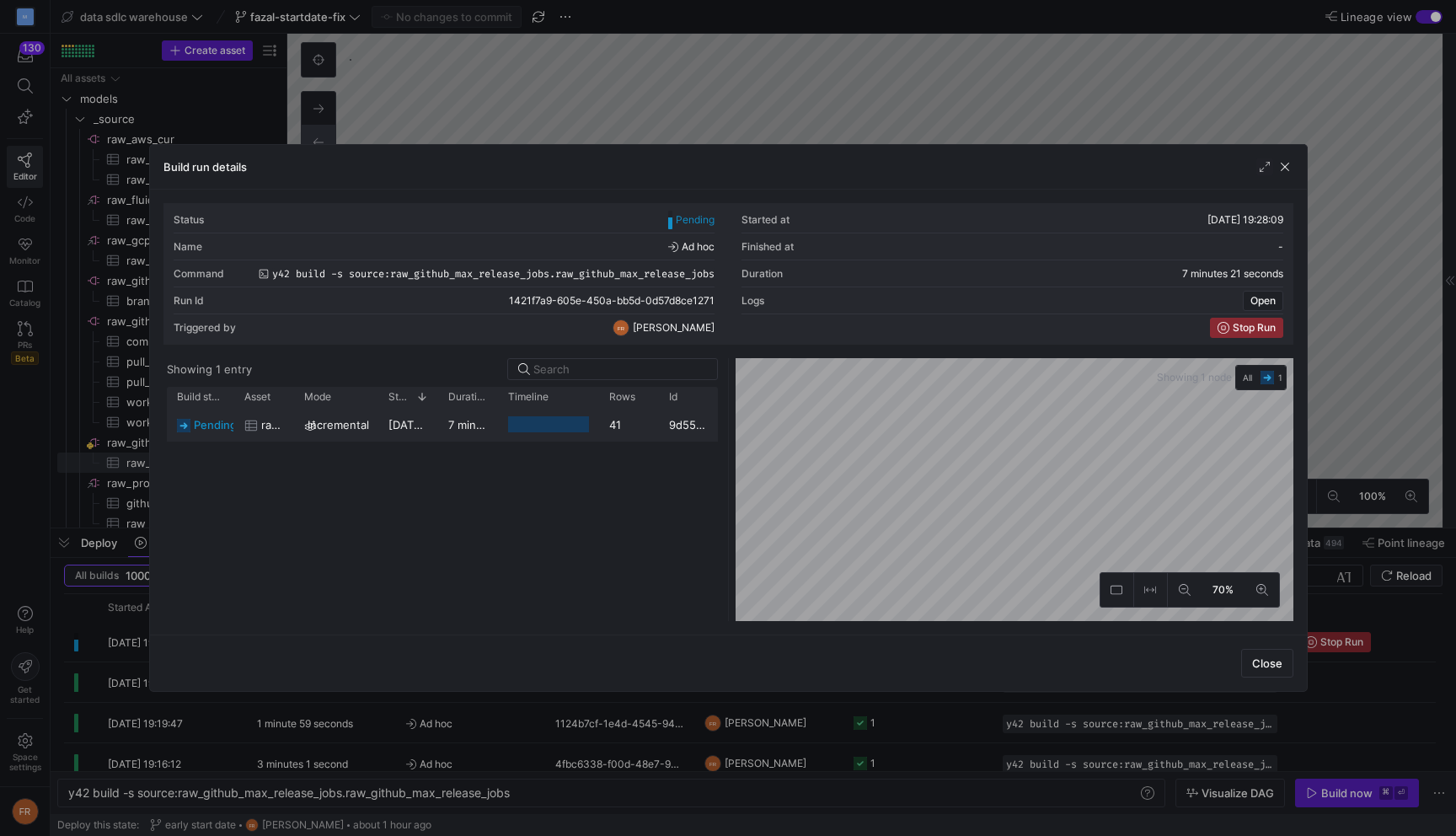
click at [565, 428] on div at bounding box center [548, 424] width 81 height 16
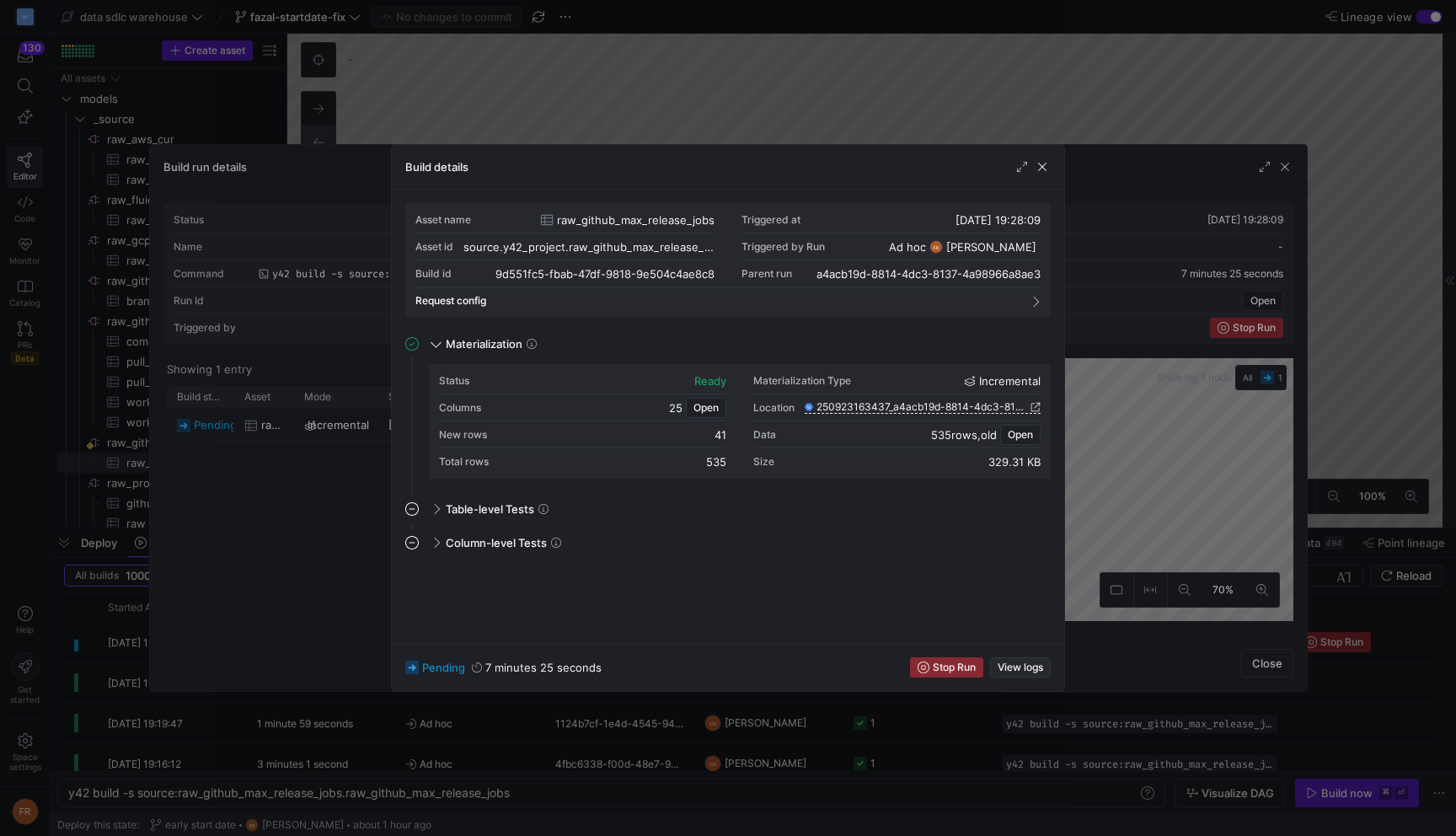
click at [1002, 661] on span "View logs" at bounding box center [1020, 667] width 45 height 12
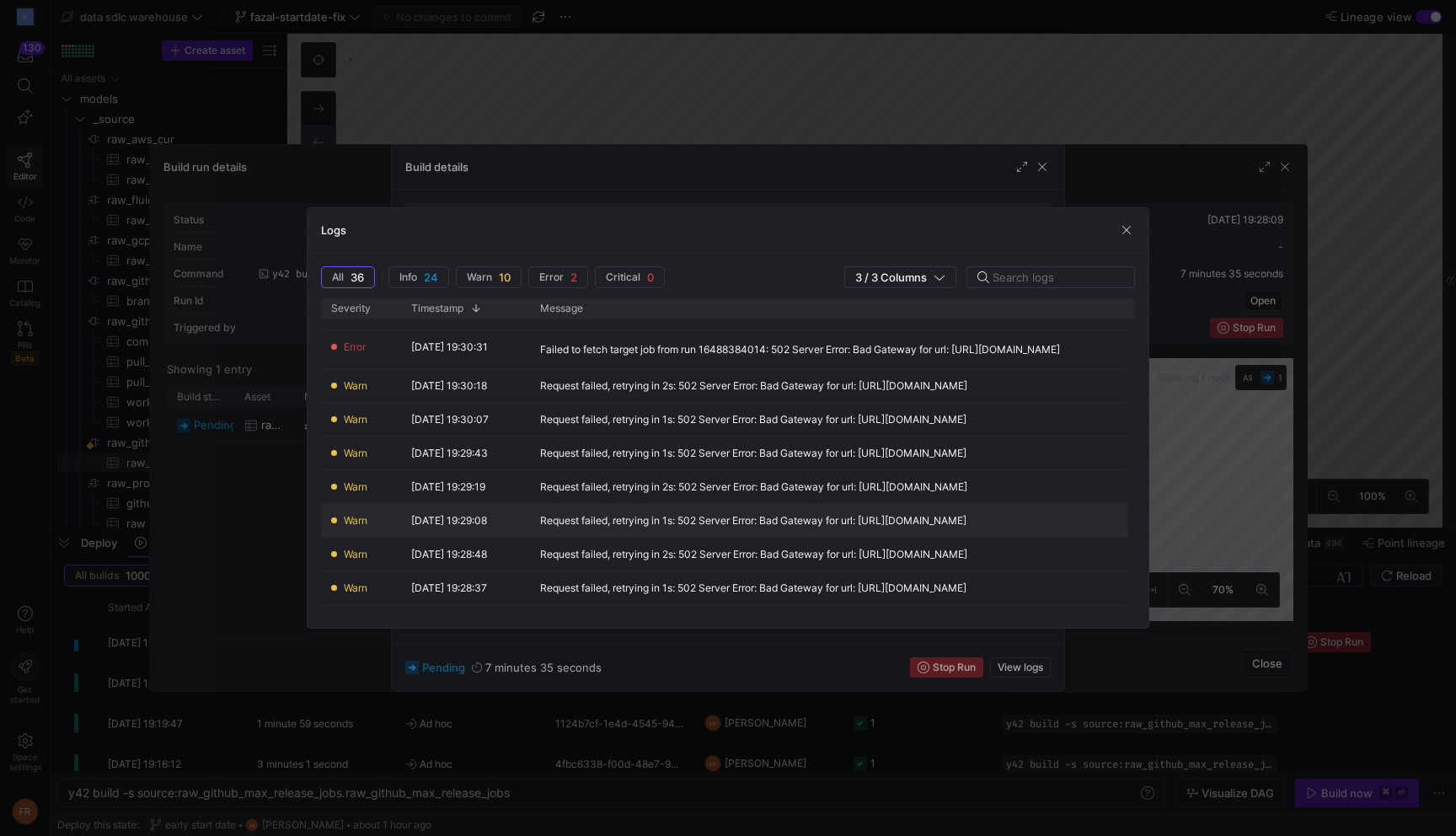
scroll to position [431, 0]
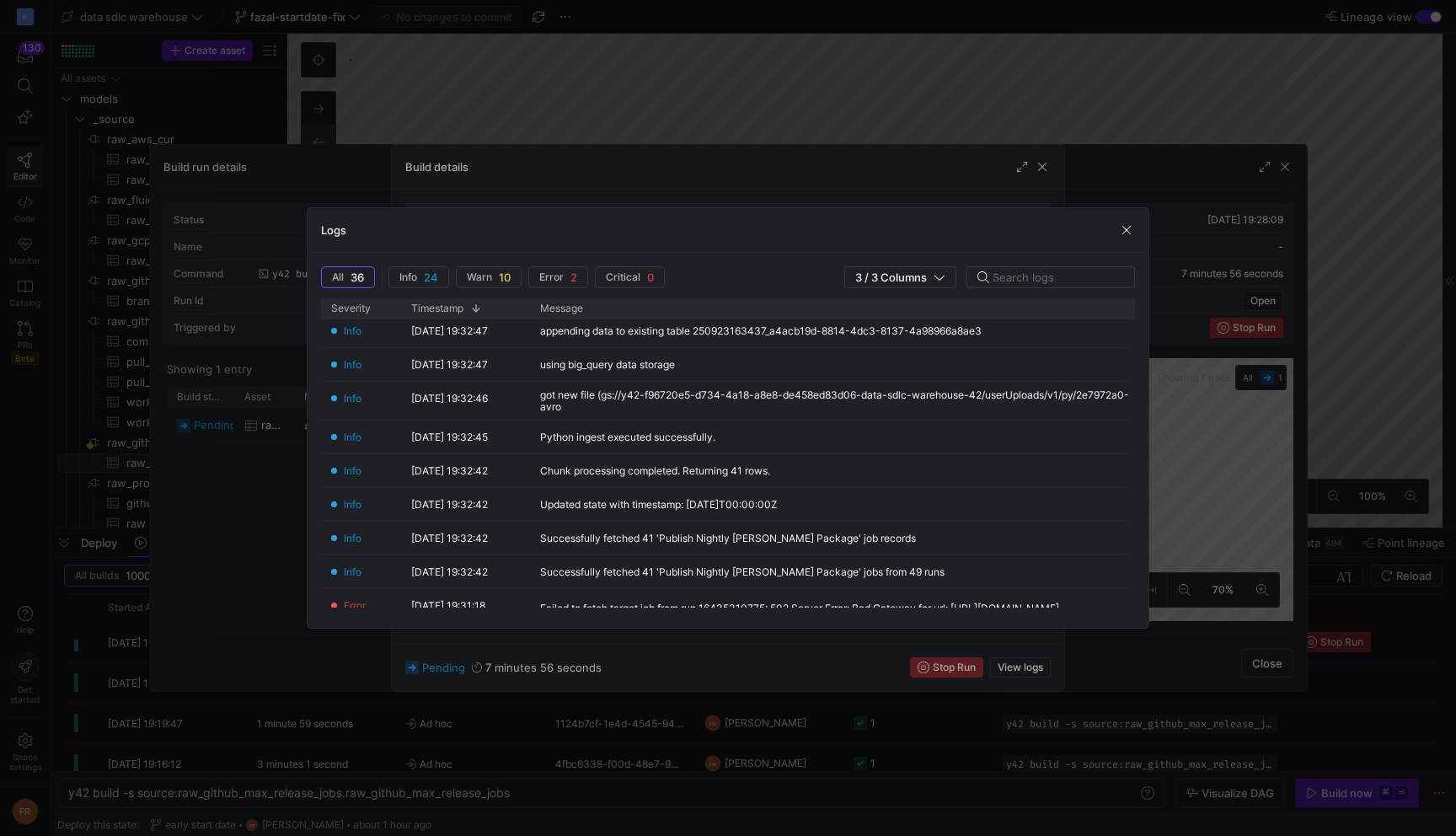
click at [789, 127] on div at bounding box center [728, 418] width 1456 height 836
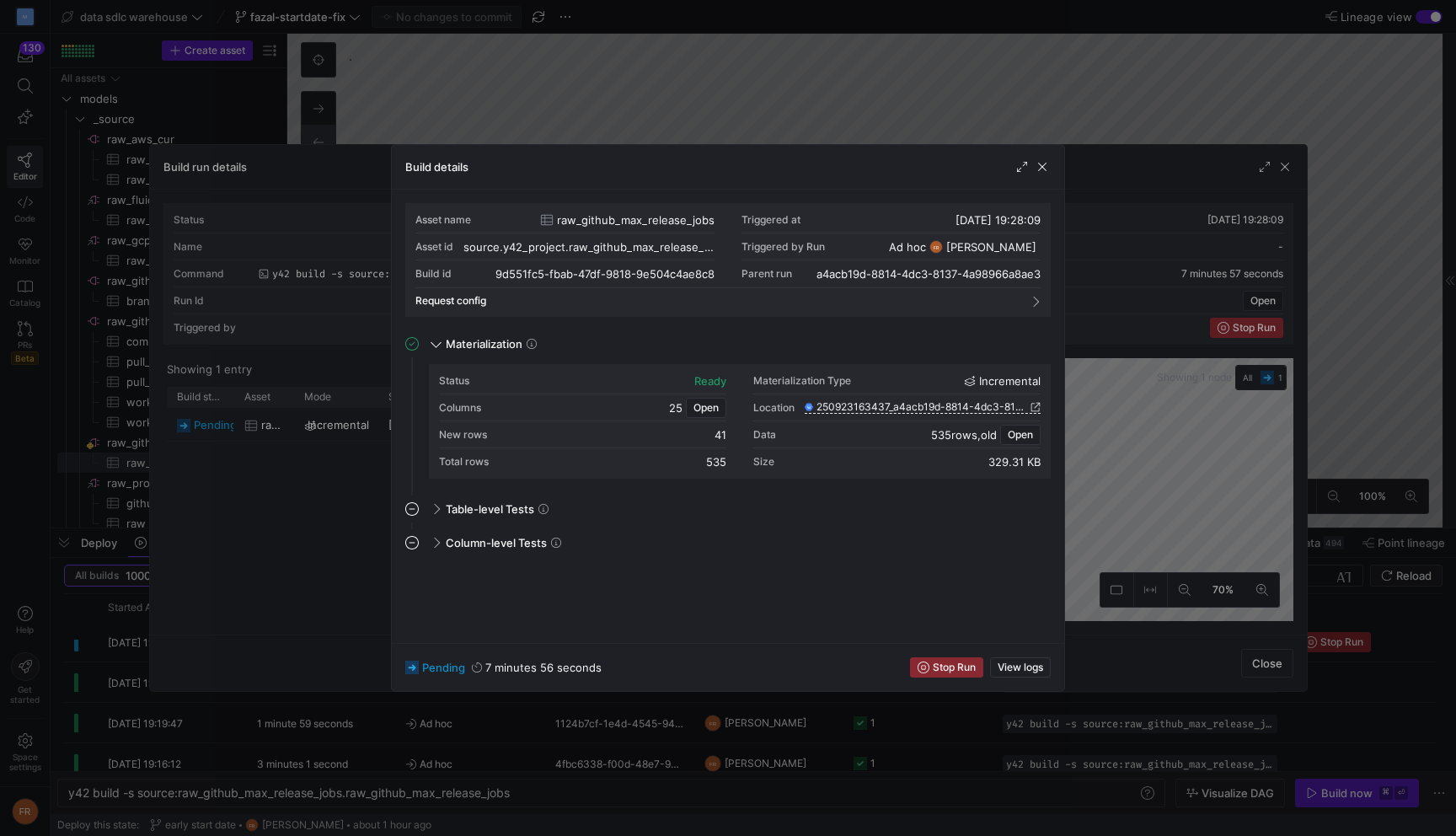
click at [802, 90] on div at bounding box center [728, 418] width 1456 height 836
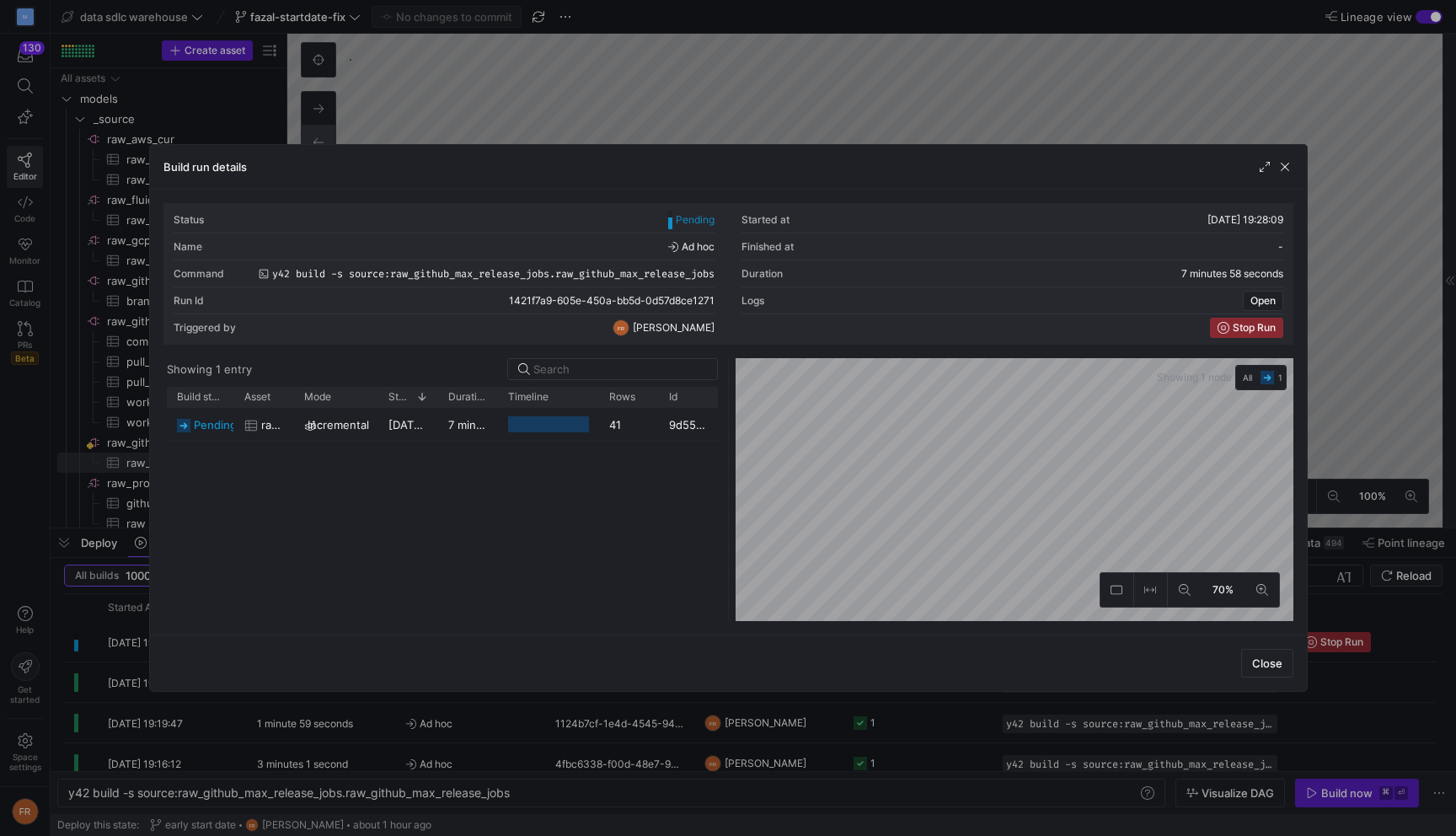
click at [792, 95] on div at bounding box center [728, 418] width 1456 height 836
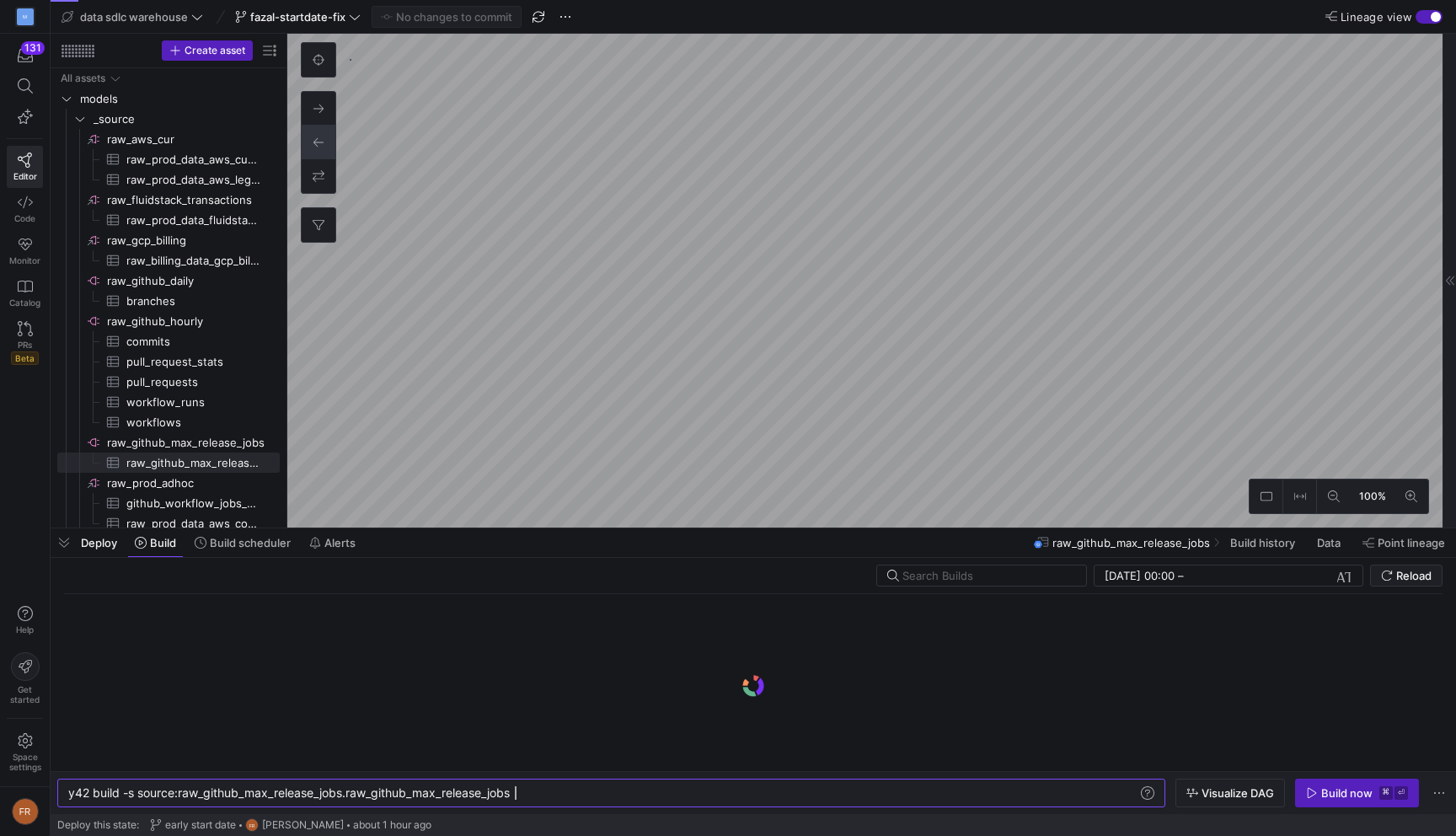
scroll to position [0, 447]
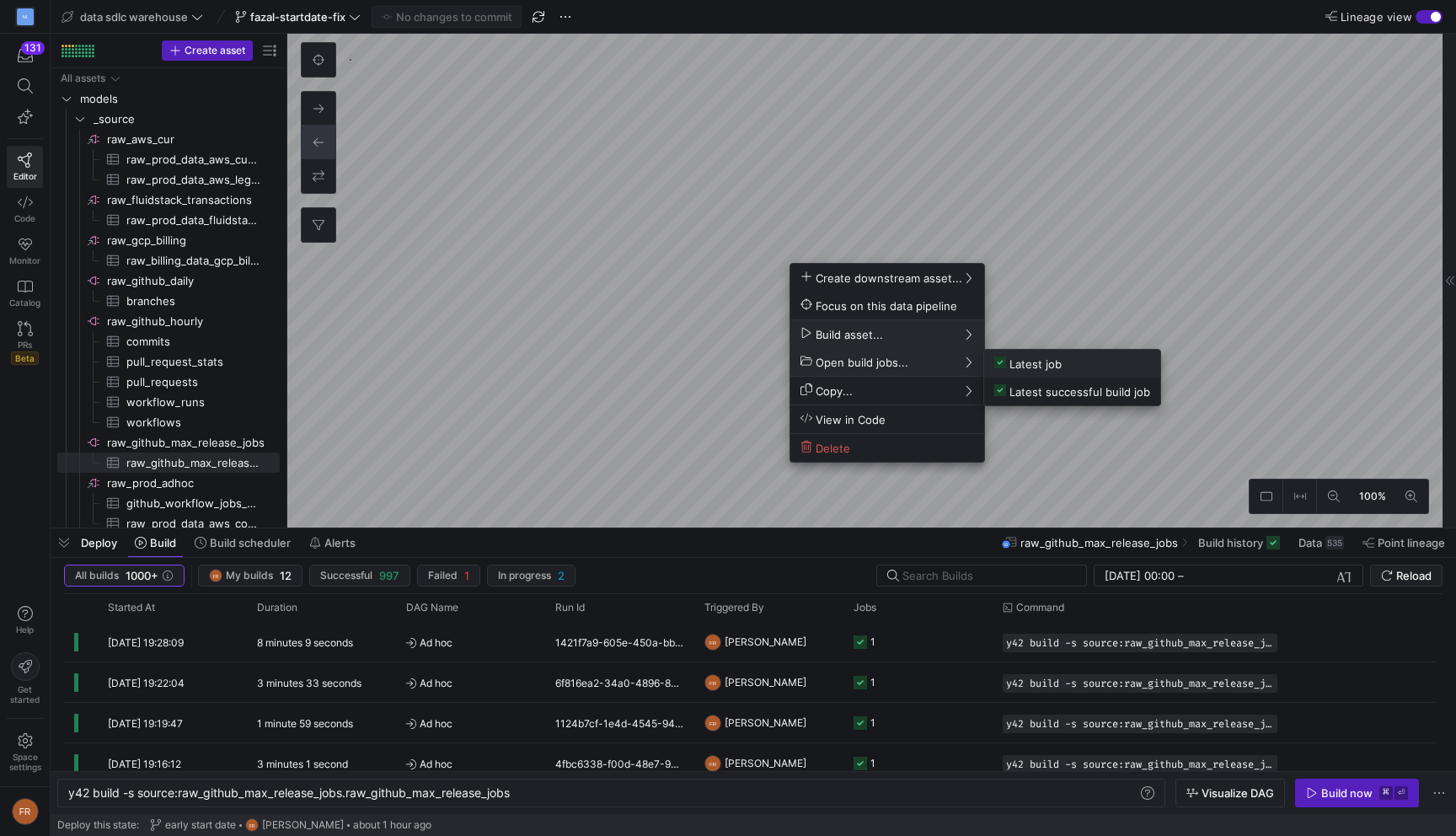
click at [1018, 365] on span "Latest job" at bounding box center [1028, 363] width 67 height 14
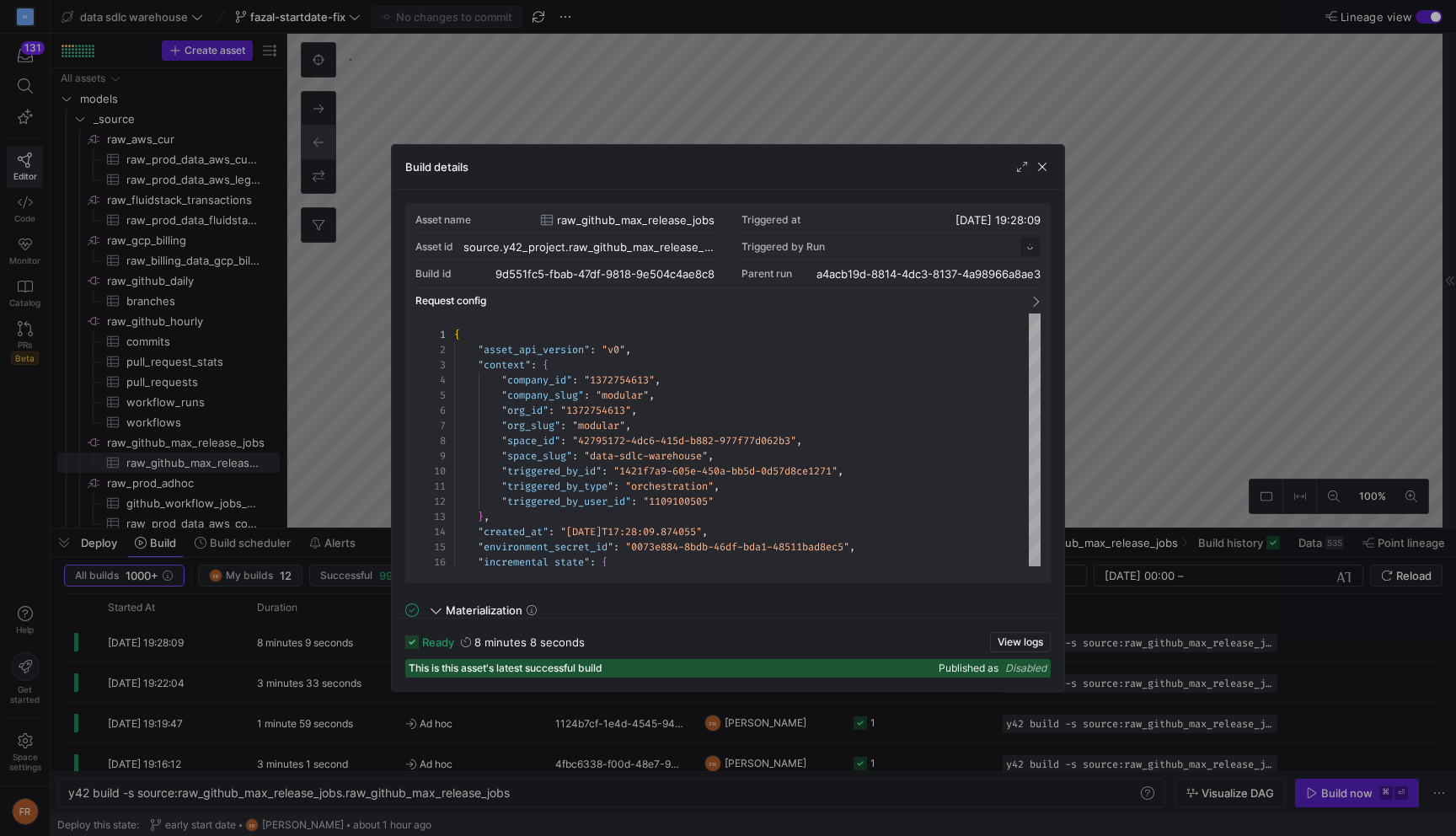
scroll to position [151, 0]
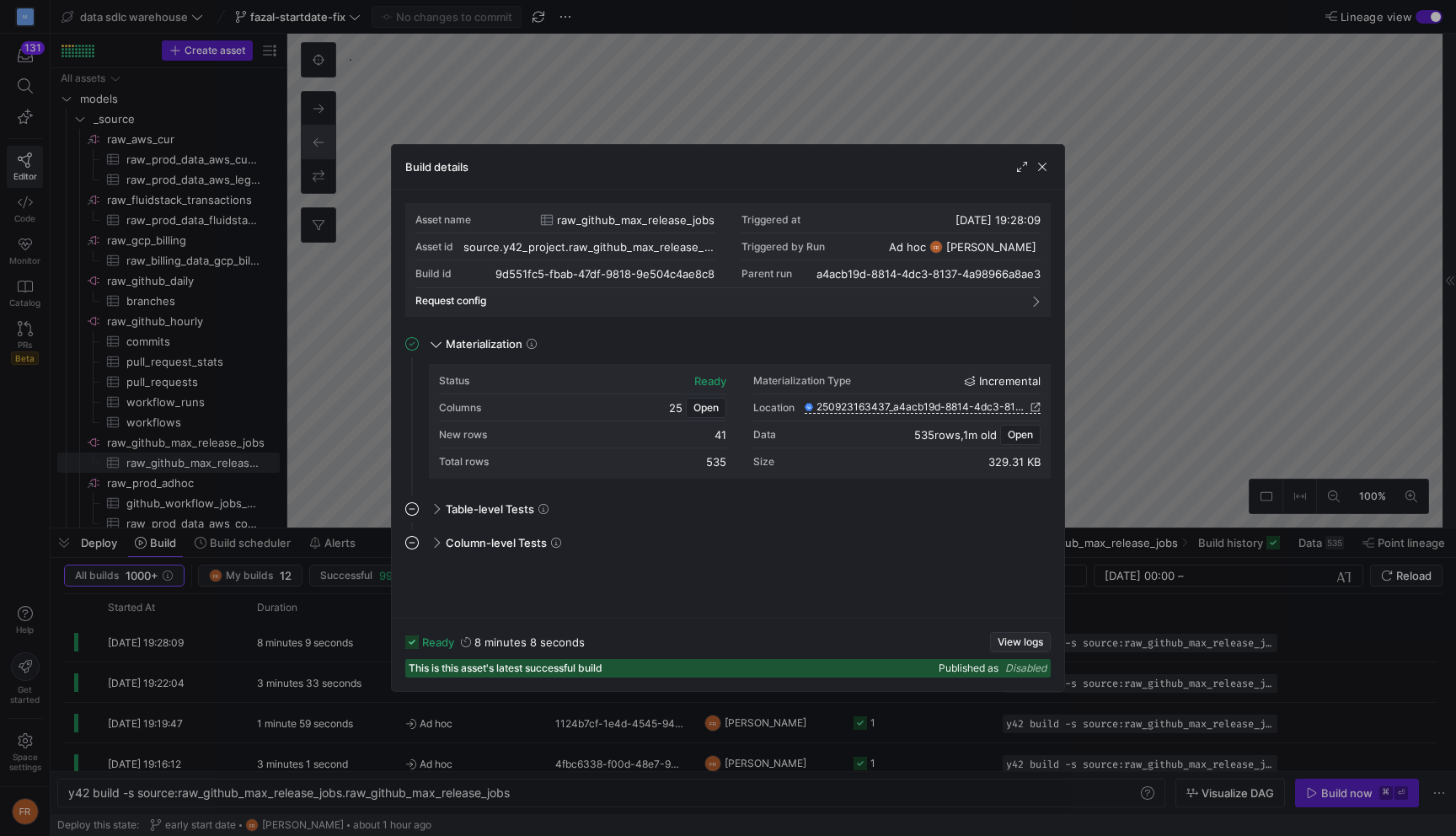
click at [1008, 638] on span "View logs" at bounding box center [1020, 641] width 45 height 12
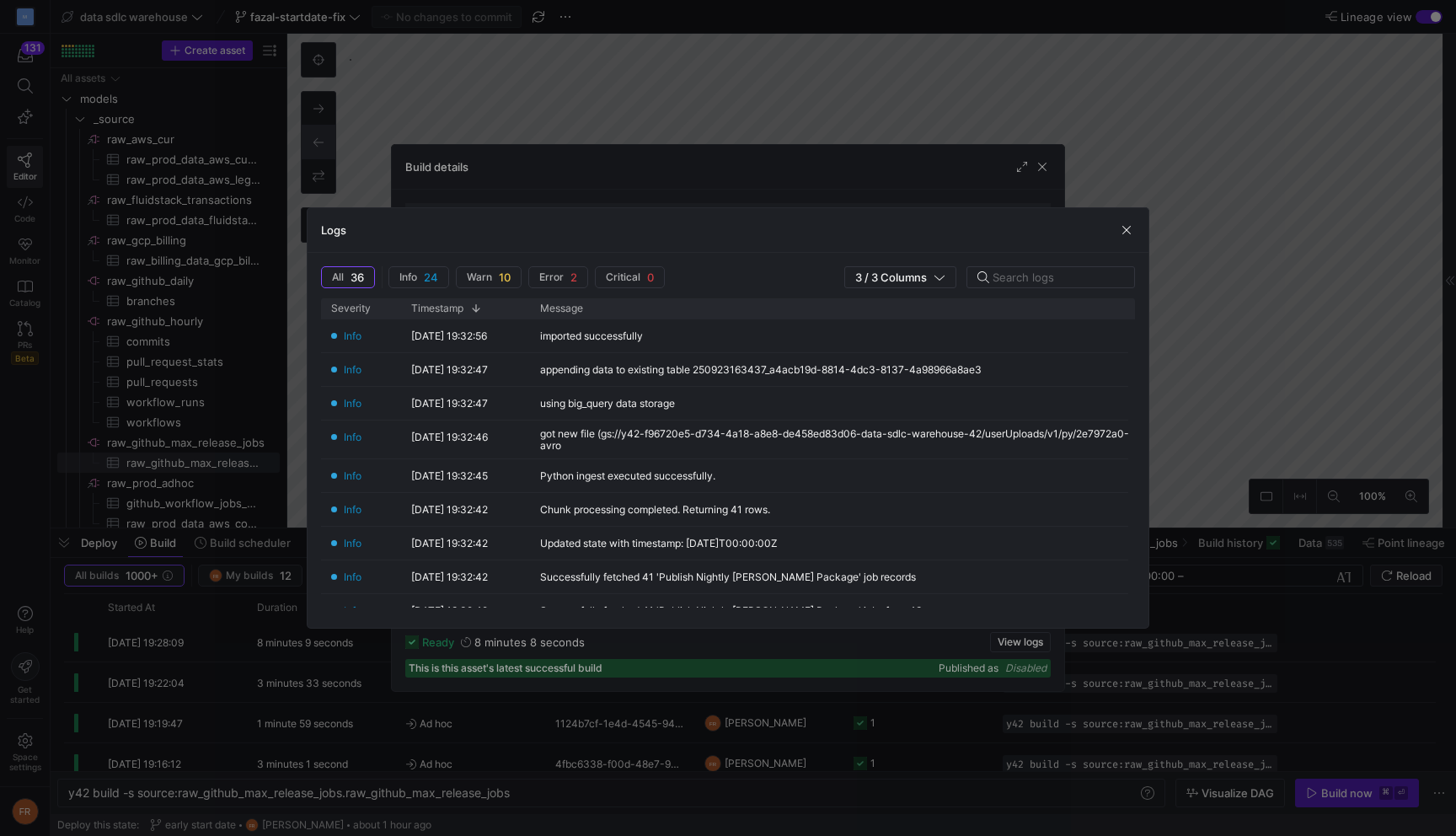
click at [802, 190] on div at bounding box center [728, 418] width 1456 height 836
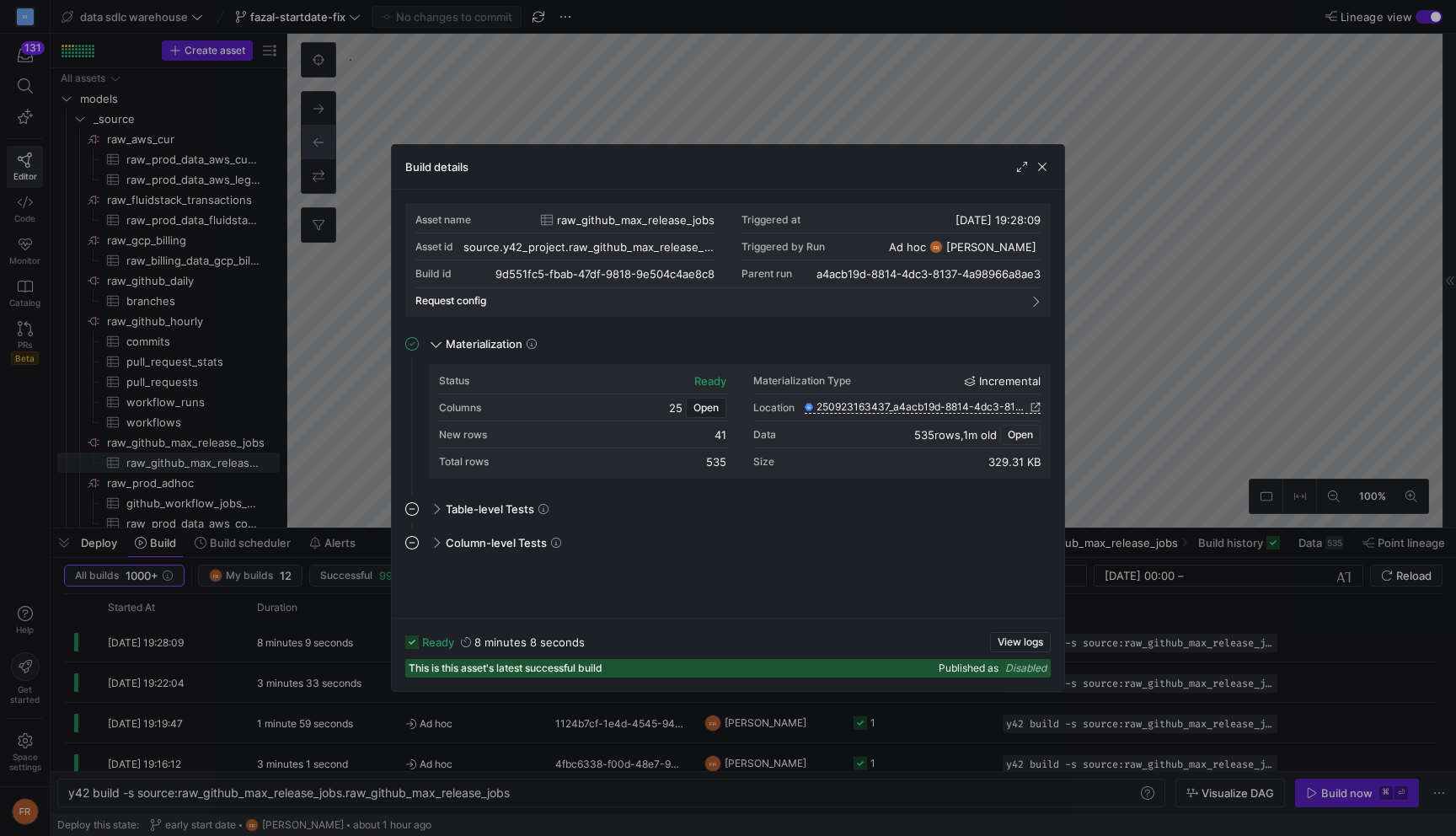
click at [1018, 432] on span "Open" at bounding box center [1020, 434] width 25 height 12
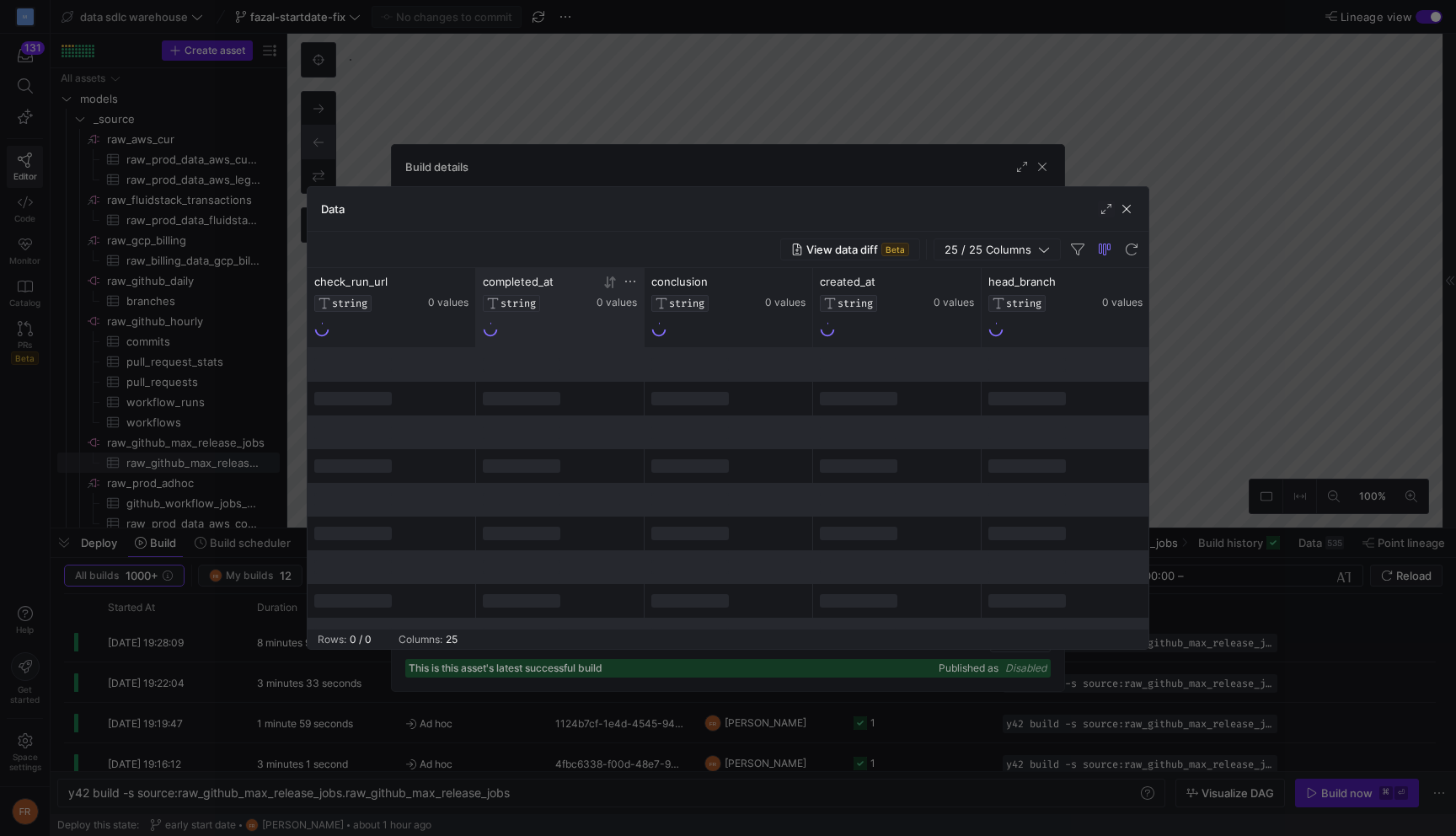
click at [613, 285] on icon at bounding box center [610, 282] width 14 height 14
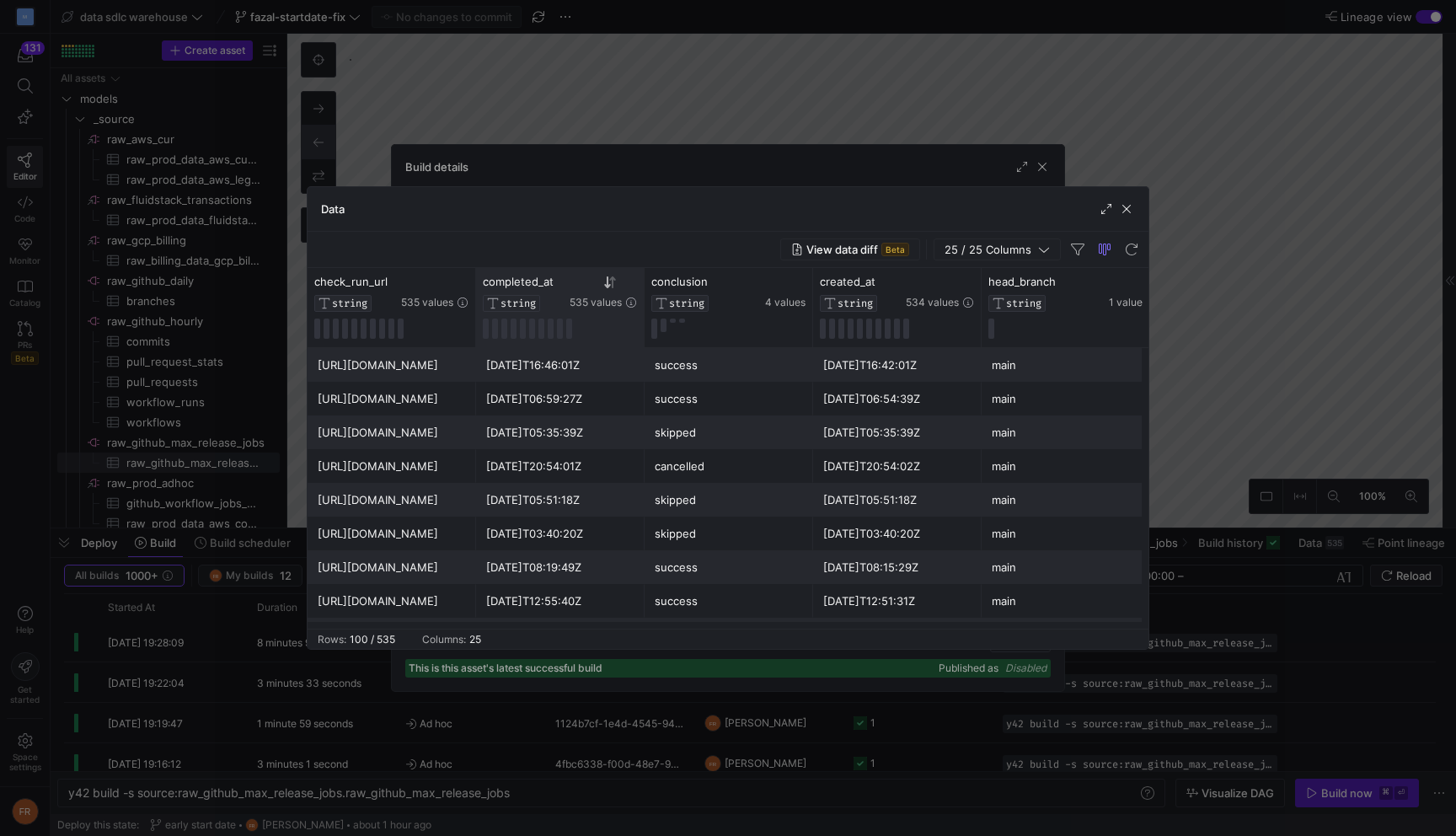
click at [649, 127] on div at bounding box center [728, 418] width 1456 height 836
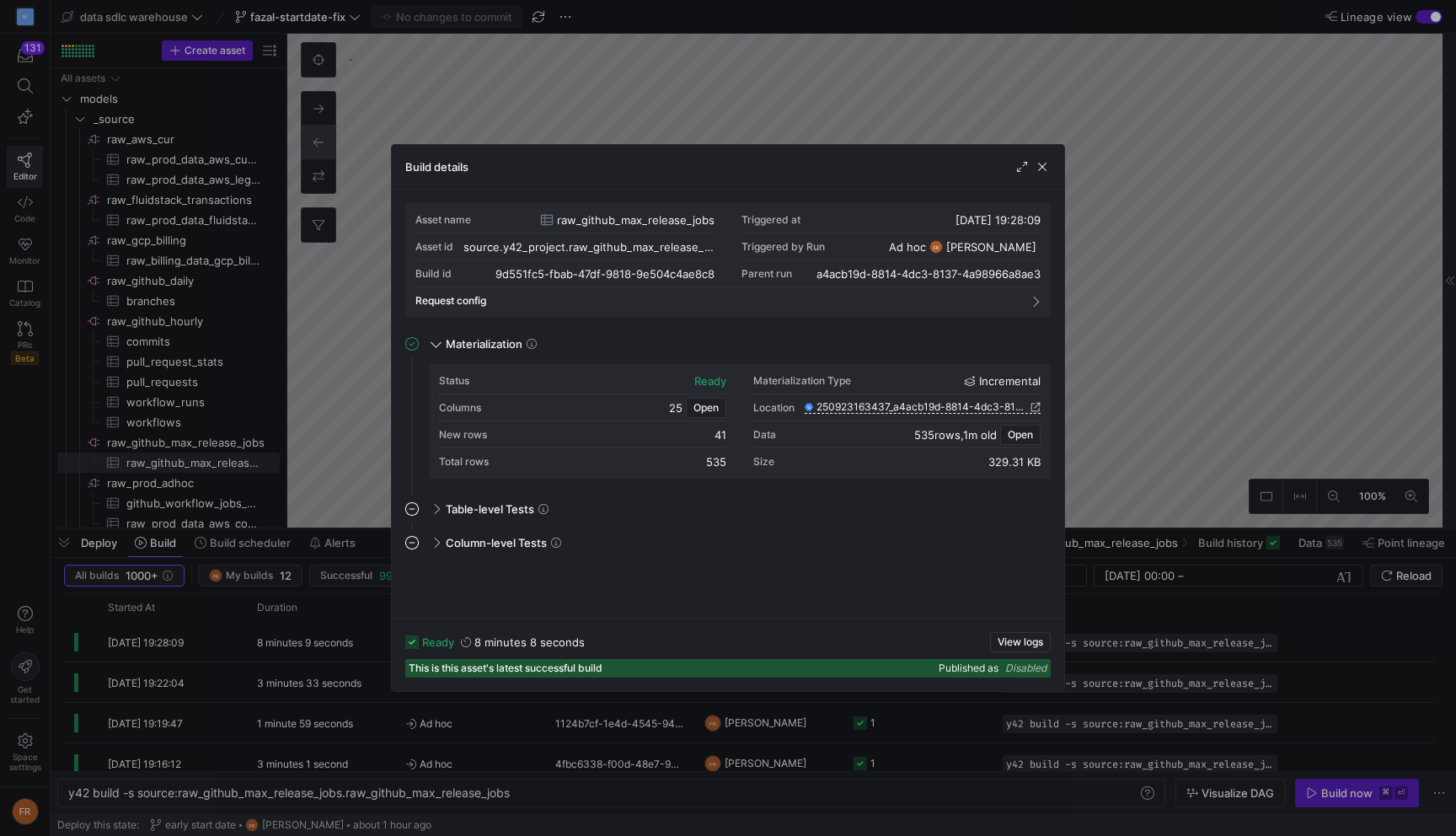
click at [649, 127] on div at bounding box center [728, 418] width 1456 height 836
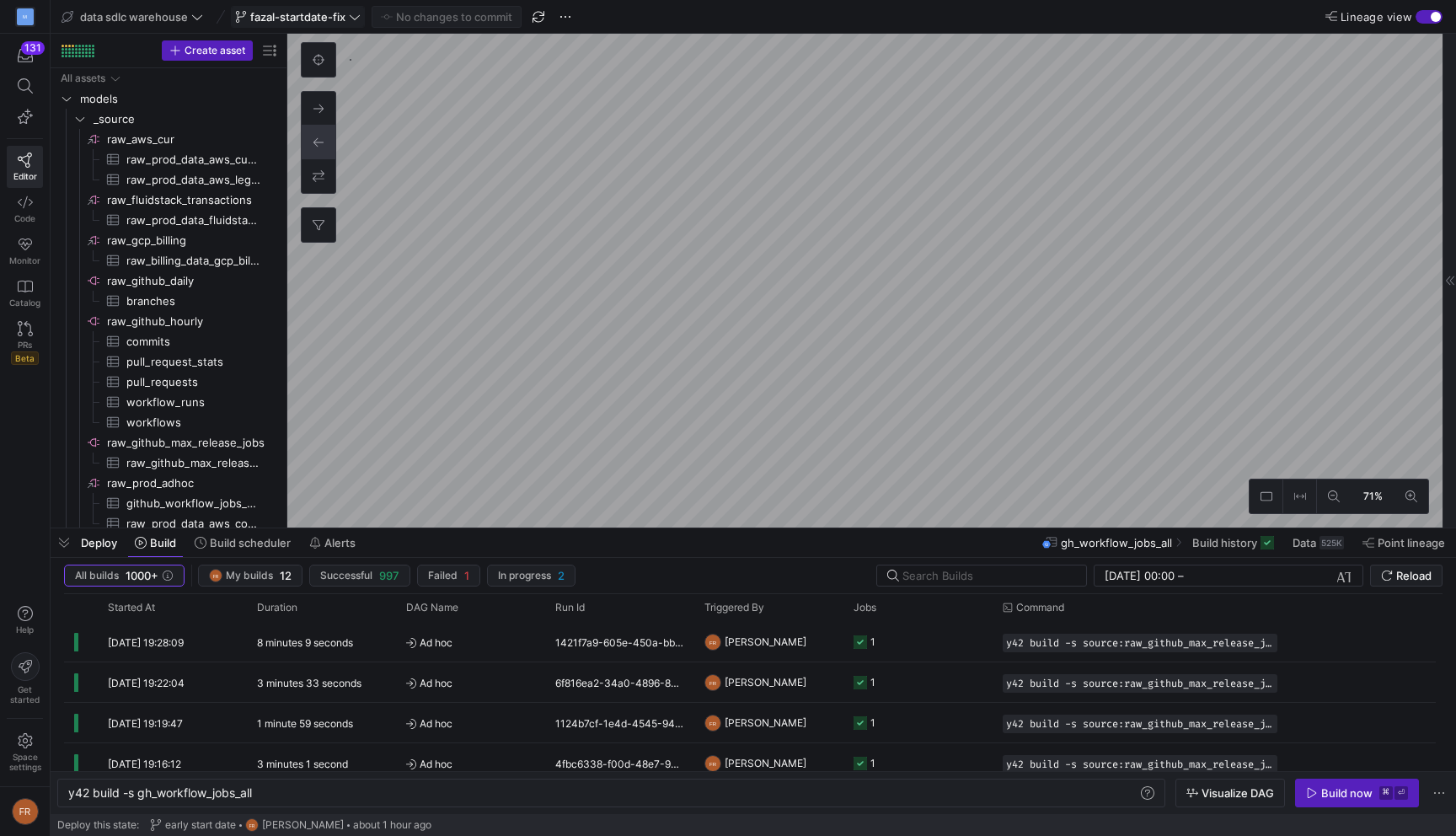
scroll to position [309, 0]
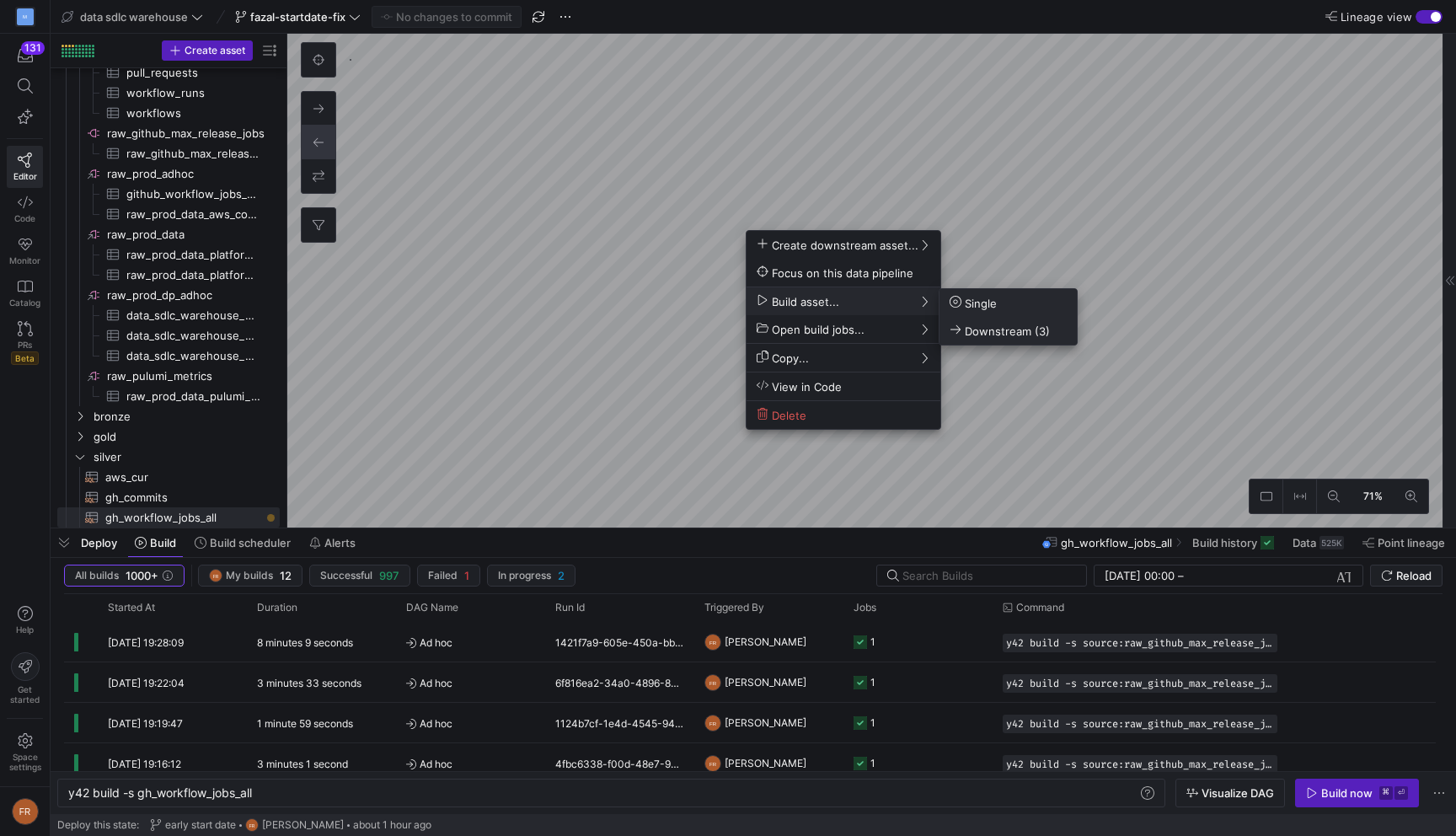
click at [979, 330] on span "Downstream (3)" at bounding box center [999, 331] width 101 height 14
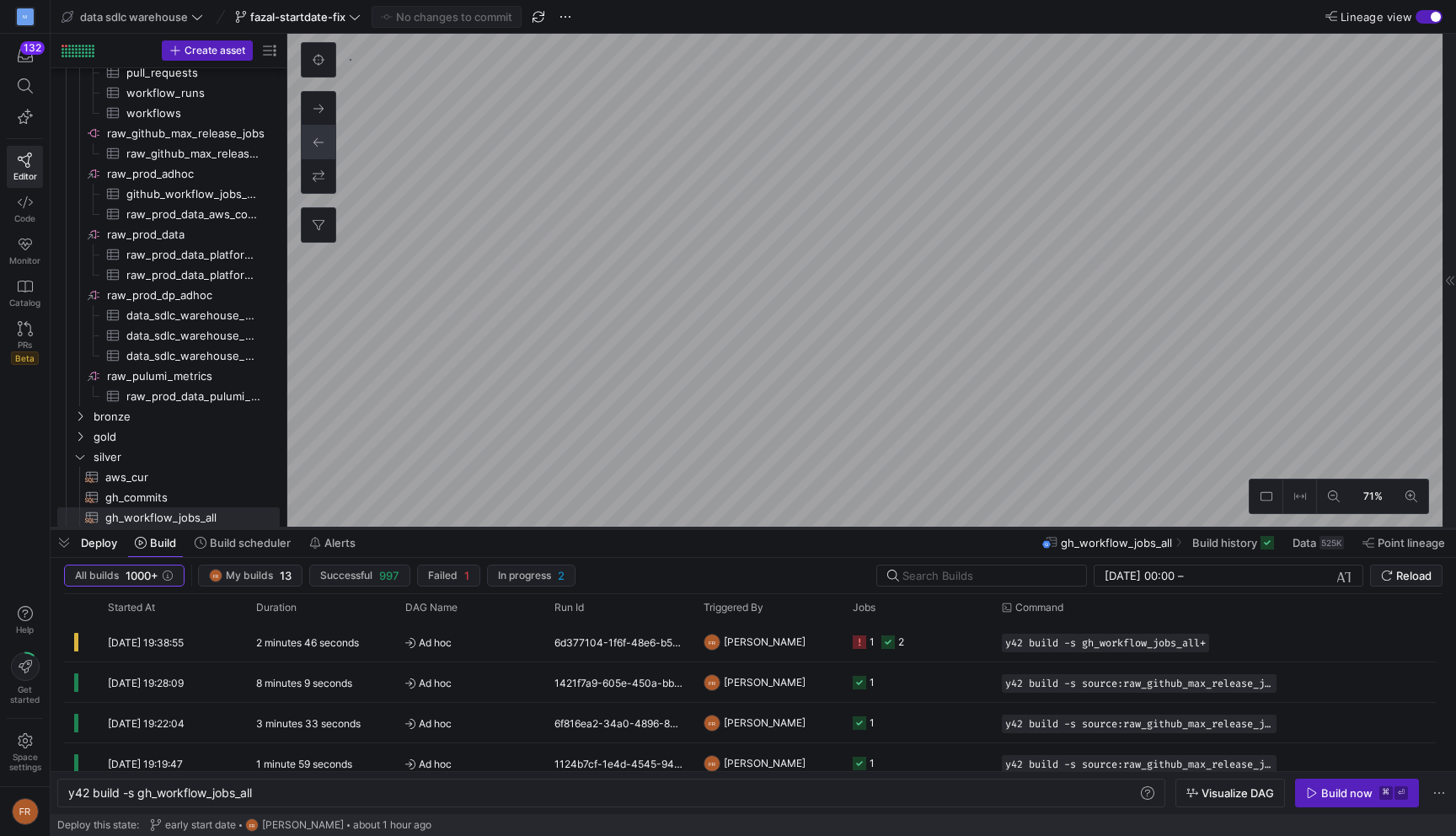
type textarea "y42 build -s fct_green_max_releases"
type textarea "{{ config(materialized = "table") }} -- Chart is used to find green max release…"
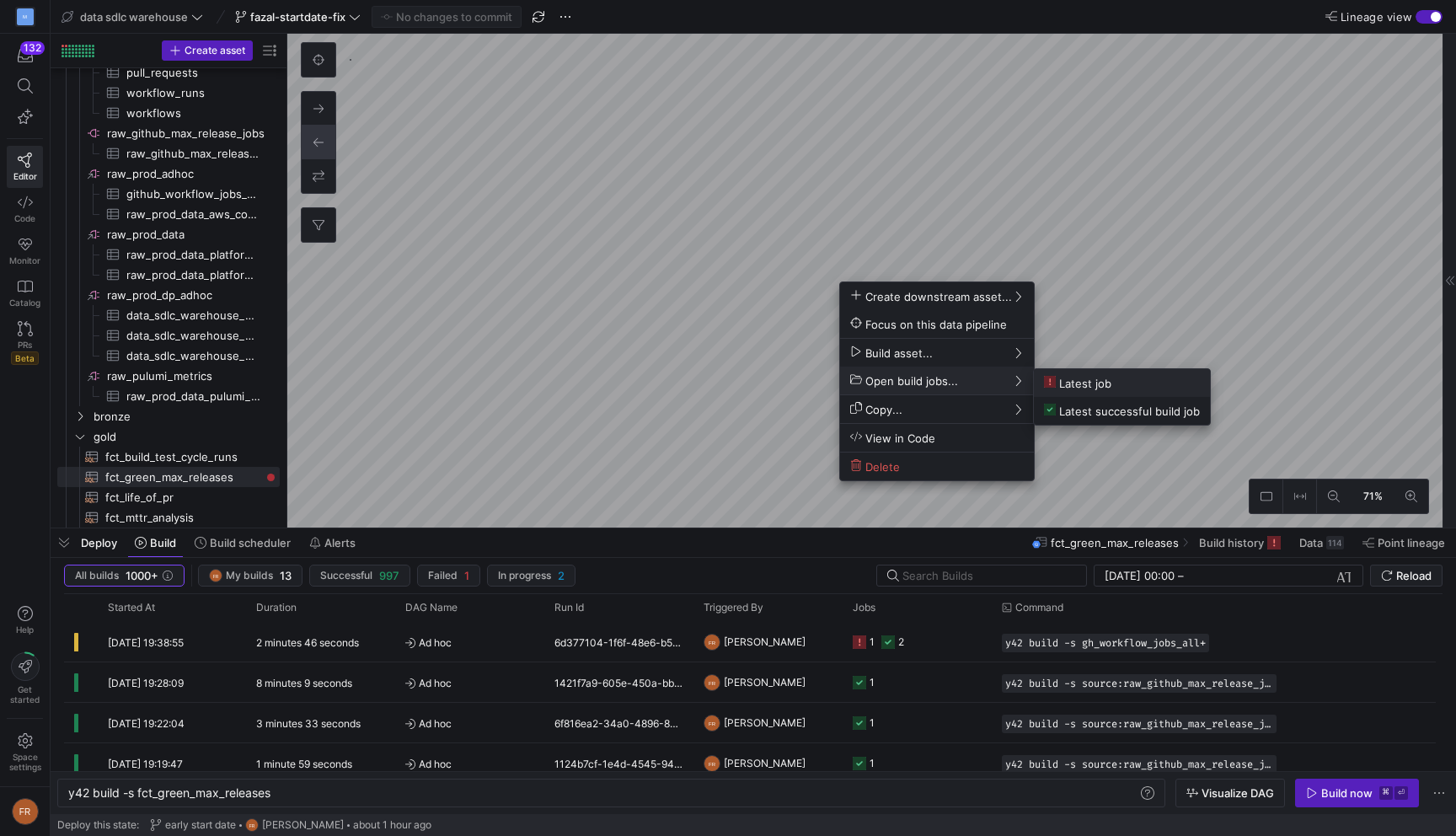
click at [1067, 381] on span "Latest job" at bounding box center [1077, 383] width 67 height 14
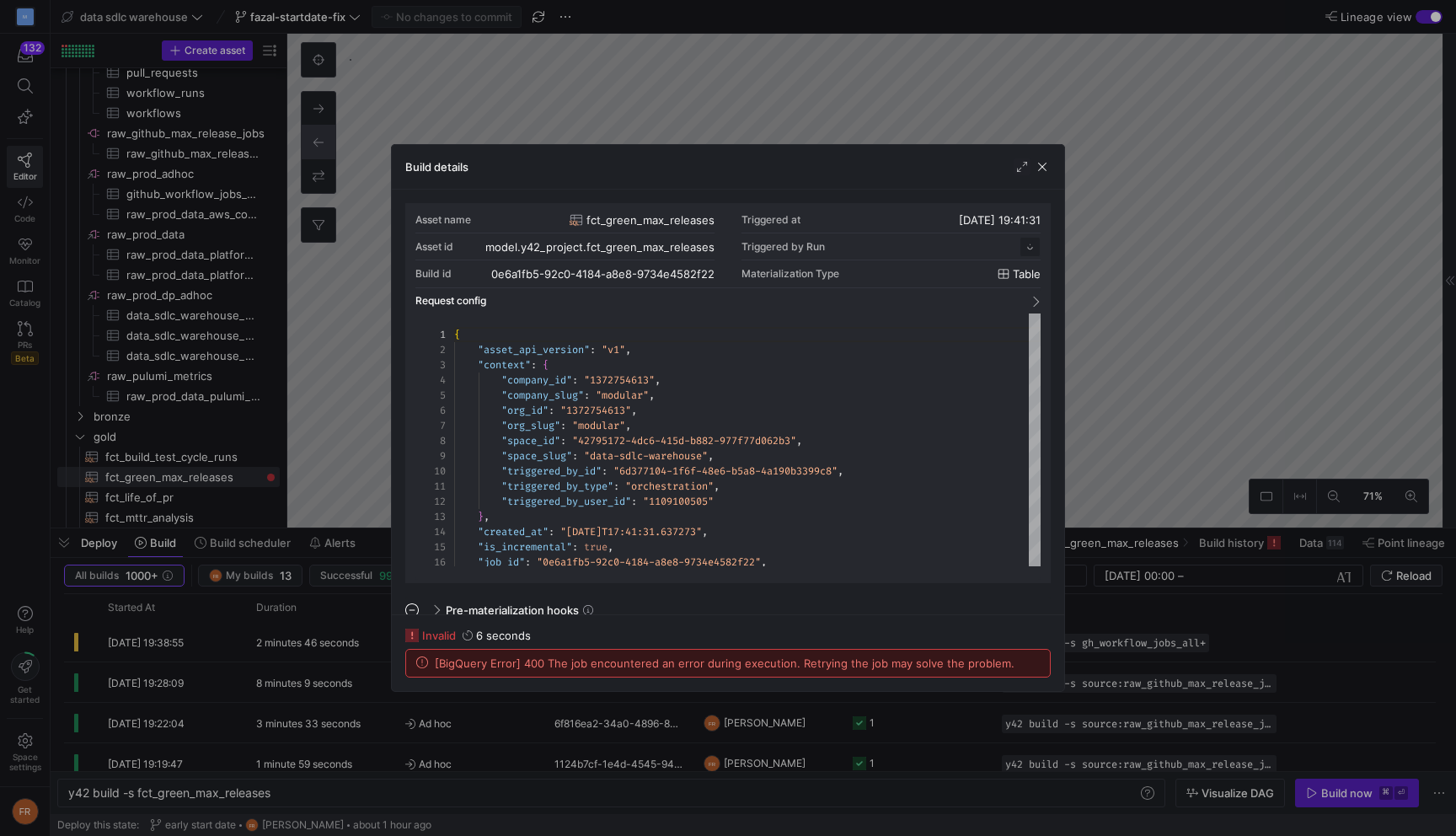
scroll to position [151, 0]
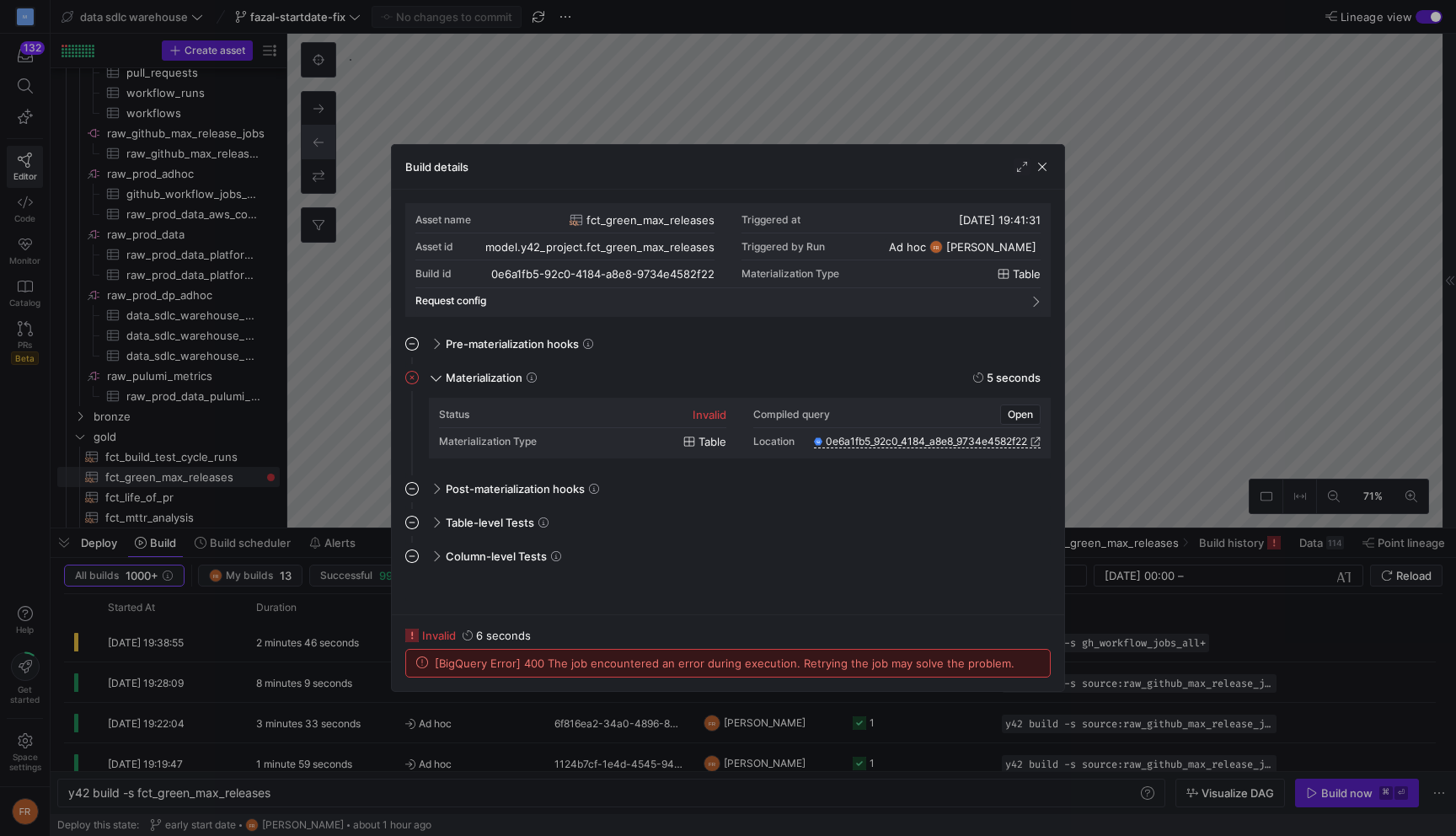
click at [1134, 279] on div at bounding box center [728, 418] width 1456 height 836
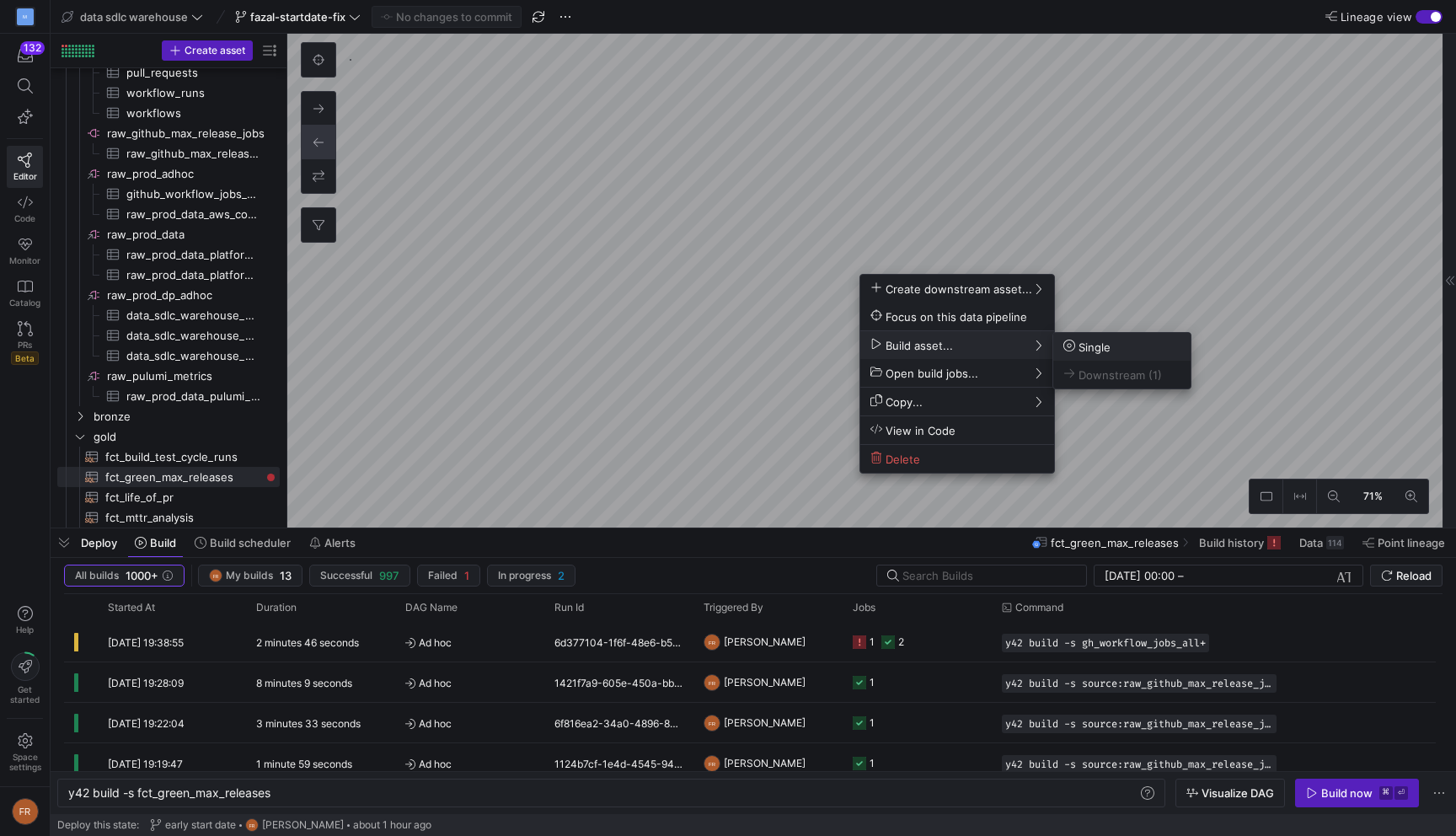
click at [1079, 340] on span "Single" at bounding box center [1087, 347] width 47 height 14
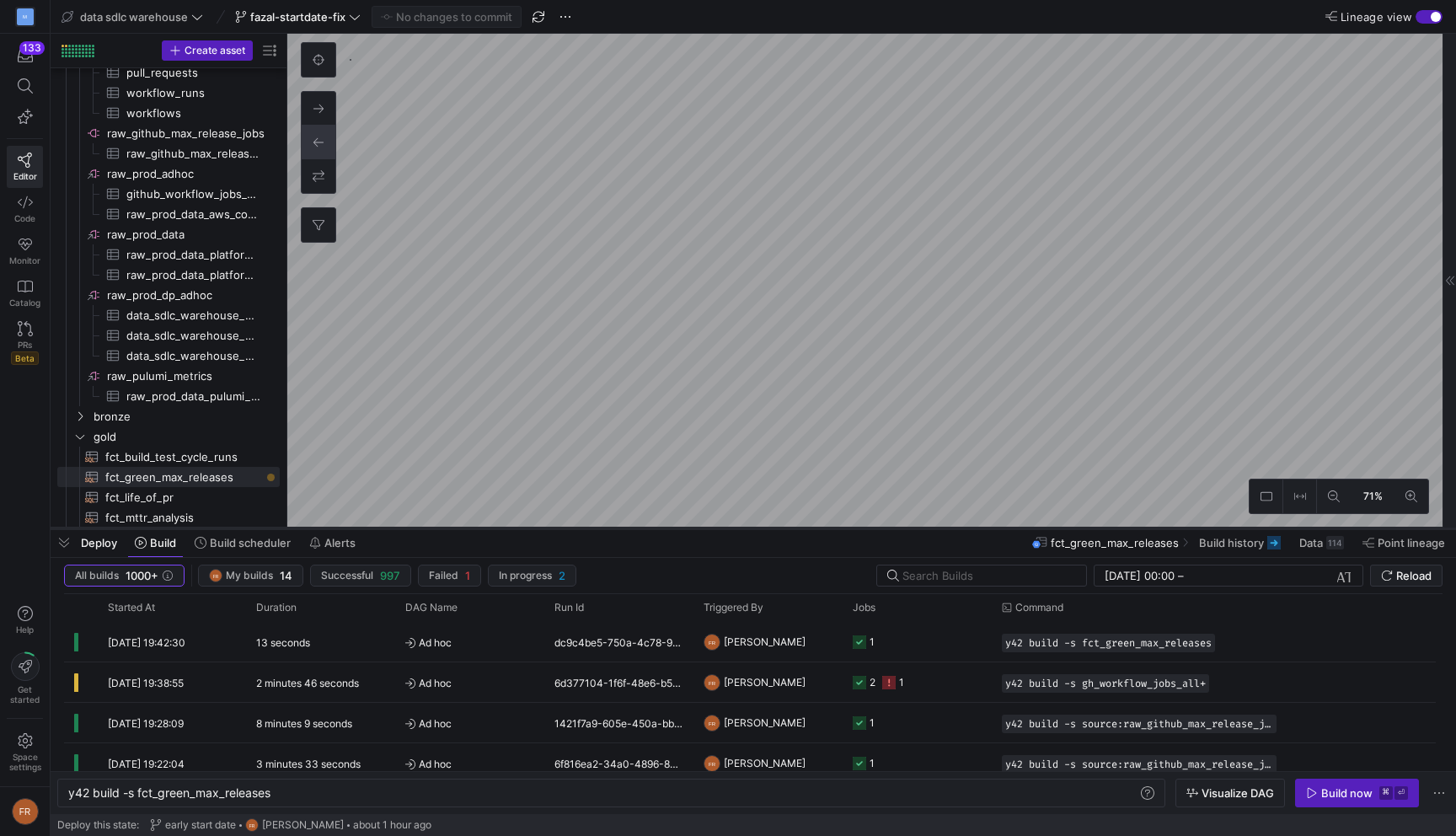
type textarea "y42 build -s gh_workflow_jobs_all"
type textarea "WITH backfill AS ( SELECT * FROM {{ ref('gh_workflow_jobs_backfill') }} ), hist…"
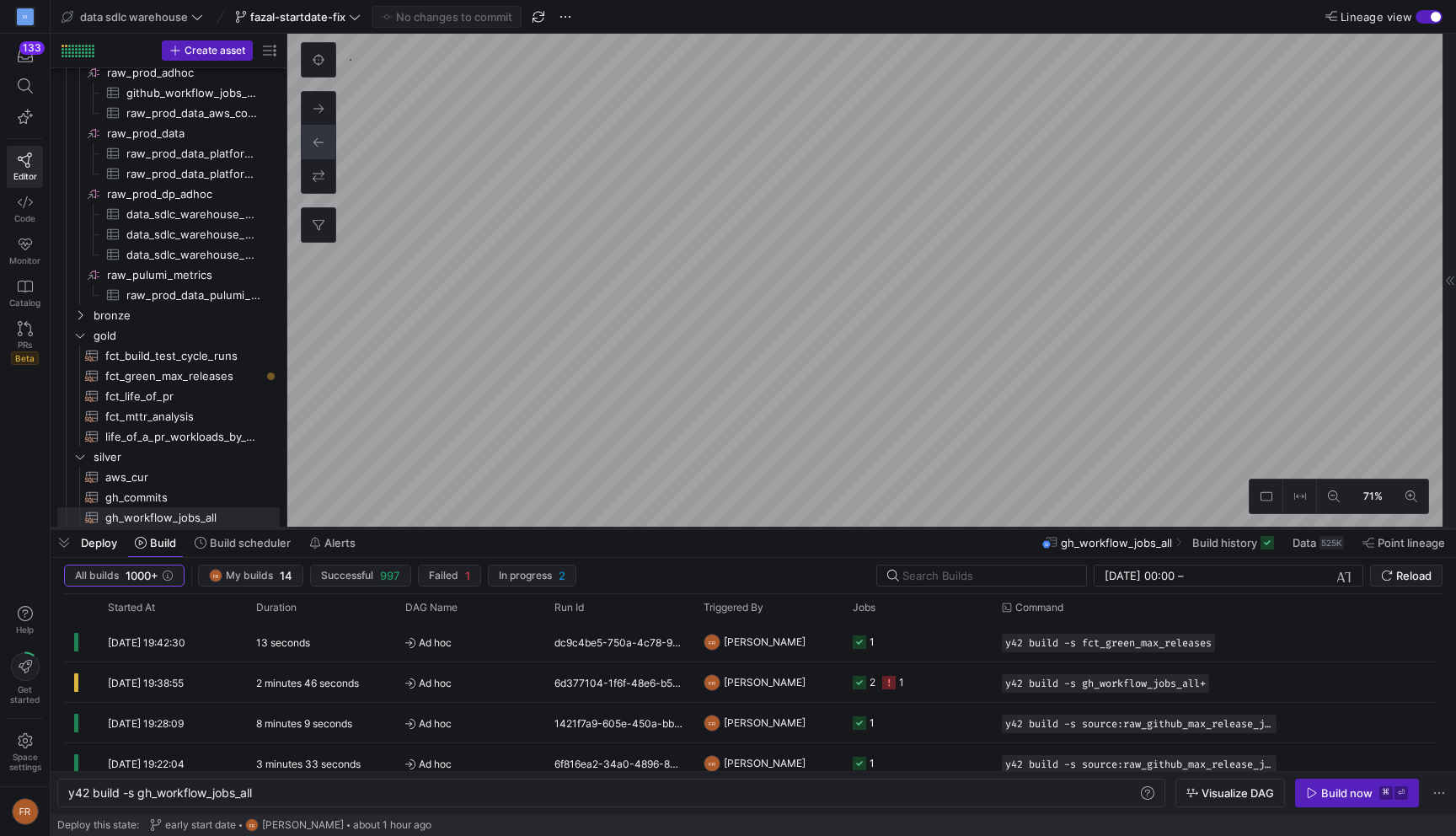
type textarea "y42 build -s fct_green_max_releases"
type textarea "{{ config(materialized = "table") }} -- Chart is used to find green max release…"
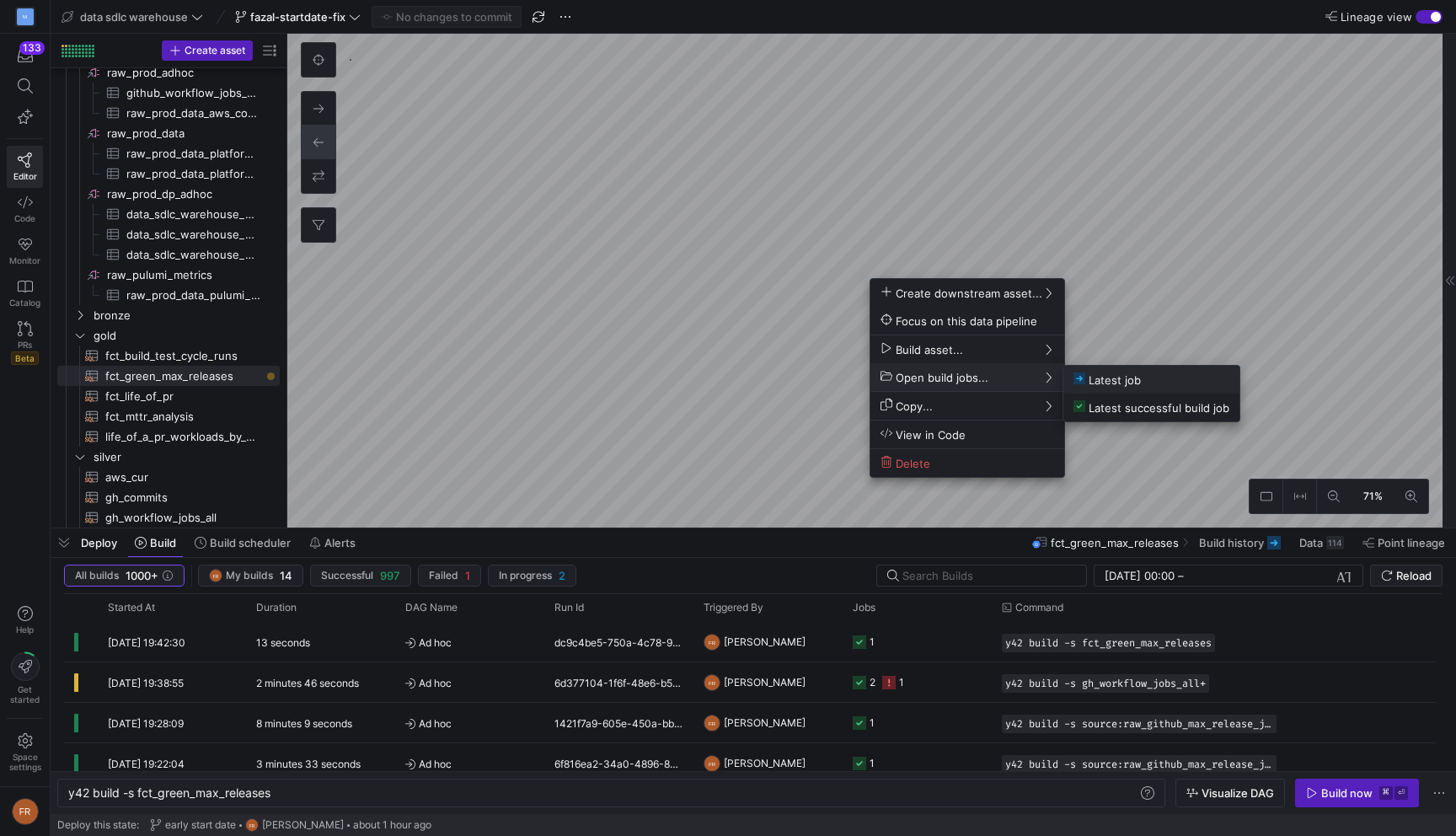
click at [1116, 374] on span "Latest job" at bounding box center [1107, 380] width 67 height 14
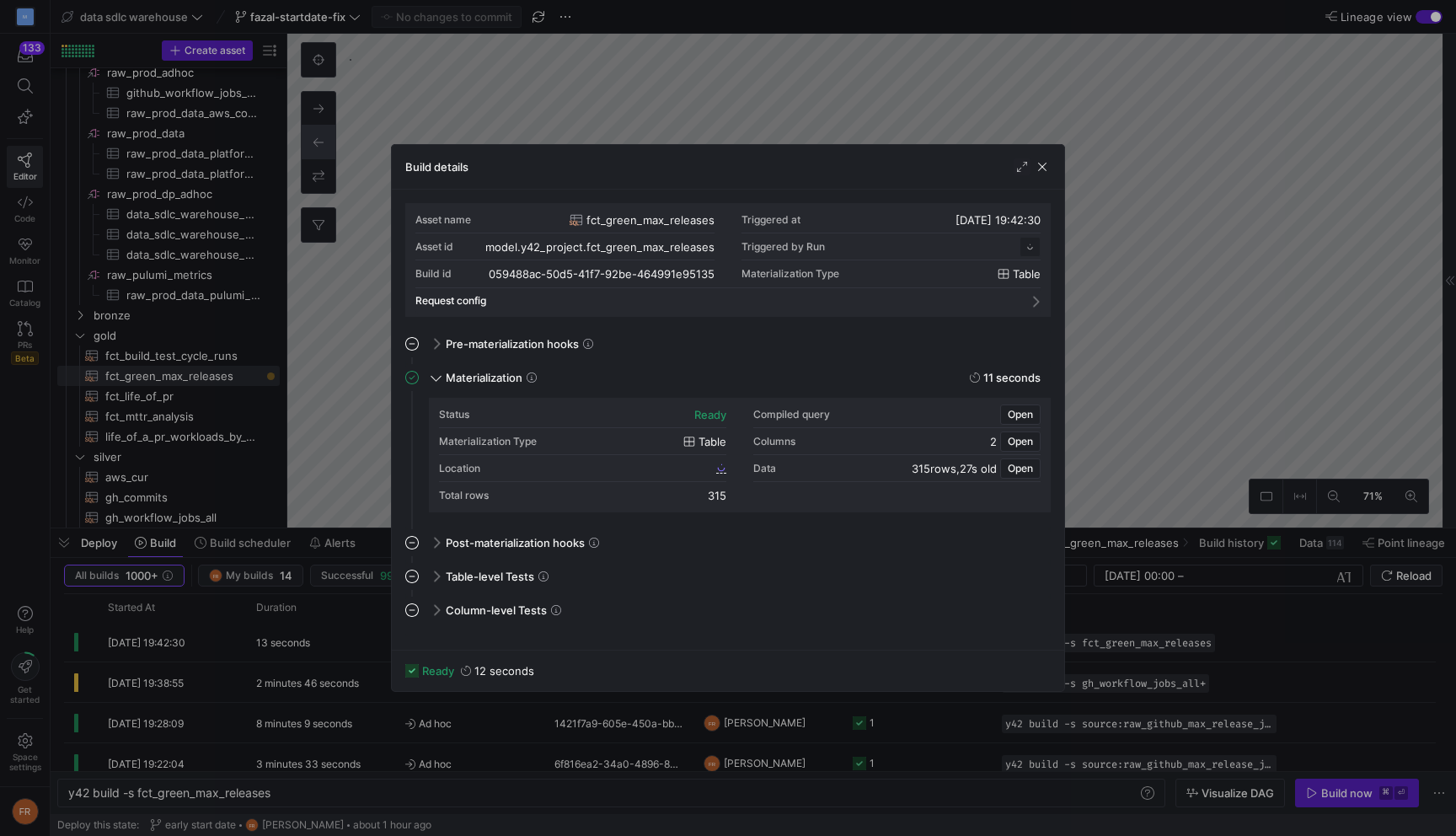
scroll to position [151, 0]
click at [1018, 468] on span "Open" at bounding box center [1020, 468] width 25 height 12
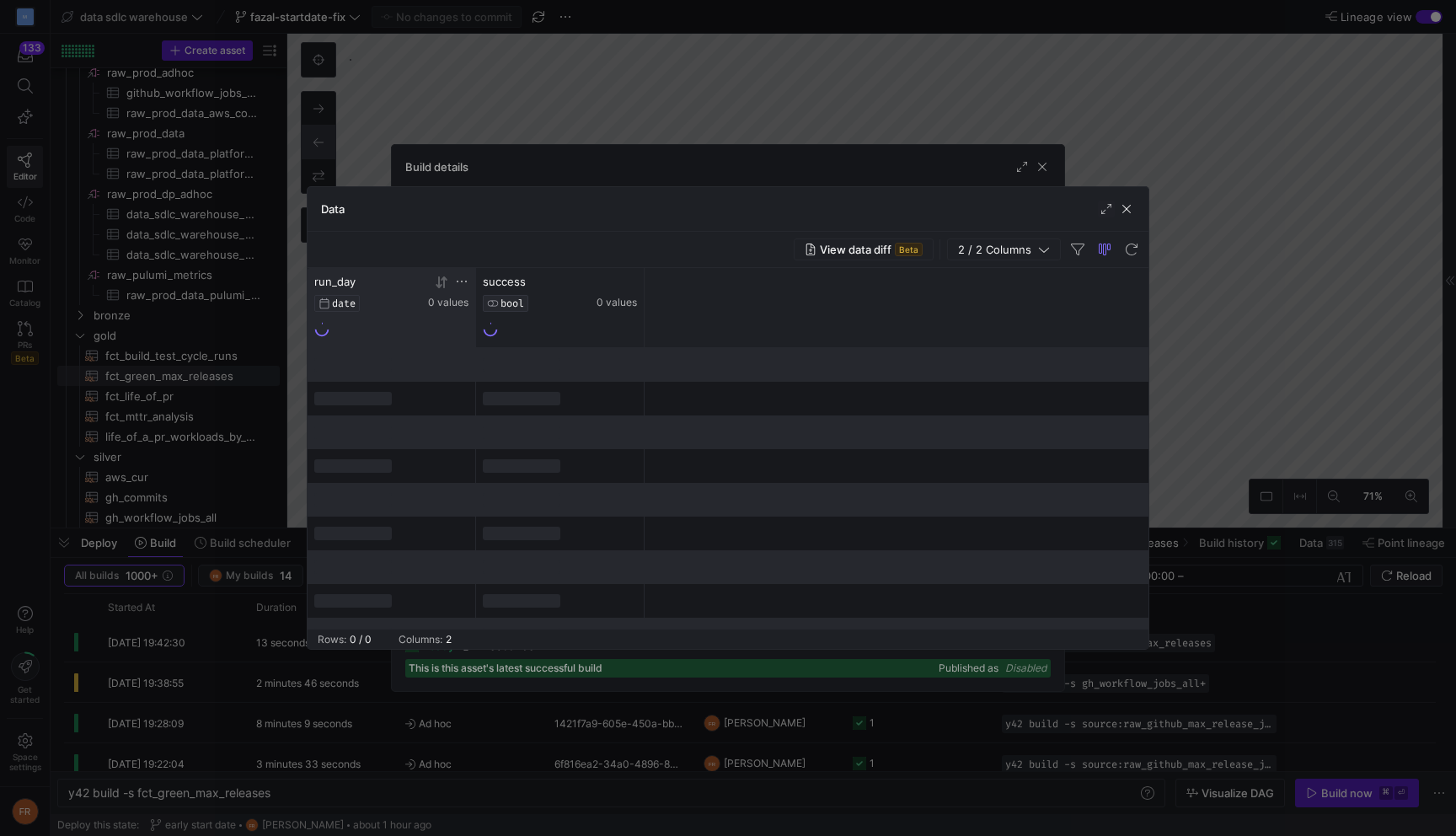
click at [442, 283] on icon at bounding box center [441, 282] width 14 height 14
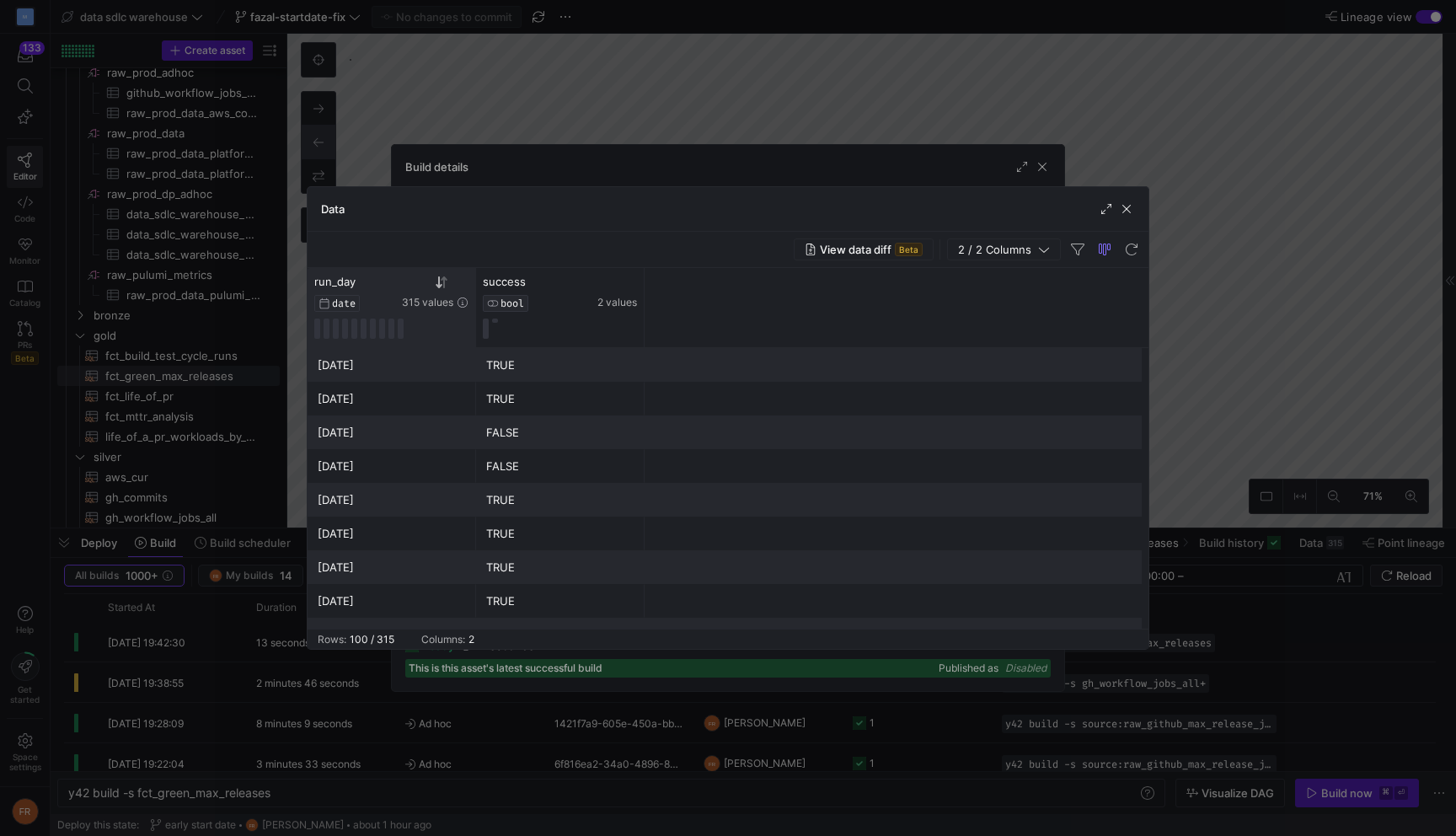
click at [697, 91] on div at bounding box center [728, 418] width 1456 height 836
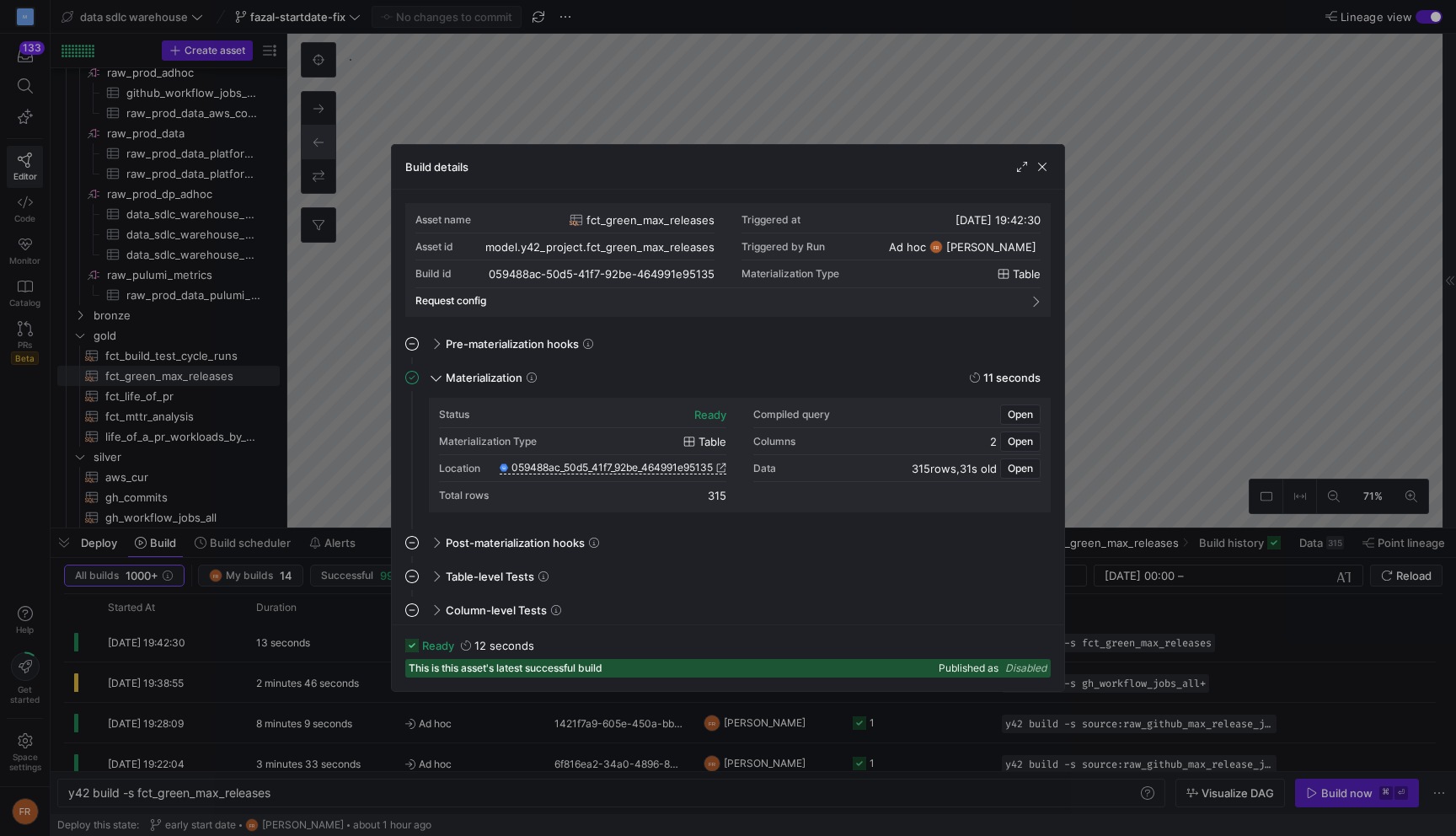
click at [697, 91] on div at bounding box center [728, 418] width 1456 height 836
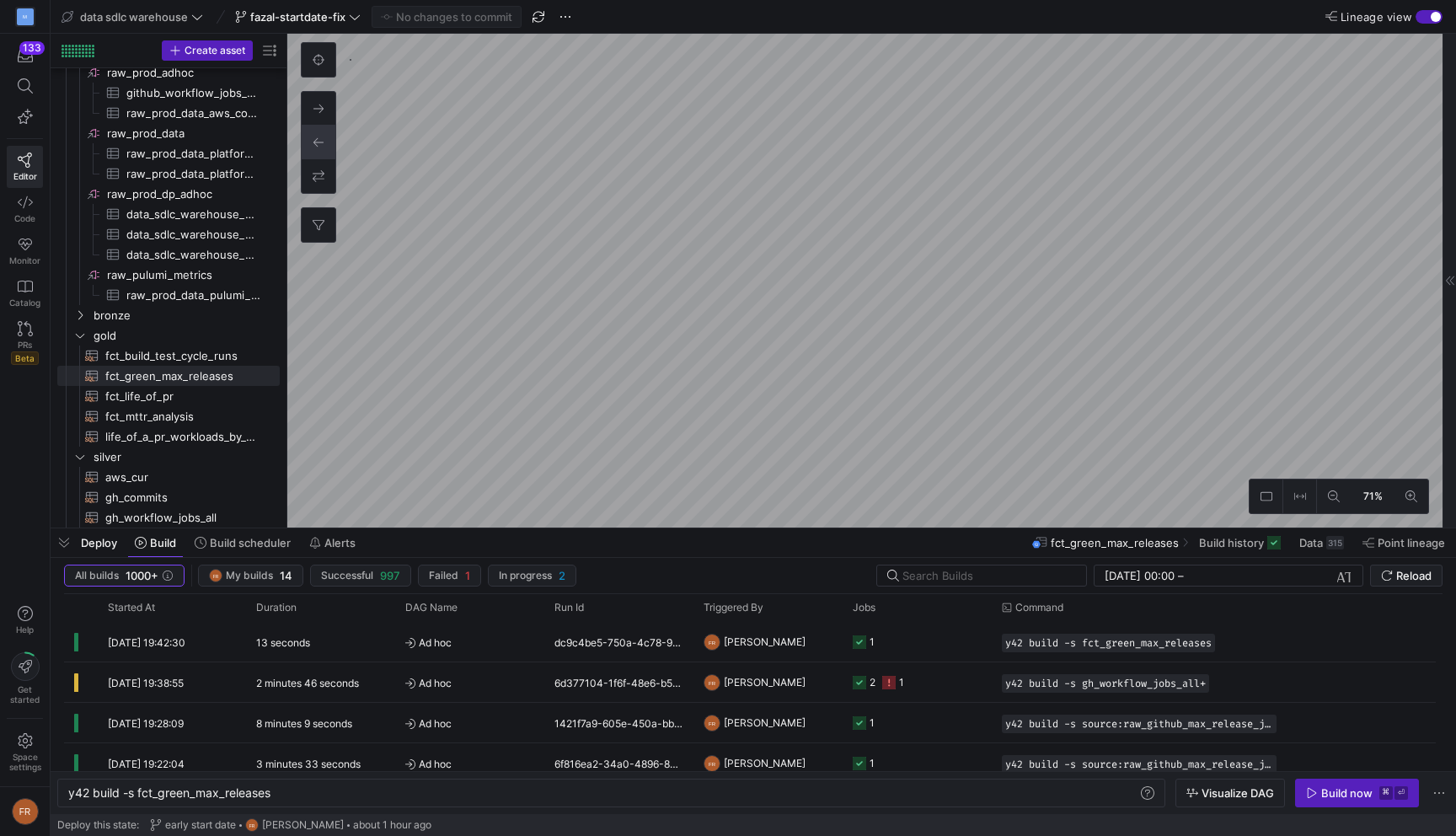
click at [289, 3] on y42-top-nav "data sdlc warehouse fazal-startdate-fix No changes to commit Lineage view" at bounding box center [753, 16] width 1405 height 34
click at [289, 12] on span "fazal-startdate-fix" at bounding box center [297, 16] width 95 height 14
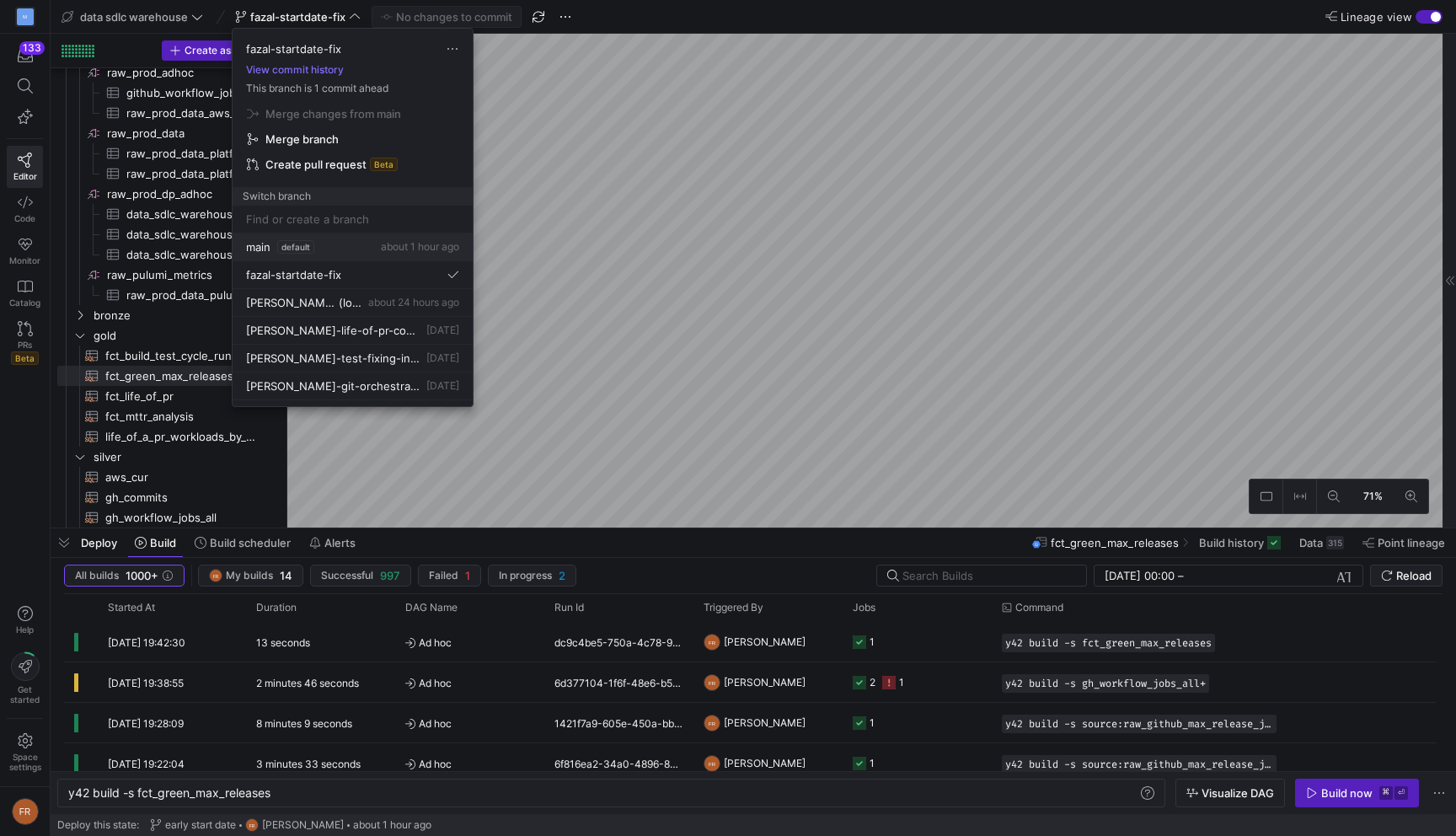
click at [339, 245] on div "main default about 1 hour ago" at bounding box center [352, 246] width 213 height 14
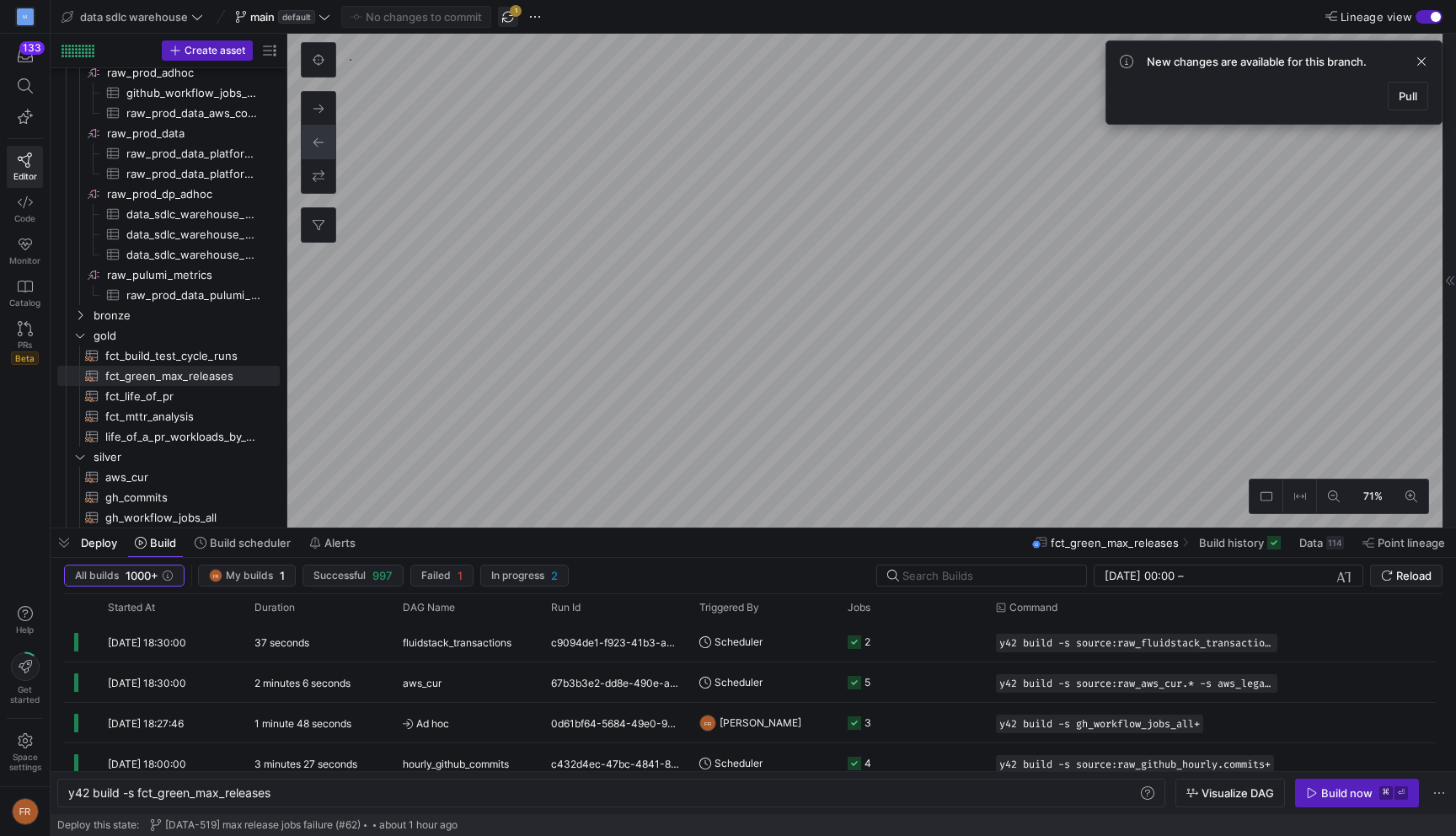
click at [514, 18] on span "button" at bounding box center [508, 16] width 20 height 20
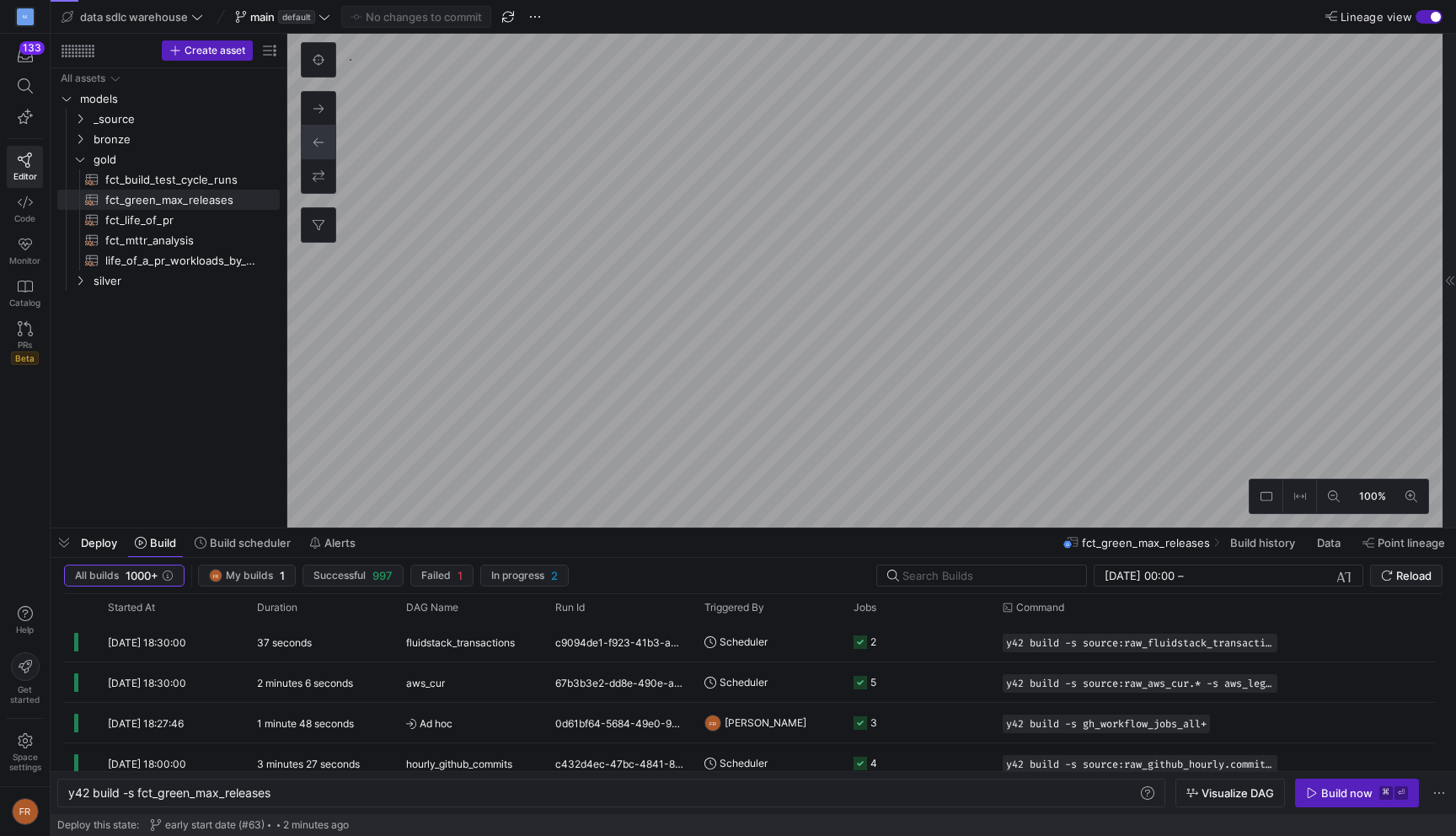
scroll to position [0, 203]
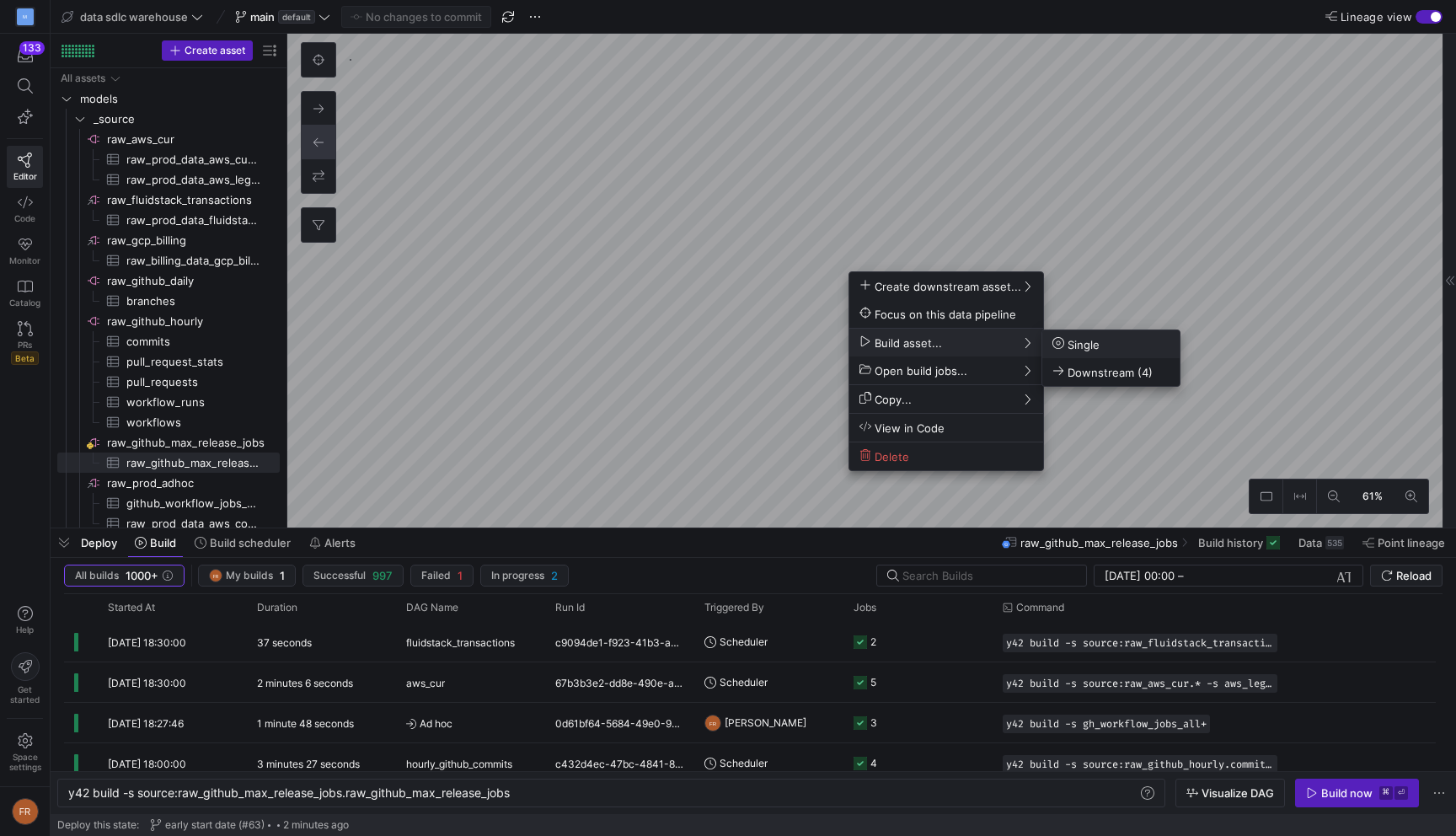
click at [1077, 339] on span "Single" at bounding box center [1076, 344] width 47 height 14
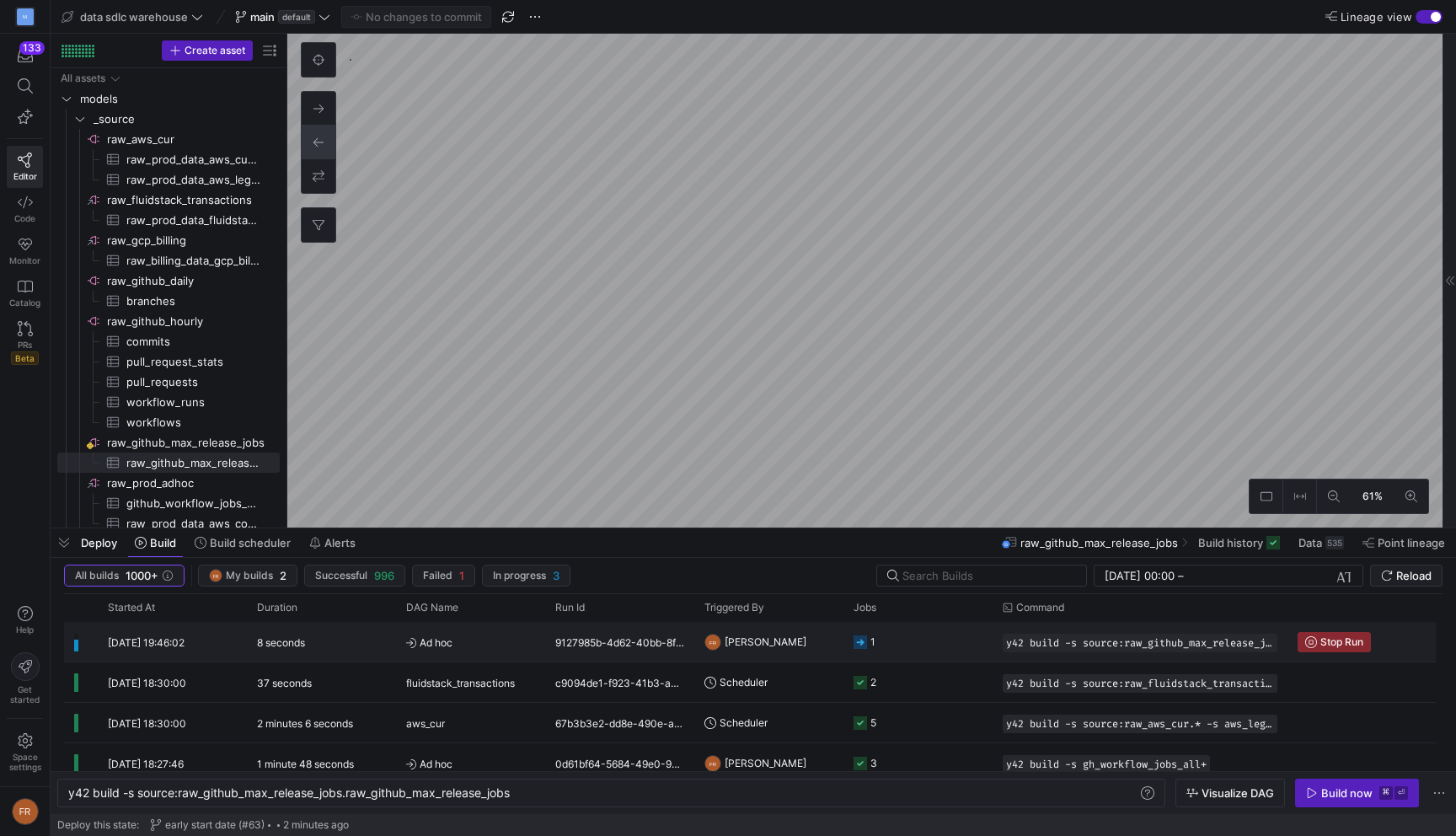
click at [367, 648] on div "8 seconds" at bounding box center [322, 641] width 149 height 40
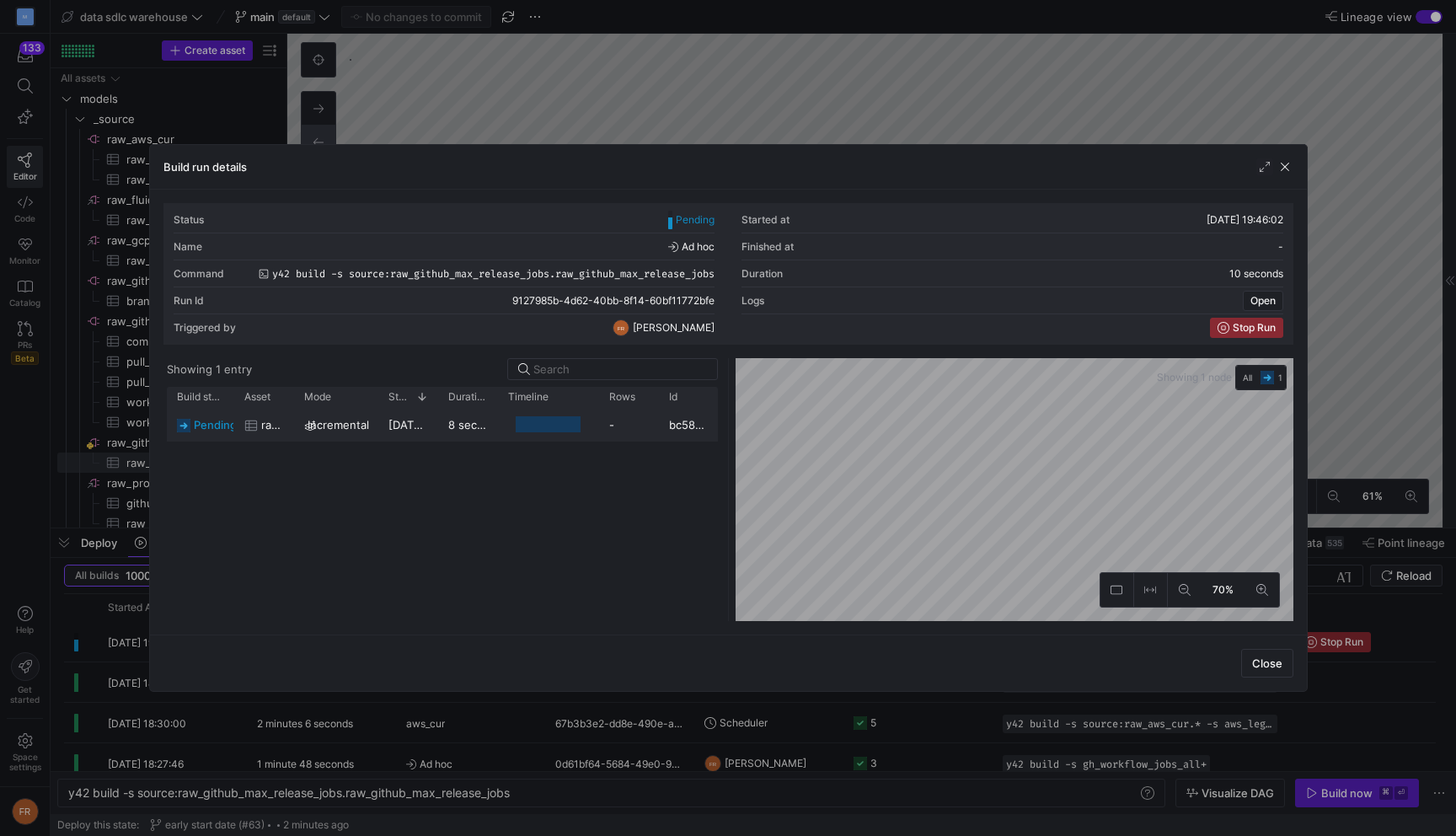
click at [560, 431] on div at bounding box center [548, 424] width 65 height 16
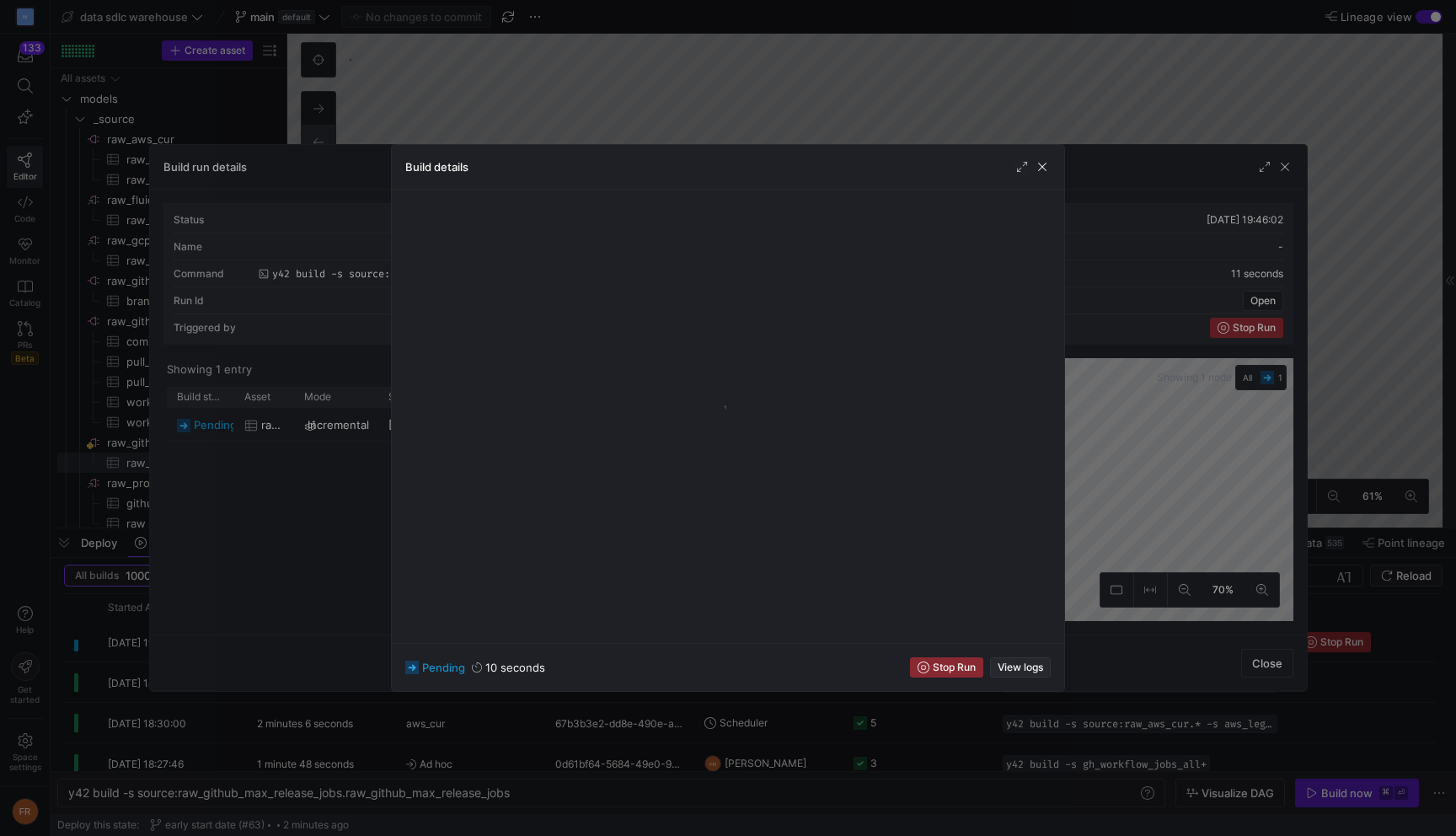
click at [1016, 665] on span "View logs" at bounding box center [1020, 667] width 45 height 12
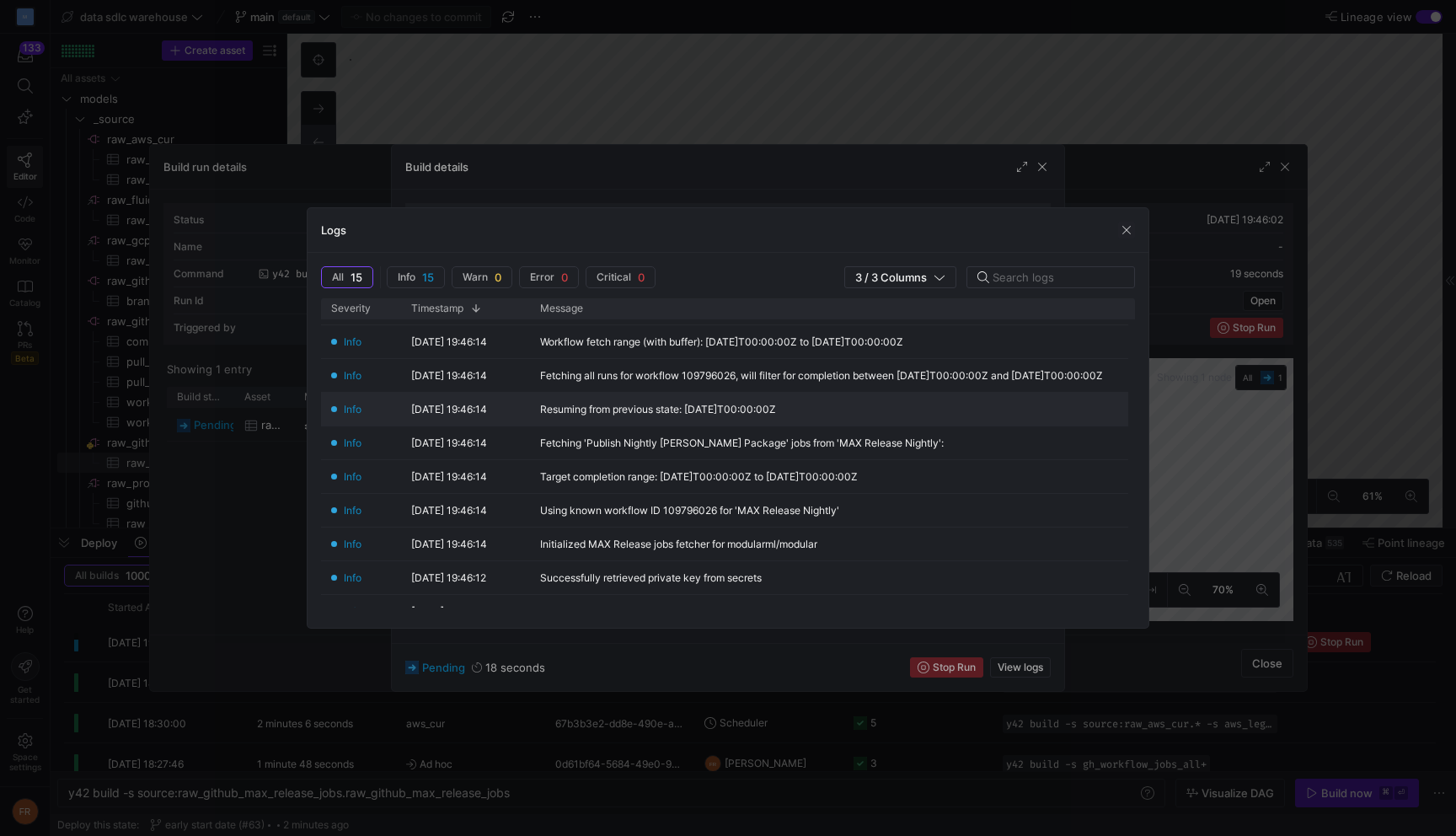
scroll to position [166, 0]
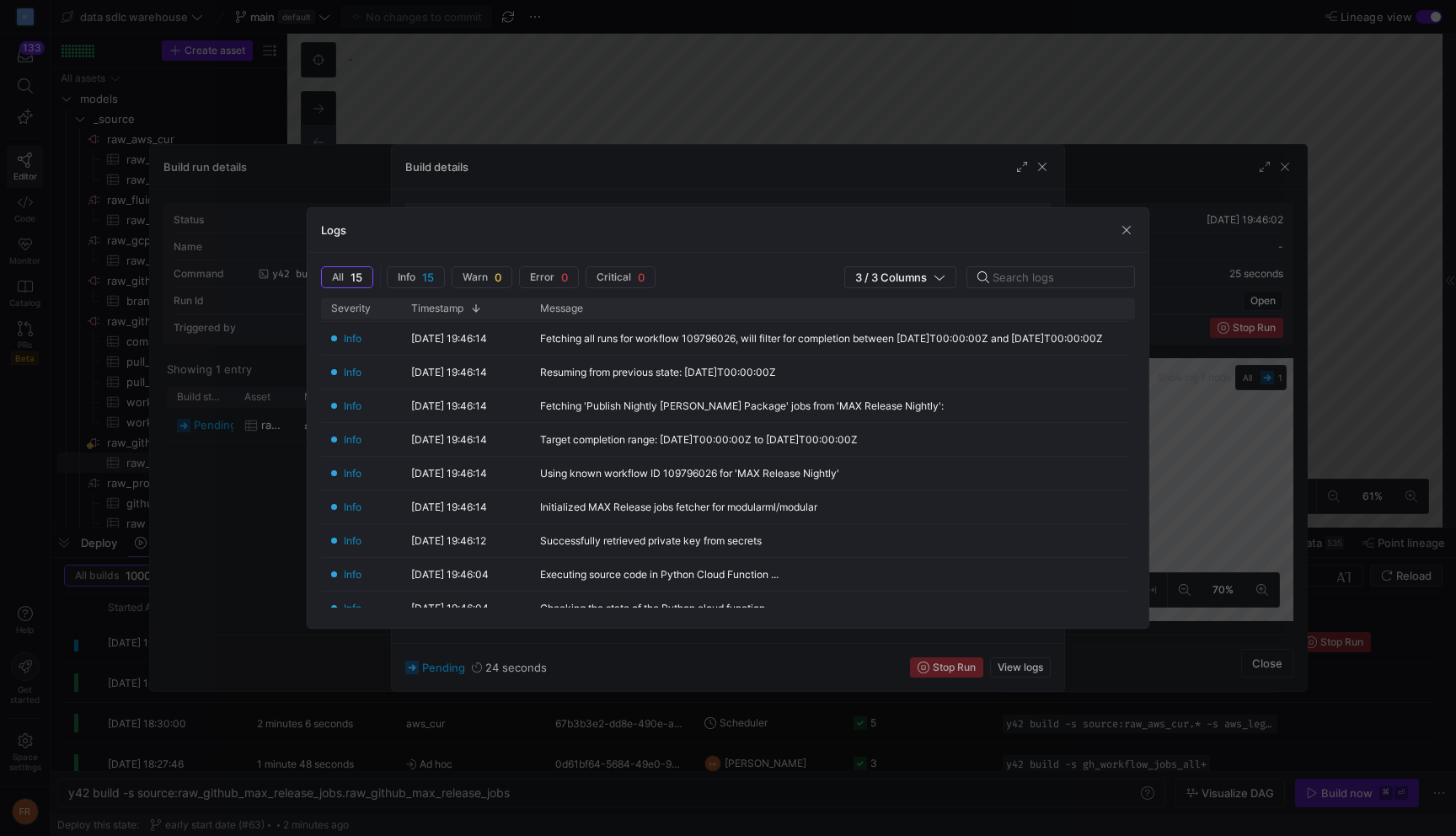
click at [850, 95] on div at bounding box center [728, 418] width 1456 height 836
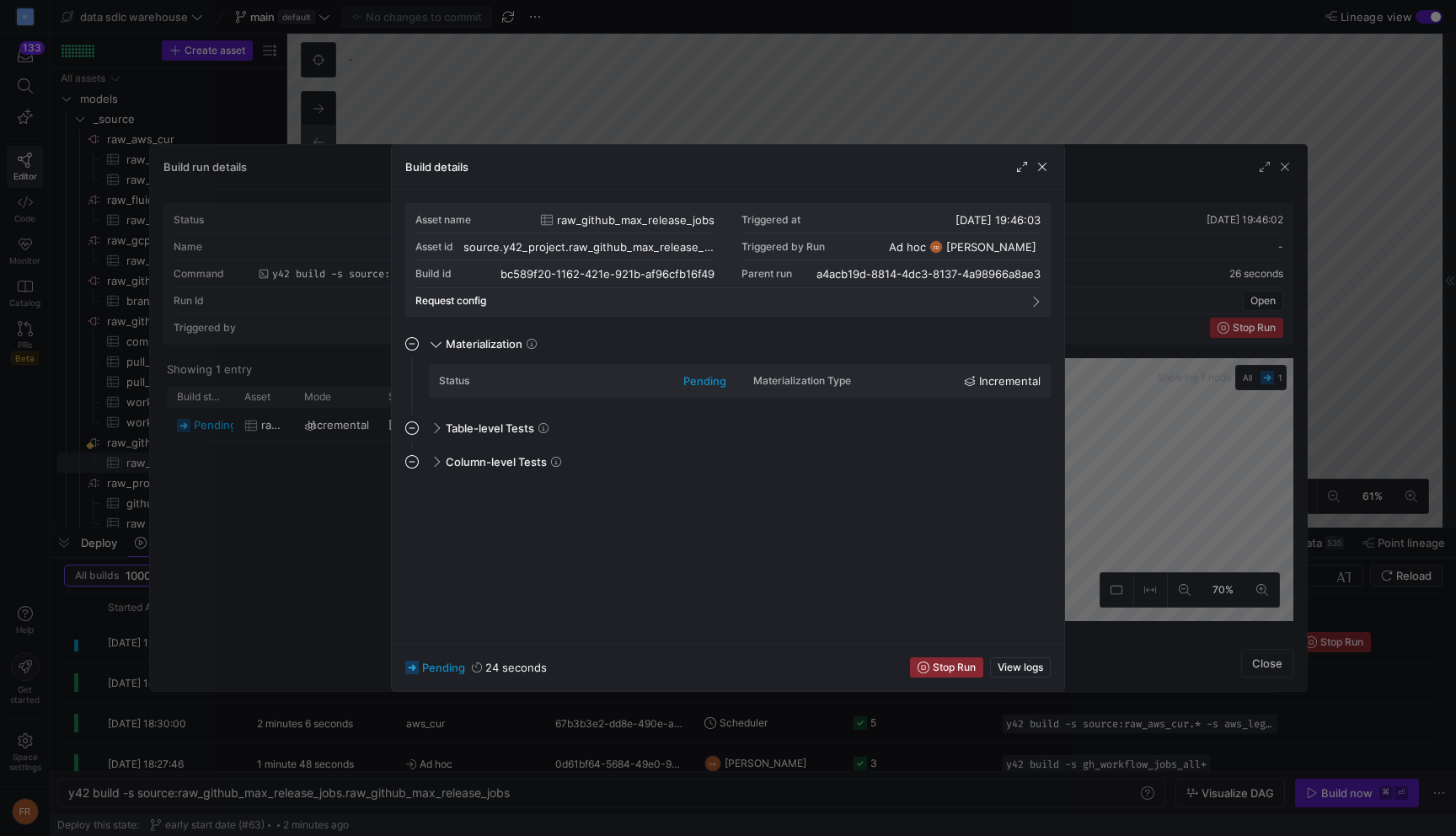
click at [850, 95] on div at bounding box center [728, 418] width 1456 height 836
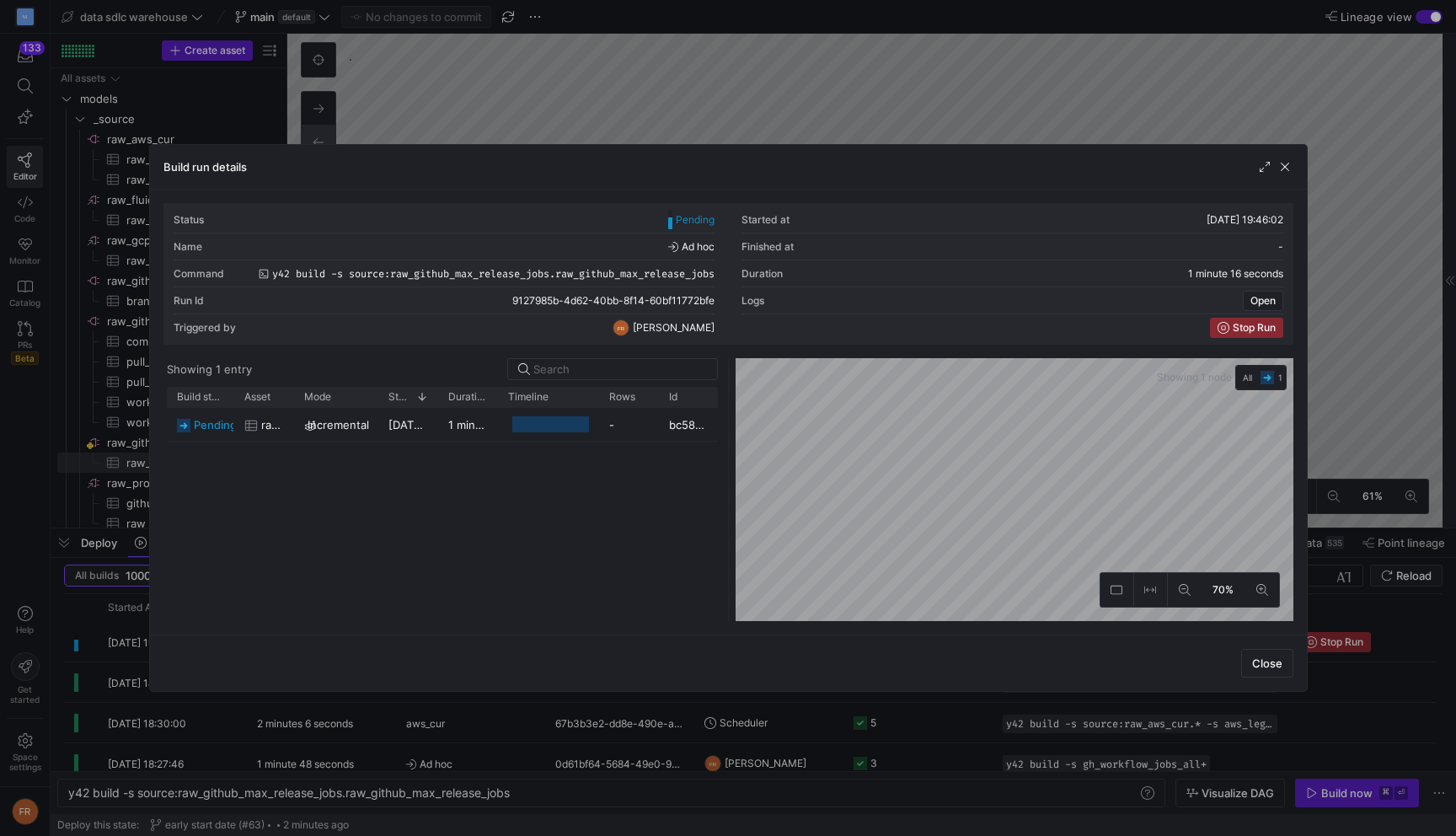
click at [596, 73] on div at bounding box center [728, 418] width 1456 height 836
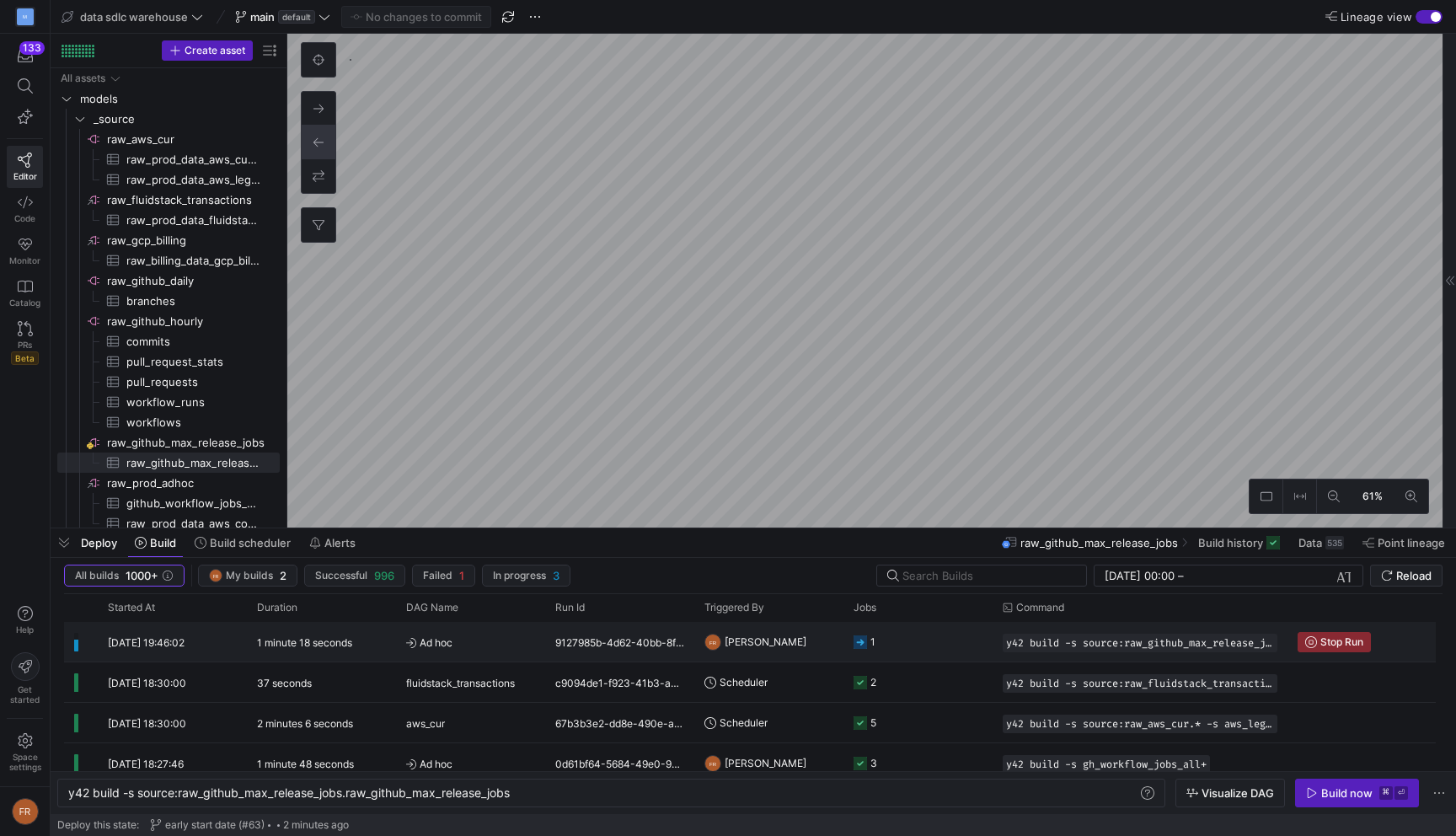
click at [367, 643] on div "1 minute 18 seconds" at bounding box center [322, 641] width 149 height 40
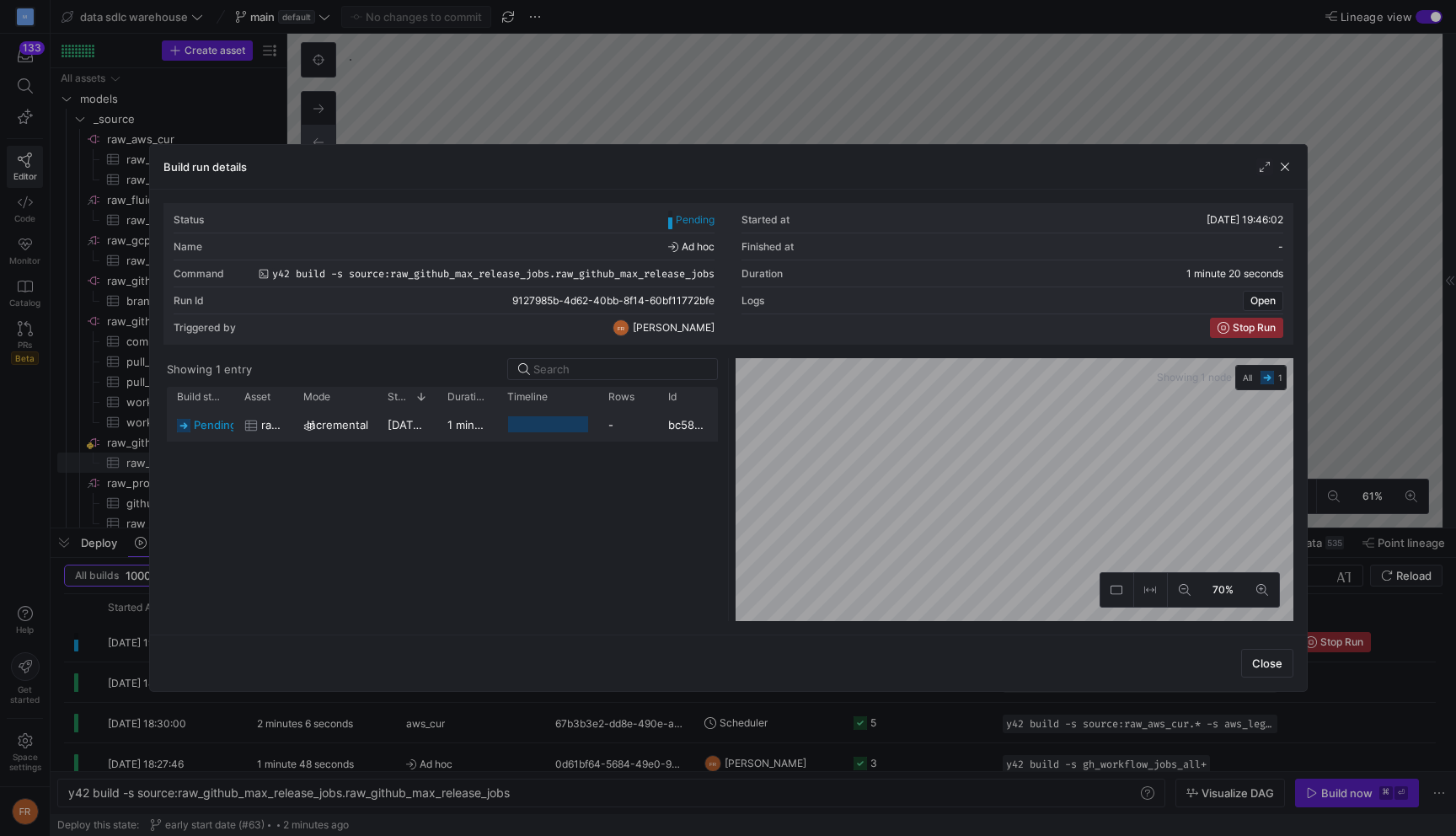
click at [440, 419] on div "1 minute 19 seconds" at bounding box center [468, 424] width 60 height 33
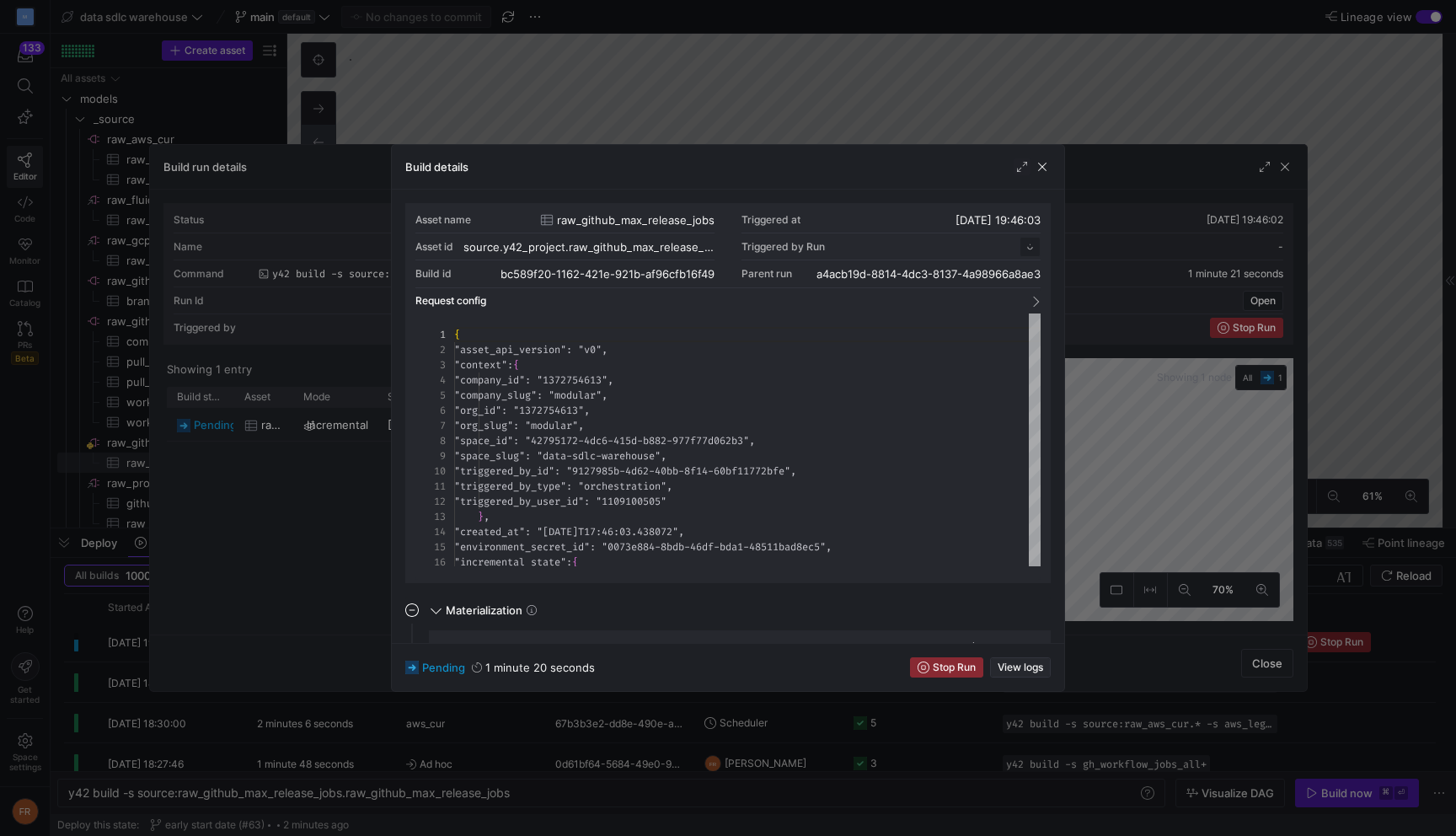
scroll to position [151, 0]
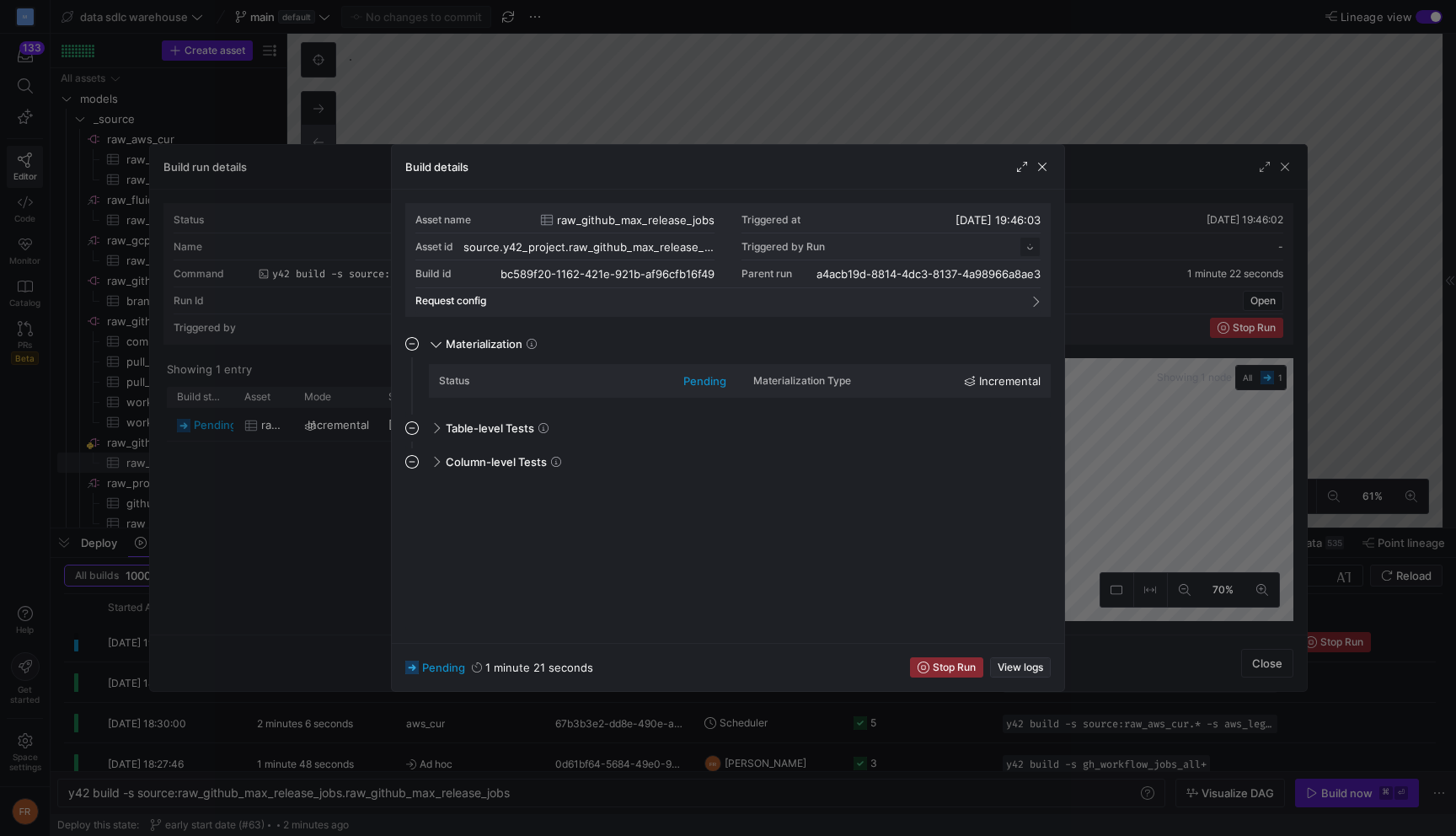
click at [1016, 661] on span "View logs" at bounding box center [1020, 667] width 45 height 12
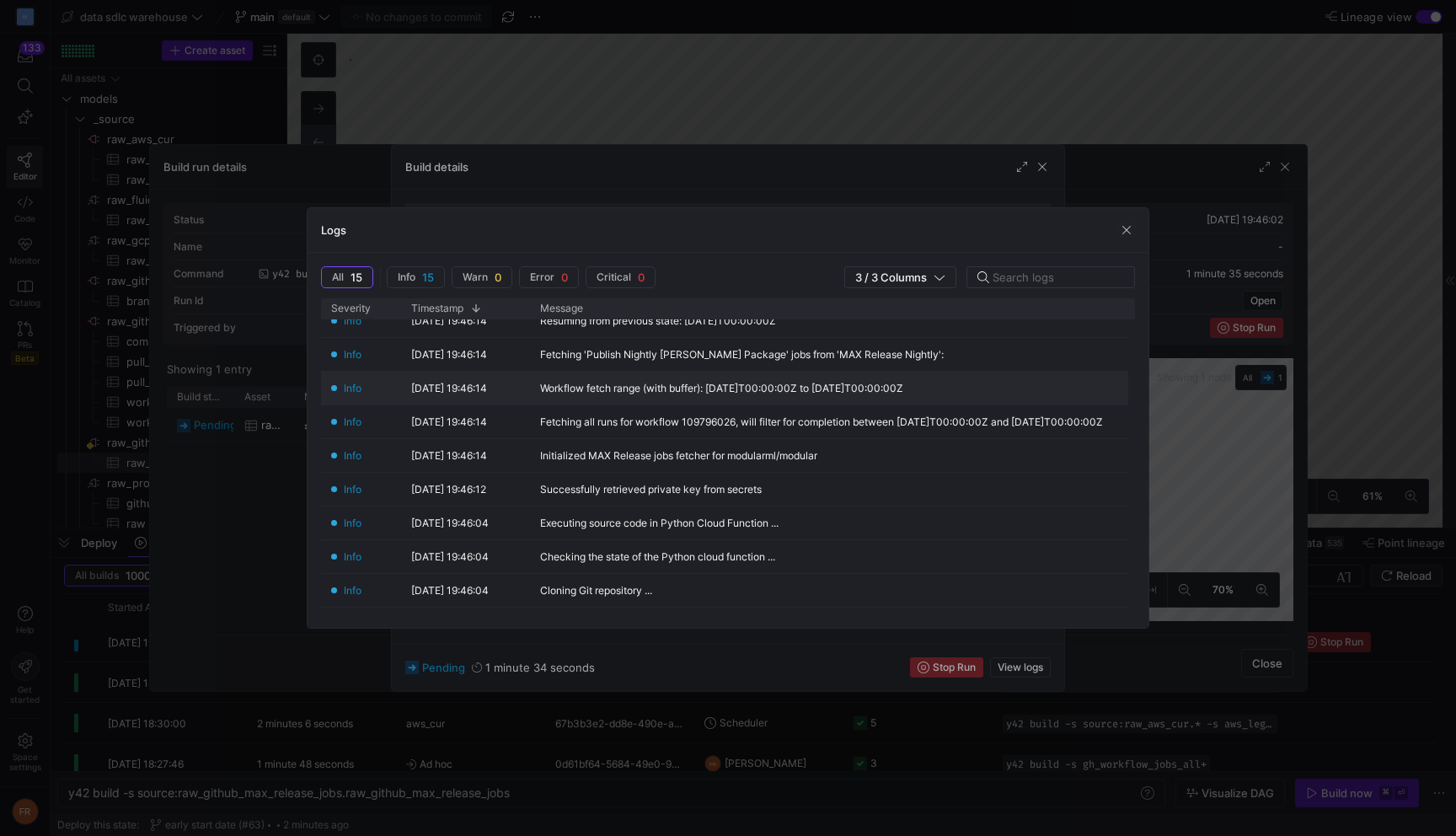
scroll to position [0, 0]
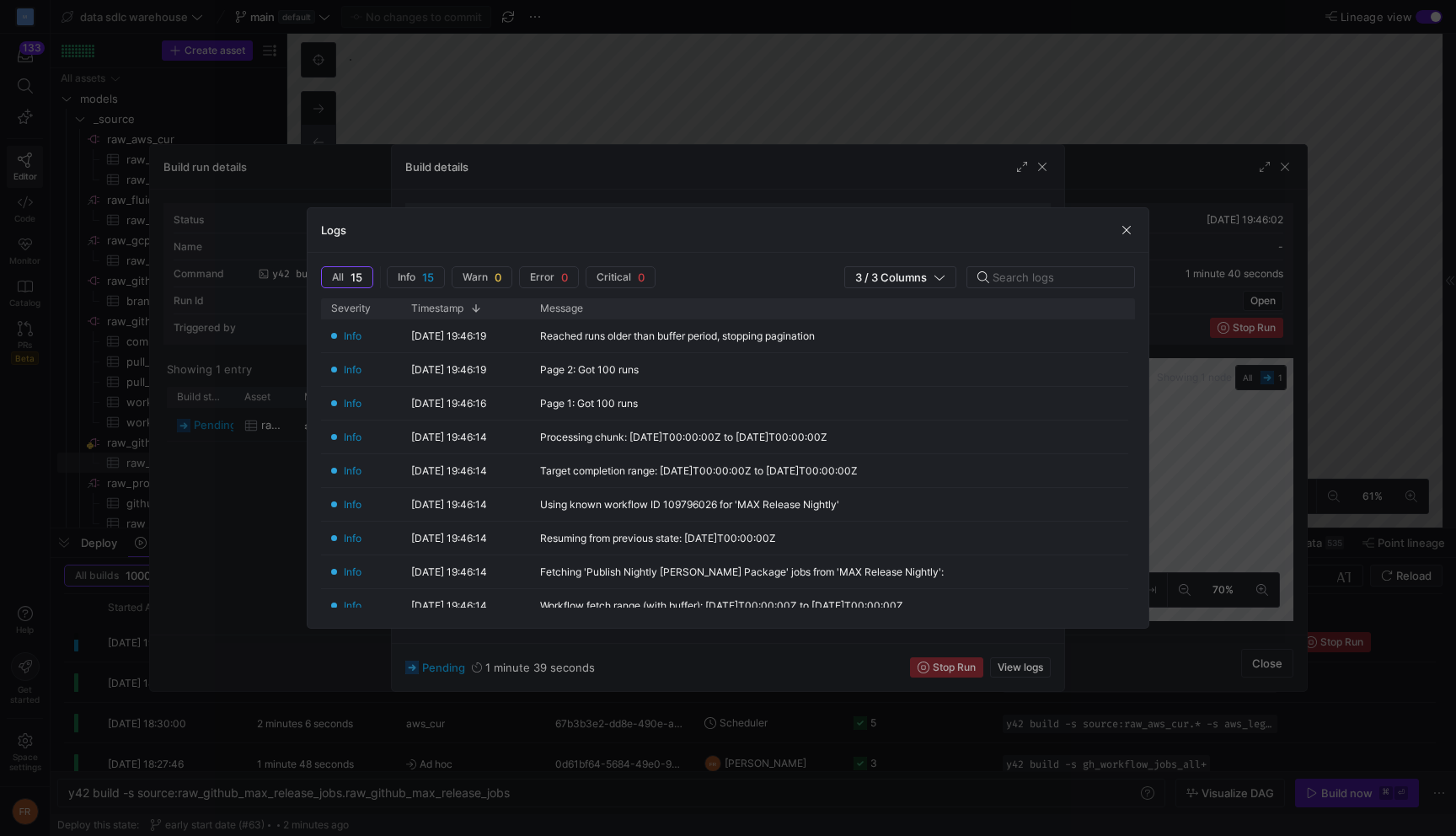
click at [759, 85] on div at bounding box center [728, 418] width 1456 height 836
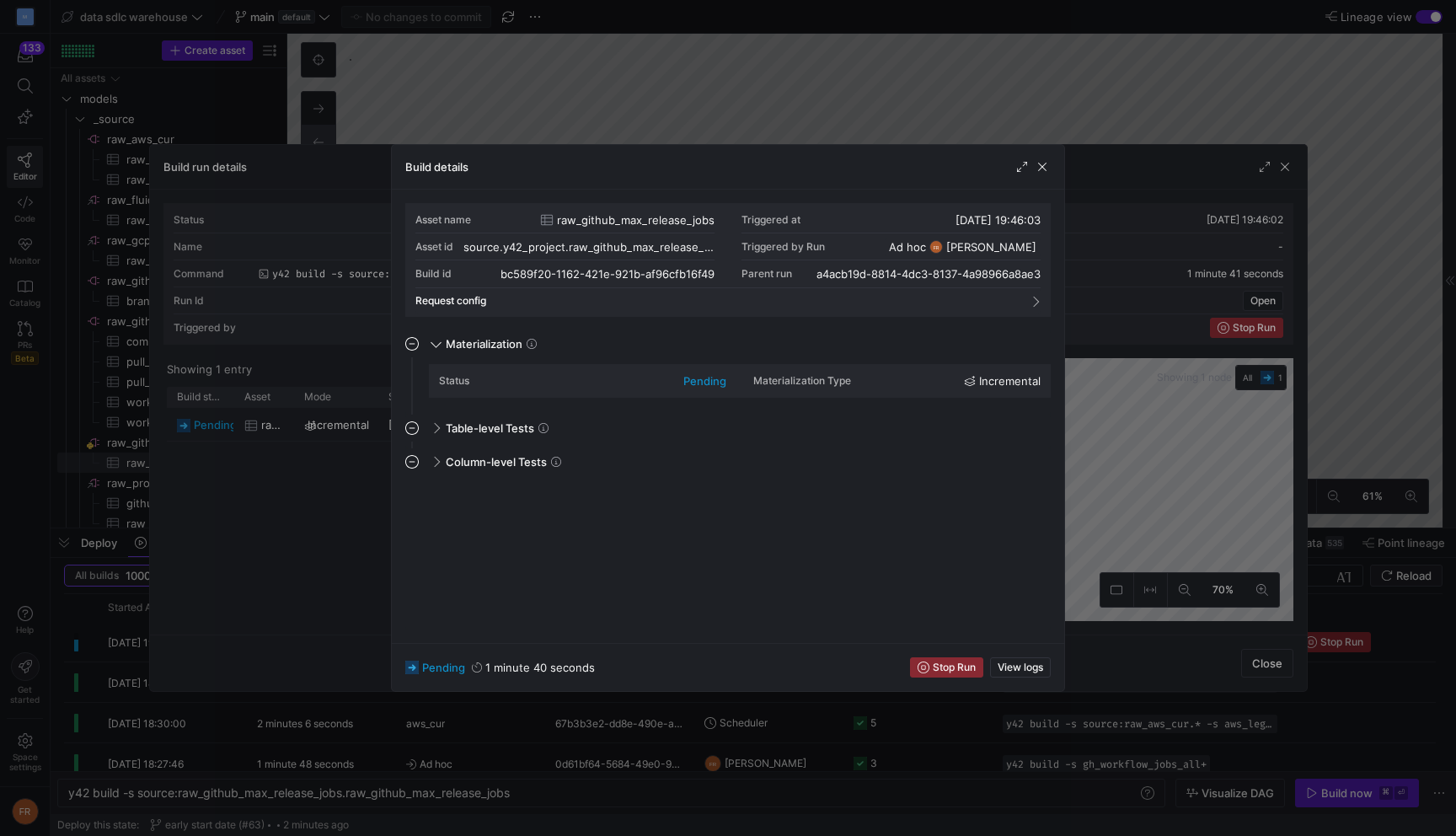
click at [759, 85] on div at bounding box center [728, 418] width 1456 height 836
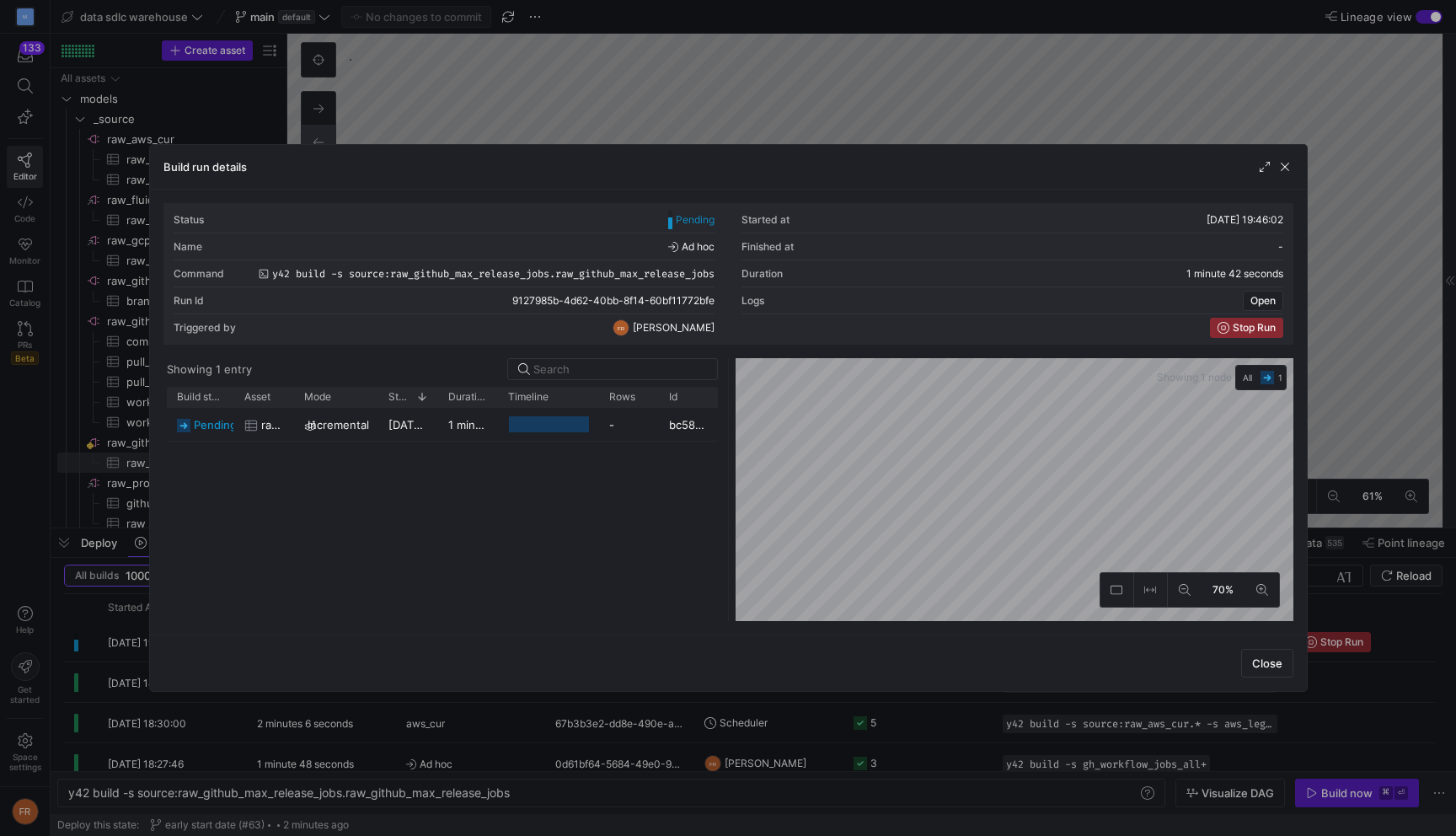
click at [759, 90] on div at bounding box center [728, 418] width 1456 height 836
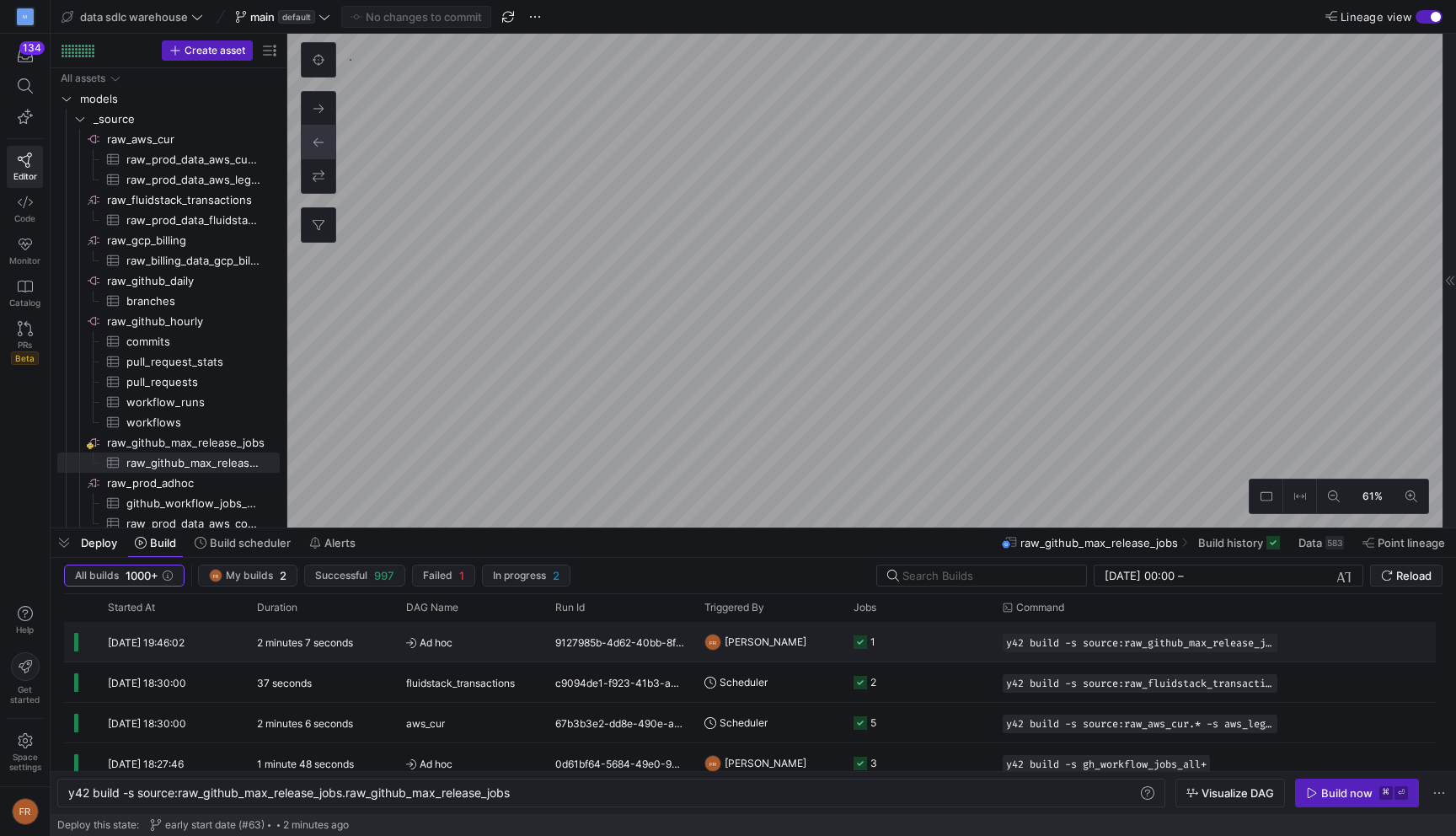
click at [390, 635] on div "2 minutes 7 seconds" at bounding box center [322, 641] width 149 height 40
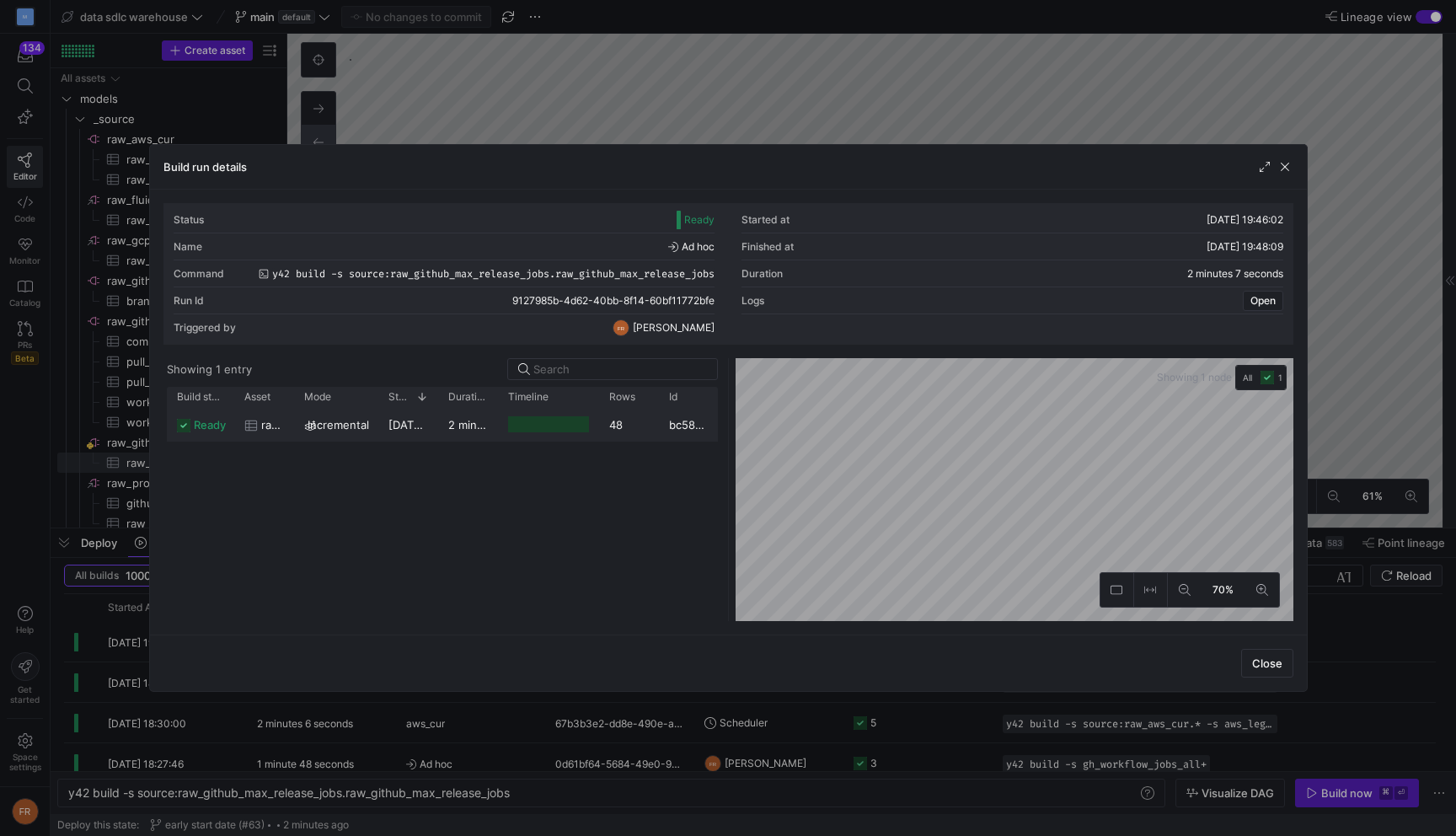
click at [525, 418] on div at bounding box center [548, 424] width 81 height 16
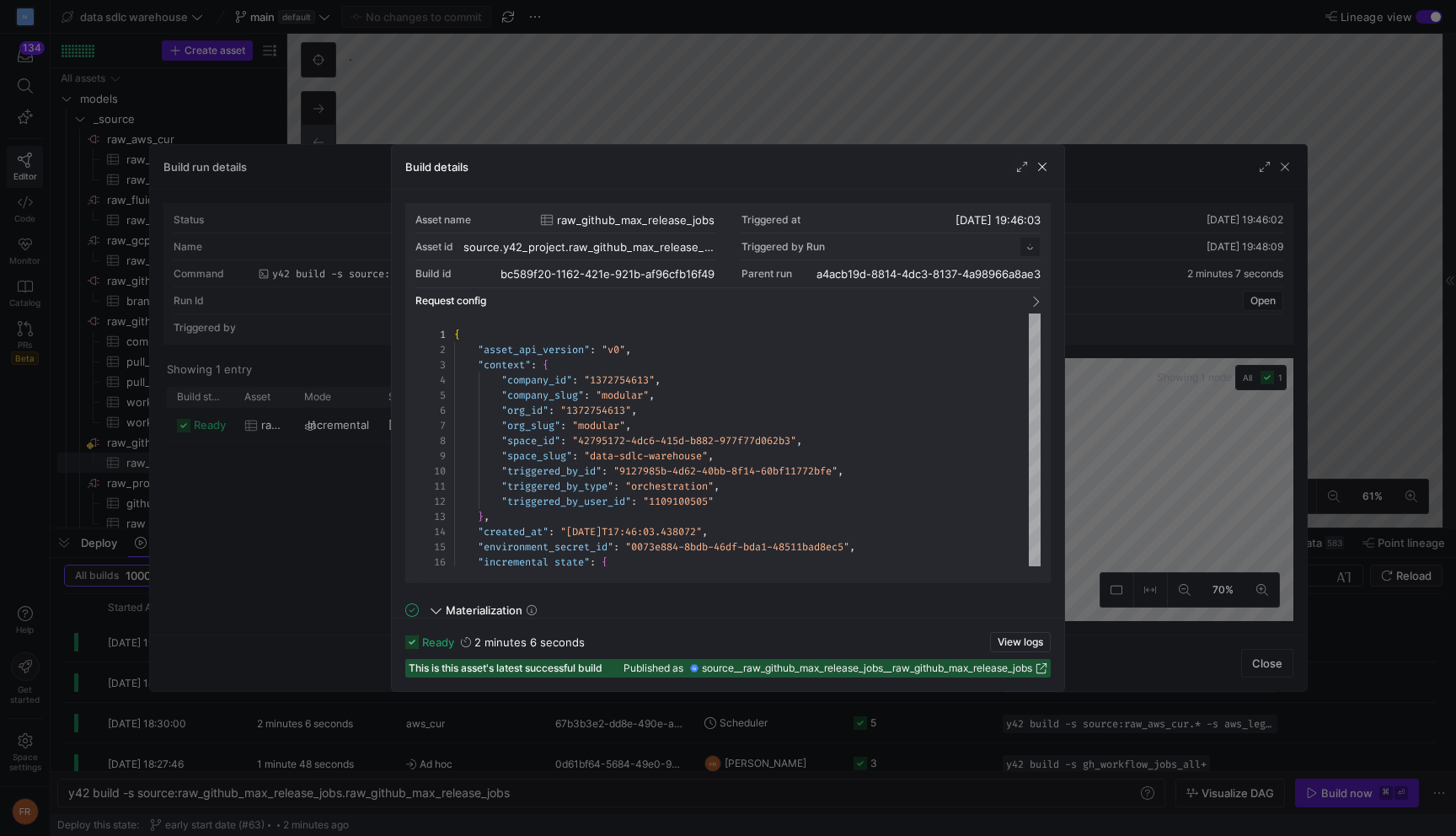
scroll to position [151, 0]
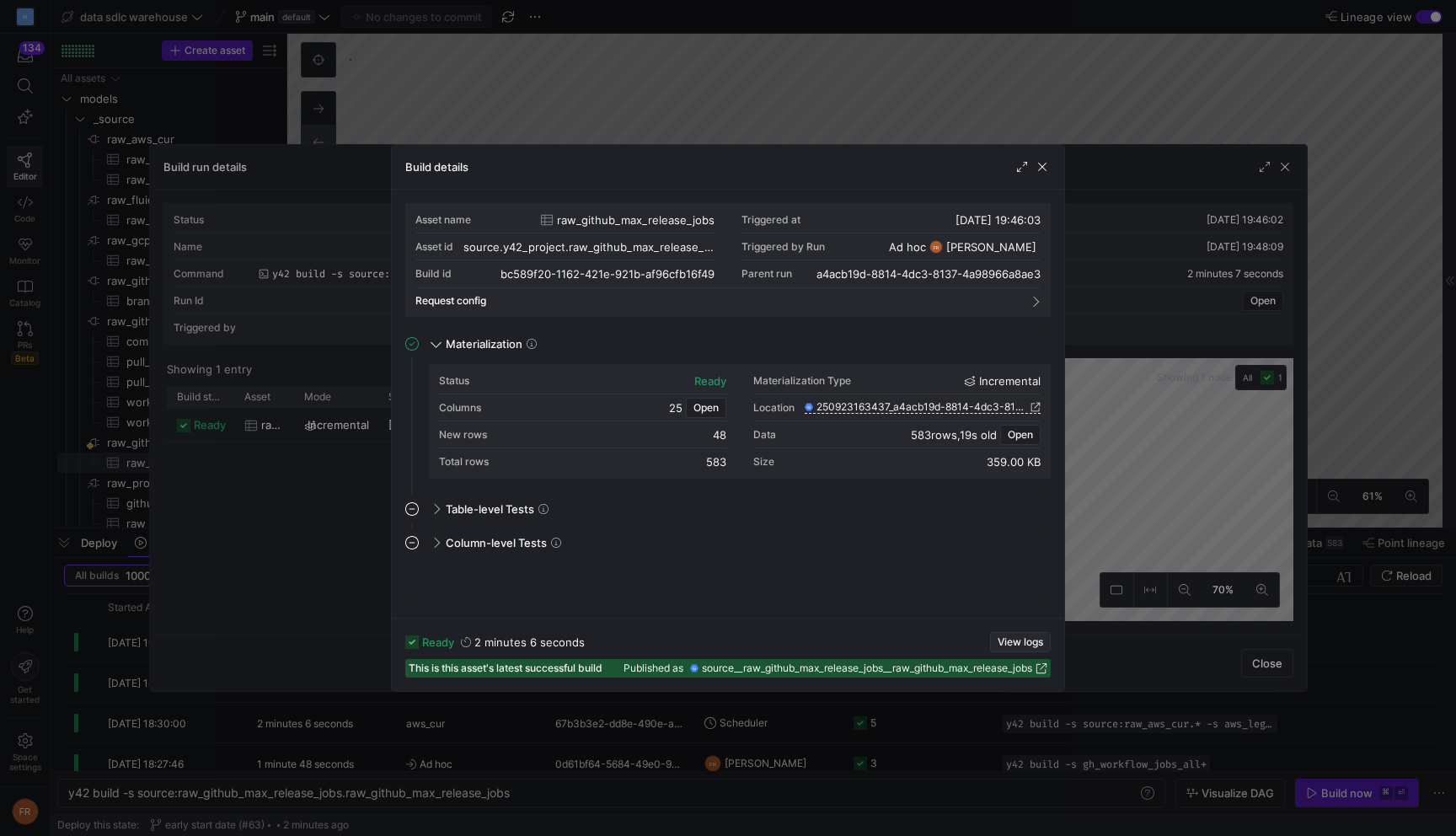
click at [1013, 636] on span "View logs" at bounding box center [1020, 641] width 45 height 12
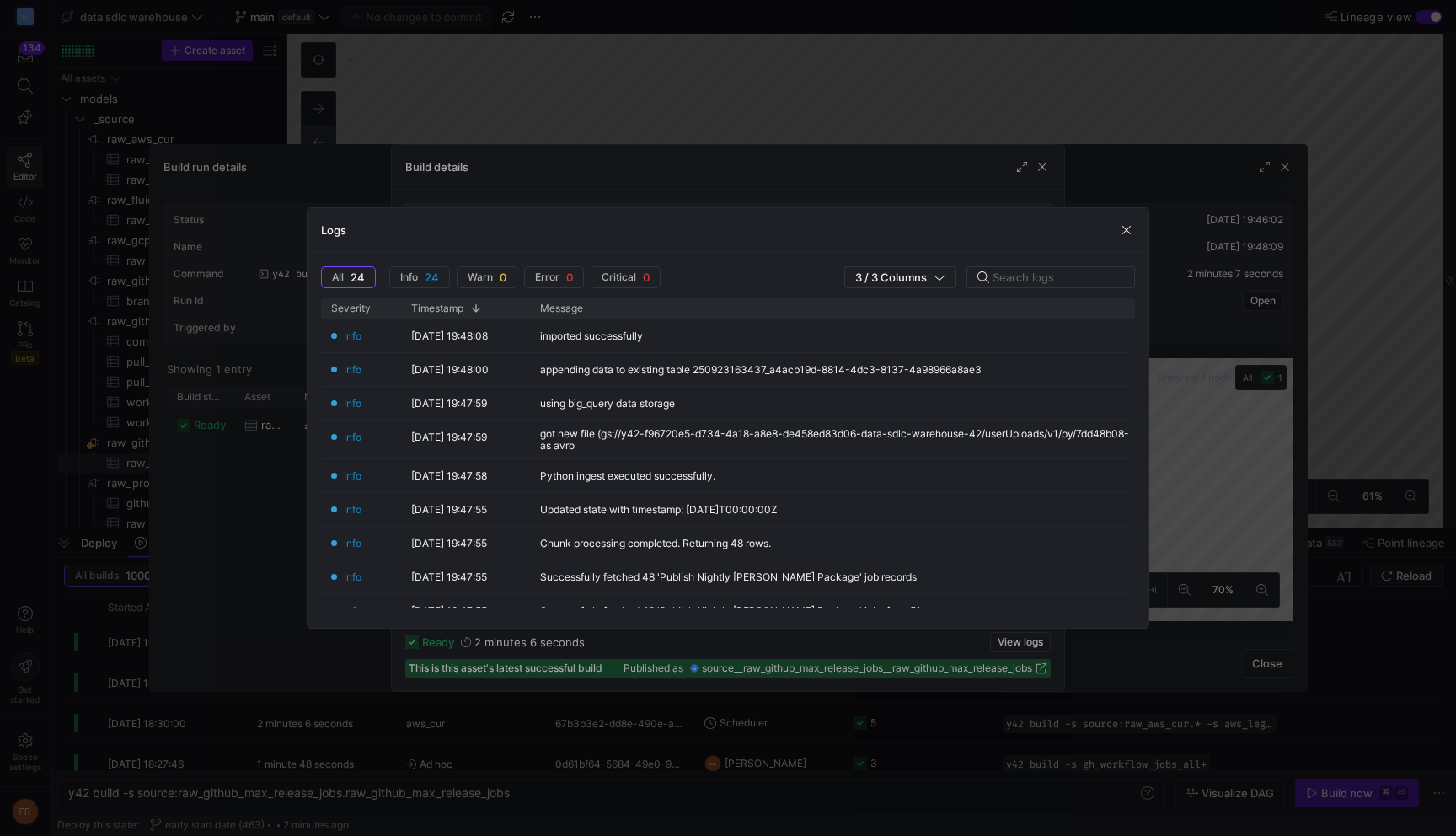
click at [863, 111] on div at bounding box center [728, 418] width 1456 height 836
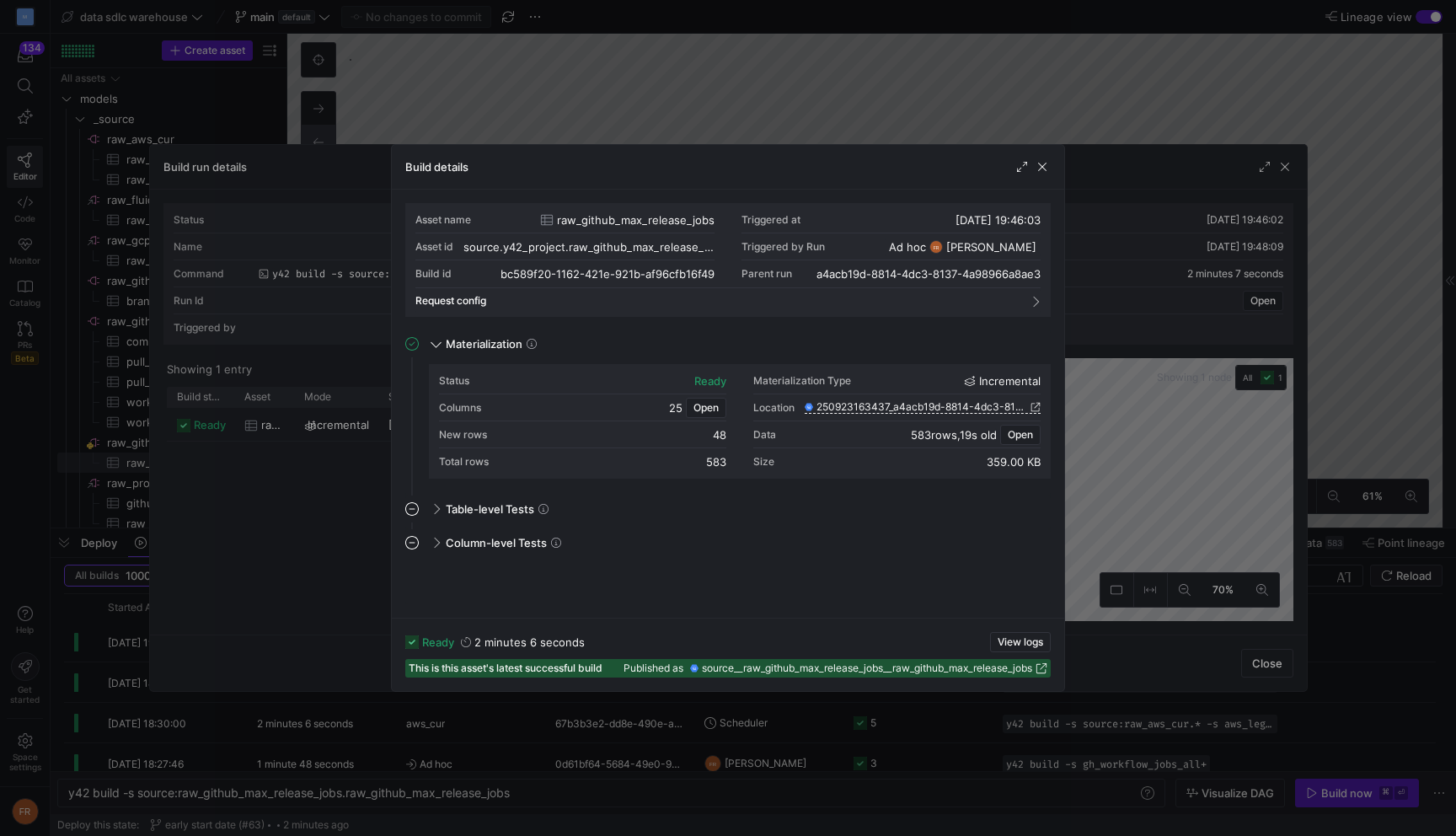
click at [863, 111] on div at bounding box center [728, 418] width 1456 height 836
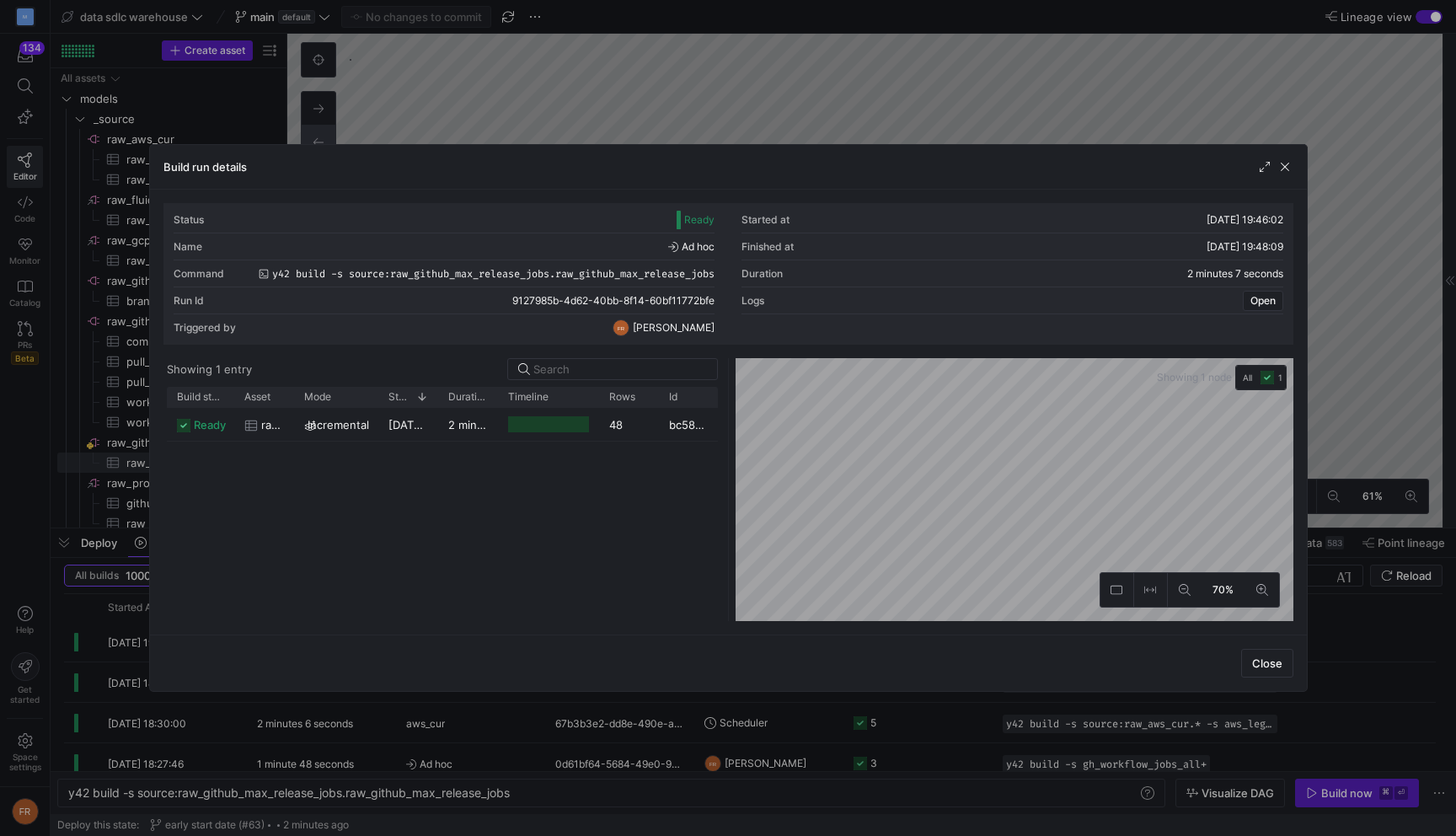
click at [863, 111] on div at bounding box center [728, 418] width 1456 height 836
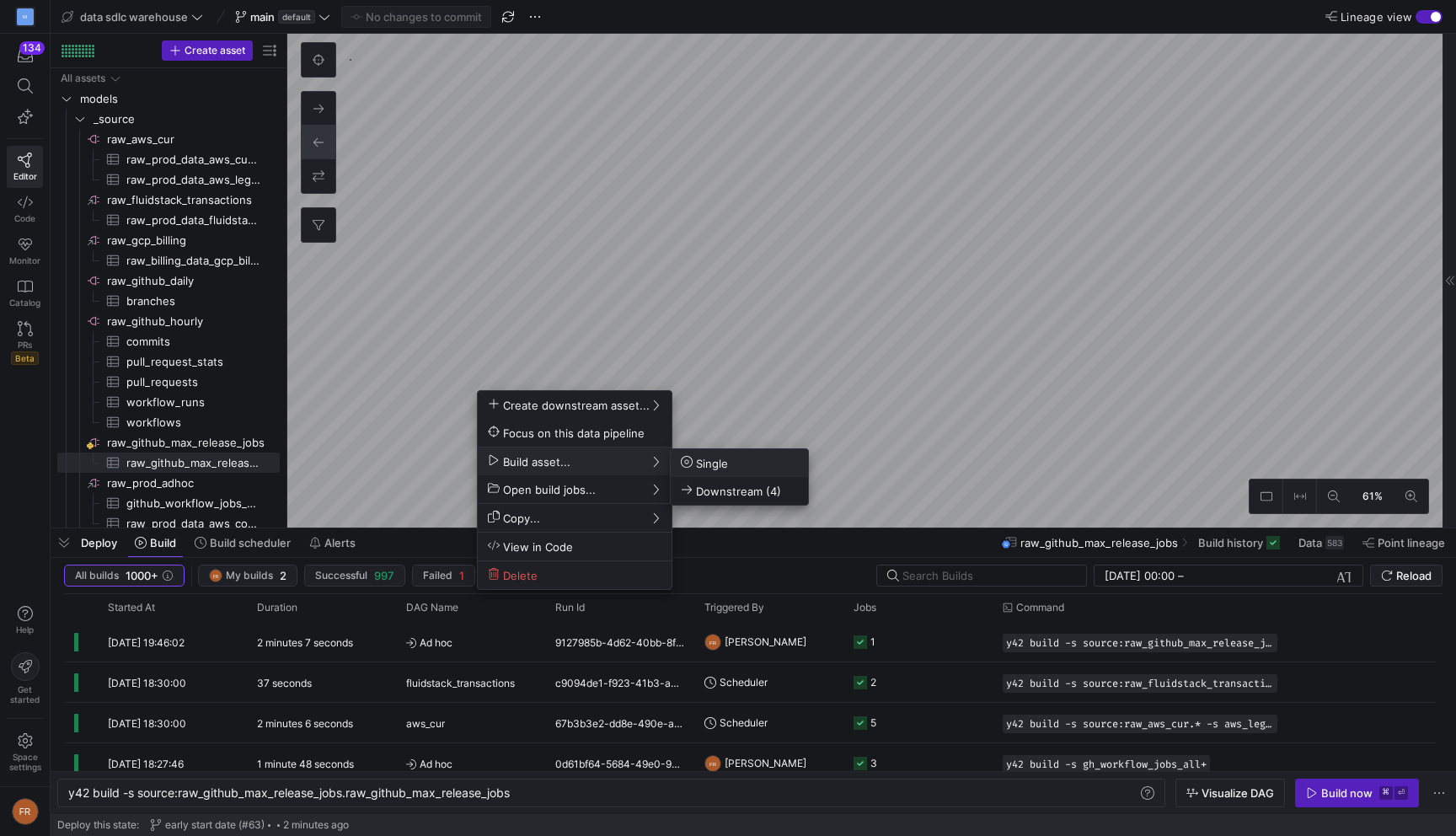
click at [724, 460] on span "Single" at bounding box center [705, 463] width 47 height 14
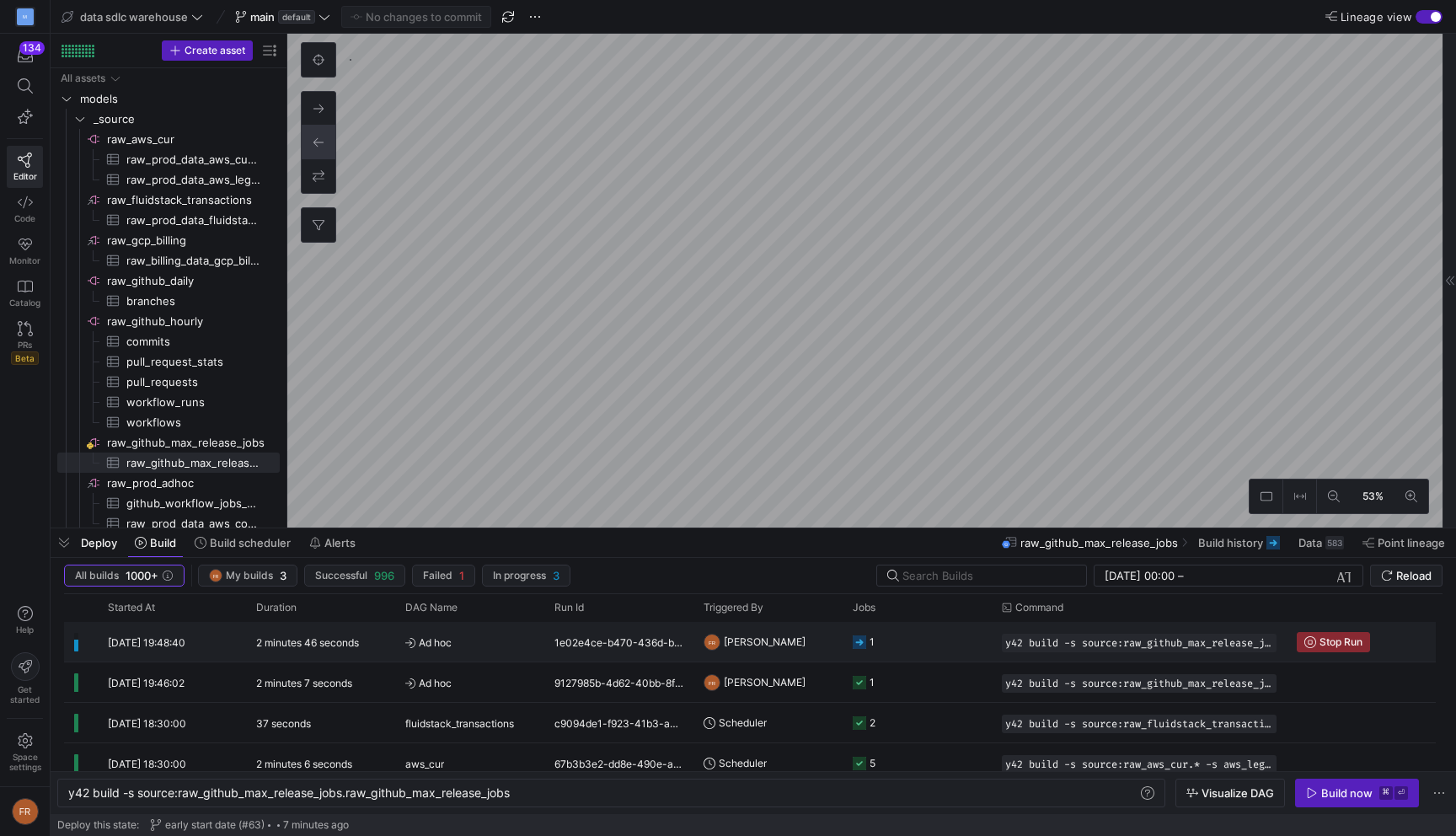
click at [478, 637] on span "Ad hoc" at bounding box center [469, 642] width 129 height 40
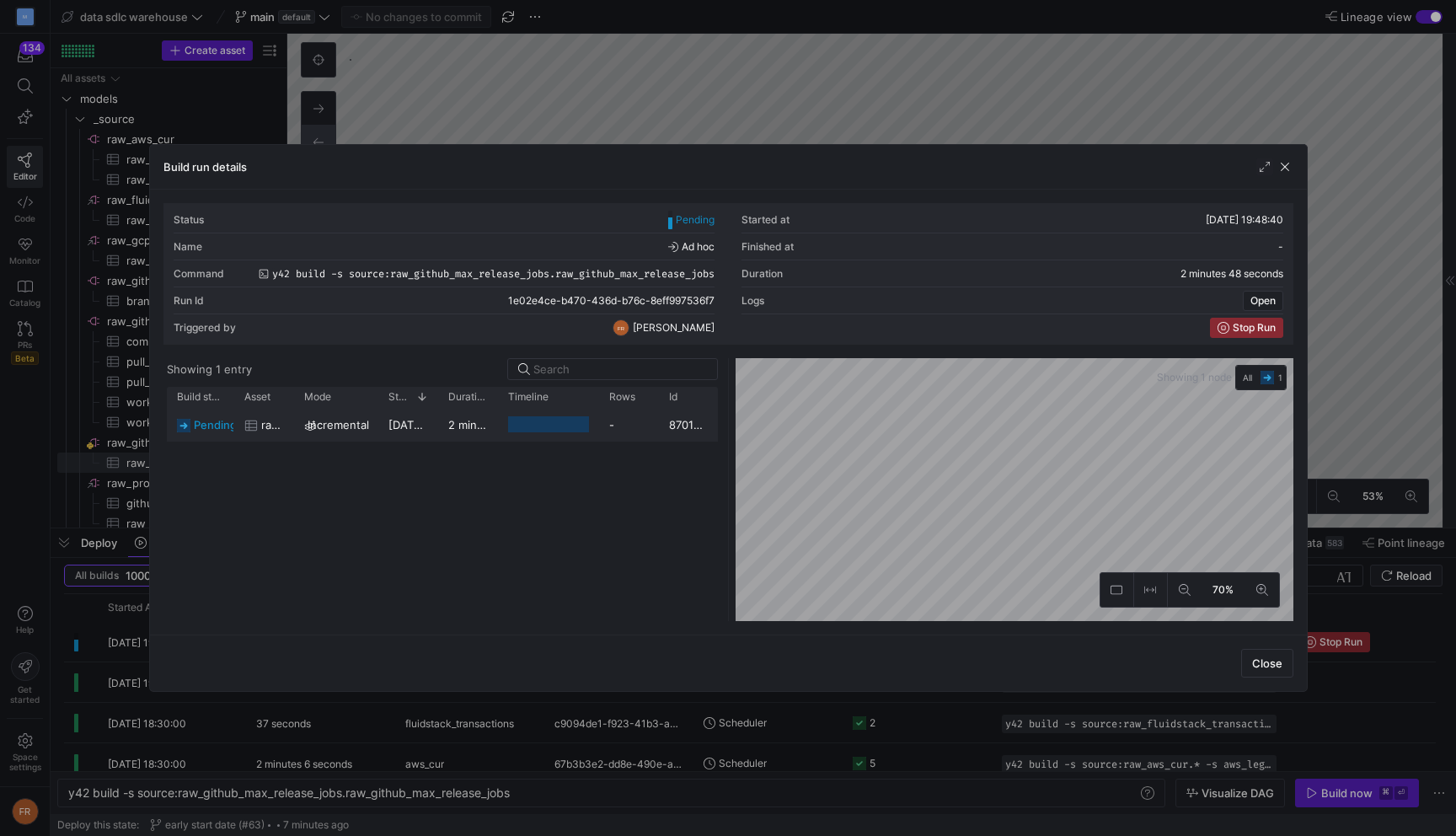
click at [486, 428] on y42-duration "2 minutes 47 seconds" at bounding box center [506, 424] width 116 height 14
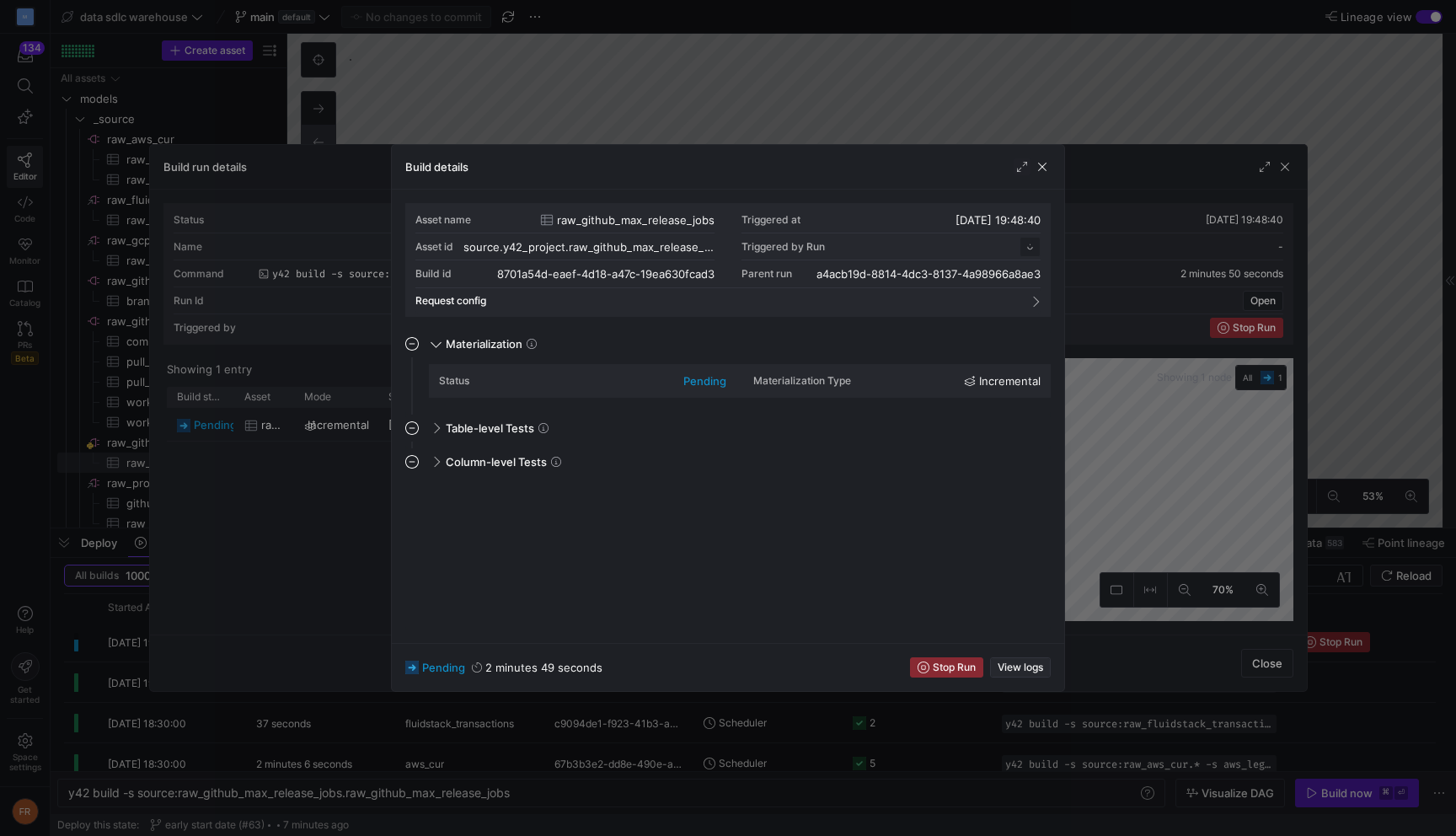
click at [1019, 661] on span "View logs" at bounding box center [1020, 667] width 45 height 12
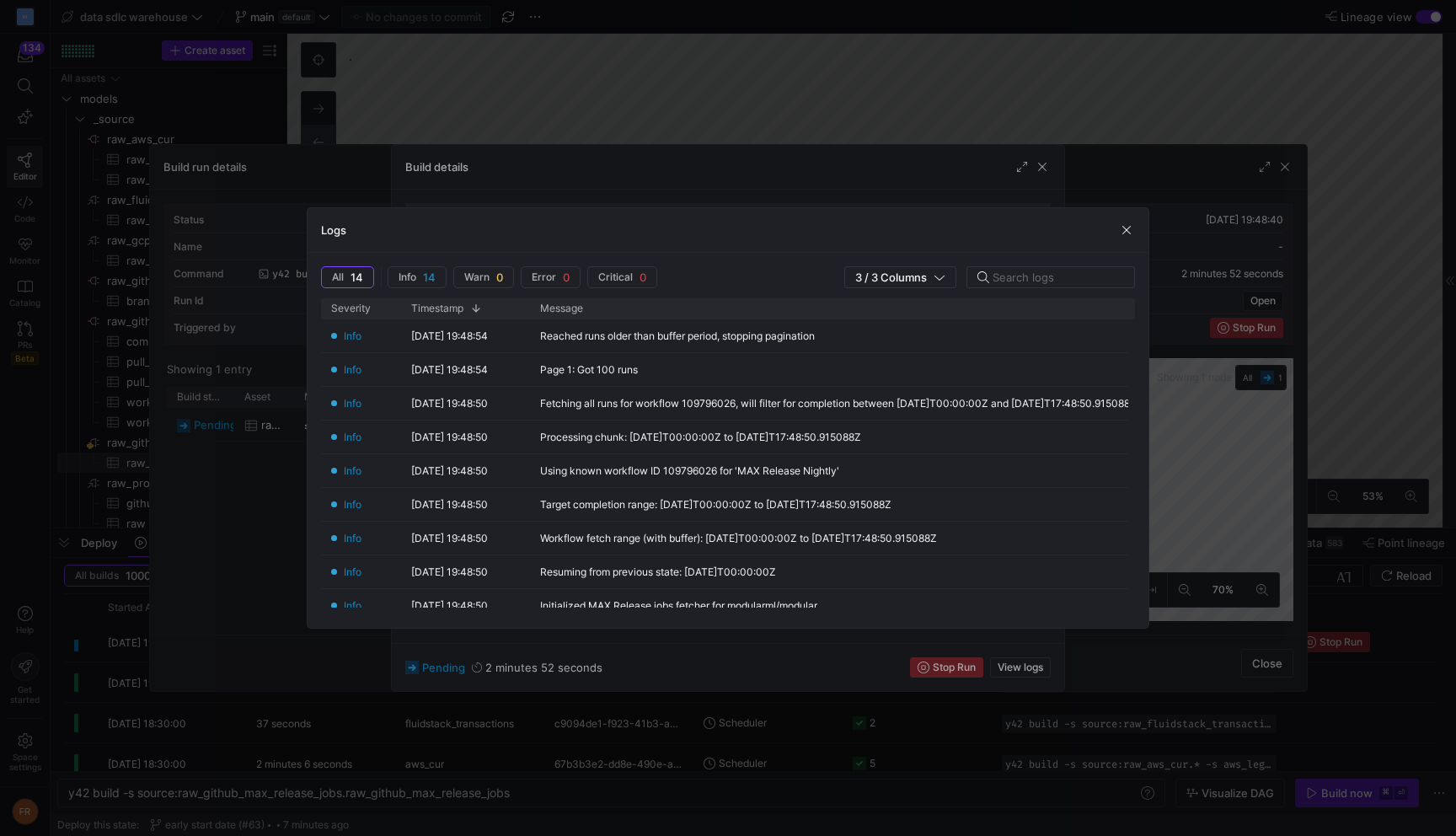
click at [836, 89] on div at bounding box center [728, 418] width 1456 height 836
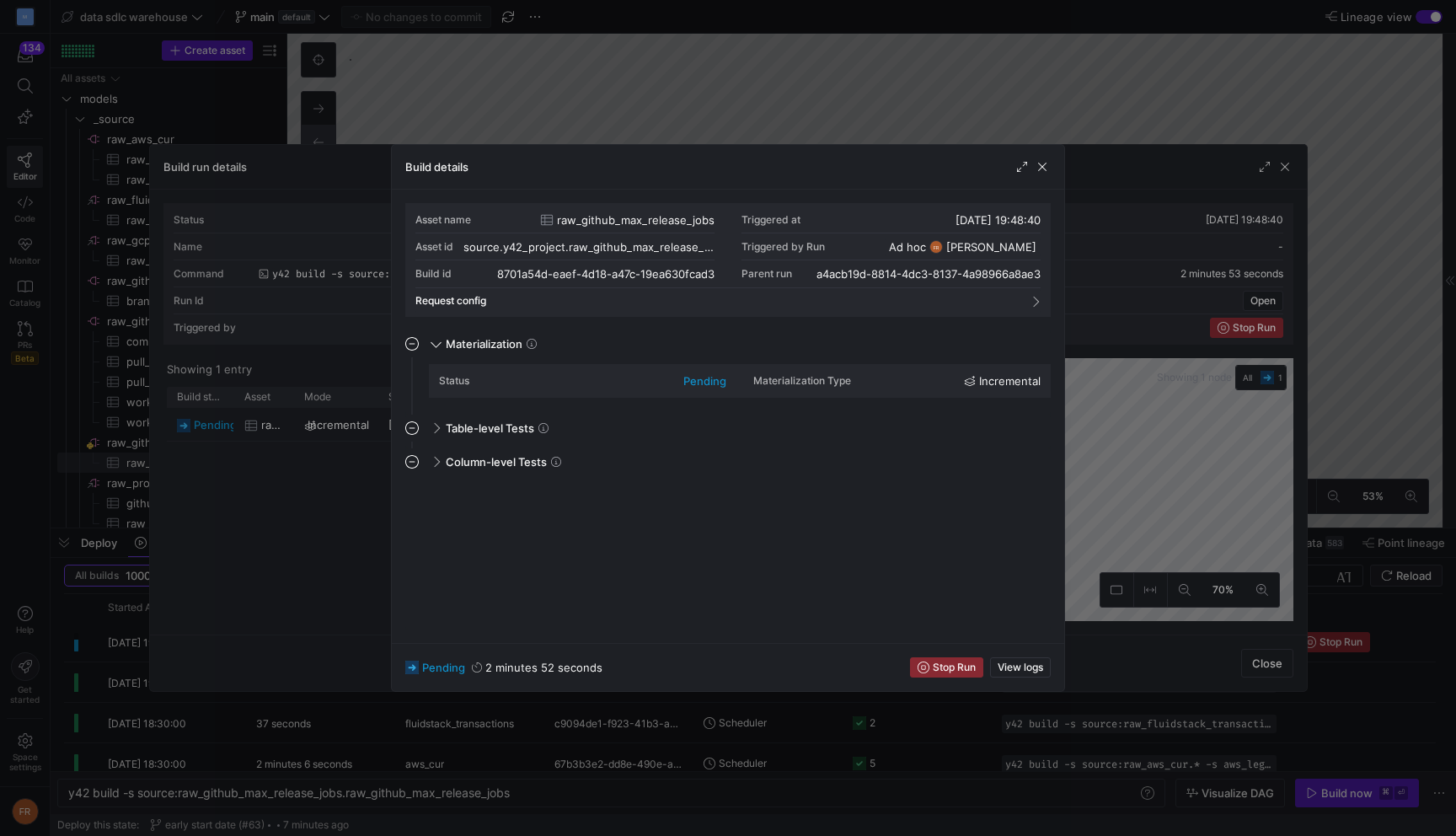
click at [836, 89] on div at bounding box center [728, 418] width 1456 height 836
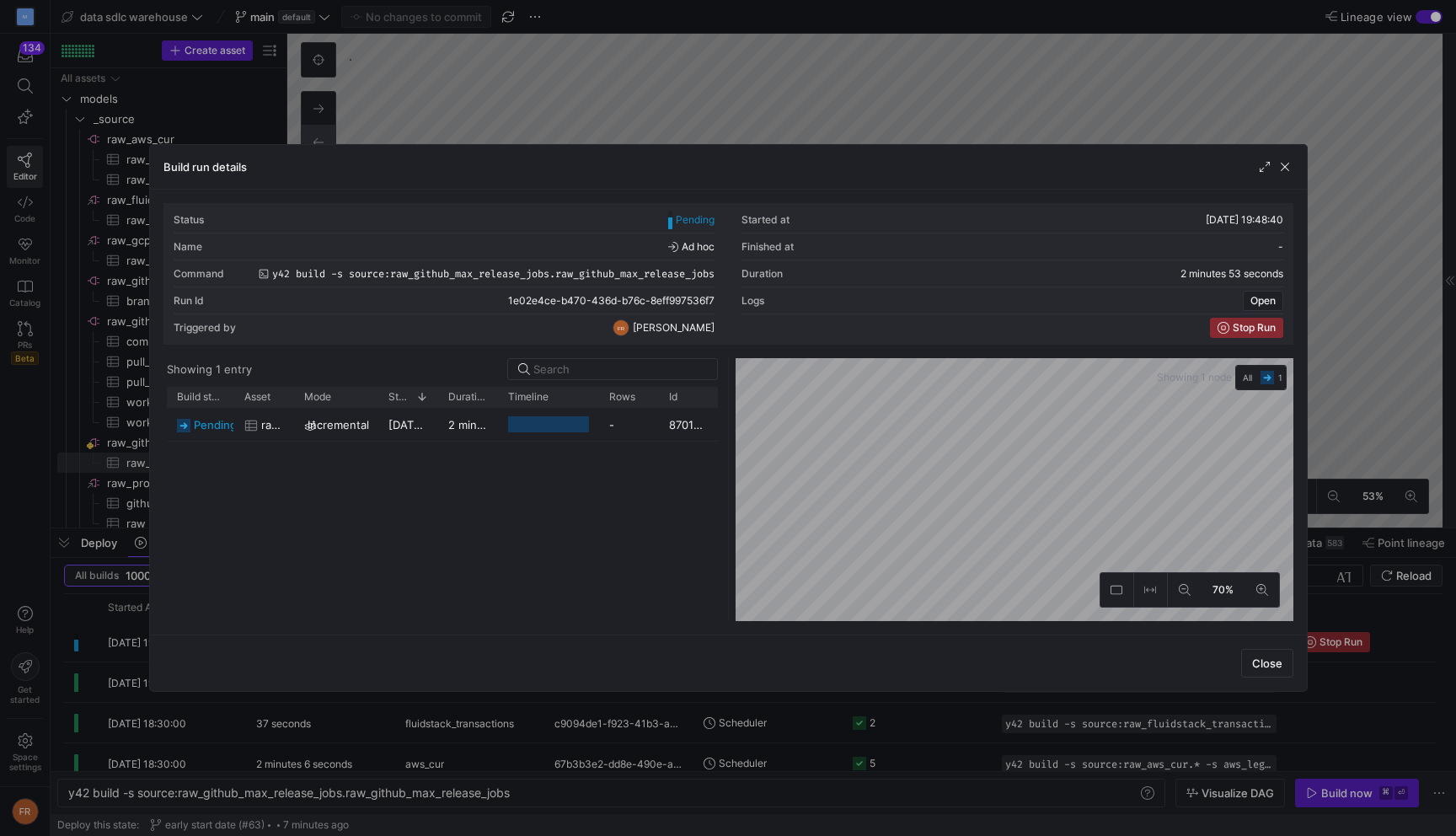
click at [832, 112] on div at bounding box center [728, 418] width 1456 height 836
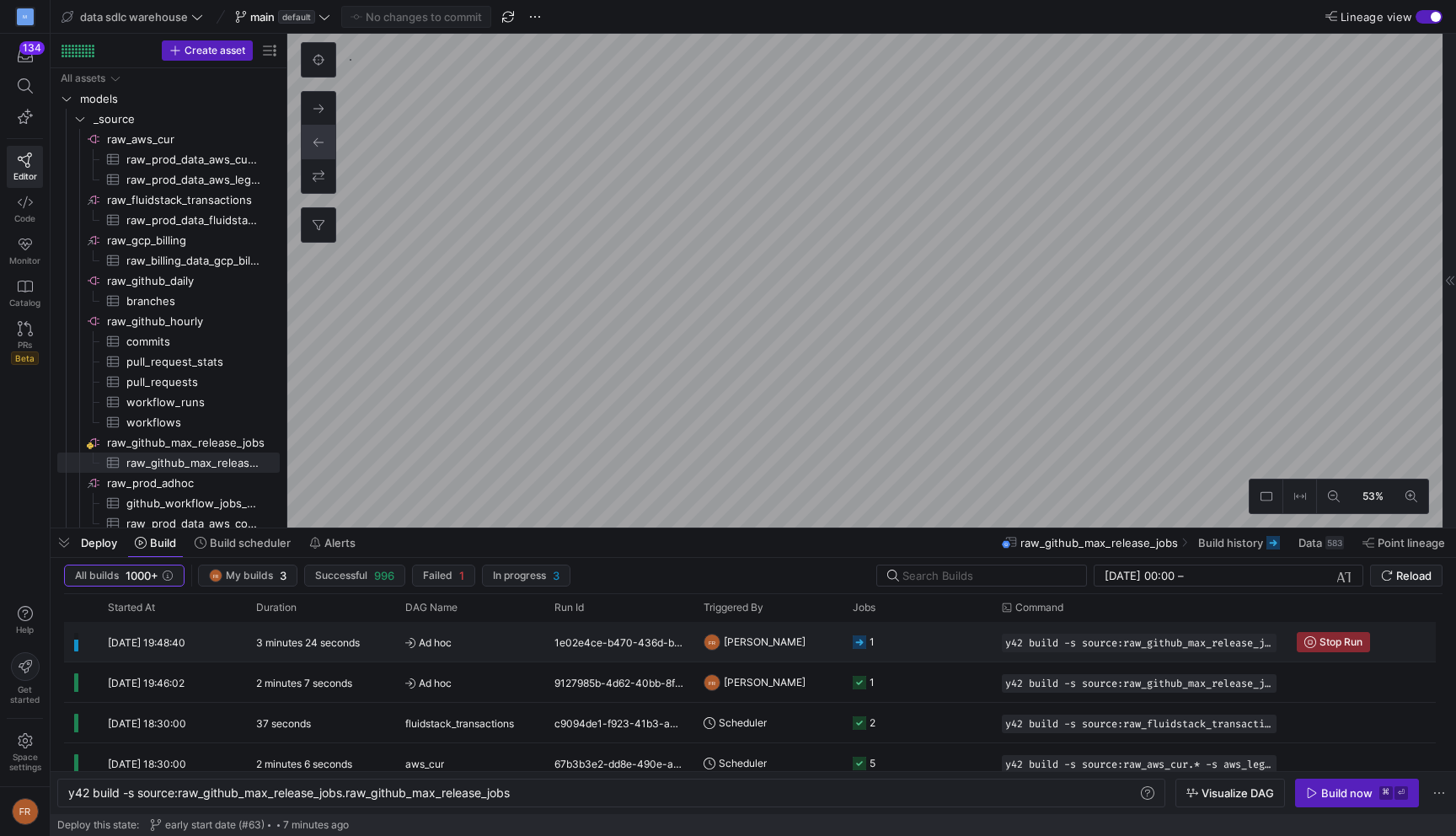
click at [438, 641] on span "Ad hoc" at bounding box center [469, 642] width 129 height 40
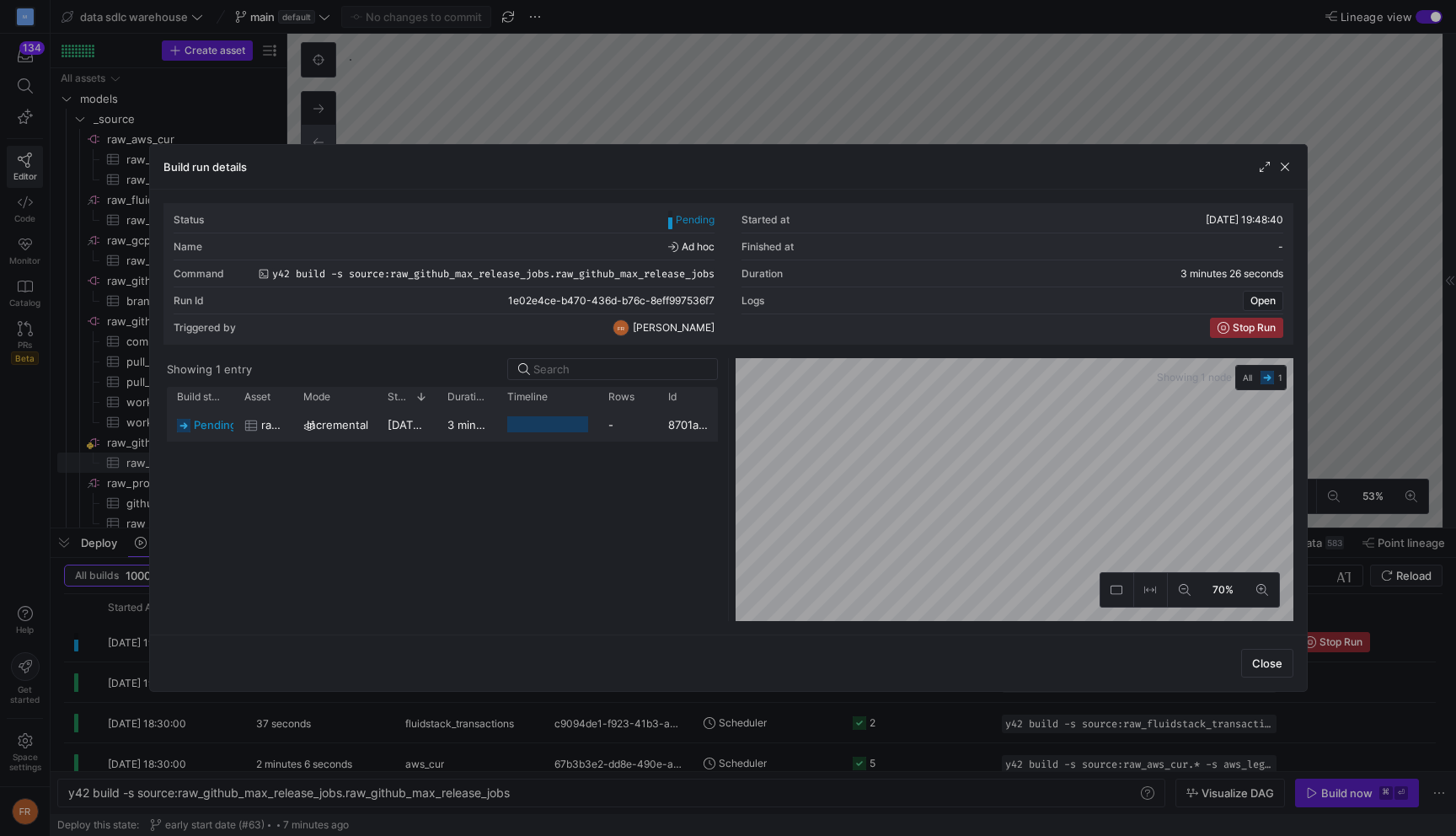
click at [507, 428] on div at bounding box center [547, 424] width 81 height 16
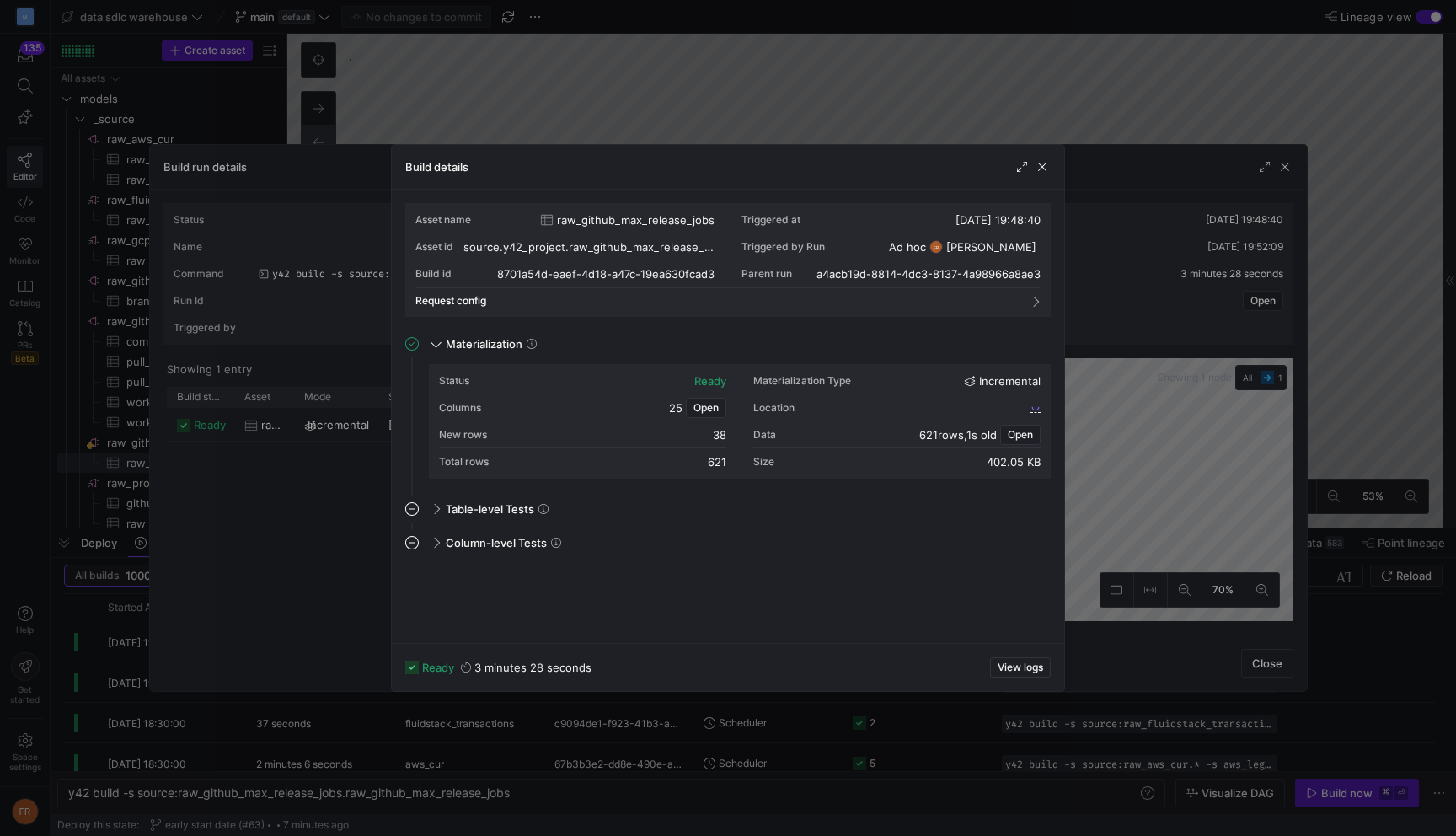
click at [297, 529] on div at bounding box center [728, 418] width 1456 height 836
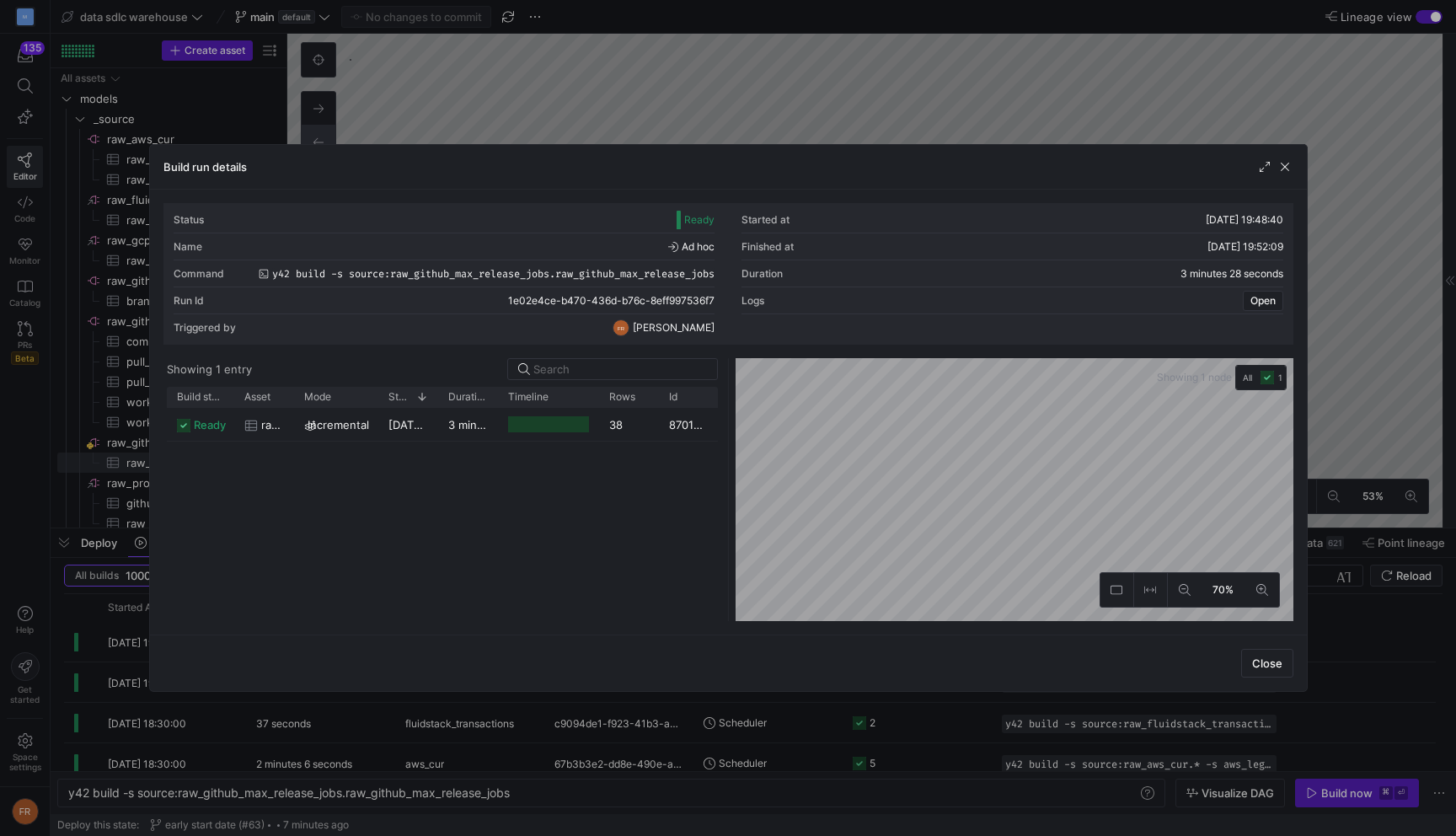
click at [366, 738] on div at bounding box center [728, 418] width 1456 height 836
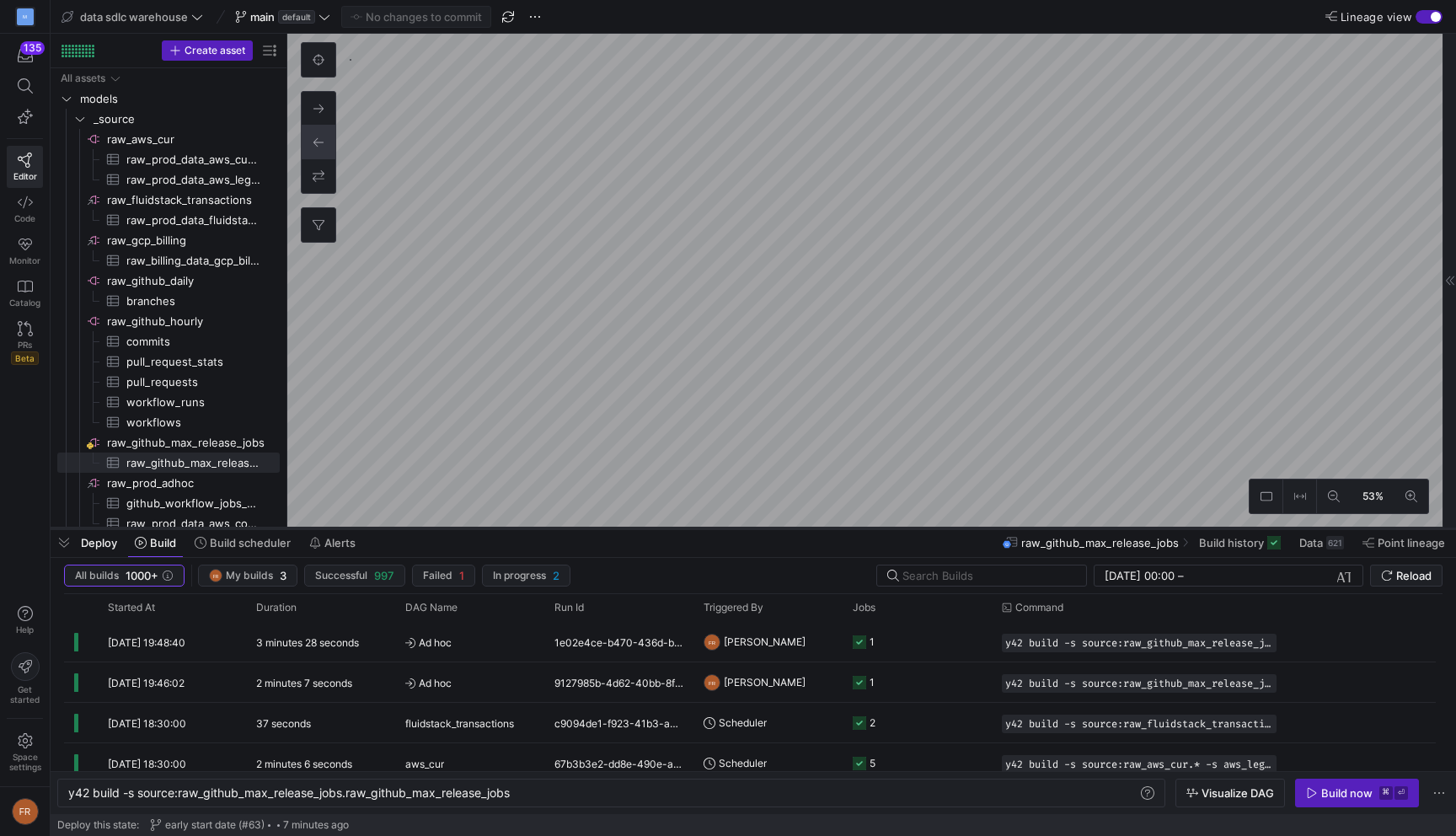
scroll to position [410, 0]
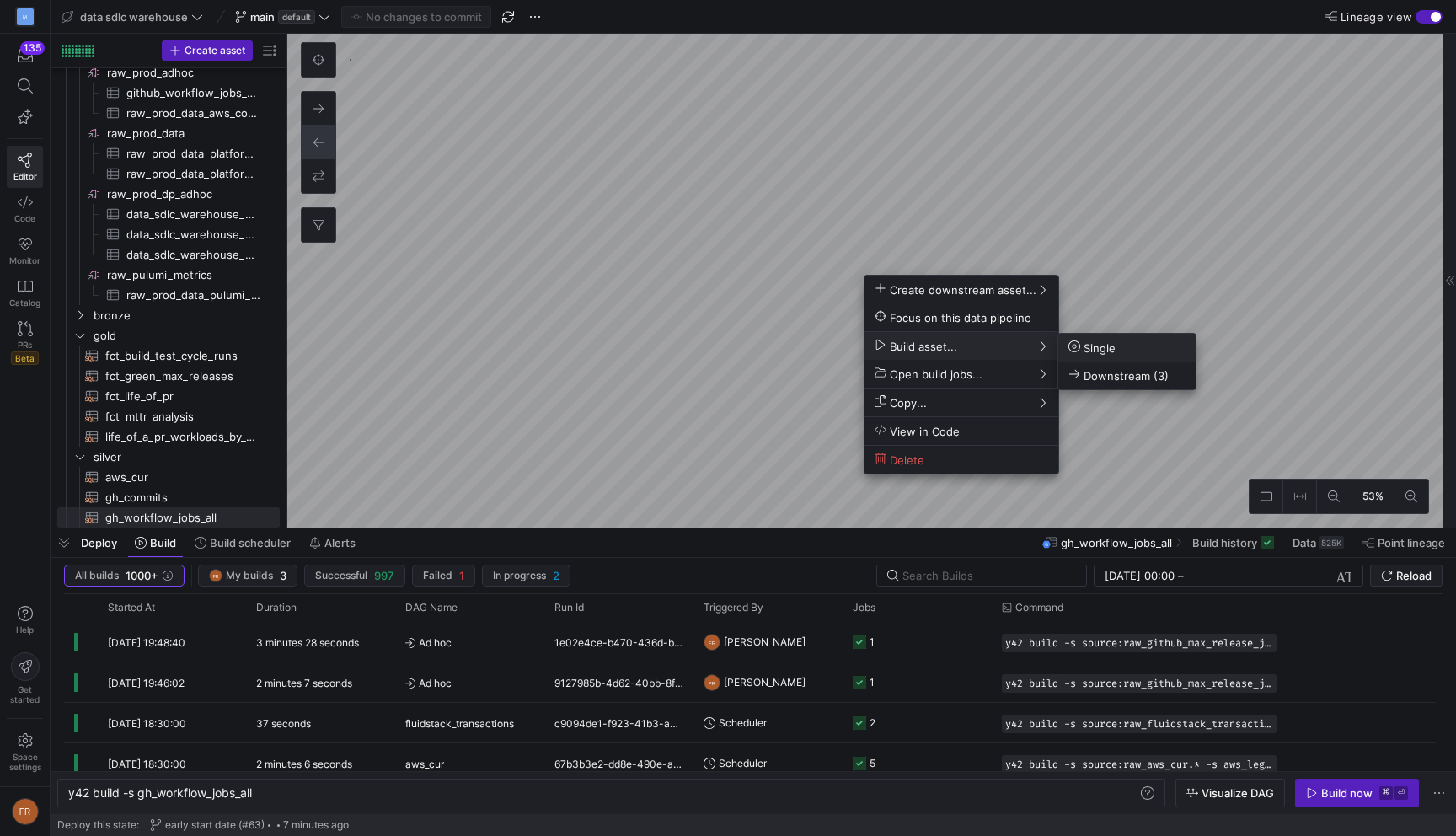
click at [1109, 345] on span "Single" at bounding box center [1092, 348] width 47 height 14
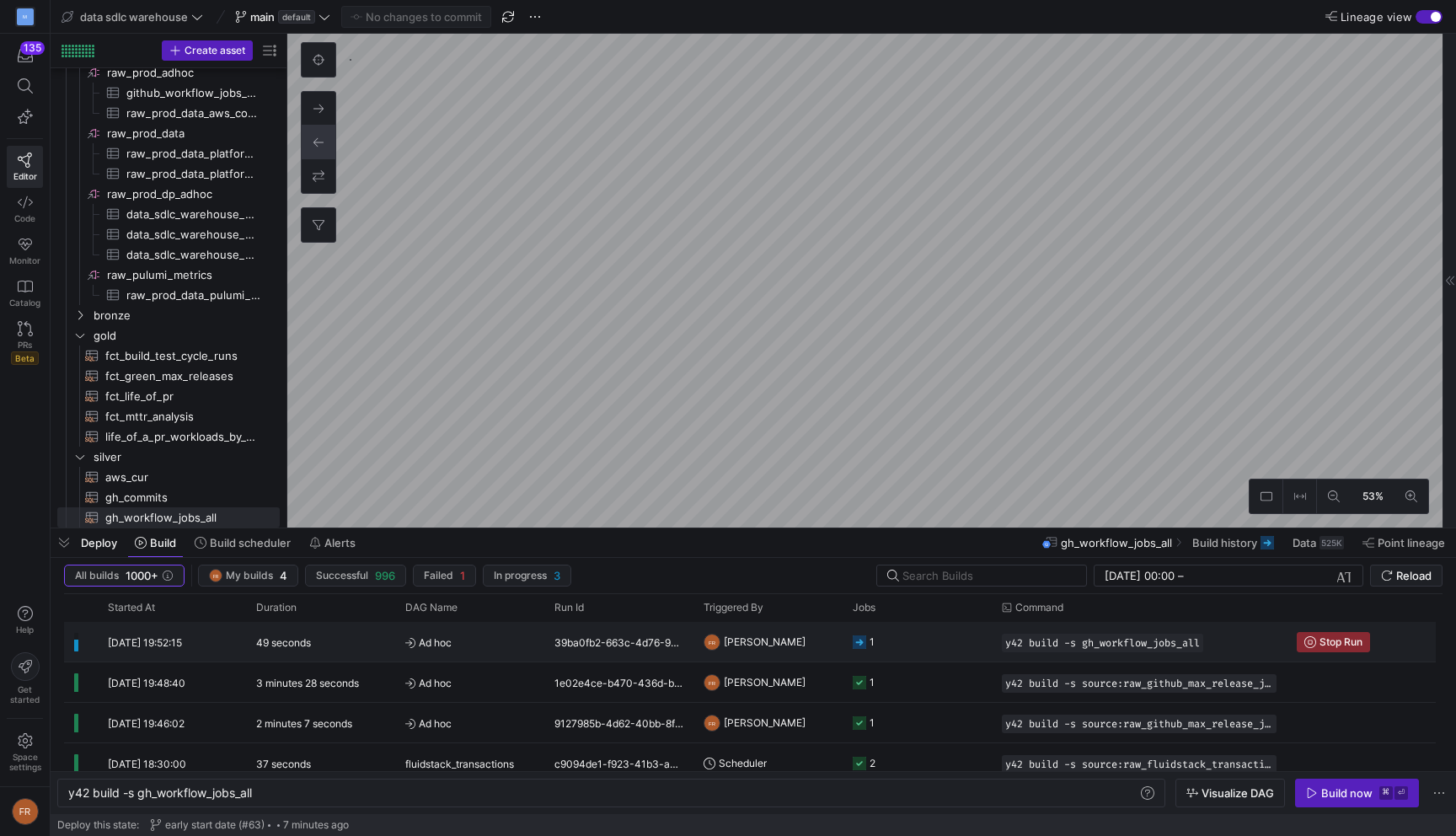
click at [442, 639] on span "Ad hoc" at bounding box center [469, 642] width 129 height 40
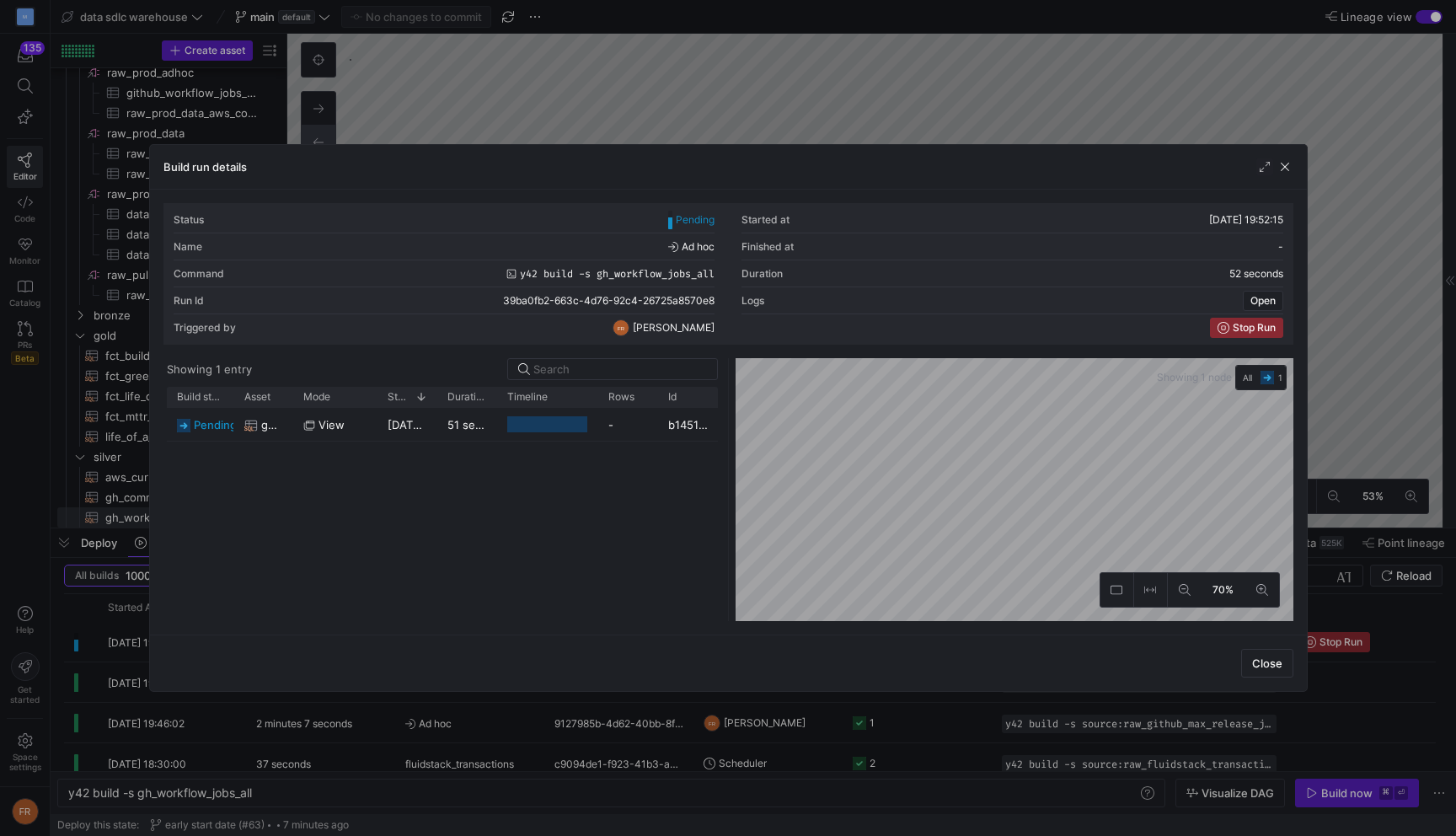
click at [780, 99] on div at bounding box center [728, 418] width 1456 height 836
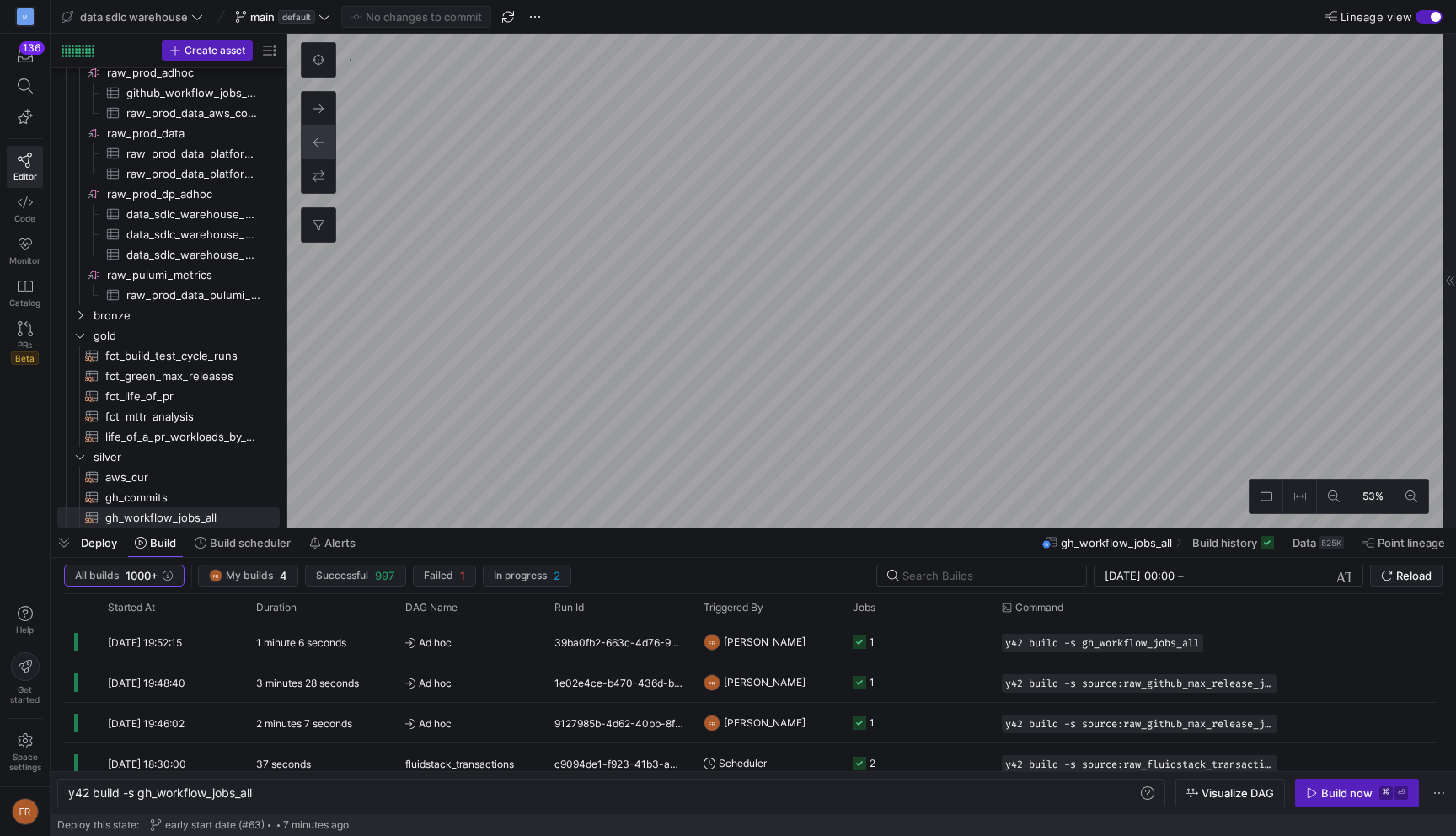
type textarea "y42 build -s fct_green_max_releases"
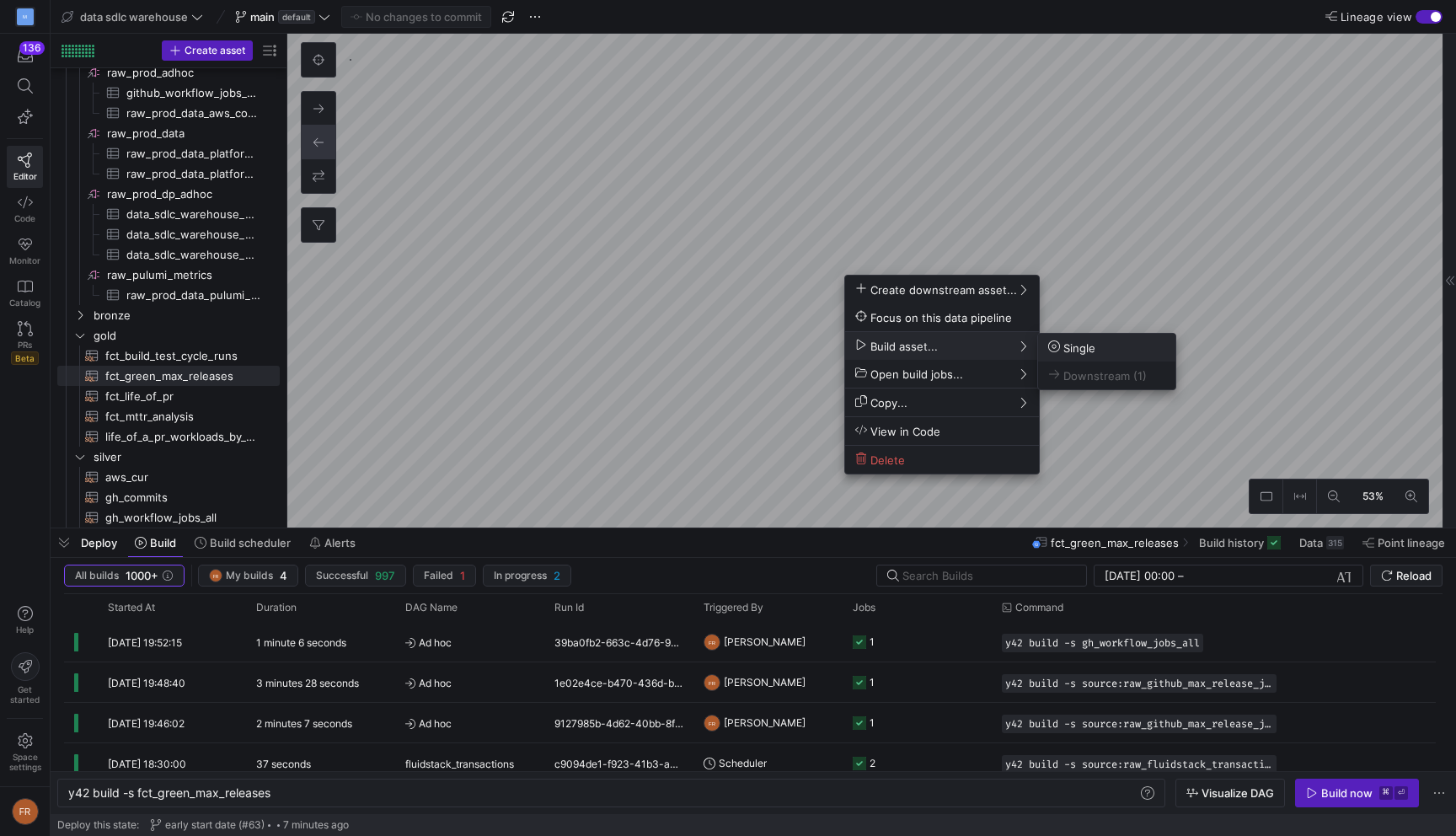
click at [1084, 349] on span "Single" at bounding box center [1072, 348] width 47 height 14
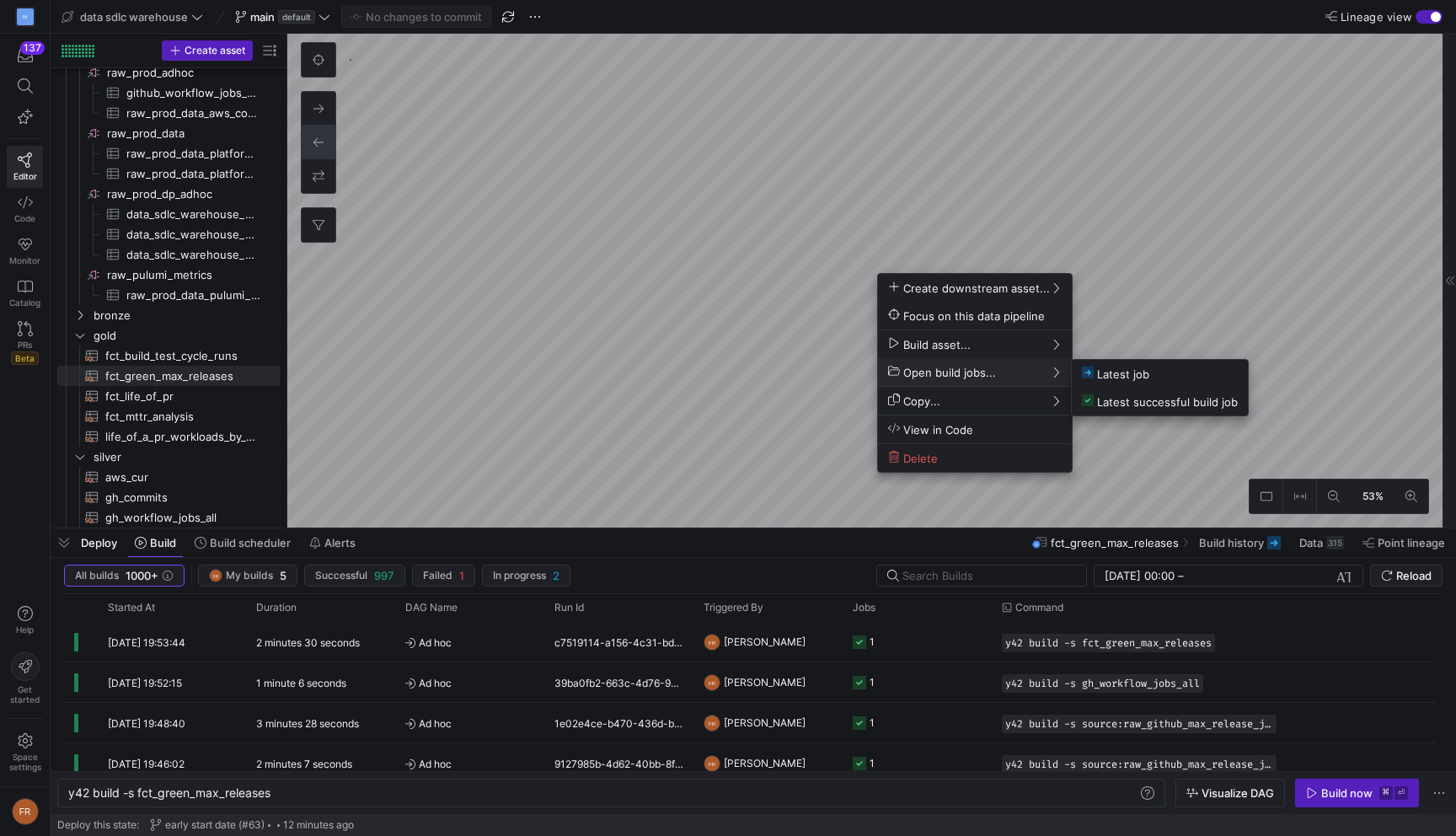
click at [978, 216] on div at bounding box center [728, 418] width 1456 height 836
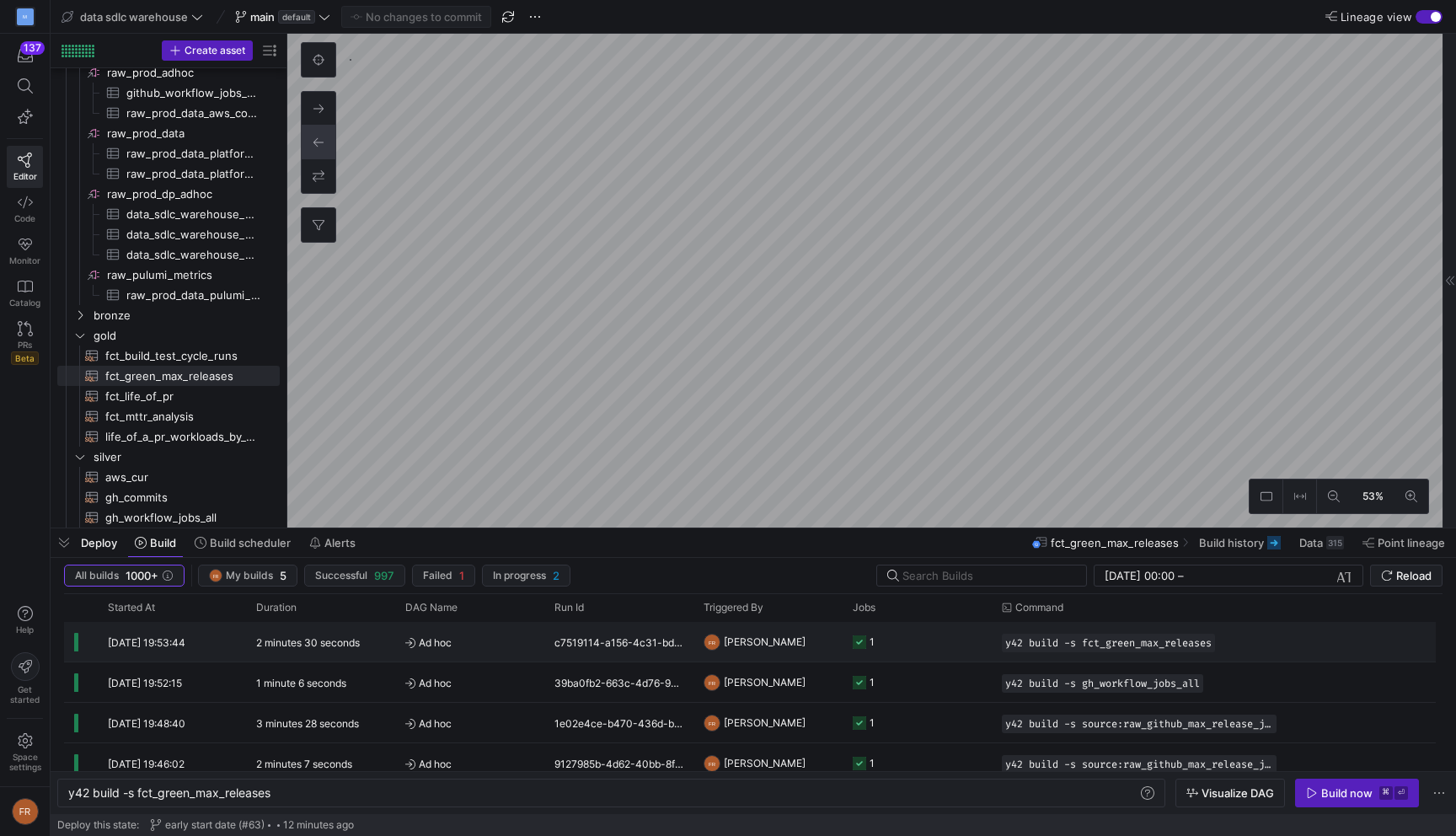
click at [355, 635] on div "2 minutes 30 seconds" at bounding box center [321, 641] width 149 height 40
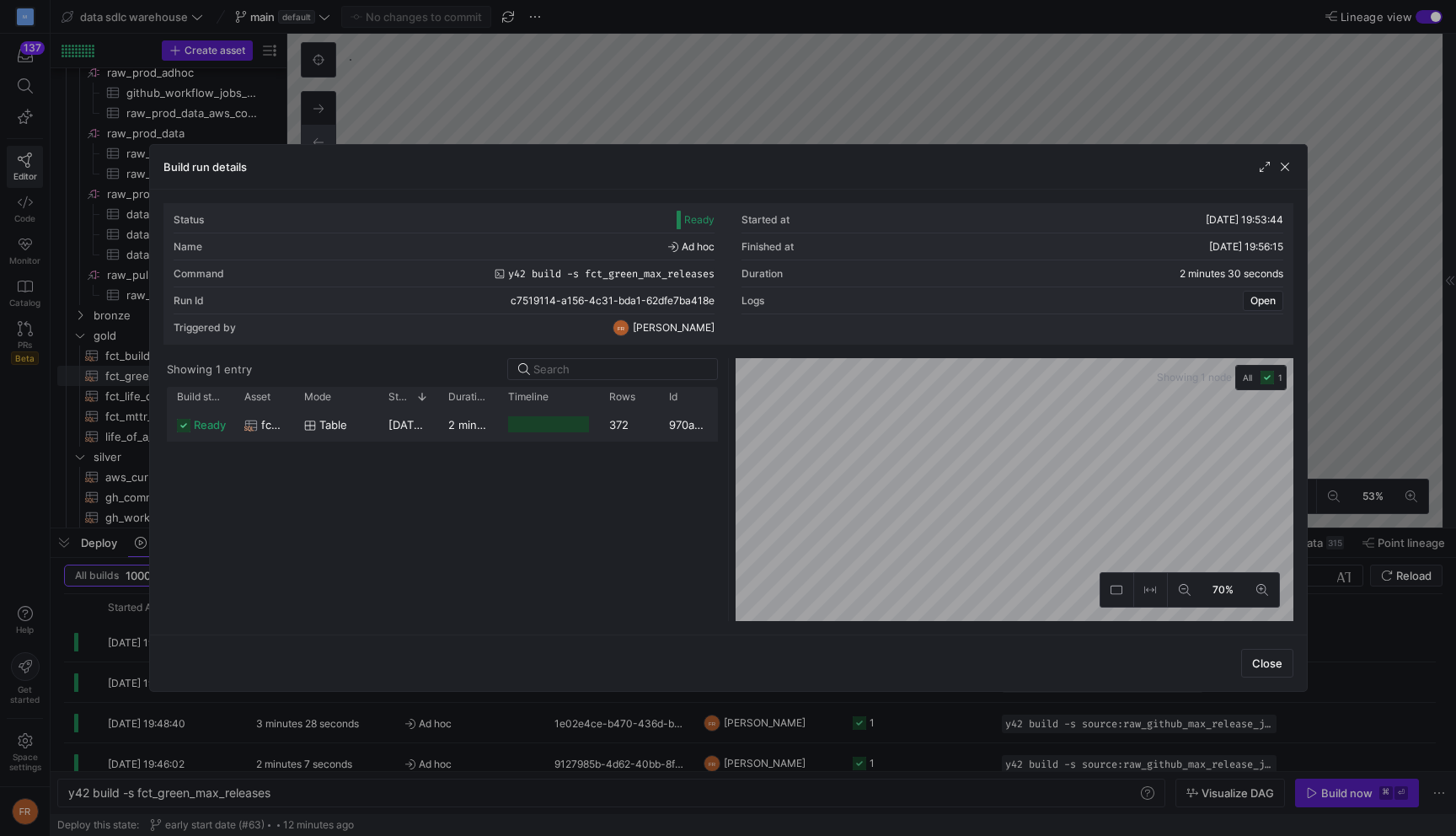
click at [547, 427] on div at bounding box center [548, 424] width 81 height 16
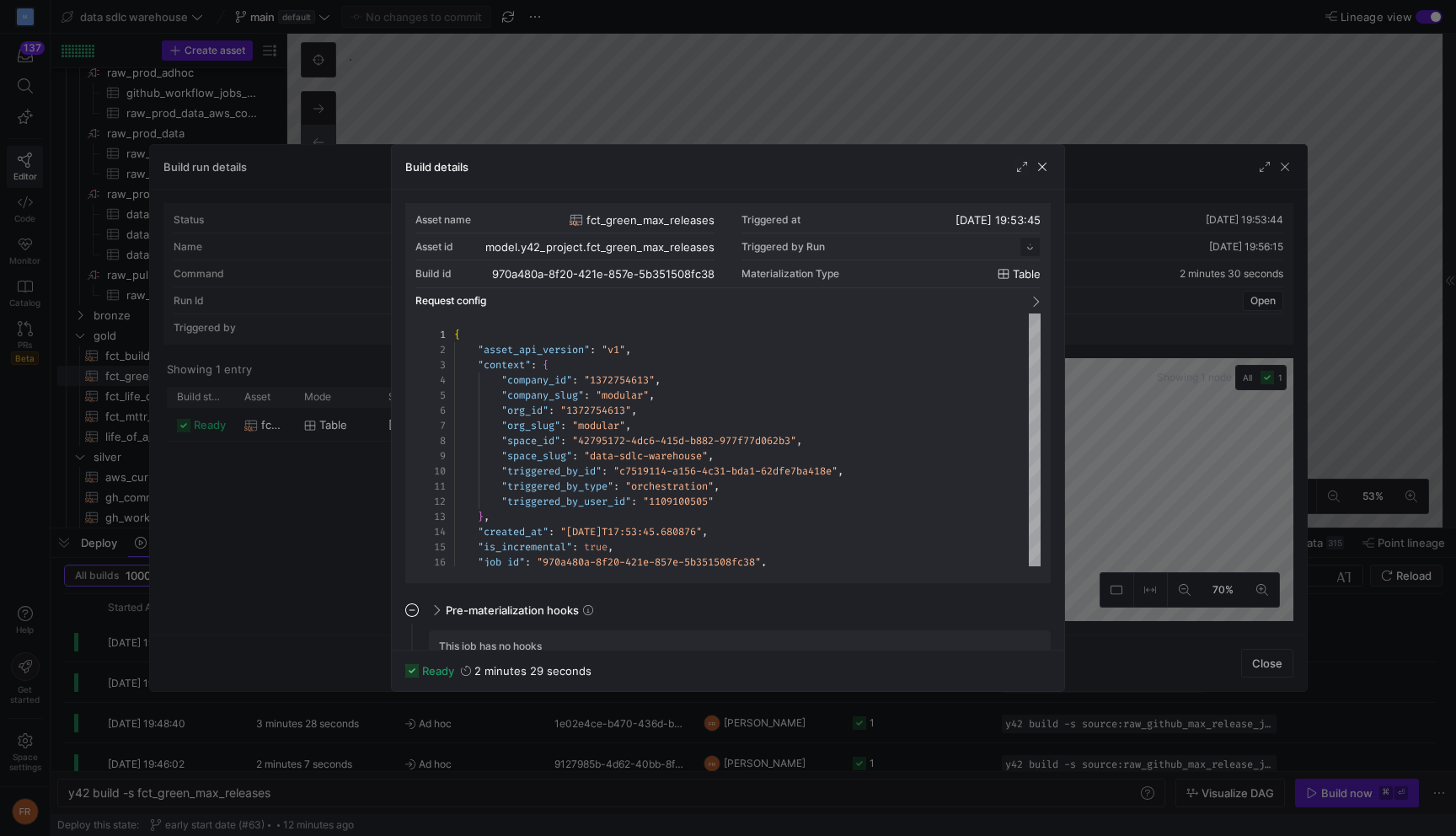
scroll to position [151, 0]
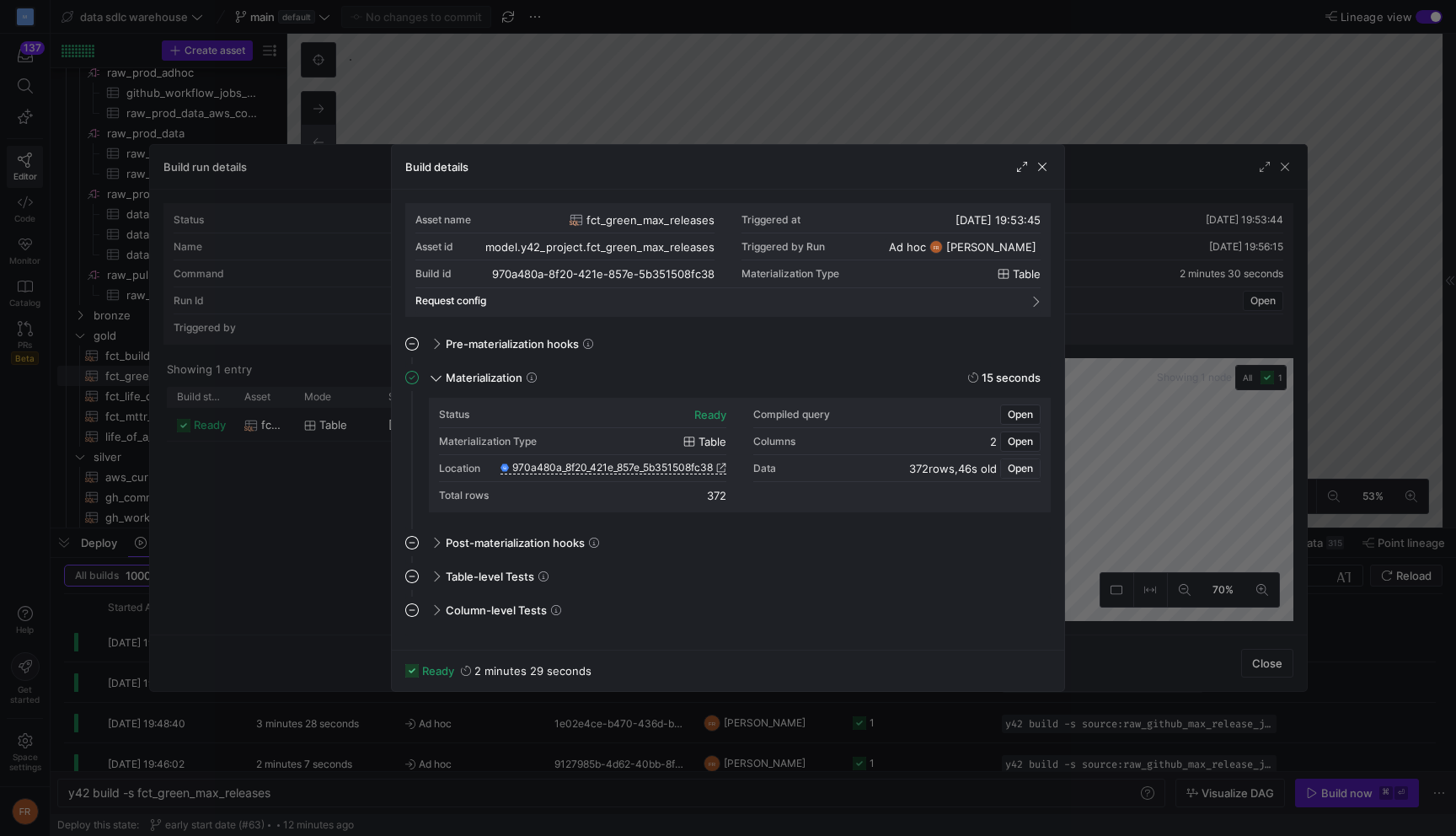
click at [1026, 470] on span "Open" at bounding box center [1020, 468] width 25 height 12
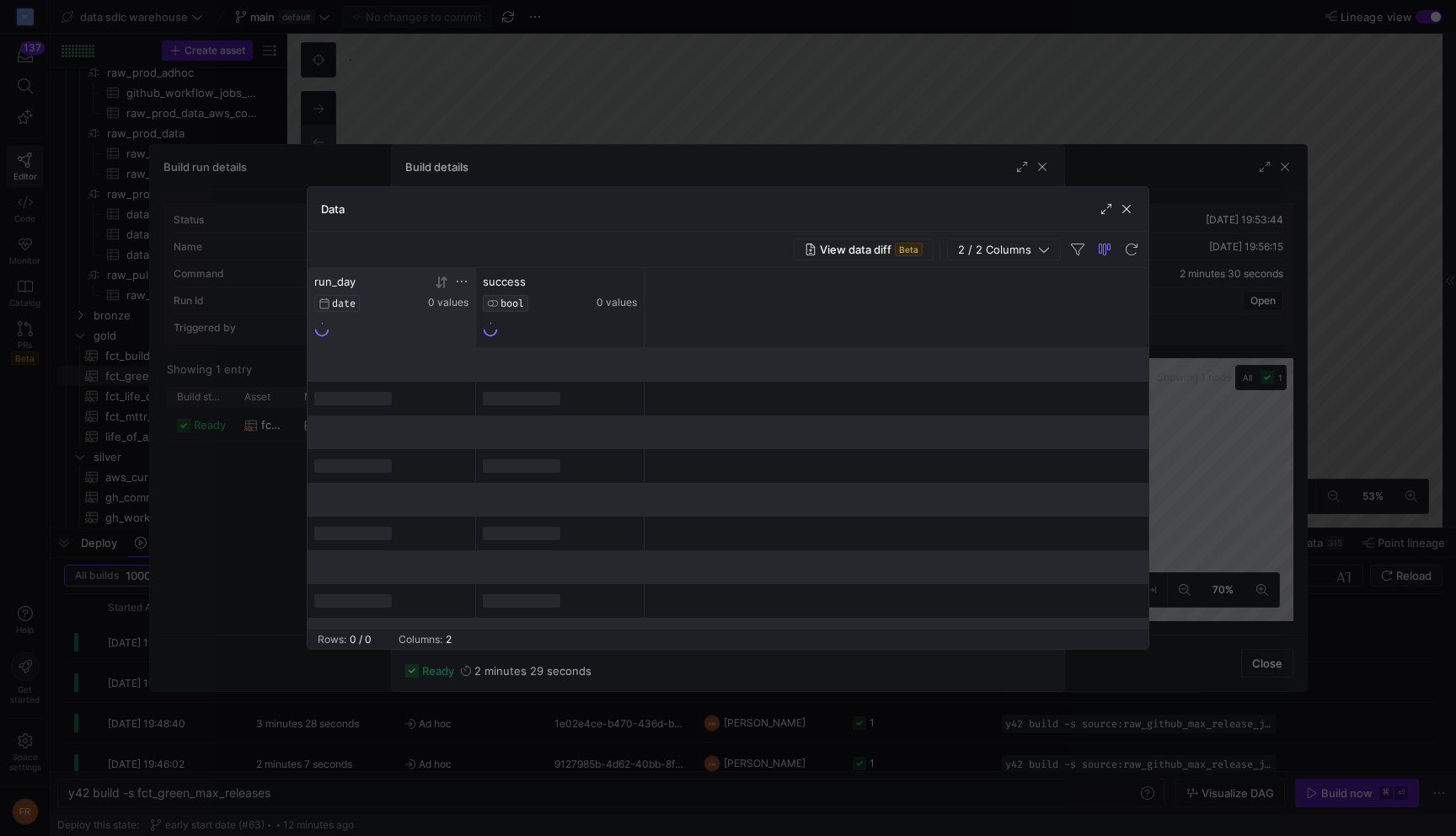
click at [443, 286] on icon at bounding box center [443, 281] width 6 height 12
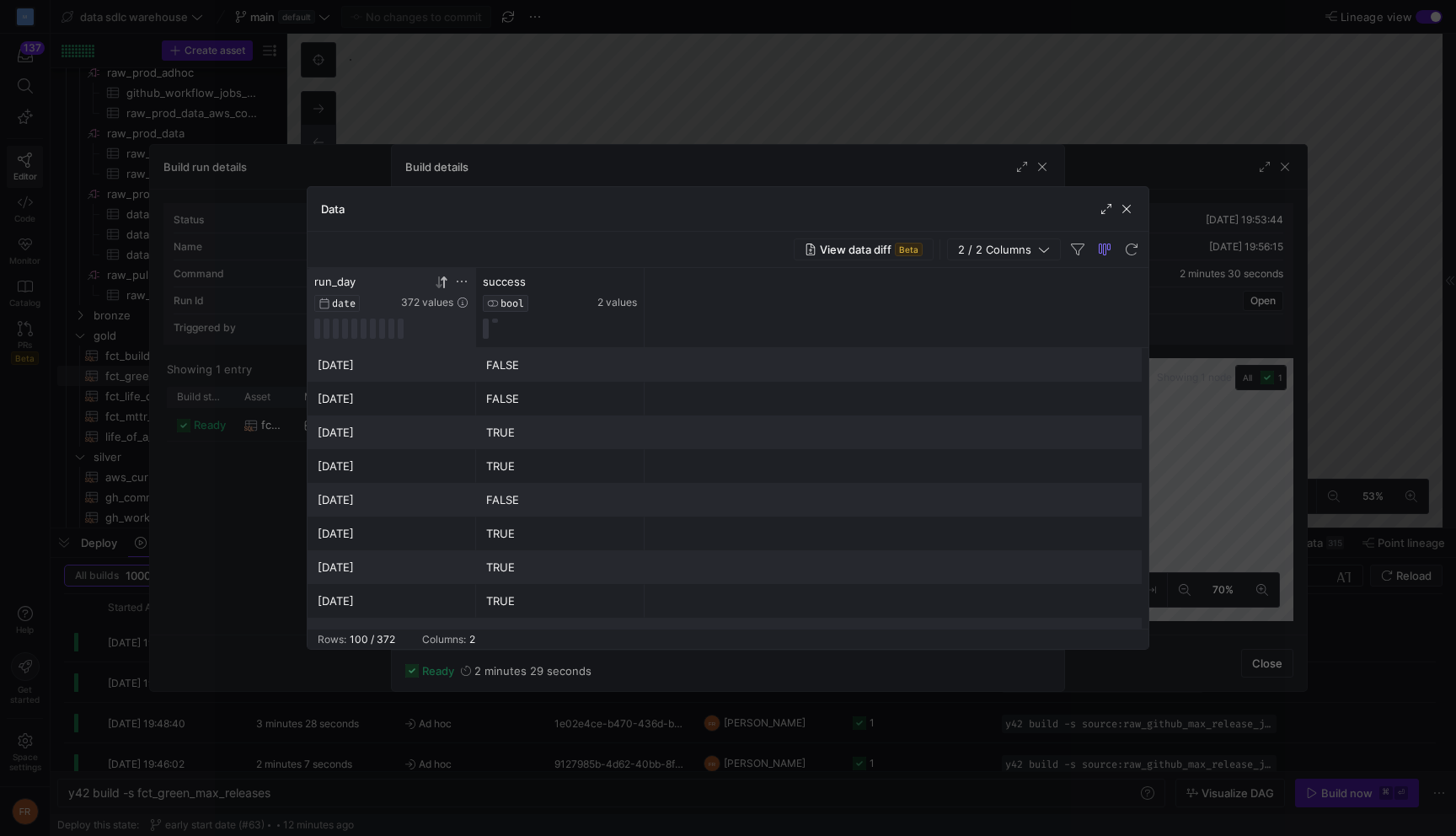
click at [444, 284] on icon at bounding box center [443, 281] width 6 height 12
click at [610, 108] on div at bounding box center [728, 418] width 1456 height 836
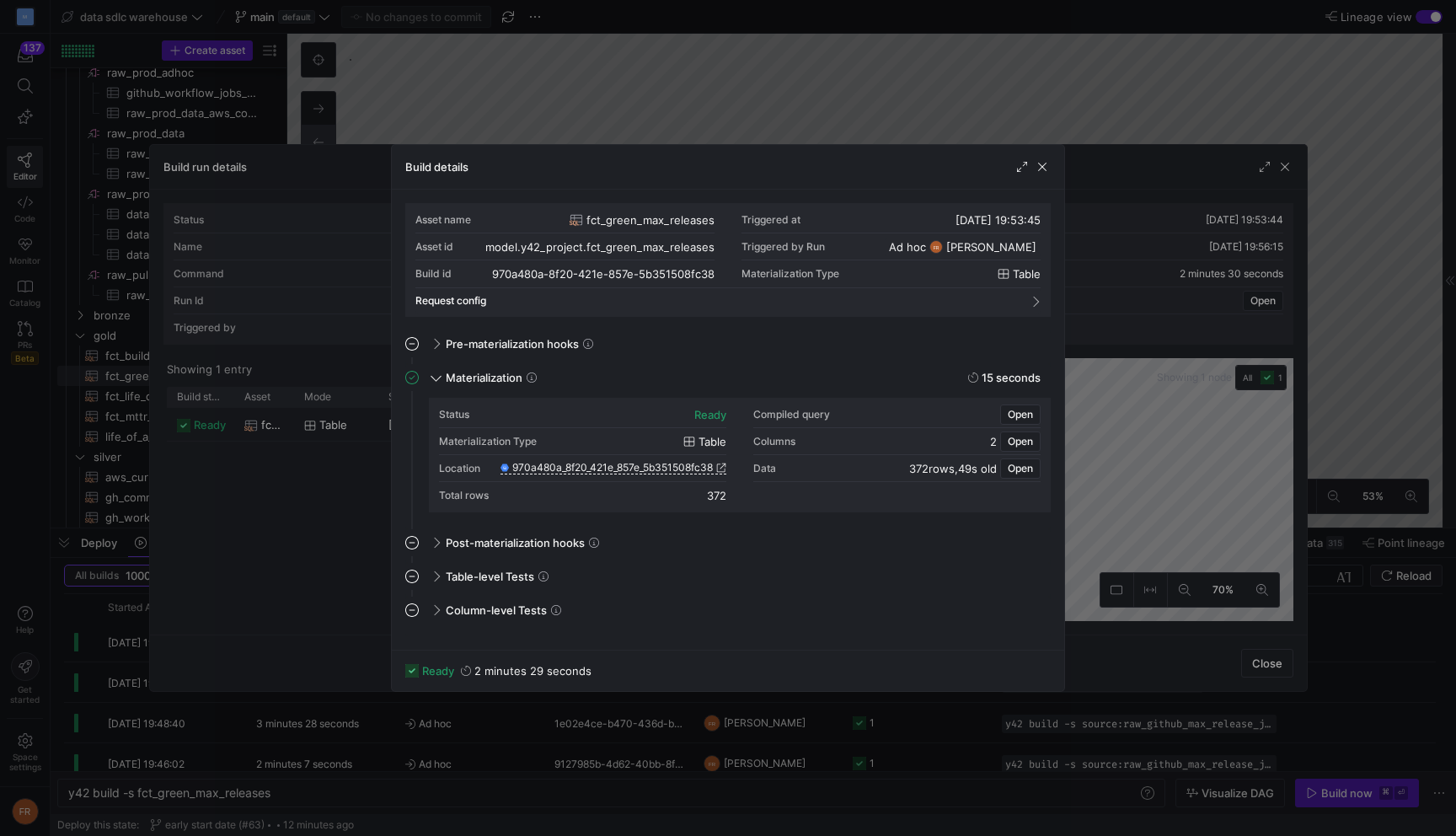
click at [1172, 75] on div at bounding box center [728, 418] width 1456 height 836
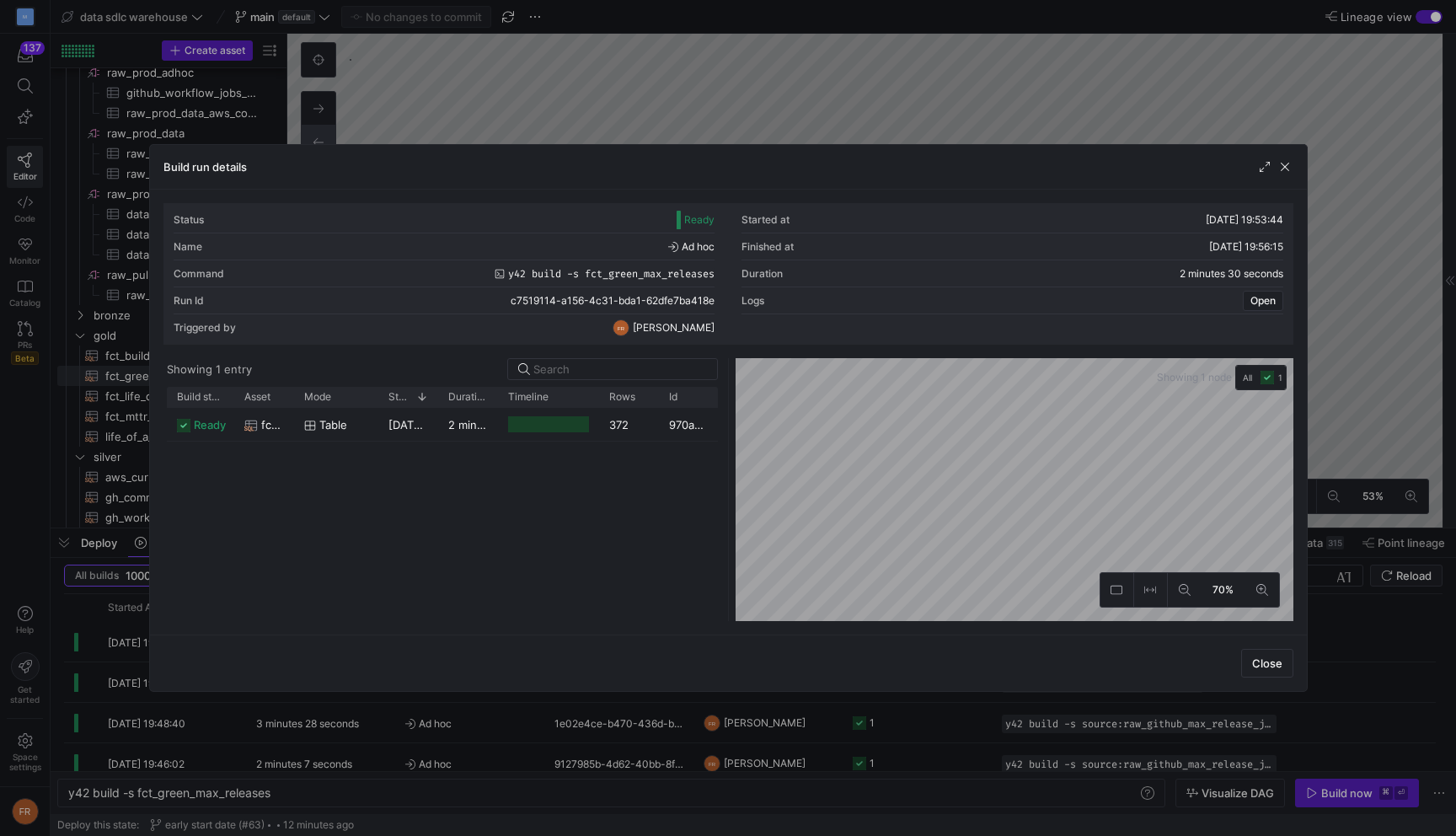
click at [545, 91] on div at bounding box center [728, 418] width 1456 height 836
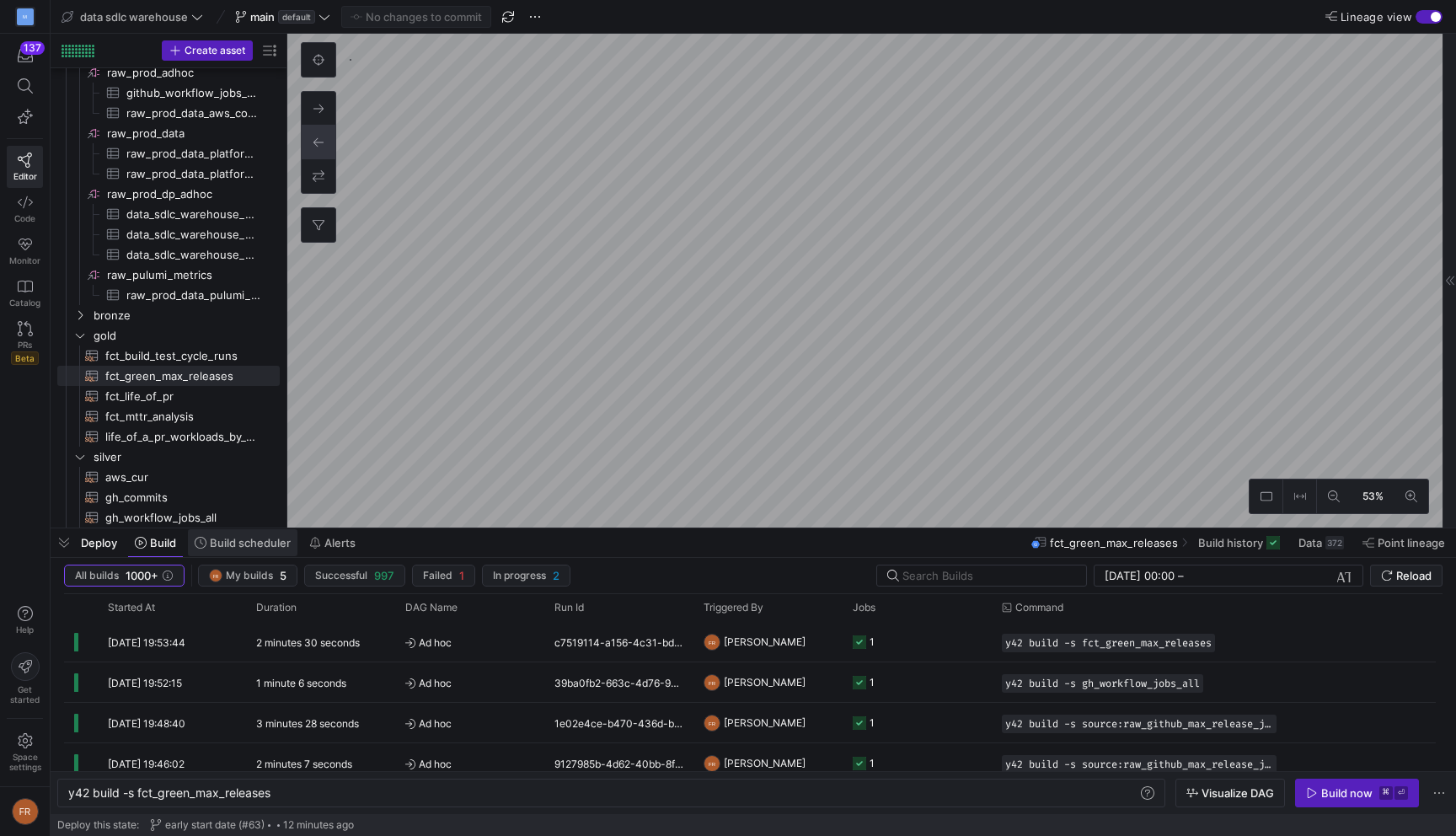
click at [215, 547] on span "Build scheduler" at bounding box center [250, 543] width 81 height 14
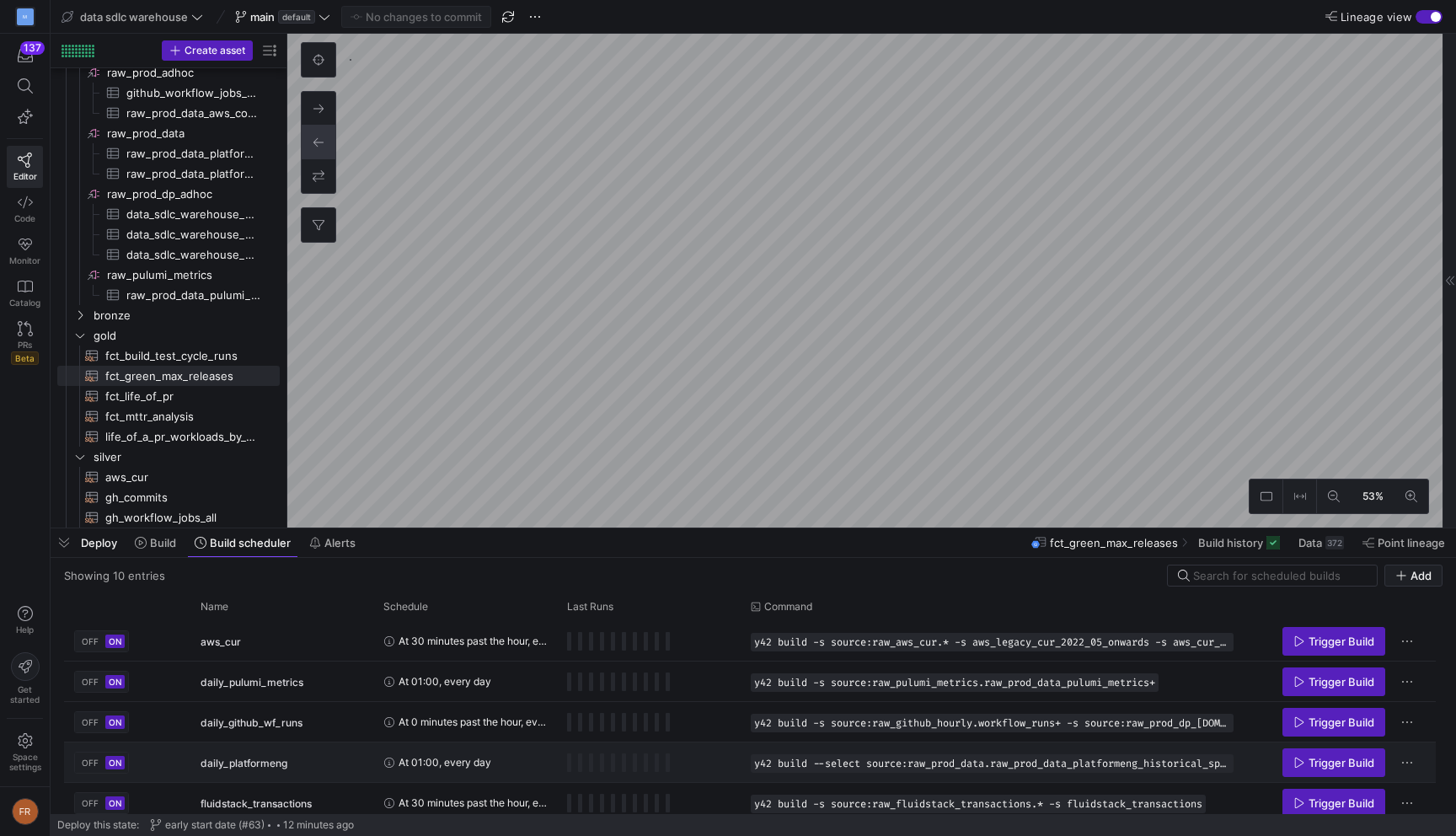
scroll to position [211, 0]
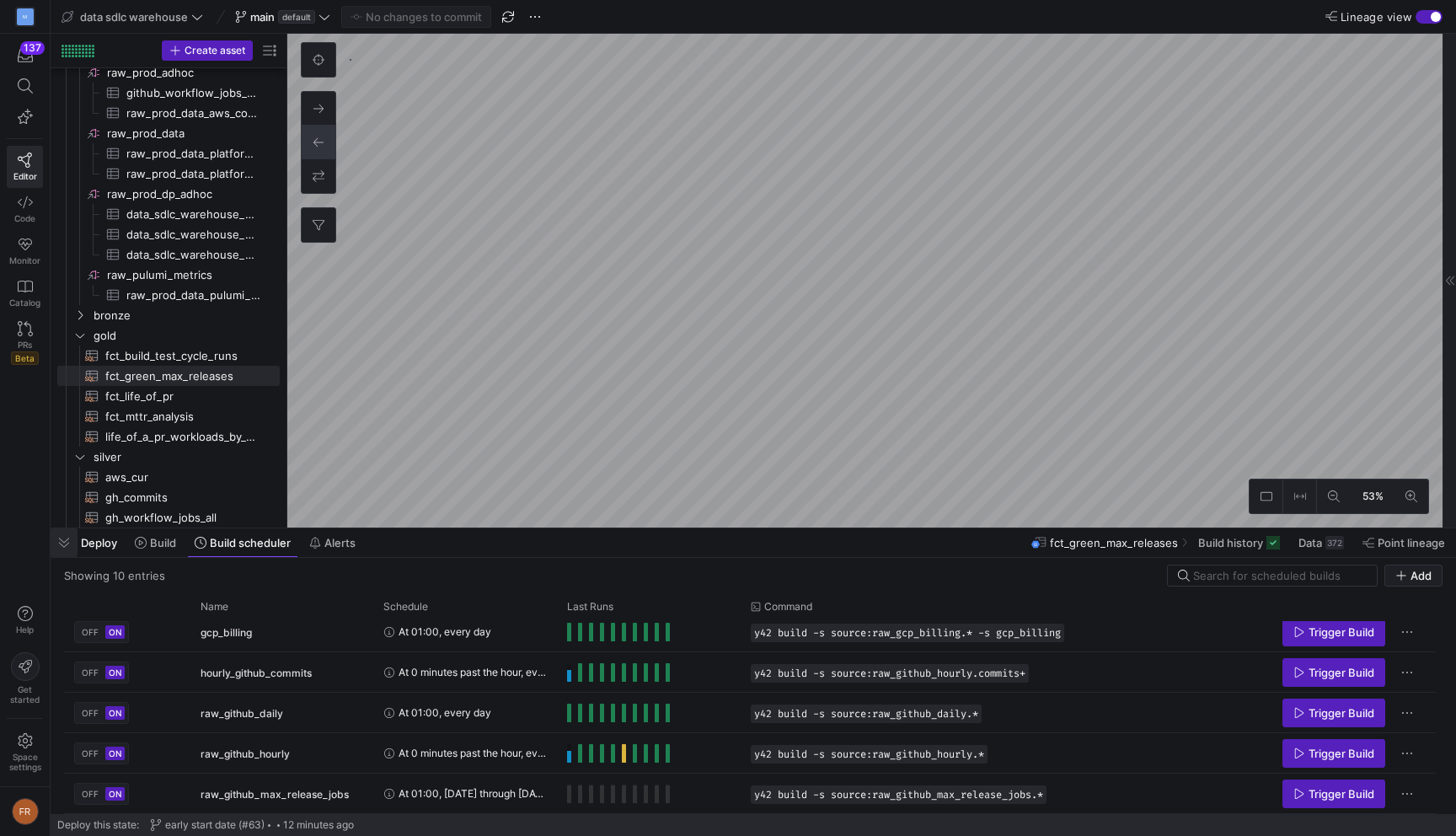
click at [63, 543] on span "button" at bounding box center [64, 543] width 27 height 29
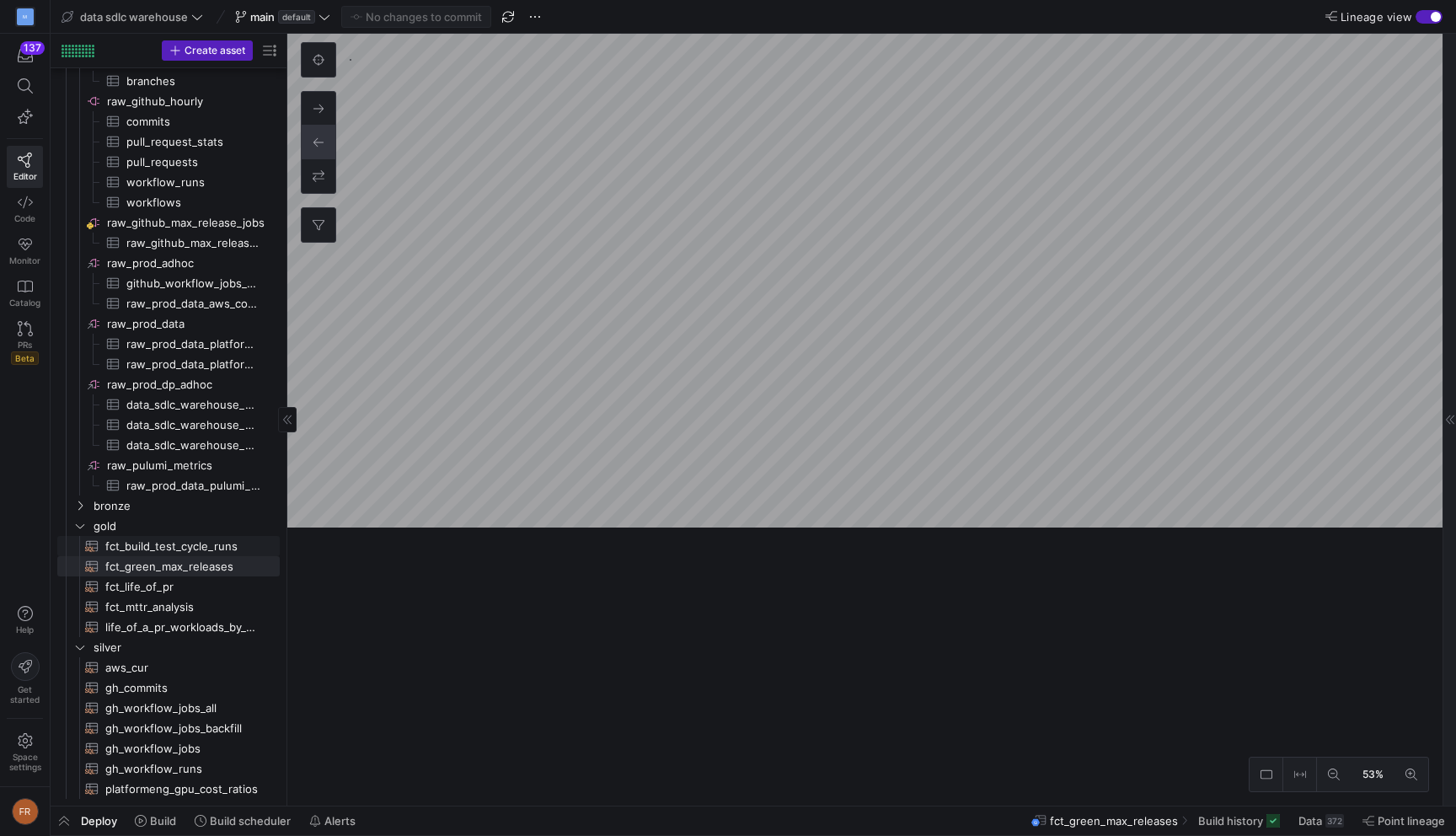
scroll to position [213, 0]
